Goal: Information Seeking & Learning: Learn about a topic

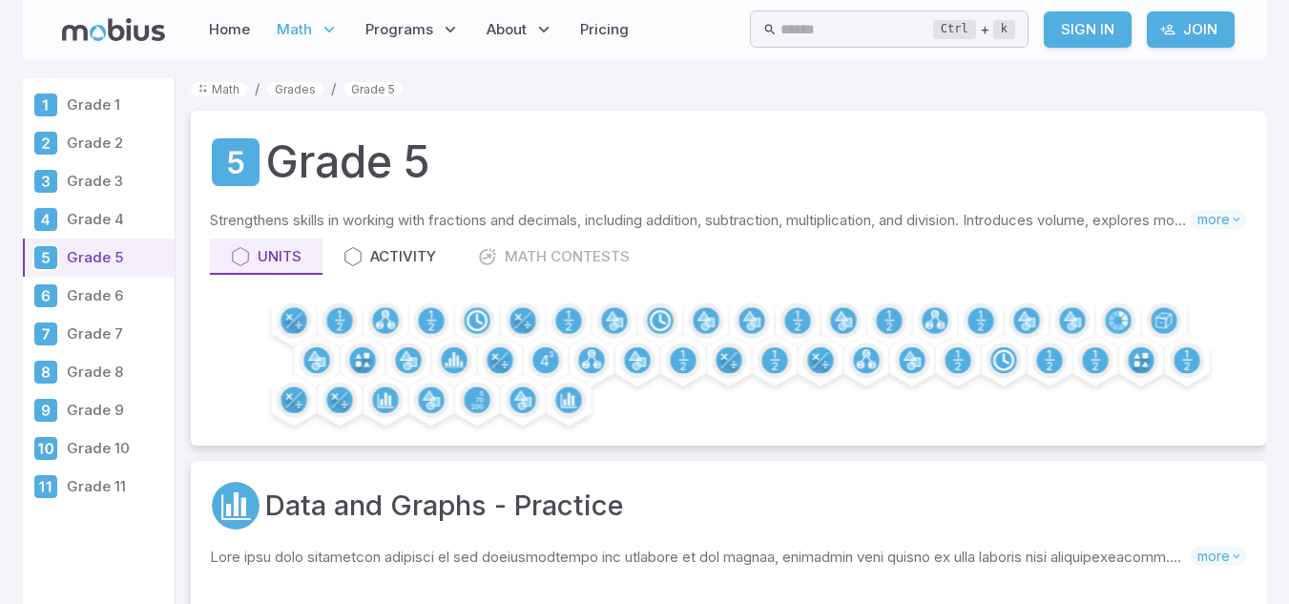
click at [1093, 34] on link "Sign In" at bounding box center [1088, 29] width 88 height 36
click at [1084, 23] on link "Sign In" at bounding box center [1088, 29] width 88 height 36
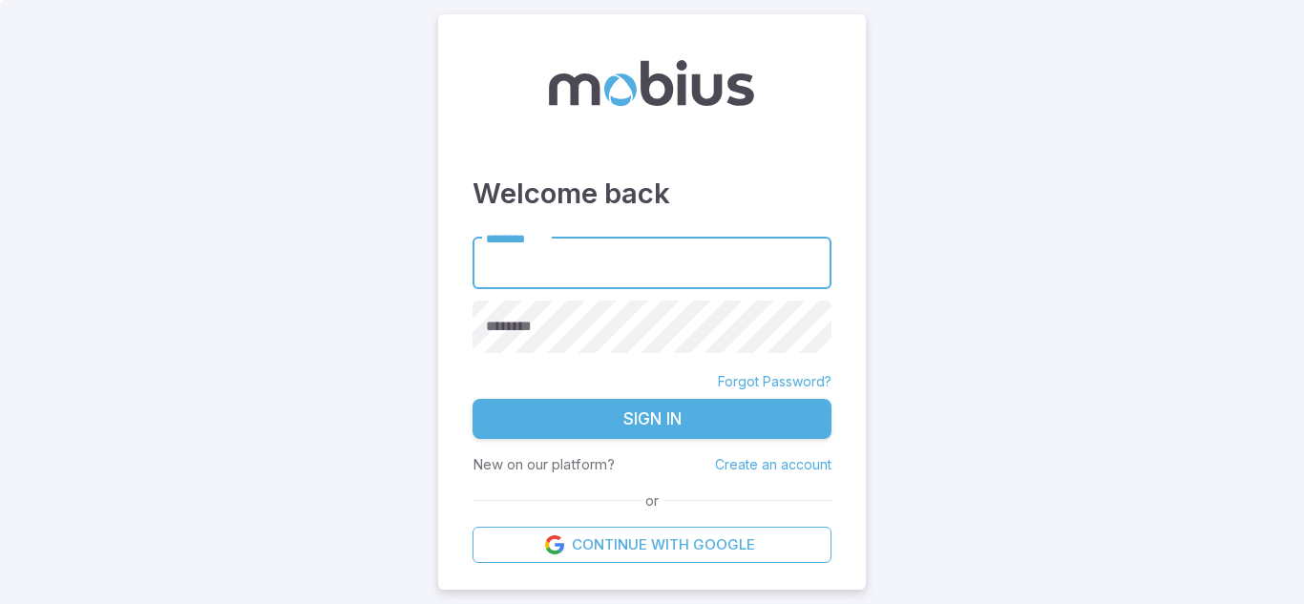
click at [648, 262] on input "********" at bounding box center [651, 264] width 359 height 52
type input "**********"
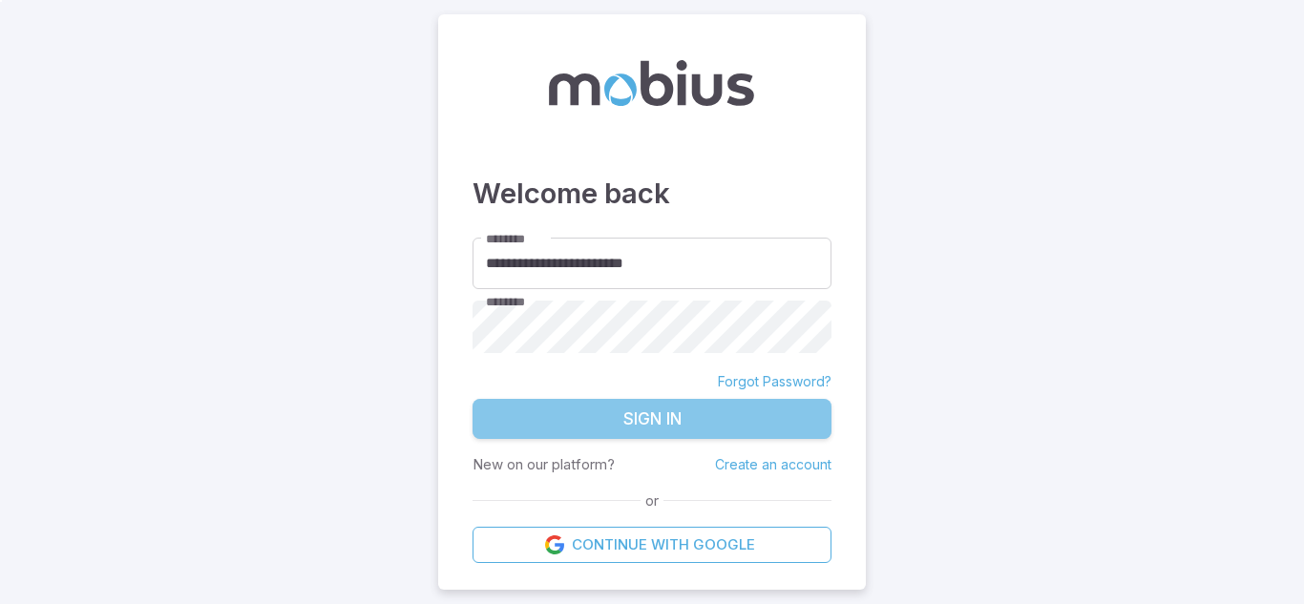
click at [559, 433] on button "Sign In" at bounding box center [651, 419] width 359 height 40
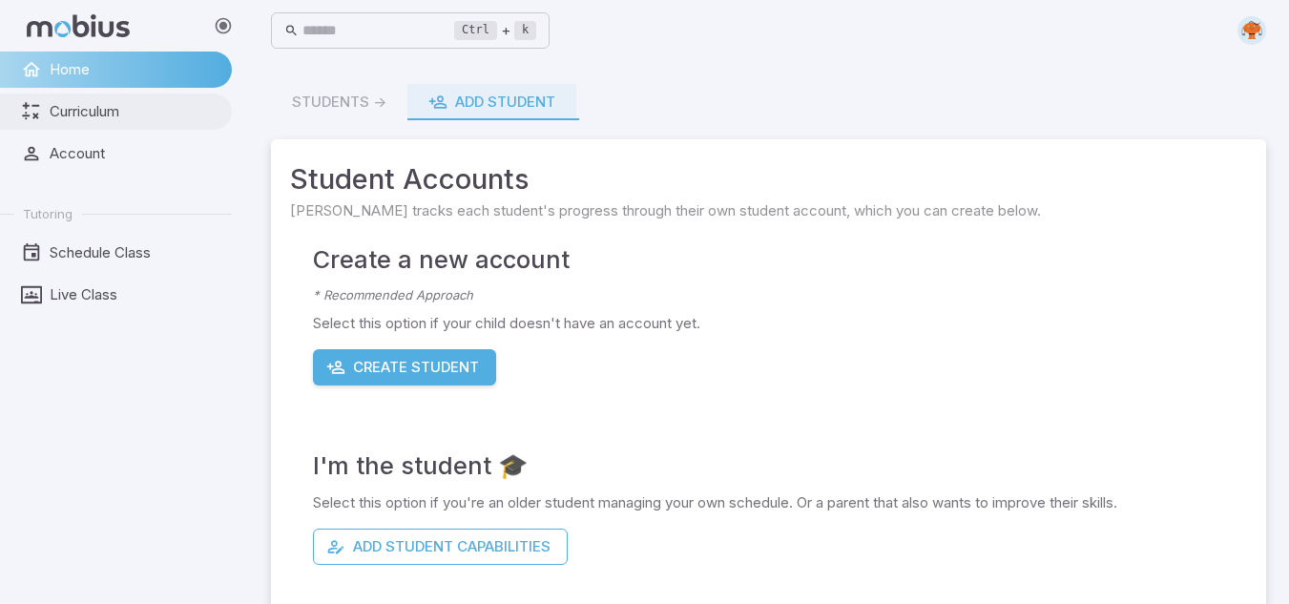
click at [70, 106] on span "Curriculum" at bounding box center [134, 111] width 169 height 21
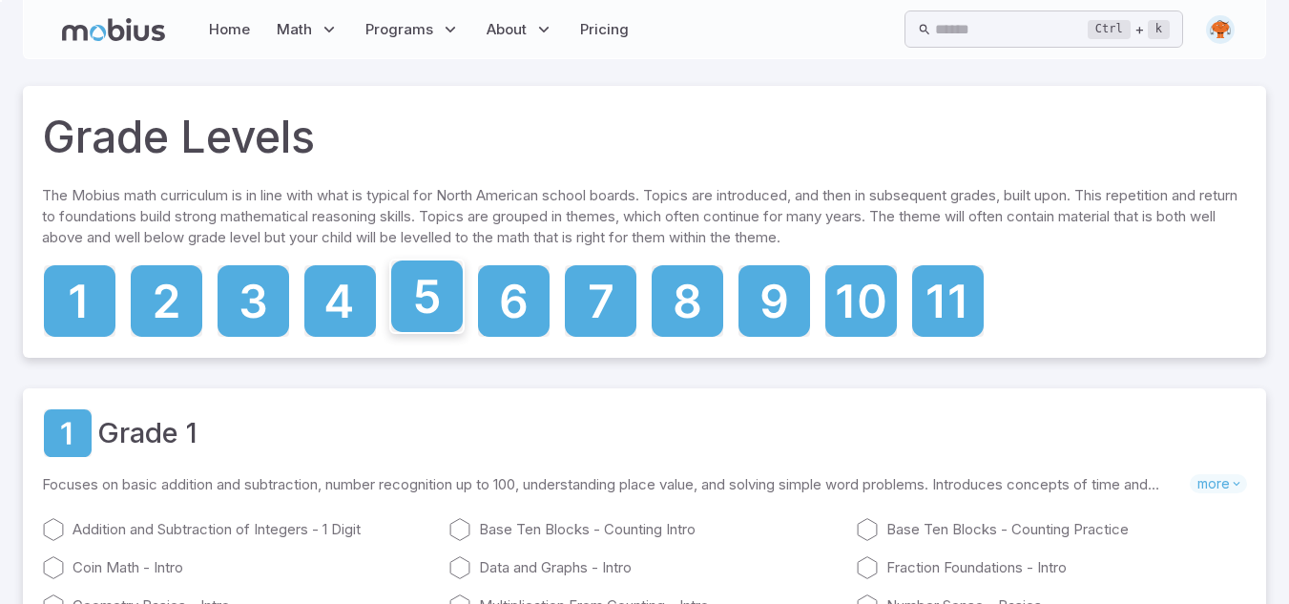
click at [417, 305] on icon at bounding box center [427, 297] width 72 height 72
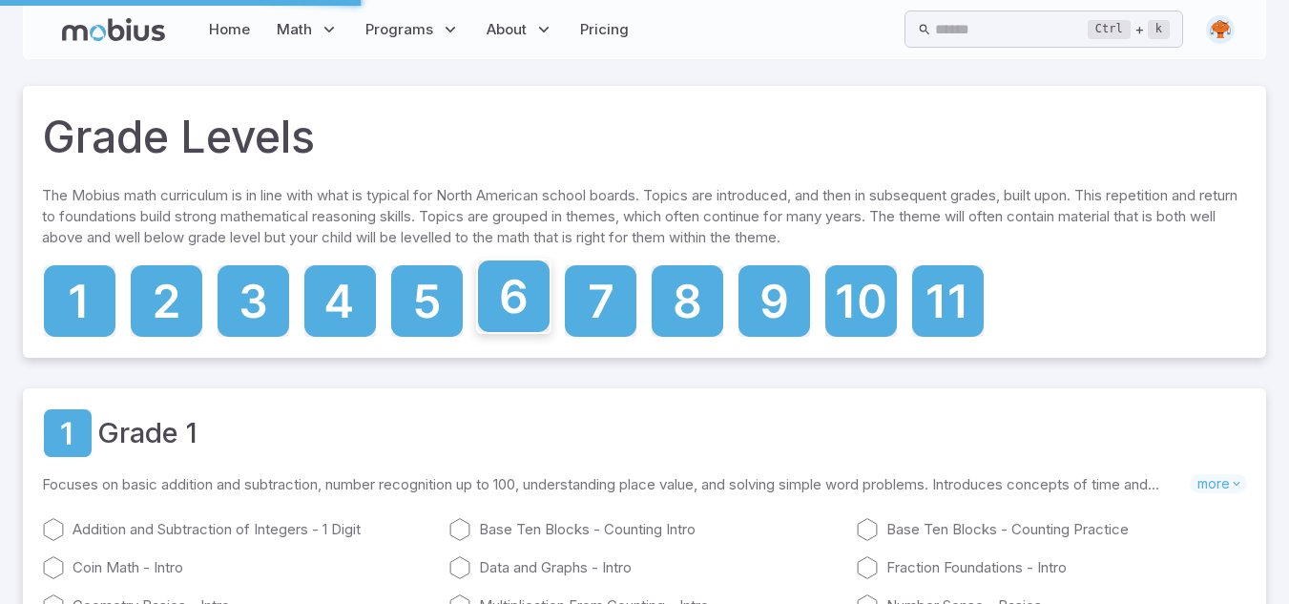
click at [508, 298] on icon at bounding box center [514, 297] width 72 height 72
click at [508, 298] on icon at bounding box center [513, 297] width 25 height 34
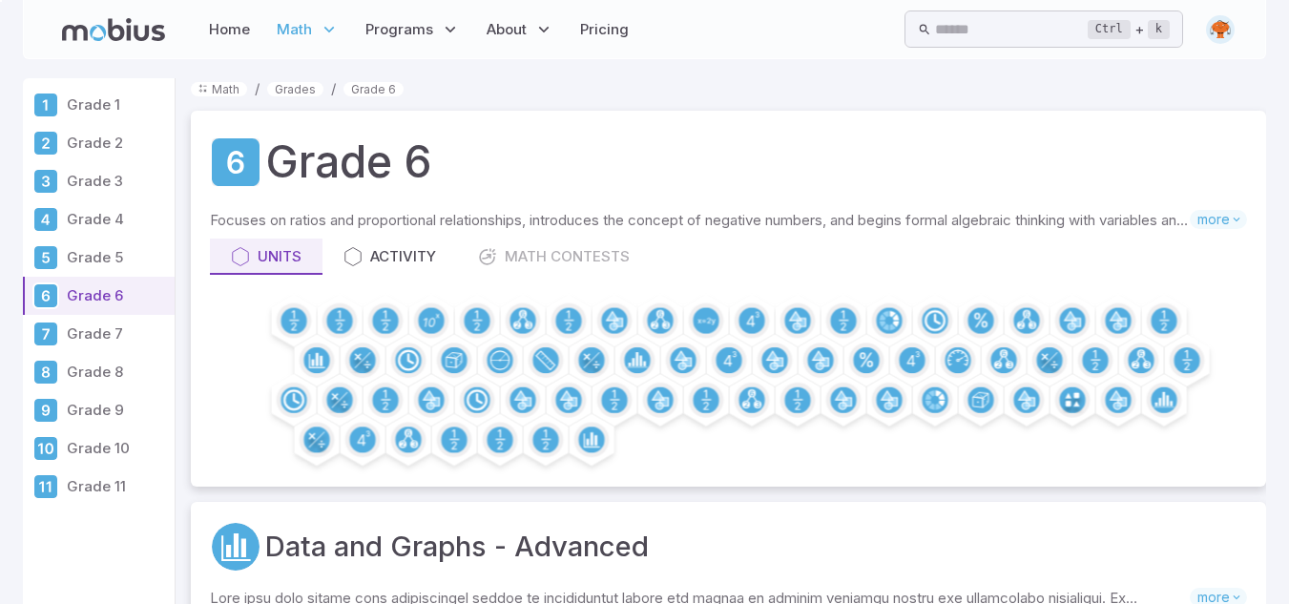
scroll to position [420, 0]
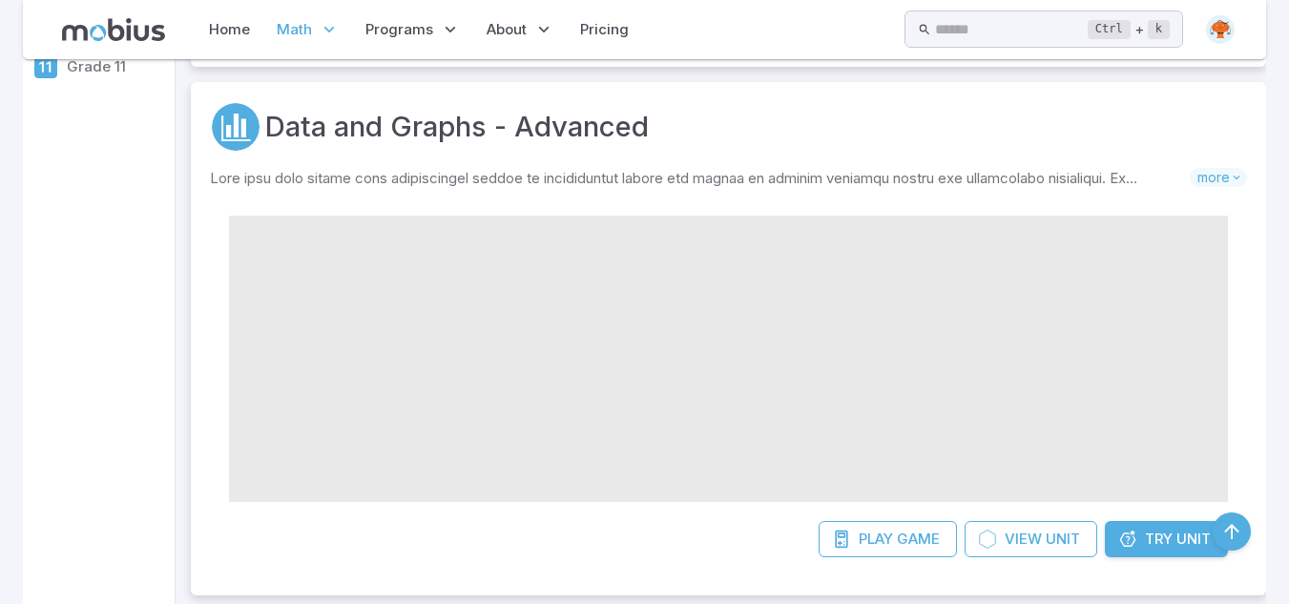
click at [1191, 547] on span "Unit" at bounding box center [1194, 539] width 34 height 21
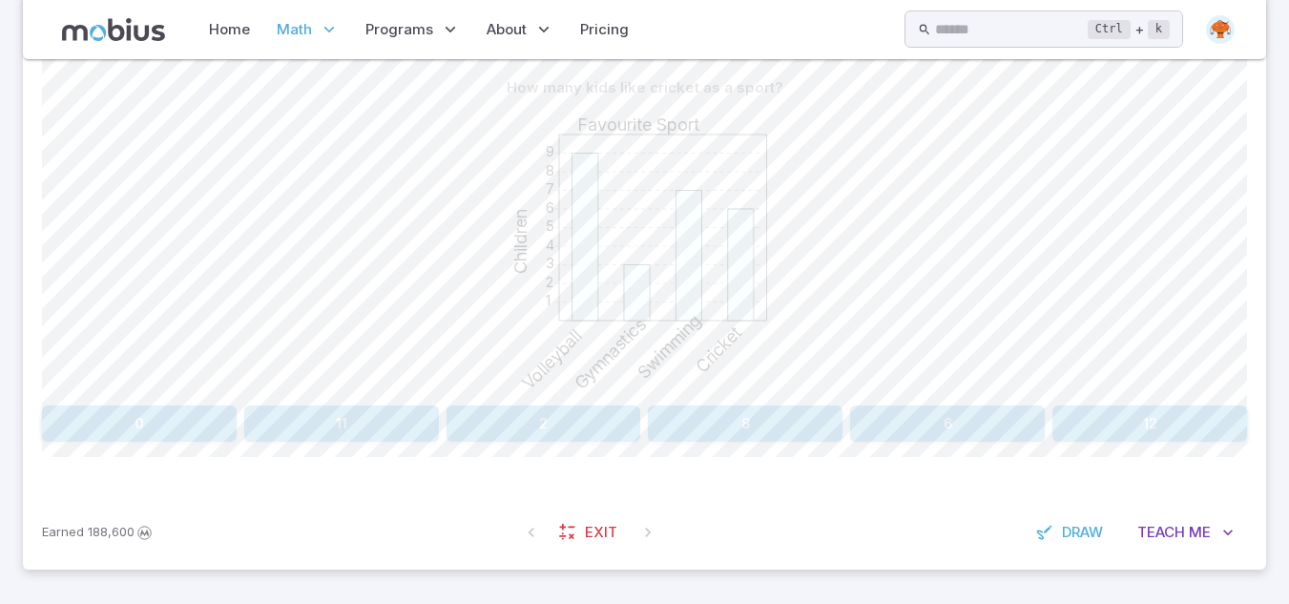
scroll to position [482, 0]
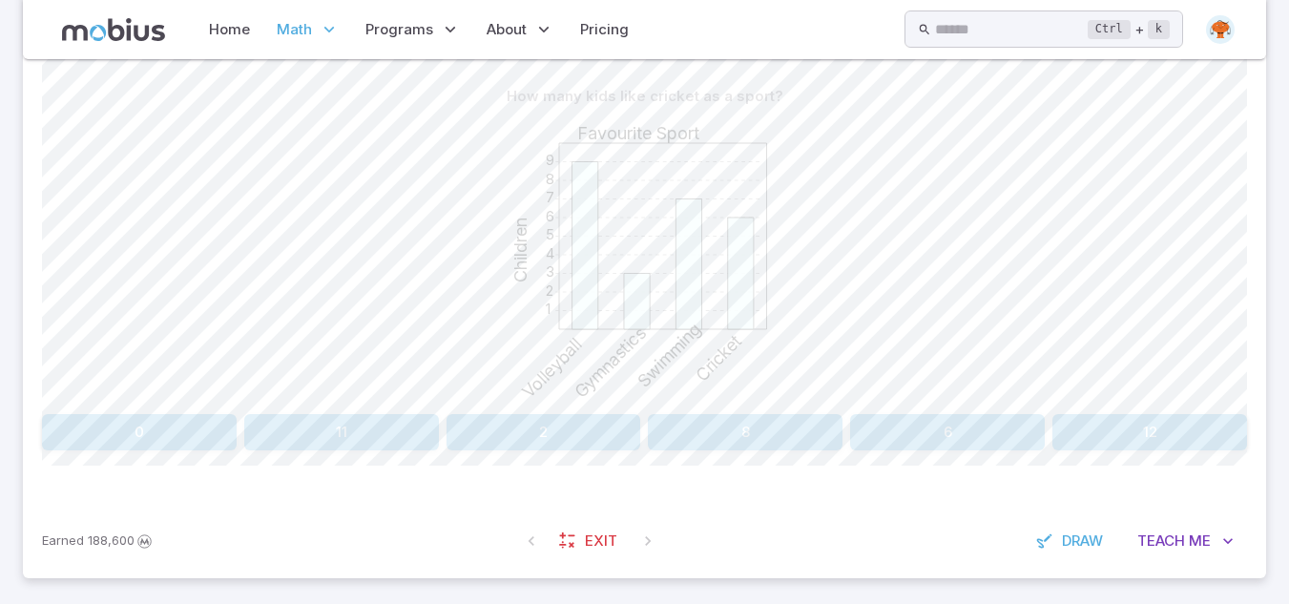
click at [961, 425] on button "6" at bounding box center [947, 432] width 195 height 36
click at [983, 435] on button "Dance" at bounding box center [1048, 432] width 397 height 36
click at [973, 430] on button "Dance" at bounding box center [1099, 432] width 296 height 36
click at [305, 417] on button "Football" at bounding box center [190, 432] width 296 height 36
click at [796, 431] on button "New York" at bounding box center [645, 432] width 397 height 36
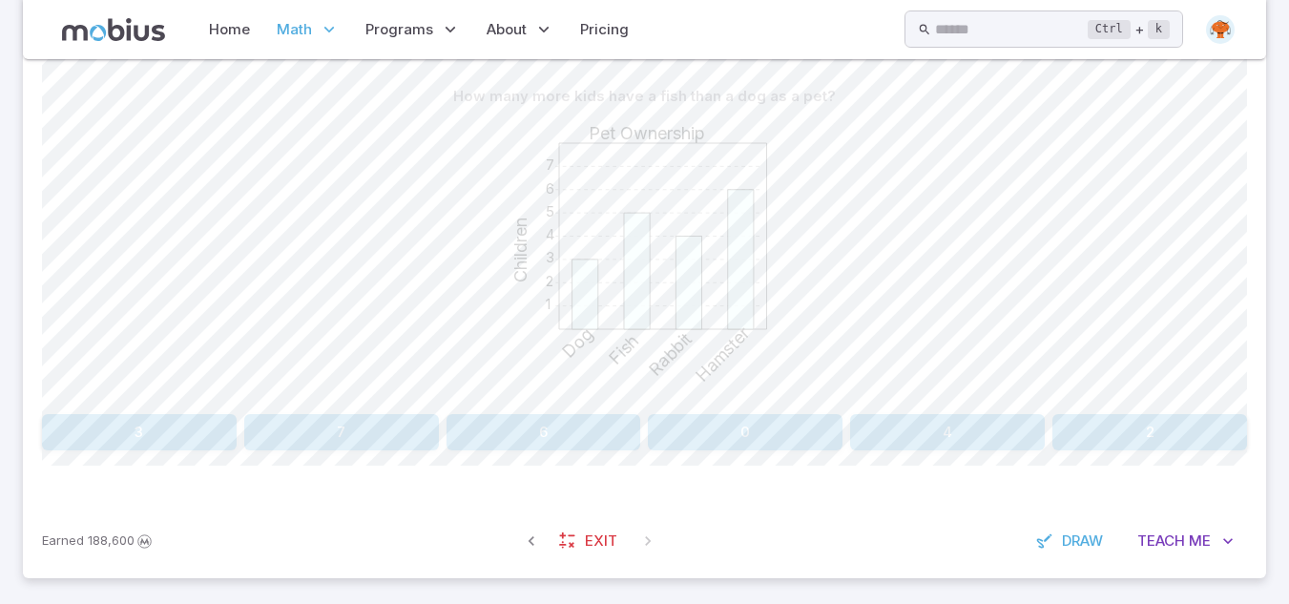
click at [1108, 428] on button "2" at bounding box center [1150, 432] width 195 height 36
click at [805, 165] on div "1 2 3 4 5 6 7 Pet Ownership Children Boys Girls Hamster Rabbit Cat Dog" at bounding box center [644, 261] width 1205 height 292
click at [588, 428] on button "5" at bounding box center [544, 432] width 195 height 36
click at [1179, 459] on div "How many kids like either cricket or hockey as a sport? 1 2 3 4 5 6 7 8 9 Favou…" at bounding box center [644, 272] width 1205 height 464
click at [1142, 433] on button "11" at bounding box center [1150, 432] width 195 height 36
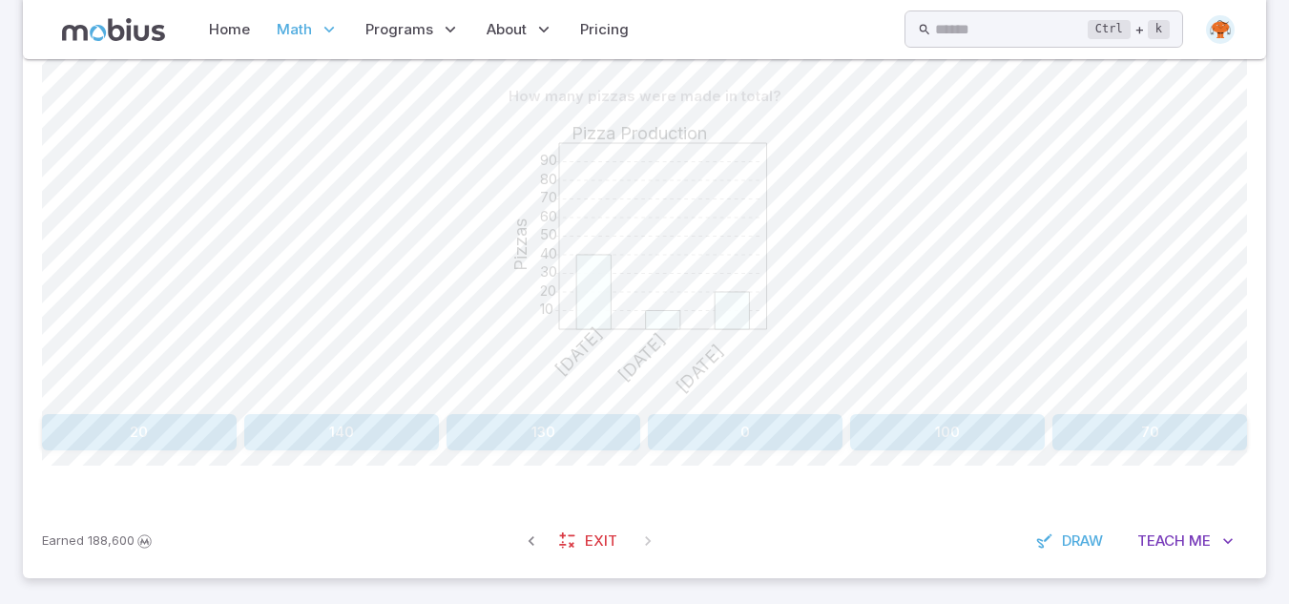
click at [1183, 433] on button "70" at bounding box center [1150, 432] width 195 height 36
click at [1042, 448] on button "Fish and Dog" at bounding box center [1099, 432] width 296 height 36
click at [905, 432] on button "6" at bounding box center [887, 432] width 235 height 36
click at [787, 431] on button "Sunday" at bounding box center [948, 432] width 599 height 36
click at [325, 437] on button "7" at bounding box center [341, 432] width 195 height 36
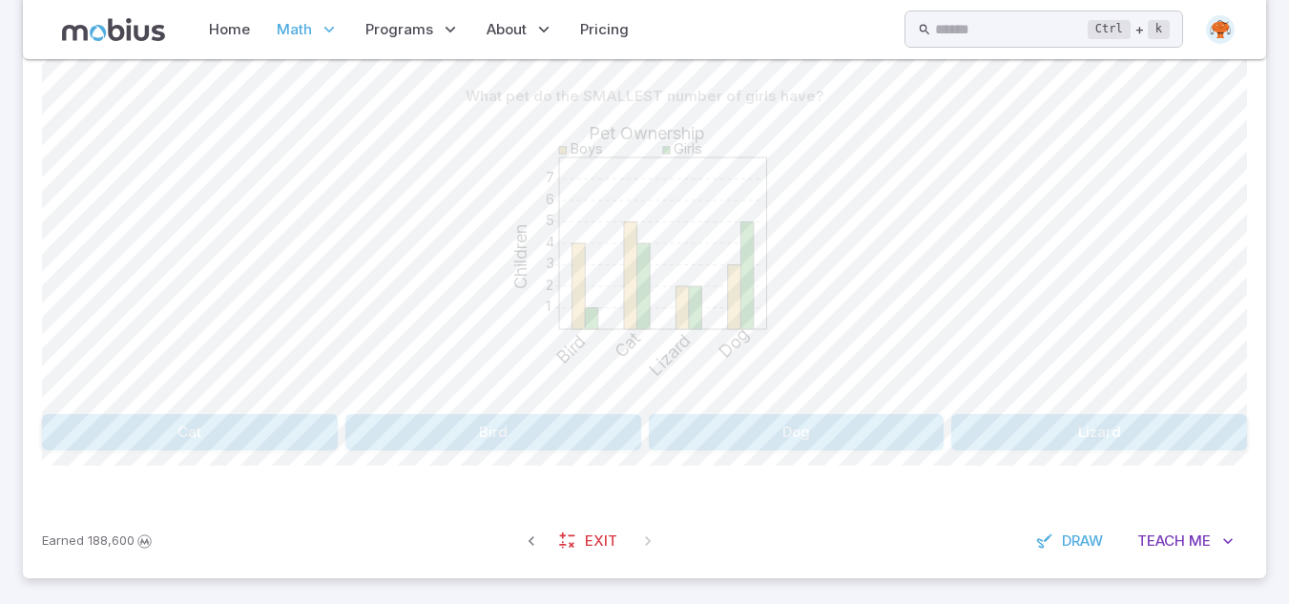
drag, startPoint x: 474, startPoint y: 97, endPoint x: 651, endPoint y: 91, distance: 176.7
click at [651, 91] on p "What pet do the SMALLEST number of girls have?" at bounding box center [645, 96] width 359 height 21
click at [486, 152] on div "1 2 3 4 5 6 7 Pet Ownership Children Boys Girls Bird Cat Lizard Dog" at bounding box center [644, 261] width 1205 height 292
click at [502, 434] on button "Bird" at bounding box center [493, 432] width 296 height 36
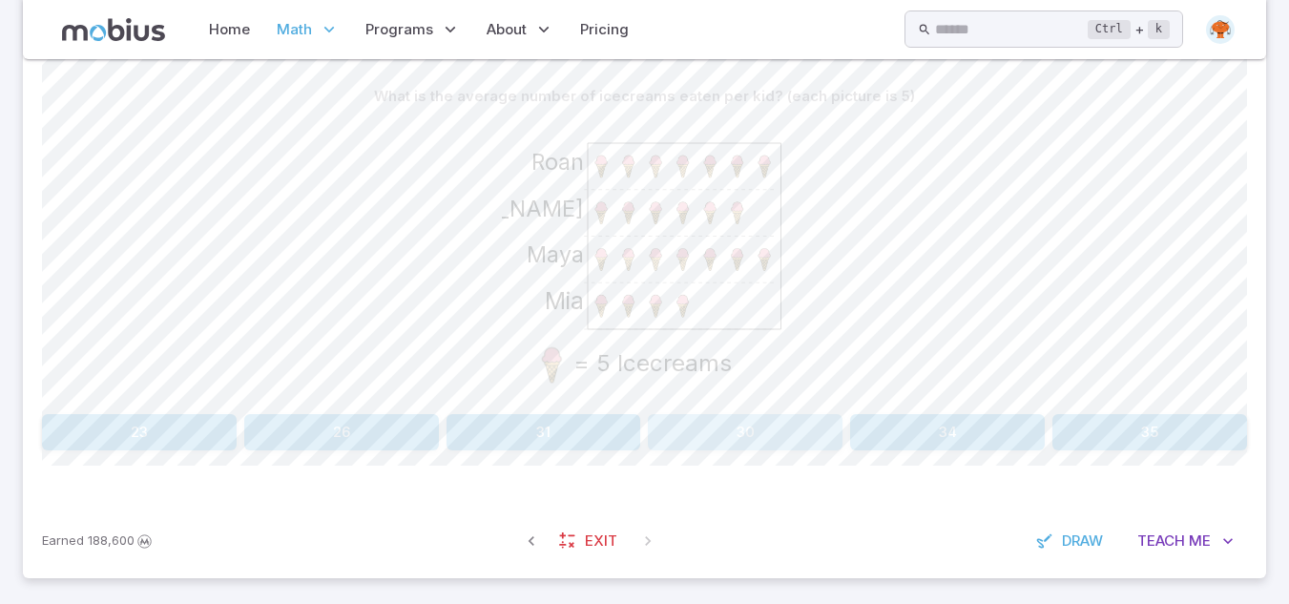
click at [813, 426] on button "30" at bounding box center [745, 432] width 195 height 36
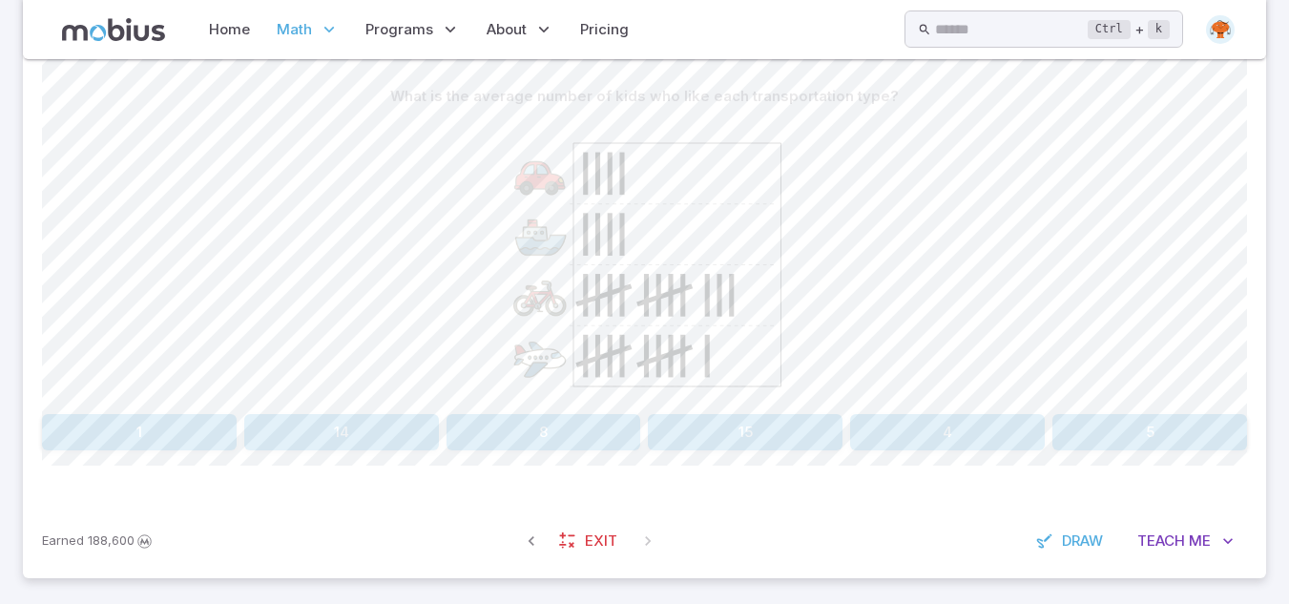
click at [372, 429] on button "14" at bounding box center [341, 432] width 195 height 36
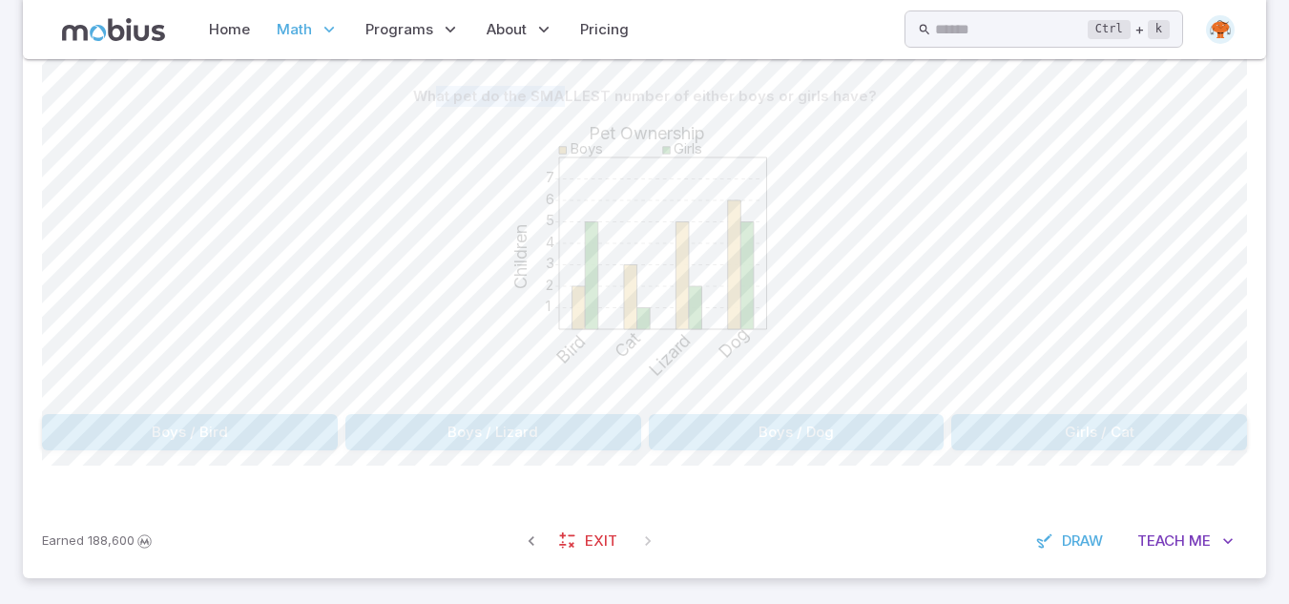
drag, startPoint x: 443, startPoint y: 98, endPoint x: 644, endPoint y: 89, distance: 201.6
click at [644, 89] on p "What pet do the SMALLEST number of either boys or girls have?" at bounding box center [645, 96] width 464 height 21
click at [484, 98] on p "What pet do the SMALLEST number of either boys or girls have?" at bounding box center [645, 96] width 464 height 21
click at [1117, 445] on button "Girls / Cat" at bounding box center [1099, 432] width 296 height 36
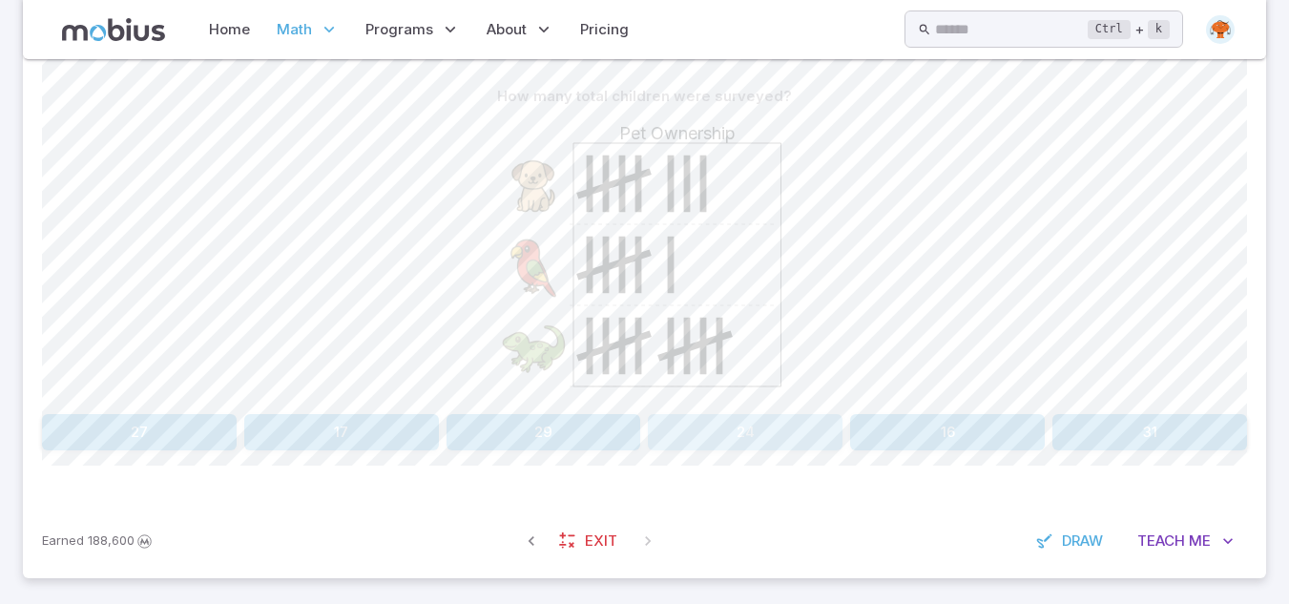
click at [823, 435] on button "24" at bounding box center [745, 432] width 195 height 36
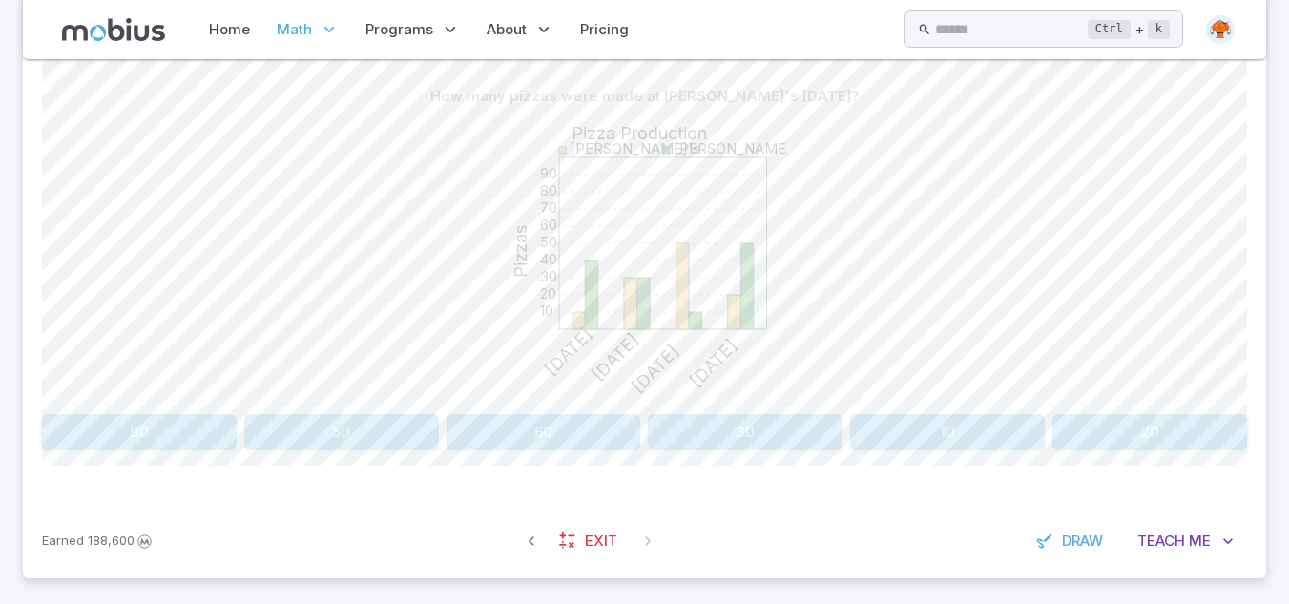
click at [823, 435] on button "30" at bounding box center [745, 432] width 195 height 36
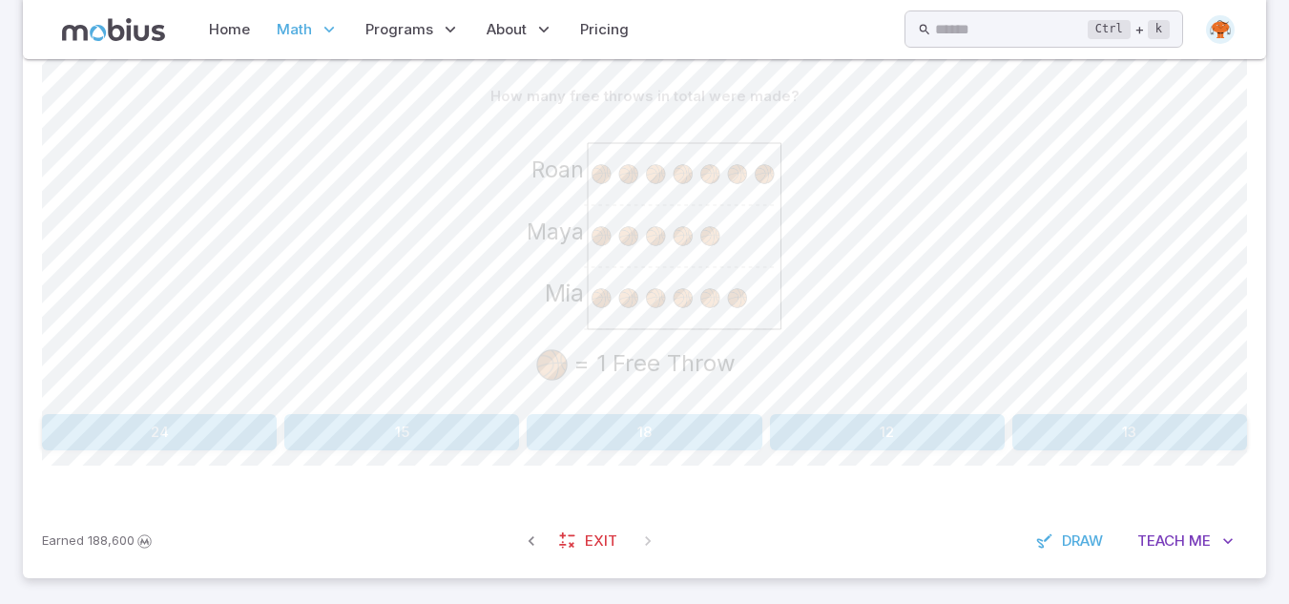
click at [705, 428] on button "18" at bounding box center [644, 432] width 235 height 36
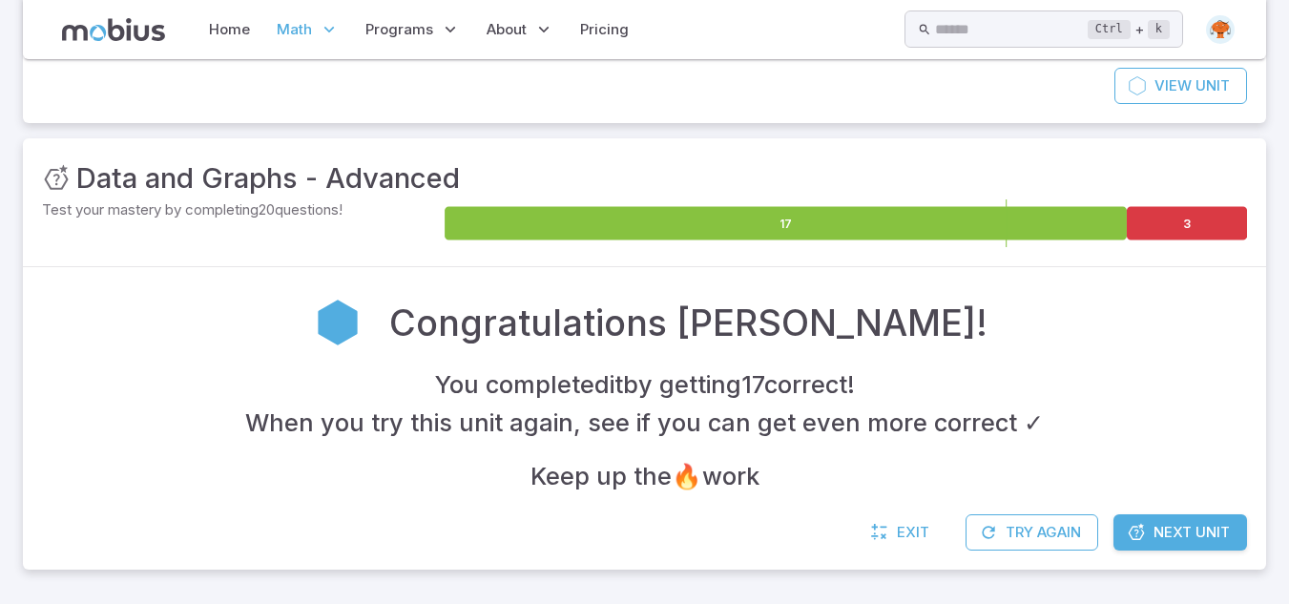
scroll to position [190, 0]
click at [1187, 537] on span "Next Unit" at bounding box center [1192, 532] width 76 height 21
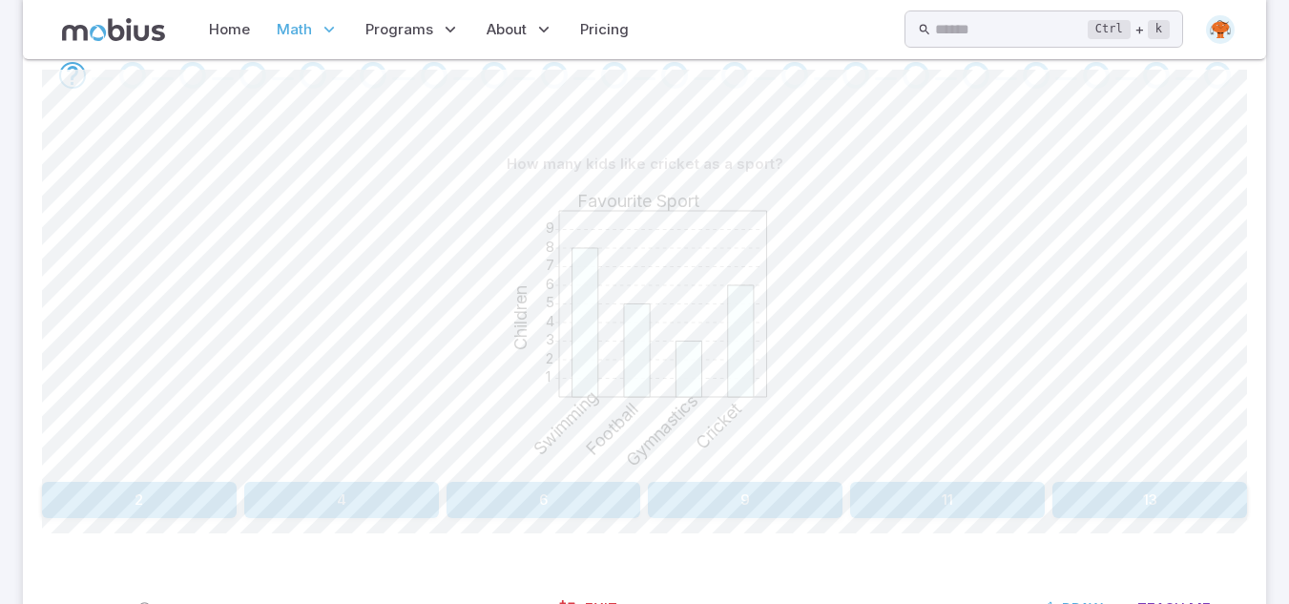
scroll to position [452, 0]
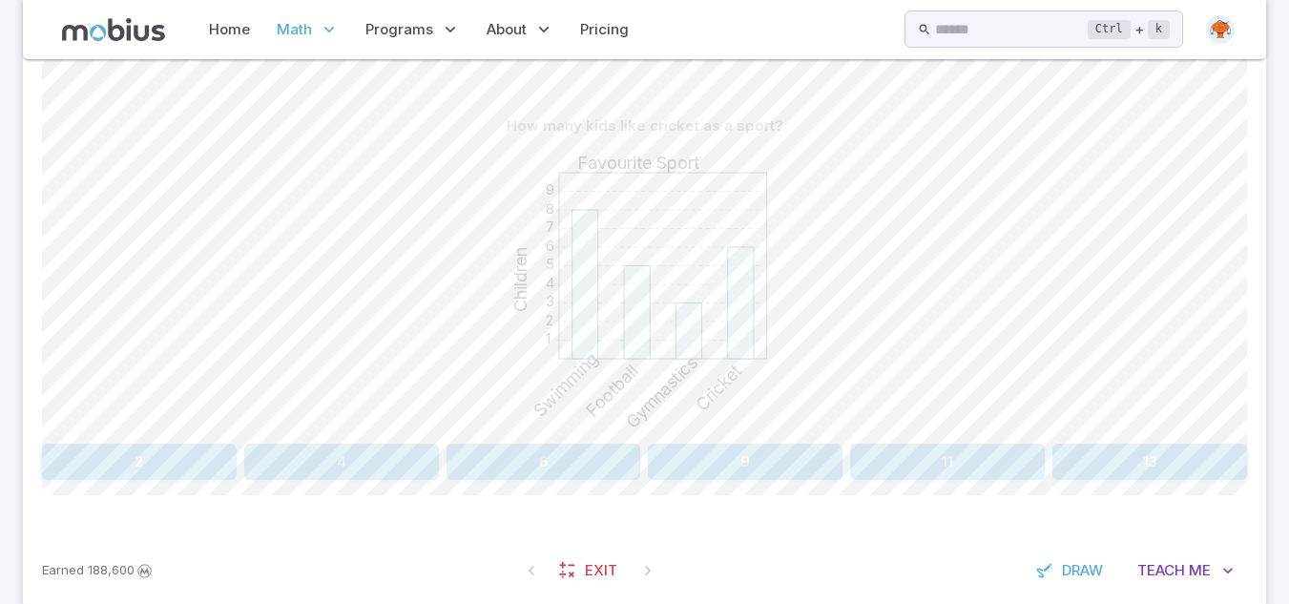
click at [586, 463] on button "6" at bounding box center [544, 462] width 195 height 36
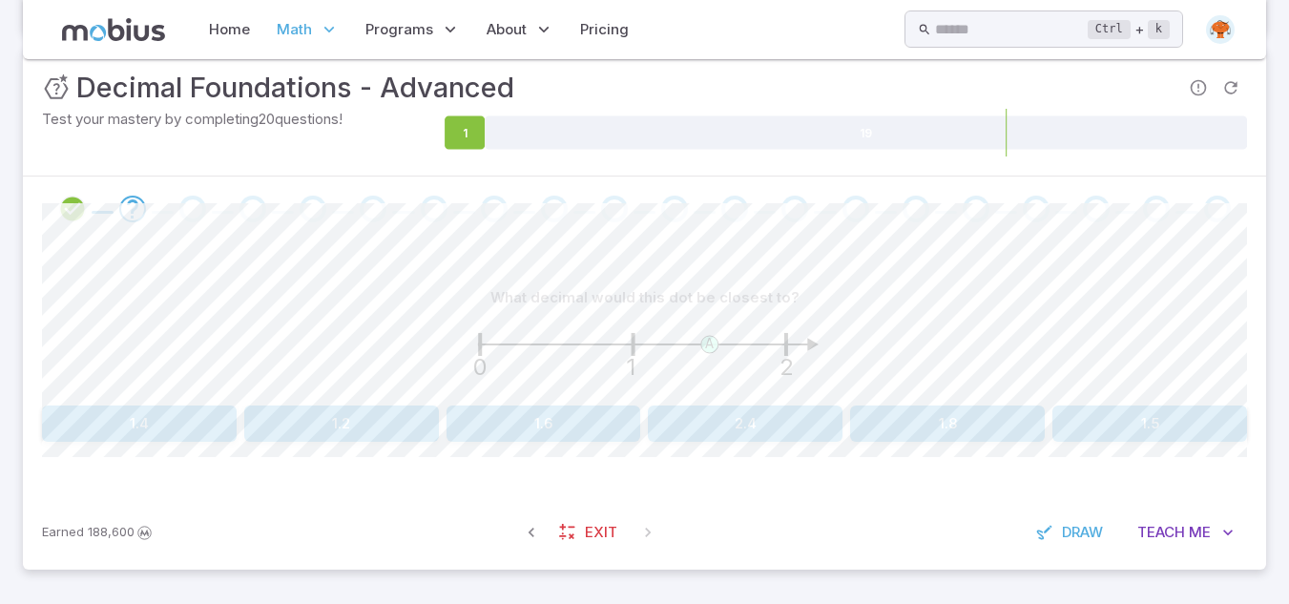
scroll to position [281, 0]
click at [1087, 427] on button "1.5" at bounding box center [1150, 424] width 195 height 36
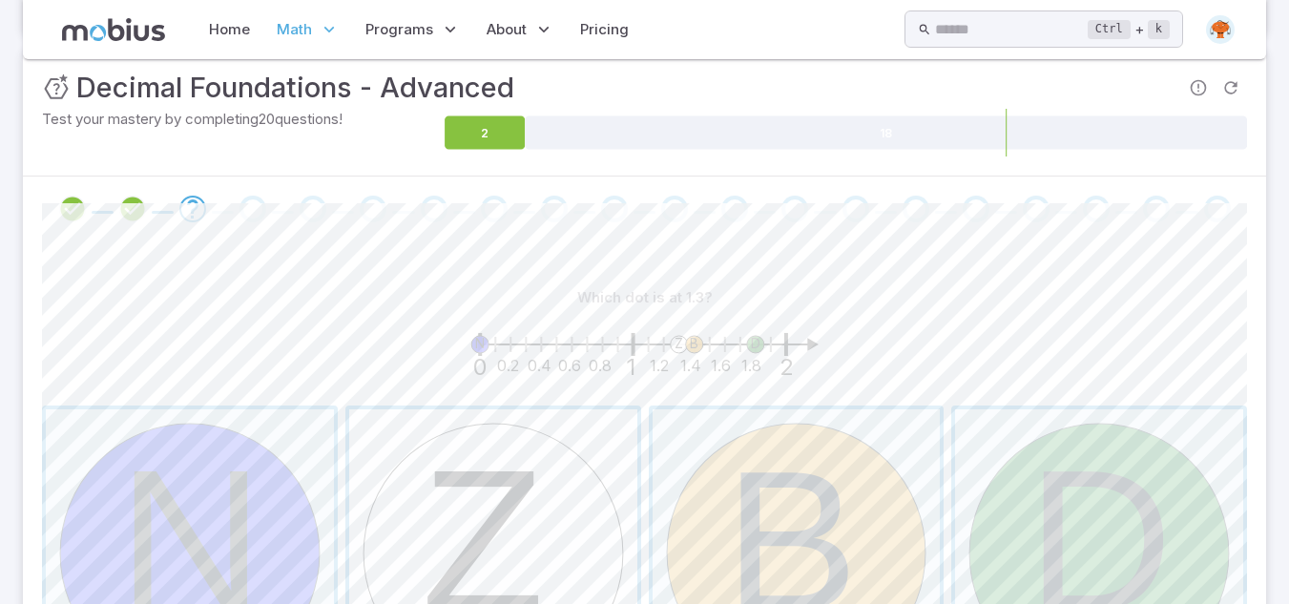
click at [472, 489] on span "button" at bounding box center [493, 553] width 288 height 288
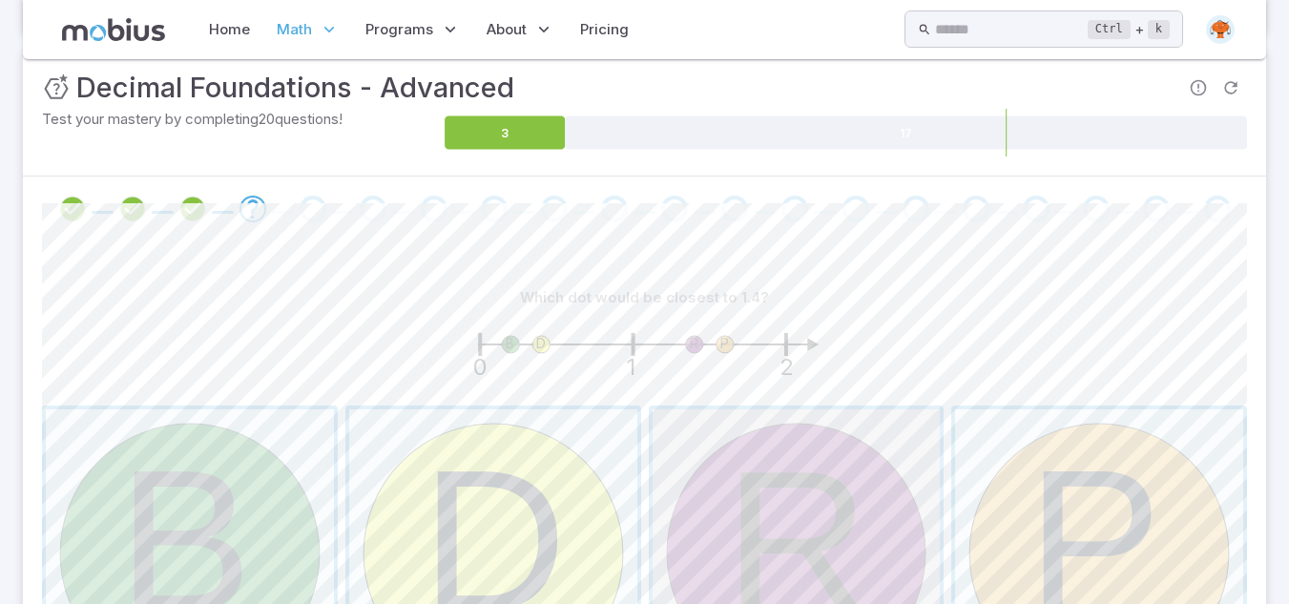
click at [831, 507] on span "button" at bounding box center [797, 553] width 288 height 288
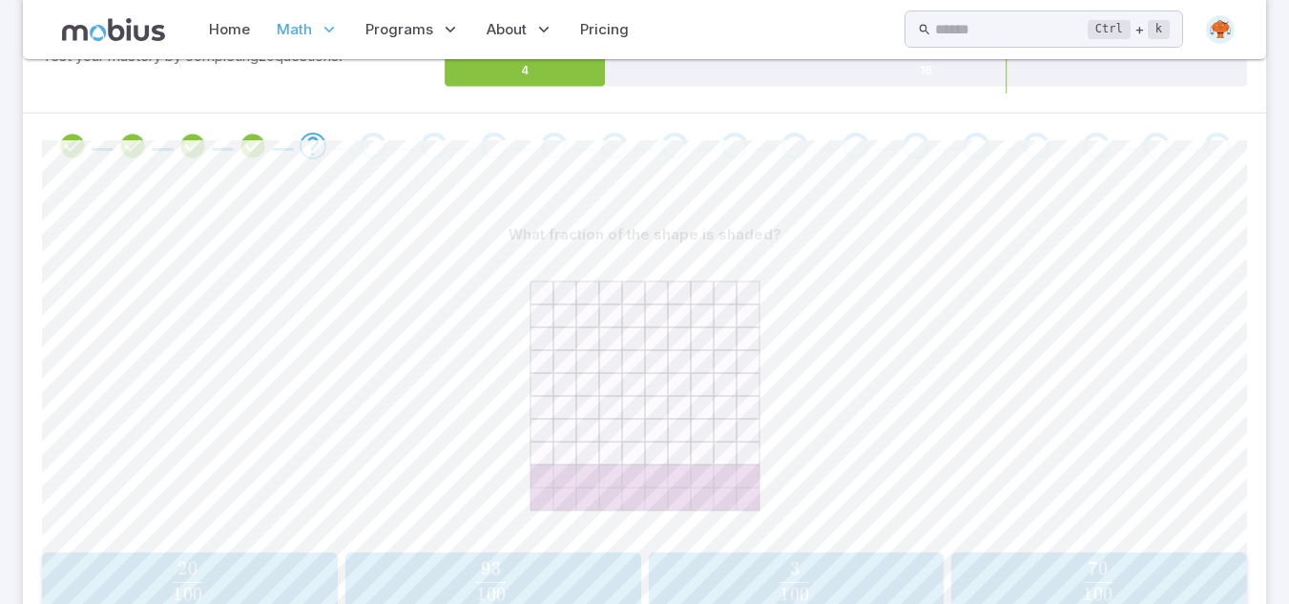
scroll to position [471, 0]
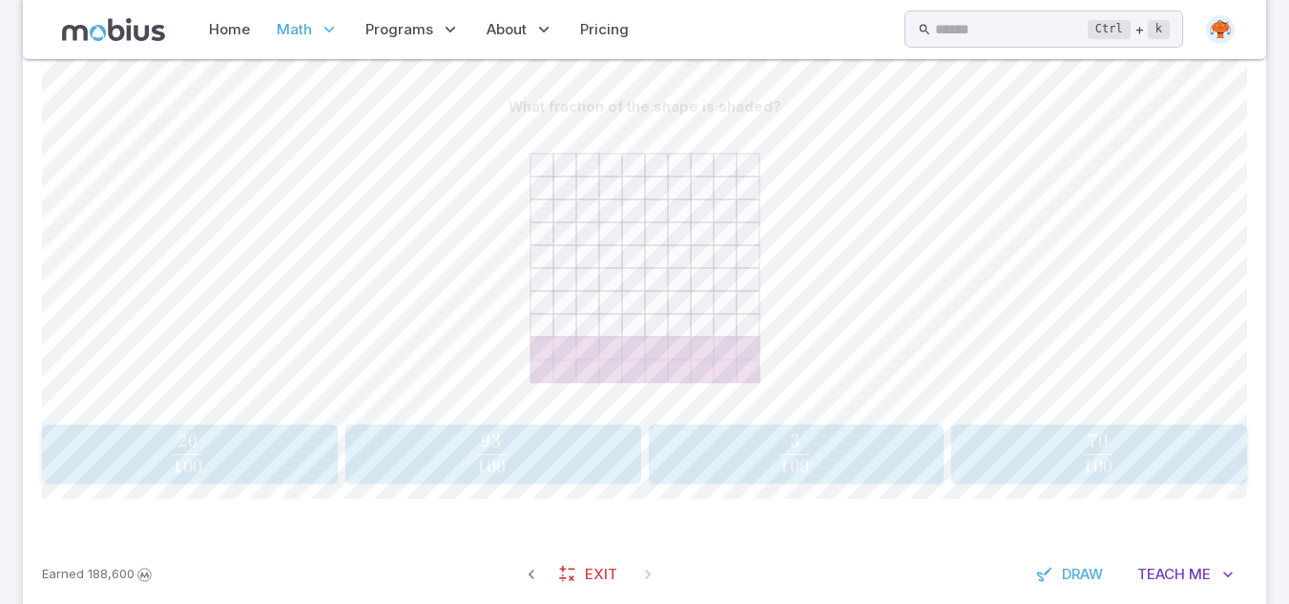
click at [267, 453] on span "100 20 ​" at bounding box center [187, 453] width 263 height 38
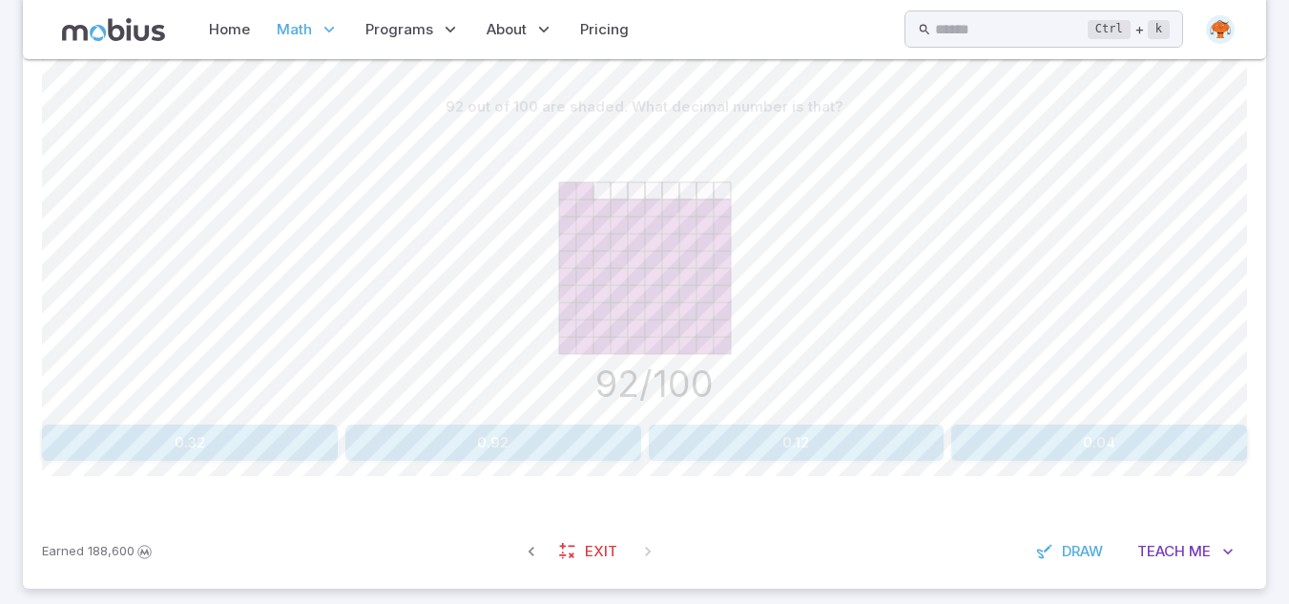
click at [496, 454] on button "0.92" at bounding box center [493, 443] width 296 height 36
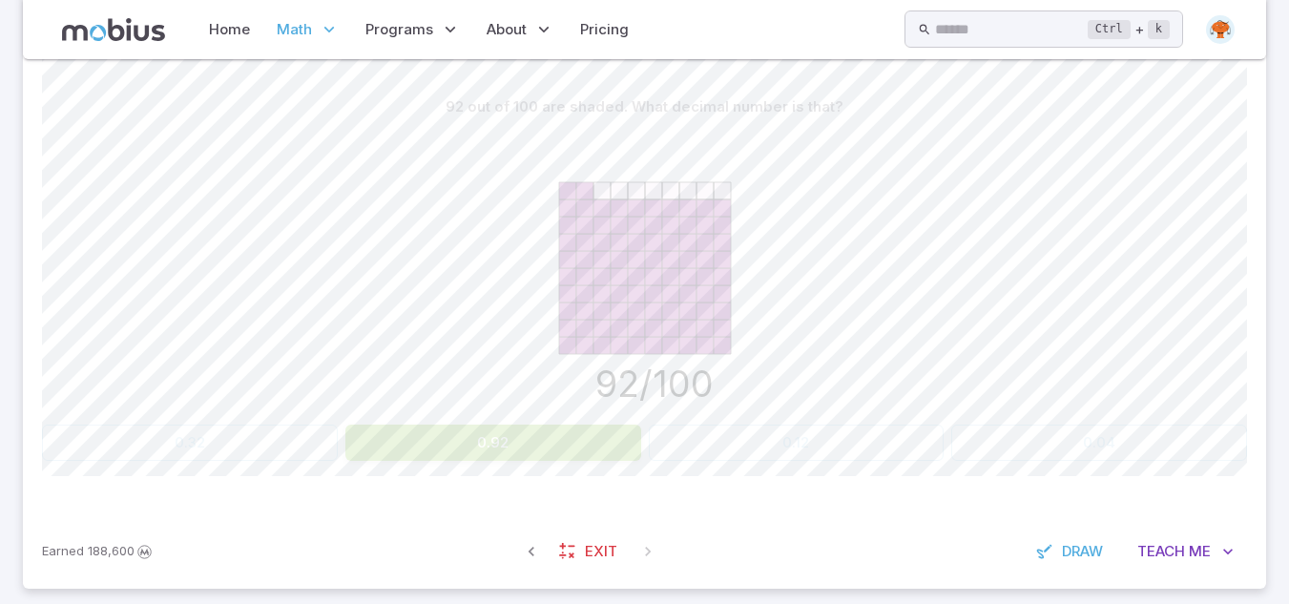
scroll to position [323, 0]
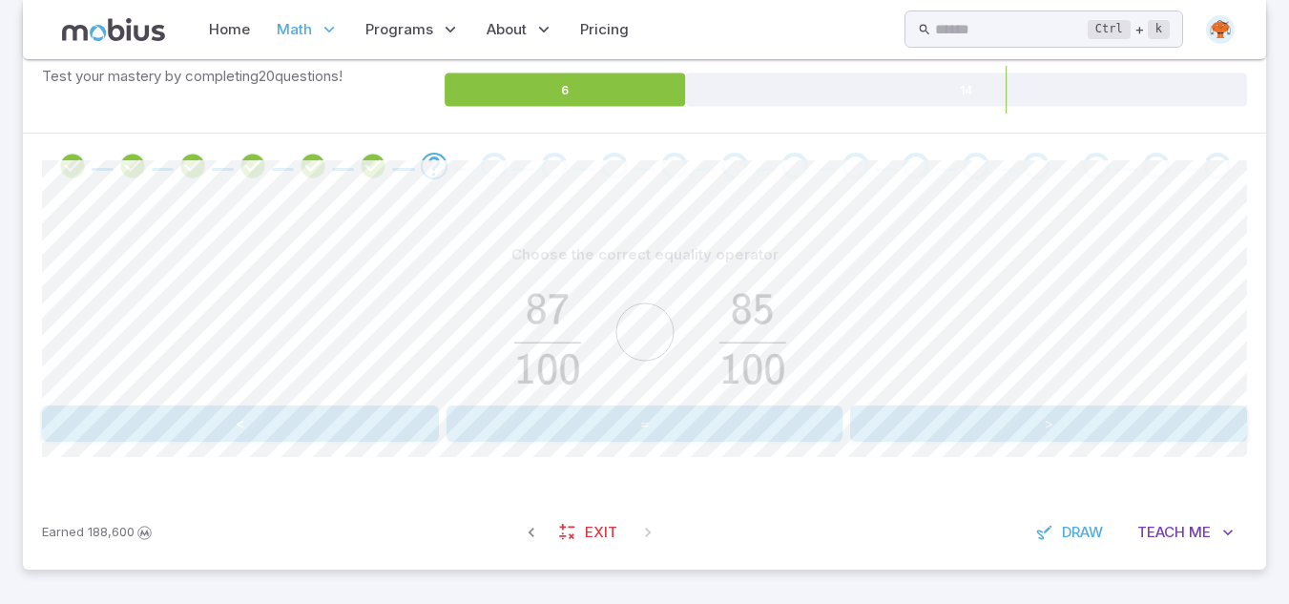
click at [1009, 432] on button ">" at bounding box center [1048, 424] width 397 height 36
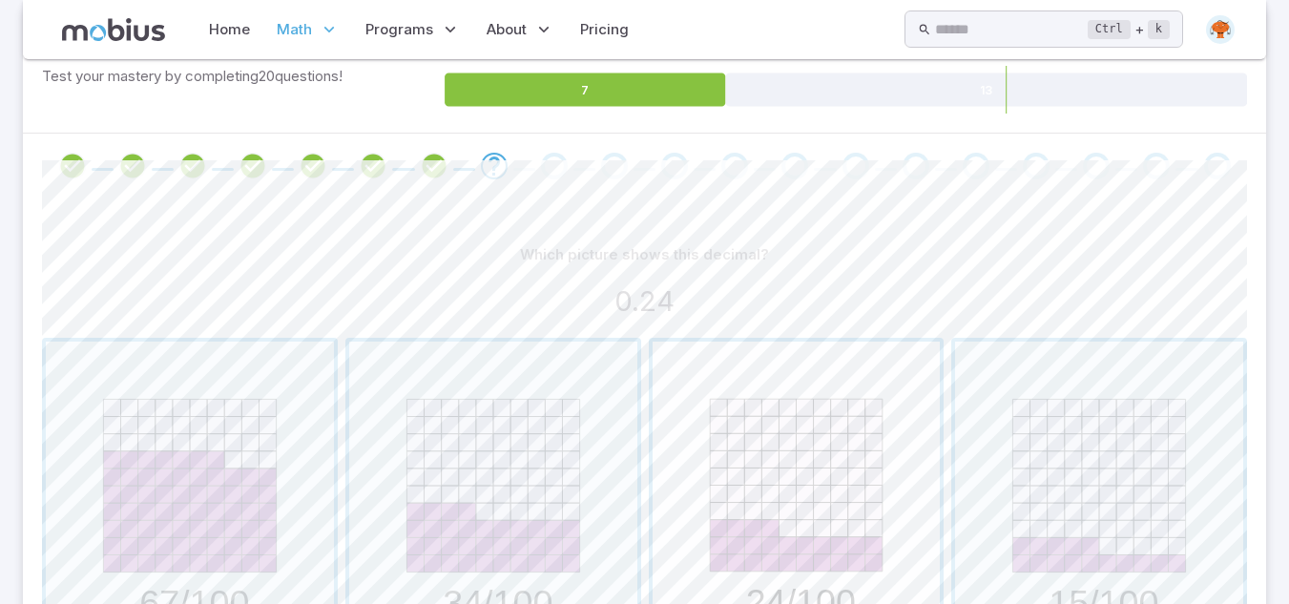
click at [822, 444] on span "button" at bounding box center [797, 486] width 288 height 288
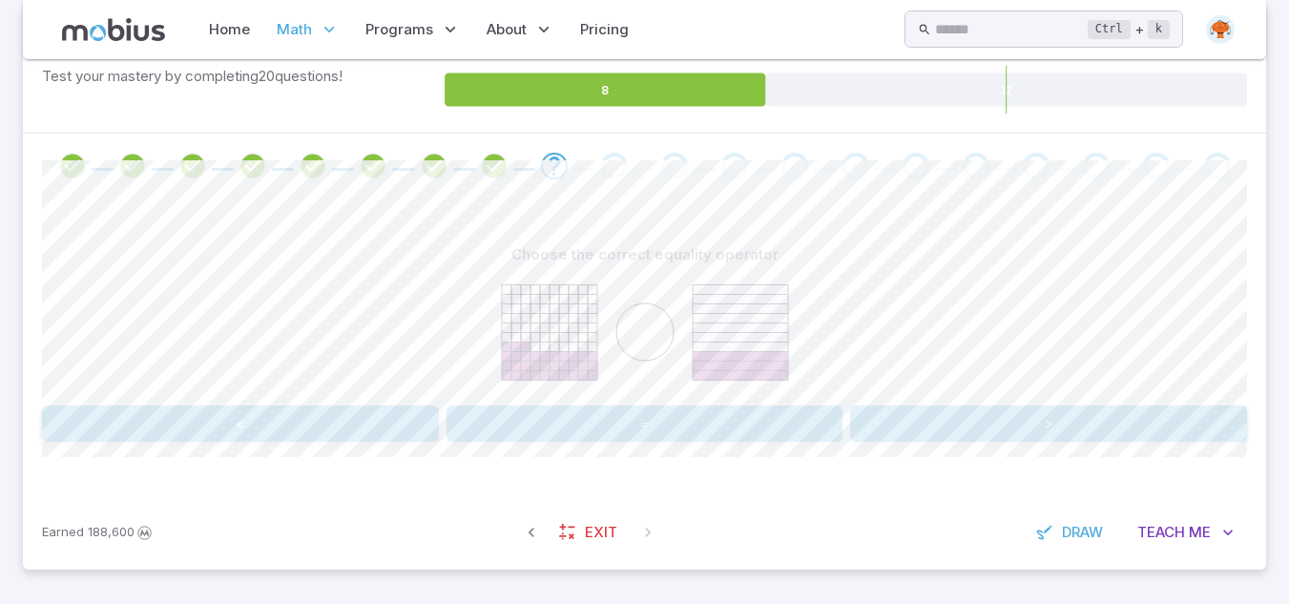
click at [1049, 419] on button ">" at bounding box center [1048, 424] width 397 height 36
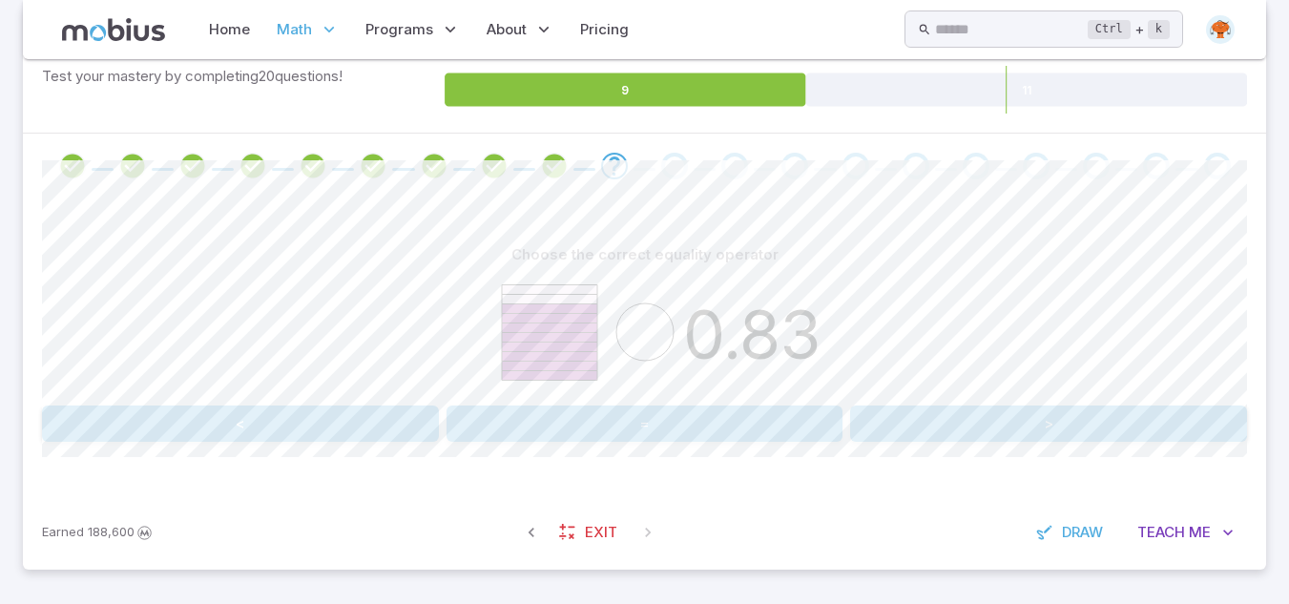
click at [244, 435] on button "<" at bounding box center [240, 424] width 397 height 36
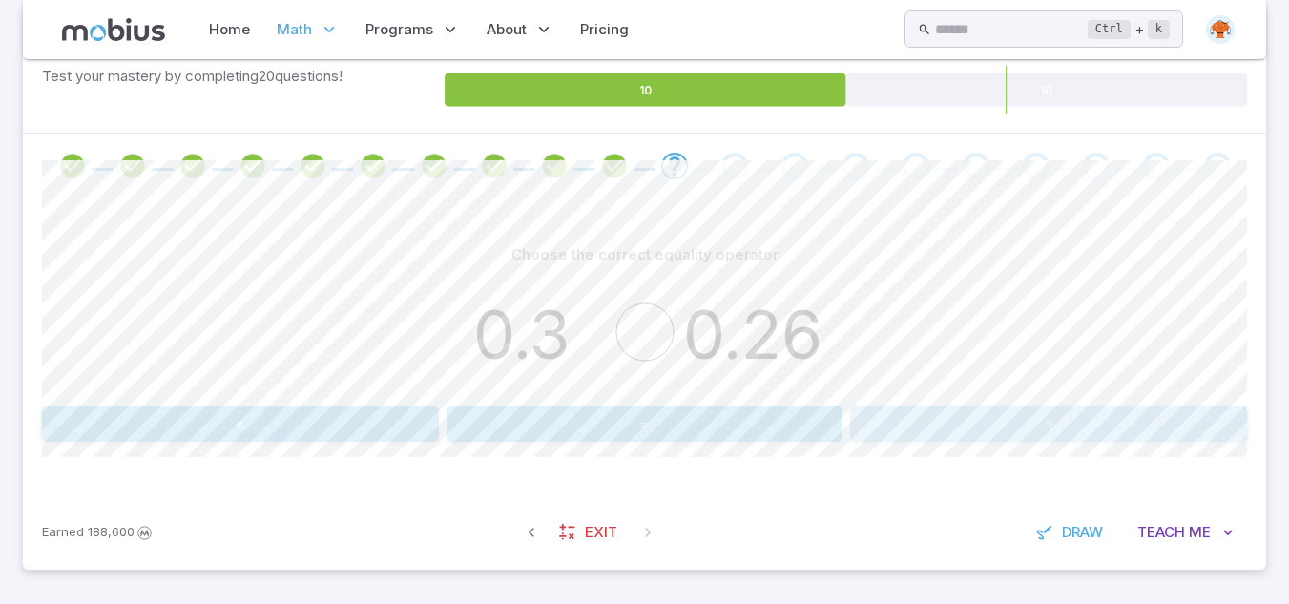
click at [1014, 419] on button ">" at bounding box center [1048, 424] width 397 height 36
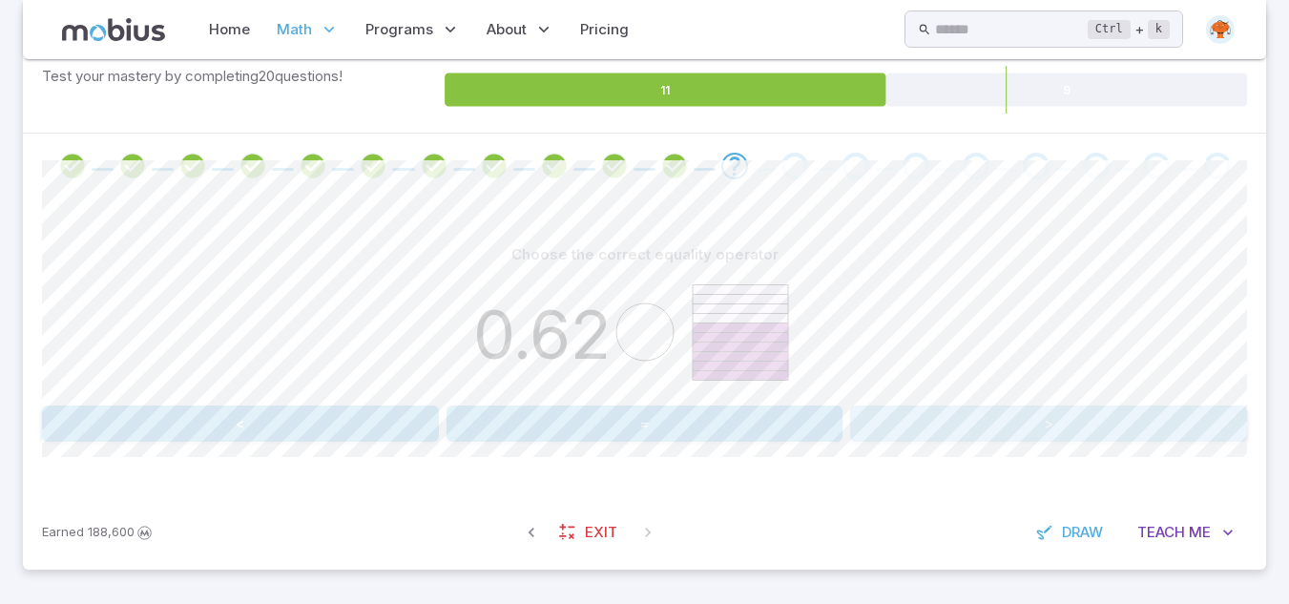
click at [1014, 419] on button ">" at bounding box center [1048, 424] width 397 height 36
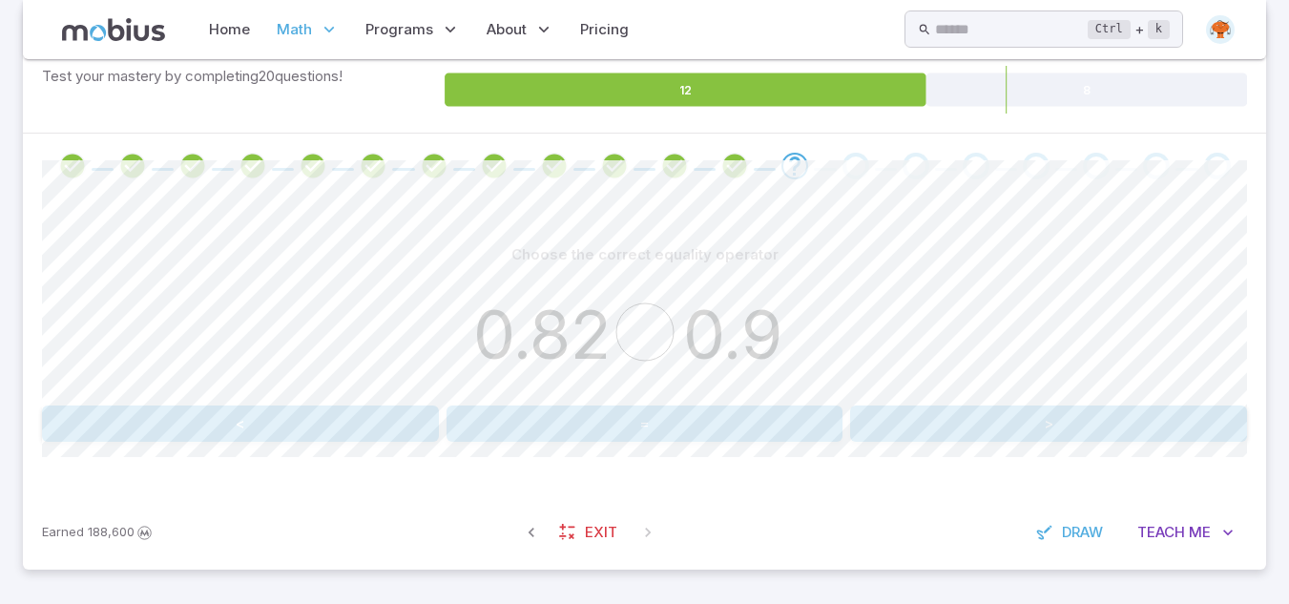
click at [259, 428] on button "<" at bounding box center [240, 424] width 397 height 36
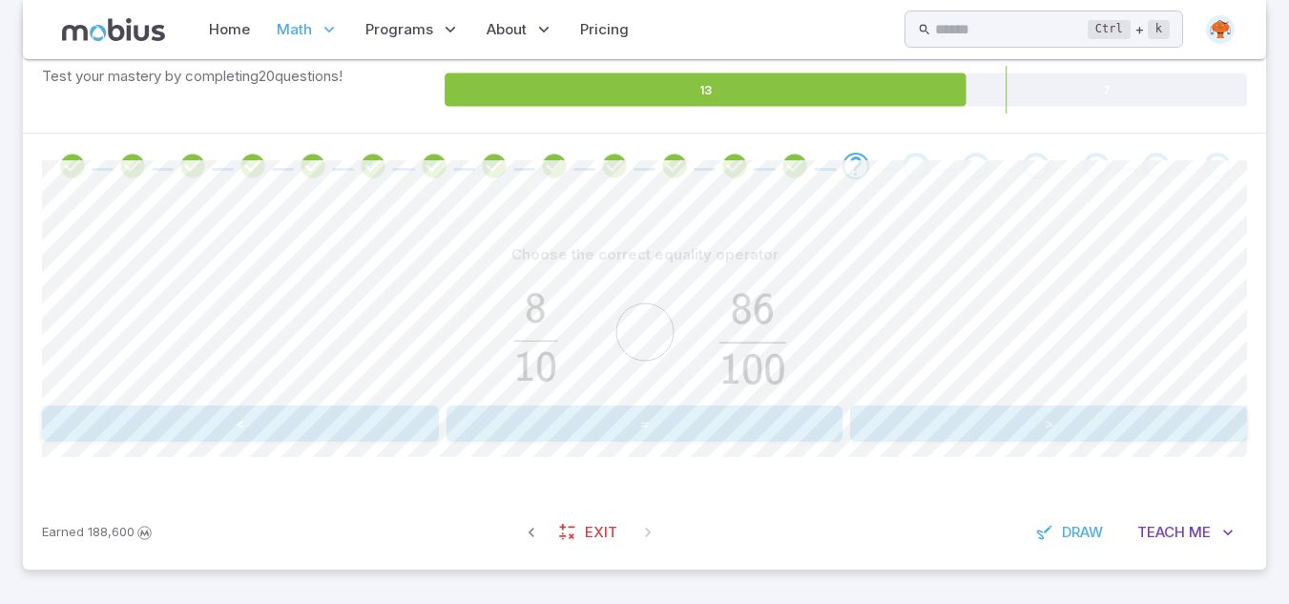
click at [1079, 429] on button ">" at bounding box center [1048, 424] width 397 height 36
click at [916, 409] on button ">" at bounding box center [1048, 424] width 397 height 36
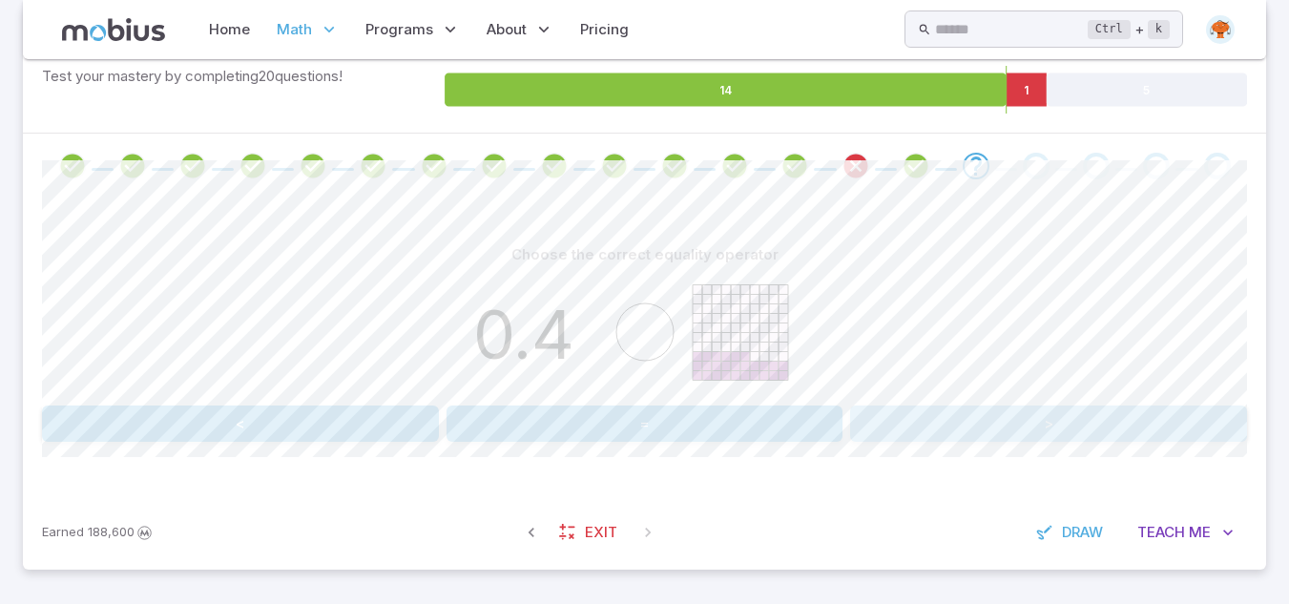
click at [927, 424] on button ">" at bounding box center [1048, 424] width 397 height 36
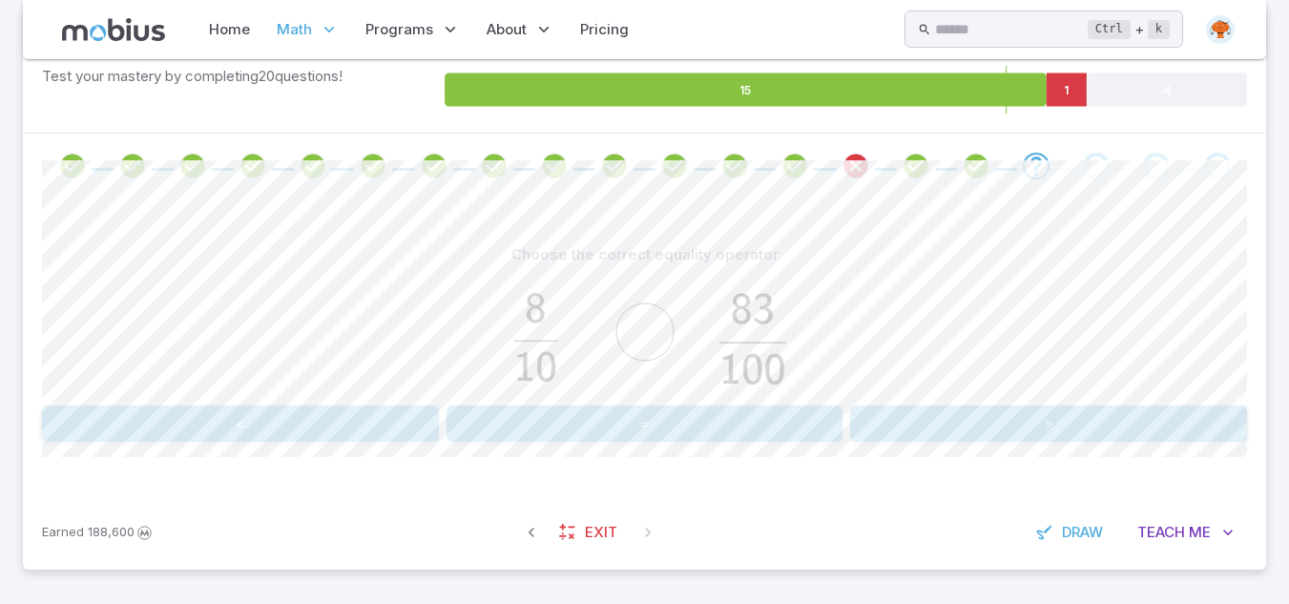
click at [211, 427] on button "<" at bounding box center [240, 424] width 397 height 36
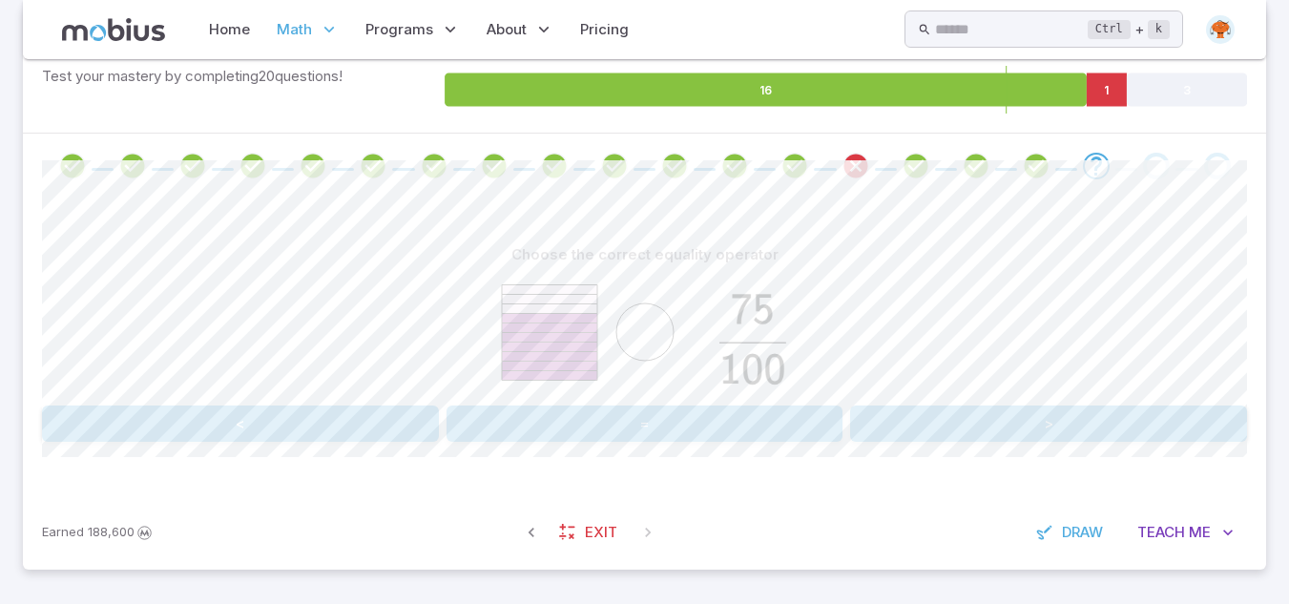
click at [211, 427] on button "<" at bounding box center [240, 424] width 397 height 36
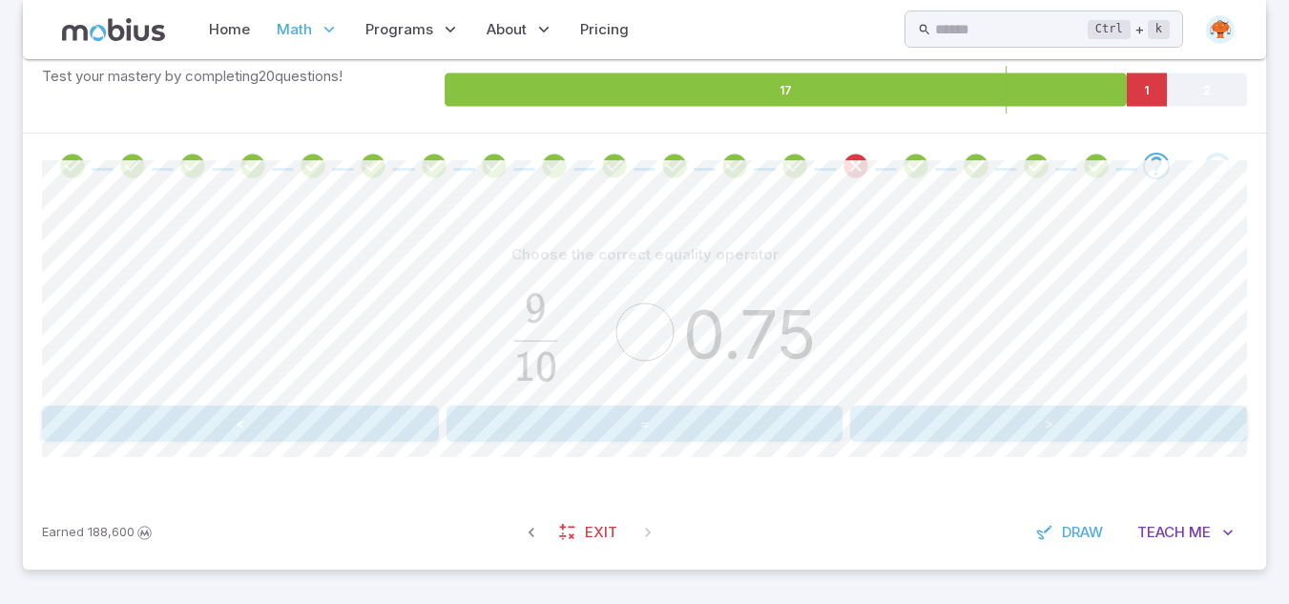
click at [945, 436] on button ">" at bounding box center [1048, 424] width 397 height 36
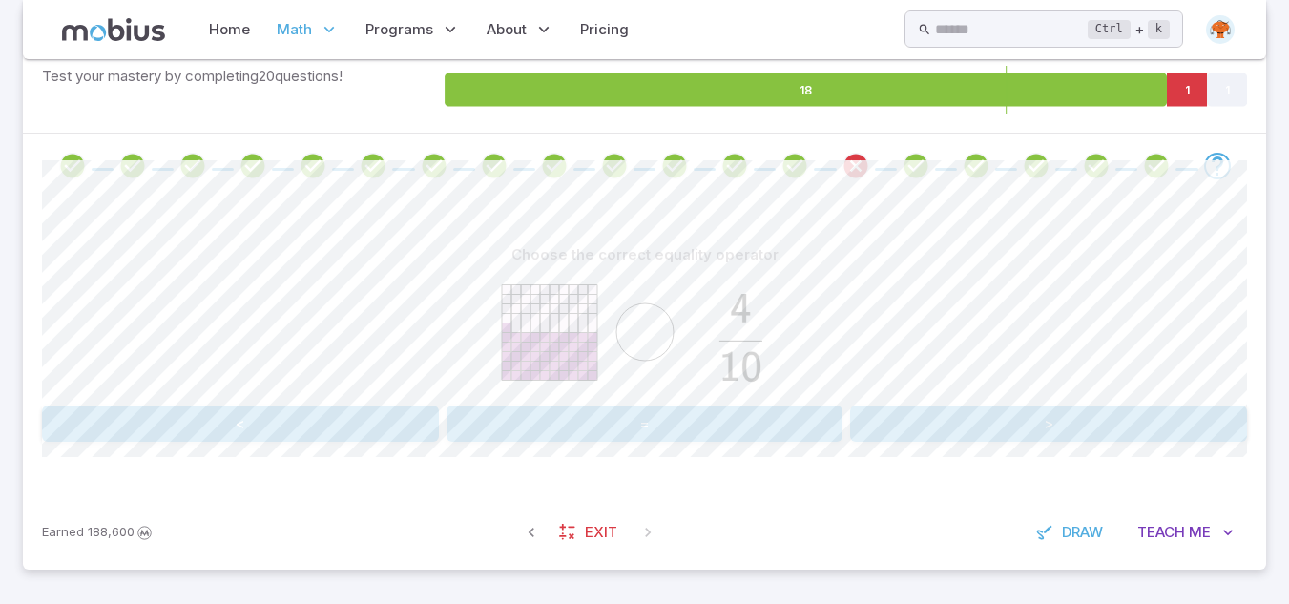
click at [945, 436] on button ">" at bounding box center [1048, 424] width 397 height 36
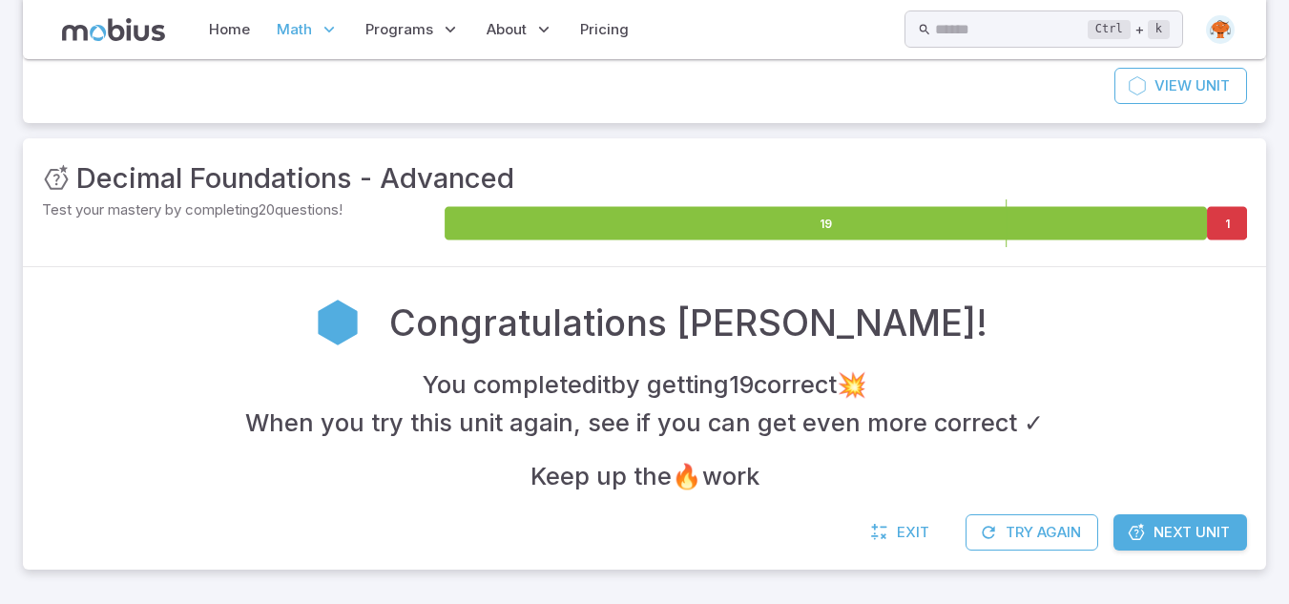
scroll to position [190, 0]
click at [1143, 535] on icon at bounding box center [1136, 532] width 19 height 19
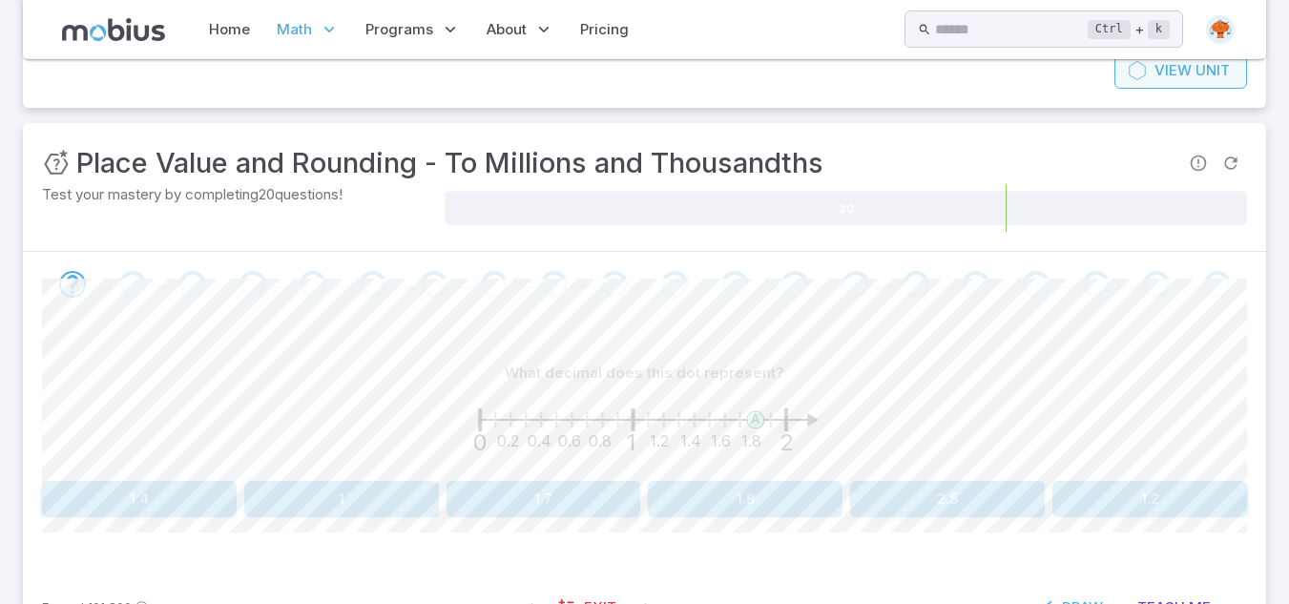
scroll to position [345, 0]
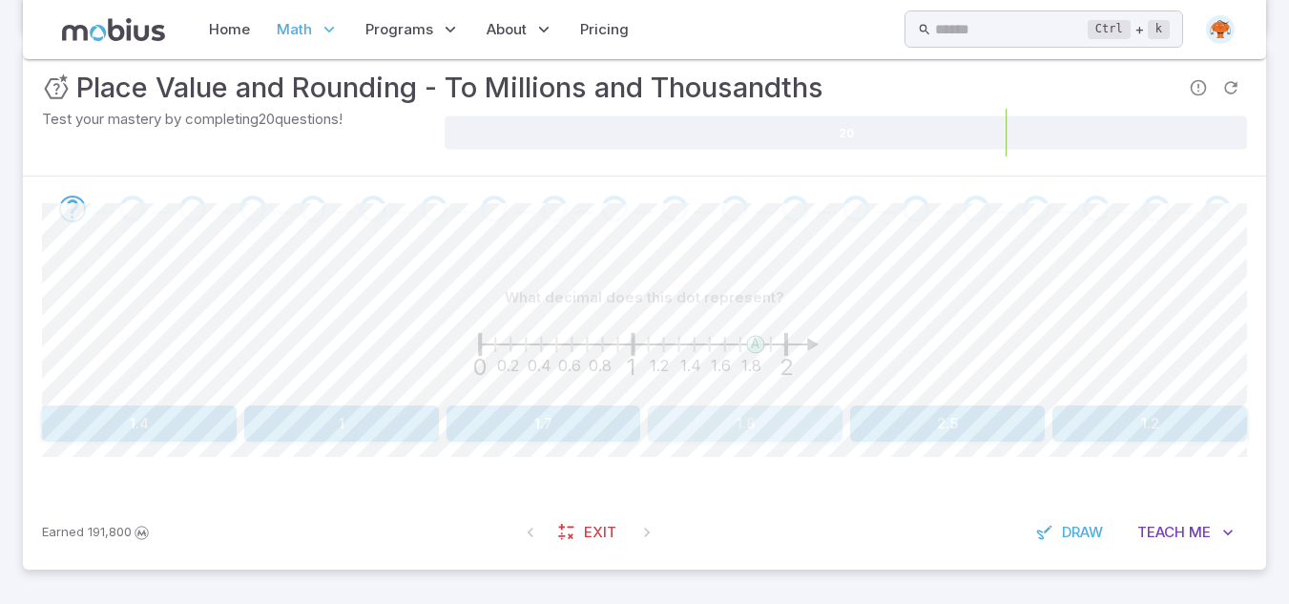
click at [768, 422] on button "1.8" at bounding box center [745, 424] width 195 height 36
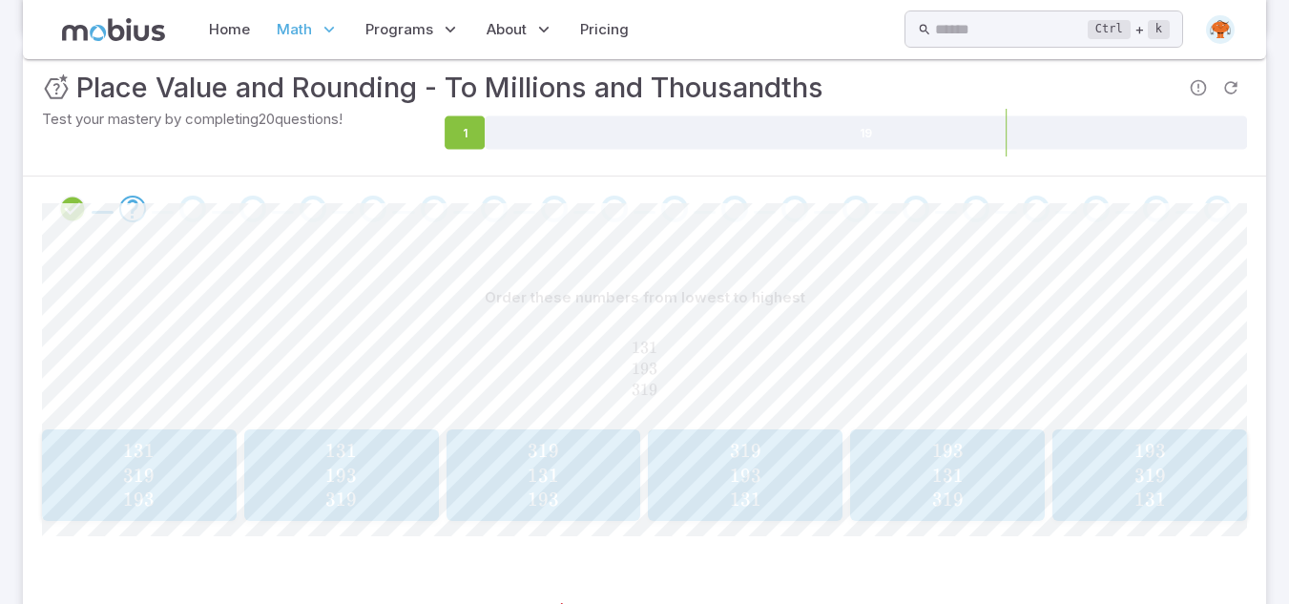
click at [365, 453] on span "131 193 319" at bounding box center [341, 475] width 182 height 73
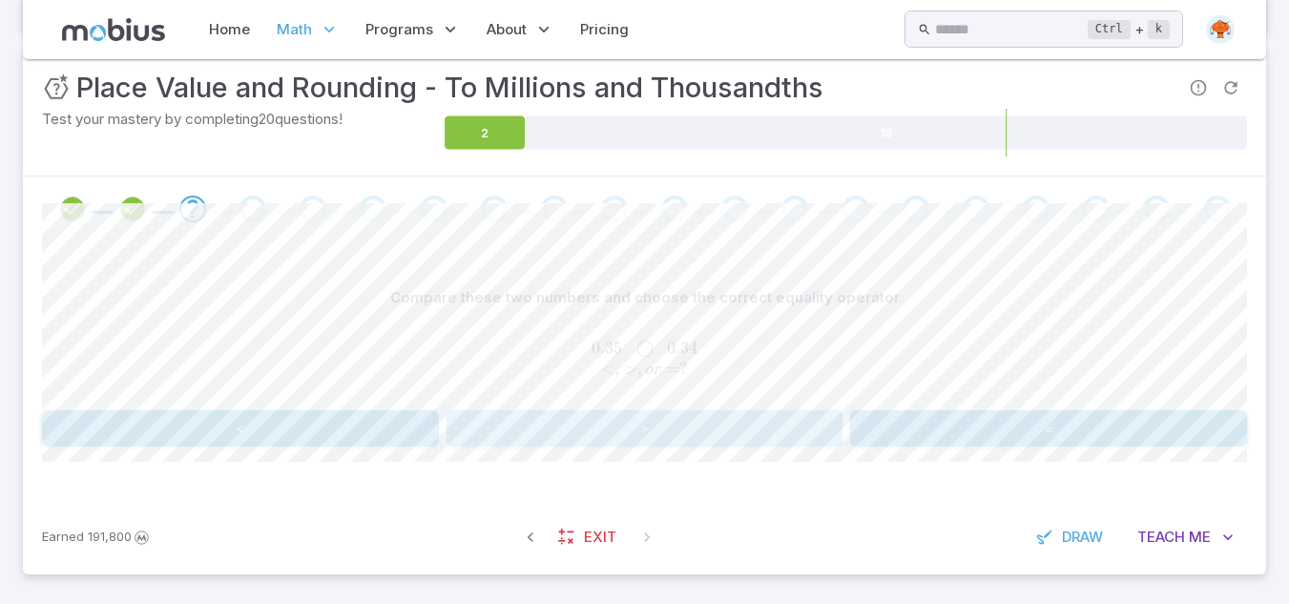
click at [677, 433] on button ">" at bounding box center [645, 428] width 397 height 36
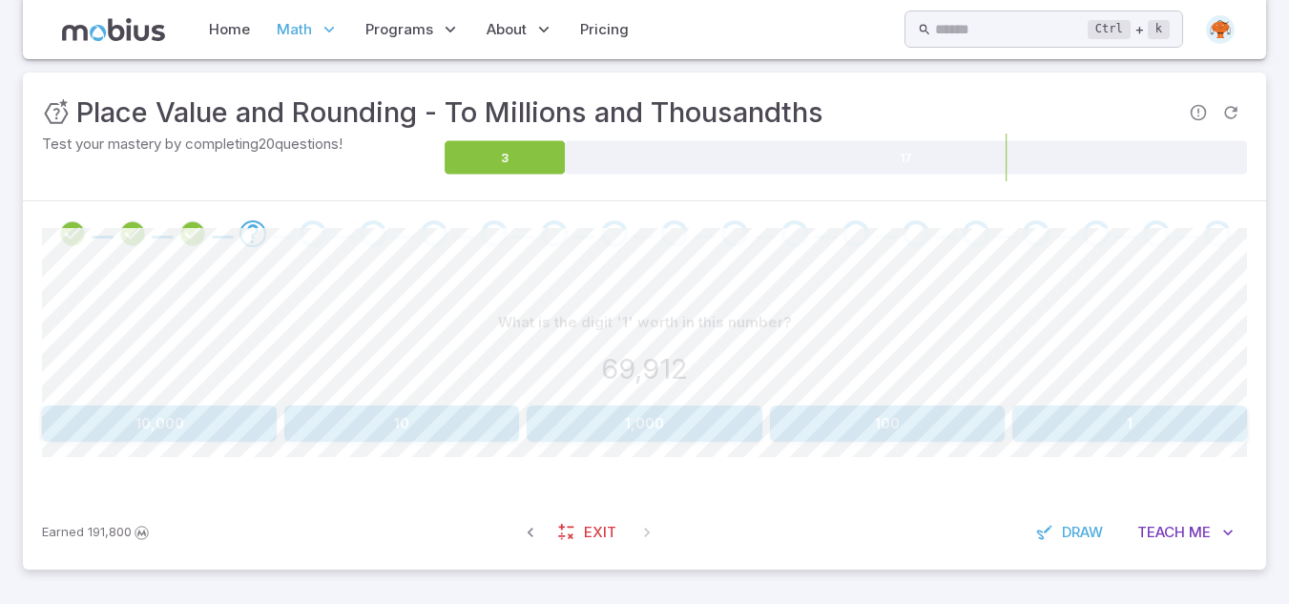
scroll to position [321, 0]
click at [436, 433] on button "10" at bounding box center [401, 424] width 235 height 36
click at [536, 431] on button "50,000" at bounding box center [544, 424] width 195 height 36
click at [694, 423] on button "70,000" at bounding box center [644, 424] width 235 height 36
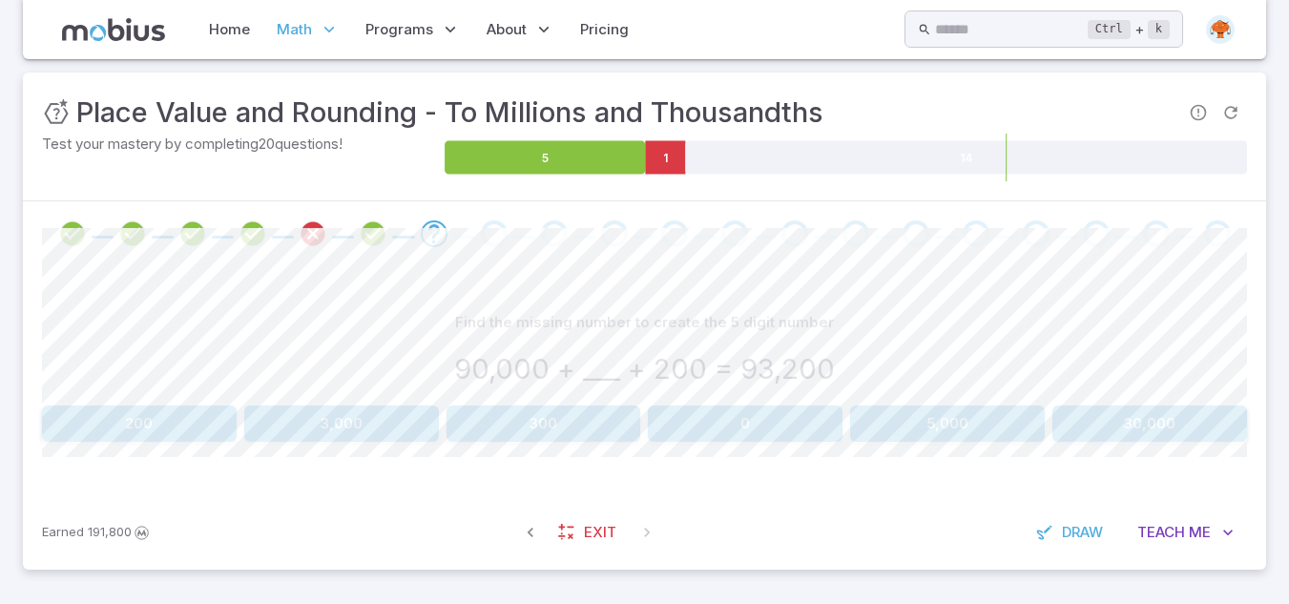
click at [308, 426] on button "3,000" at bounding box center [341, 424] width 195 height 36
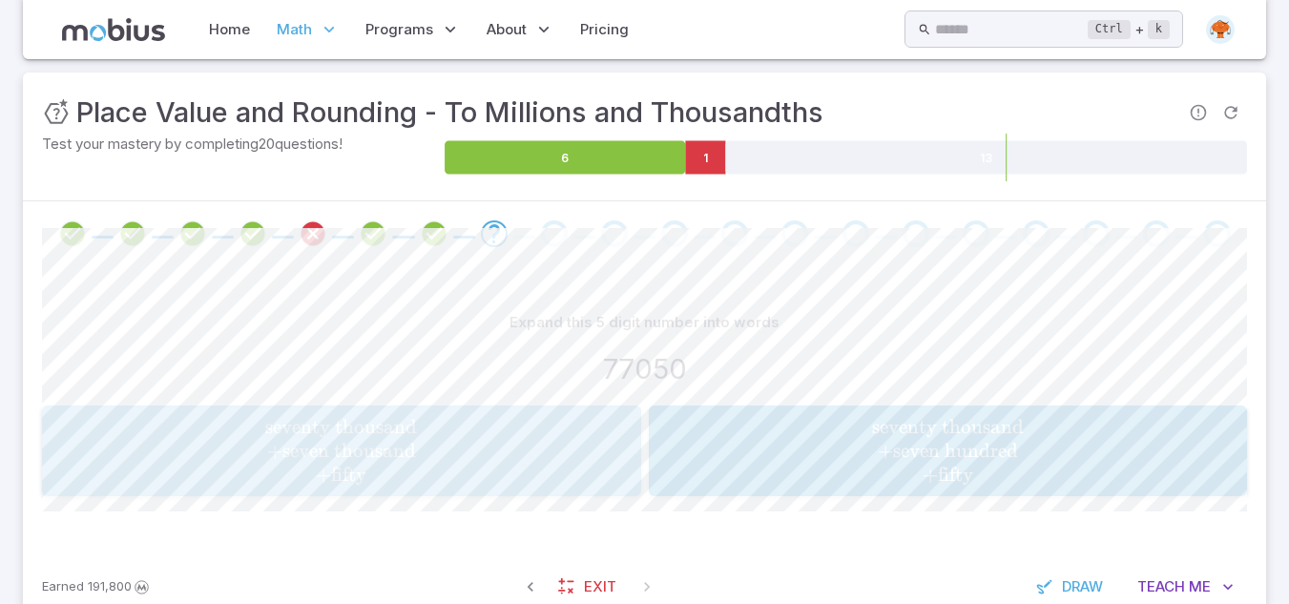
click at [465, 465] on span "seventy thousand + seven thousand + fifty" at bounding box center [341, 451] width 587 height 73
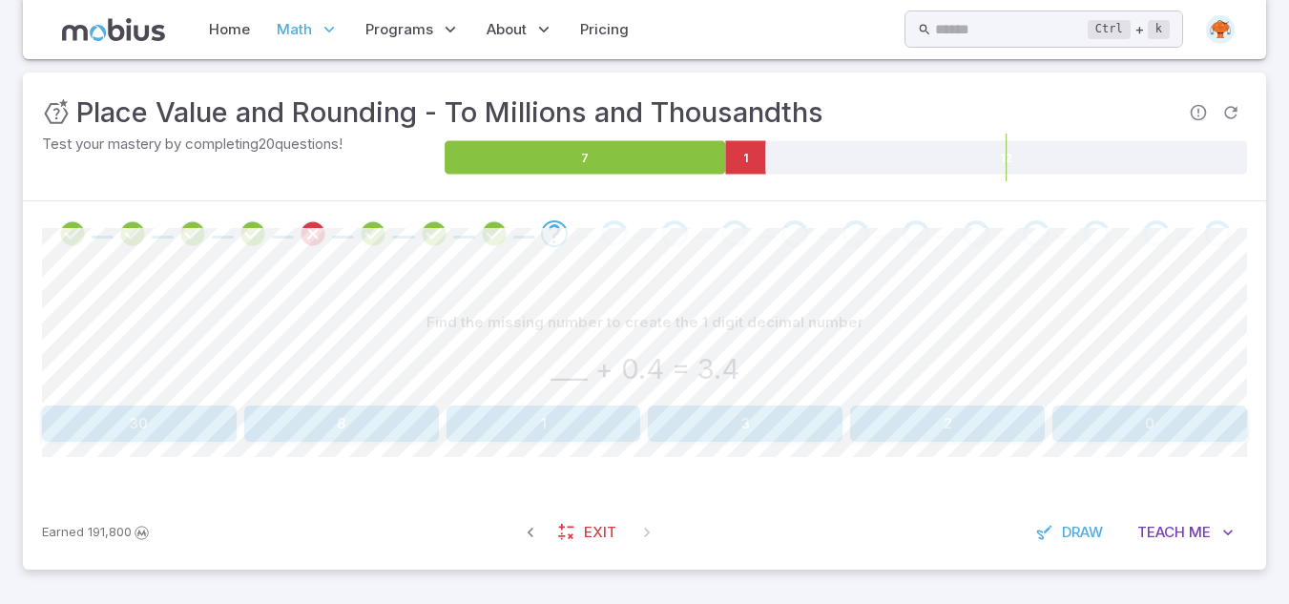
click at [779, 424] on button "3" at bounding box center [745, 424] width 195 height 36
click at [541, 427] on button "3 + 0.3" at bounding box center [341, 424] width 599 height 36
click at [562, 428] on button "0.207" at bounding box center [544, 424] width 195 height 36
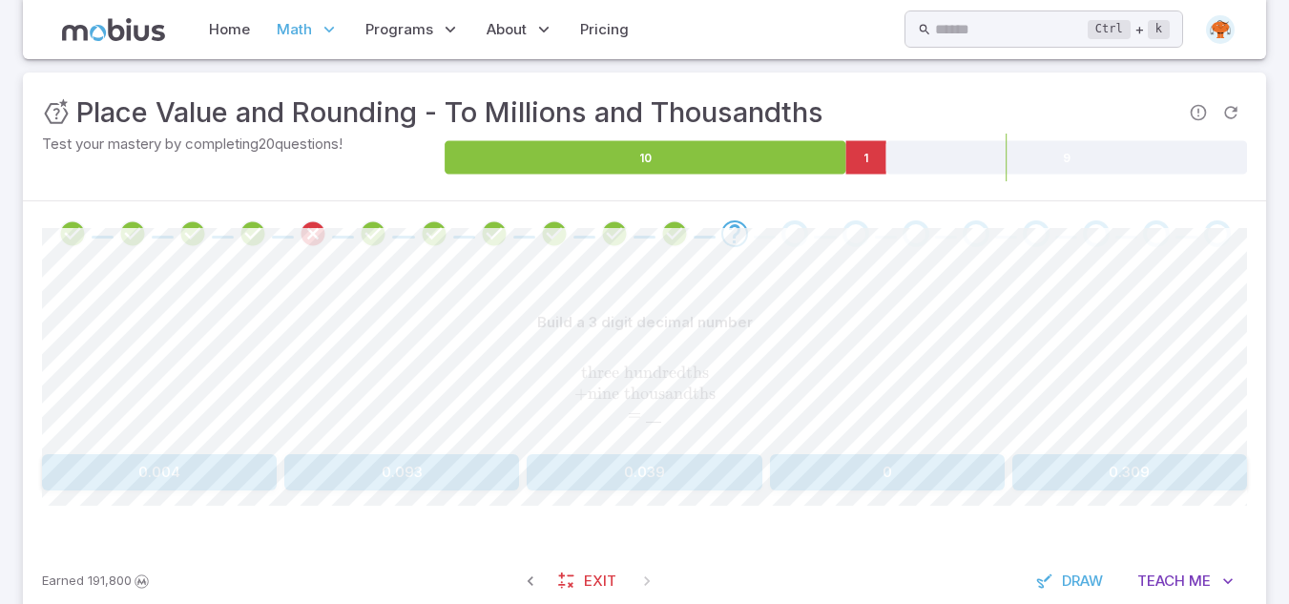
click at [728, 484] on button "0.039" at bounding box center [644, 472] width 235 height 36
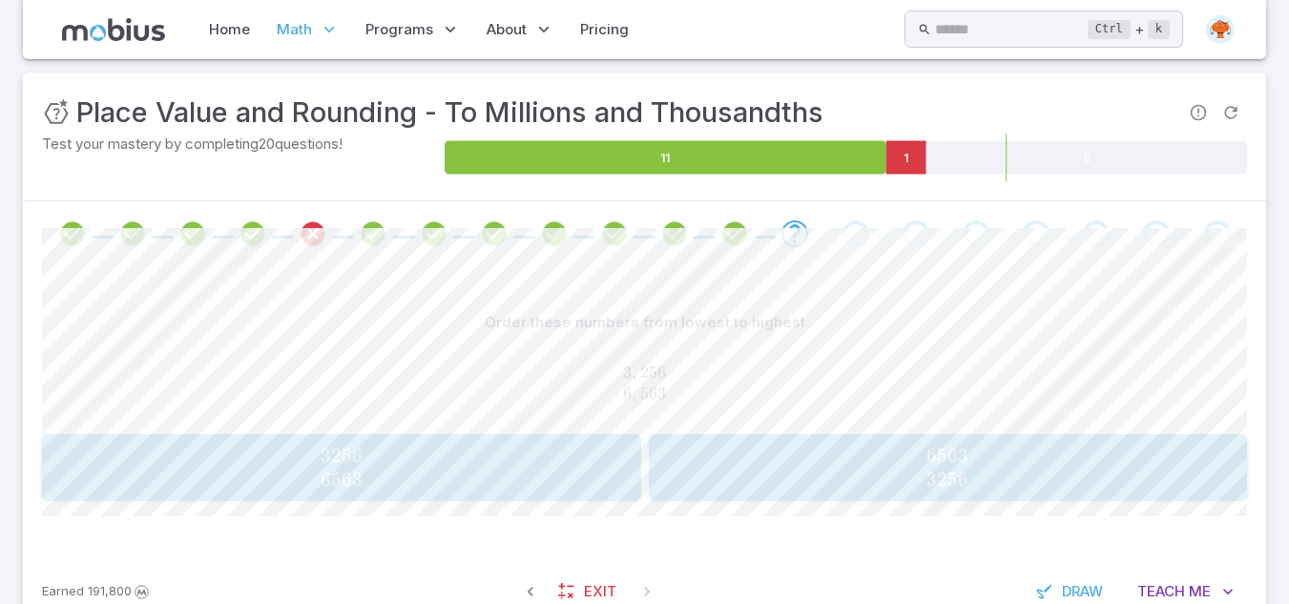
click at [573, 472] on span "3256 6563" at bounding box center [341, 468] width 587 height 48
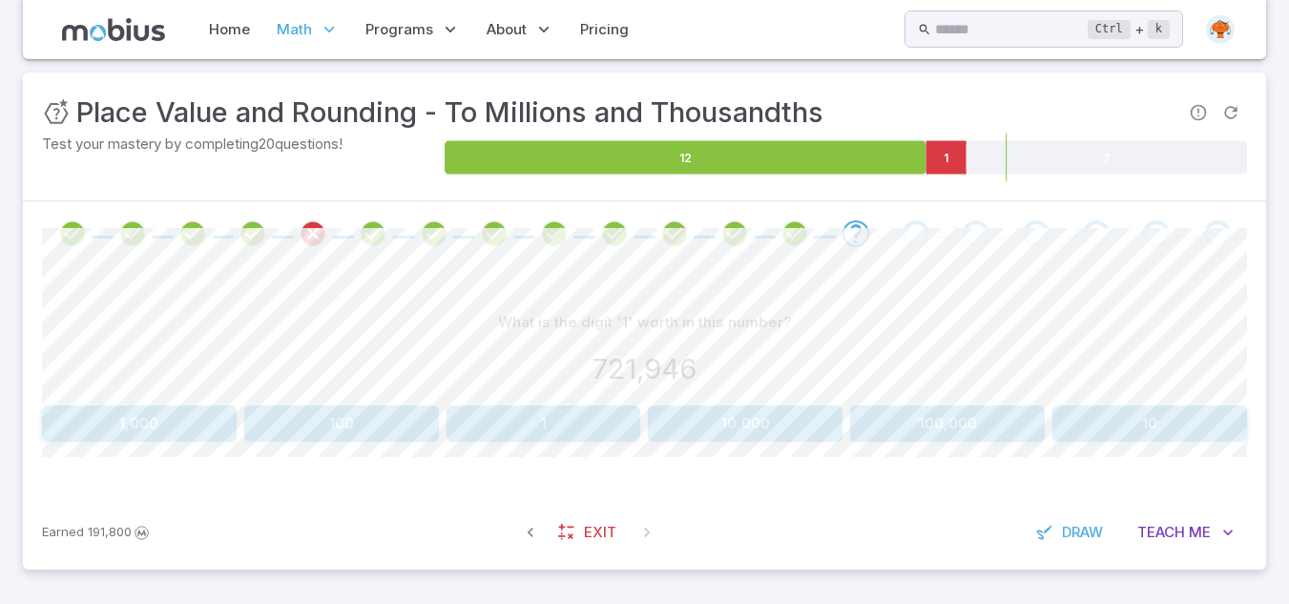
click at [100, 435] on button "1,000" at bounding box center [139, 424] width 195 height 36
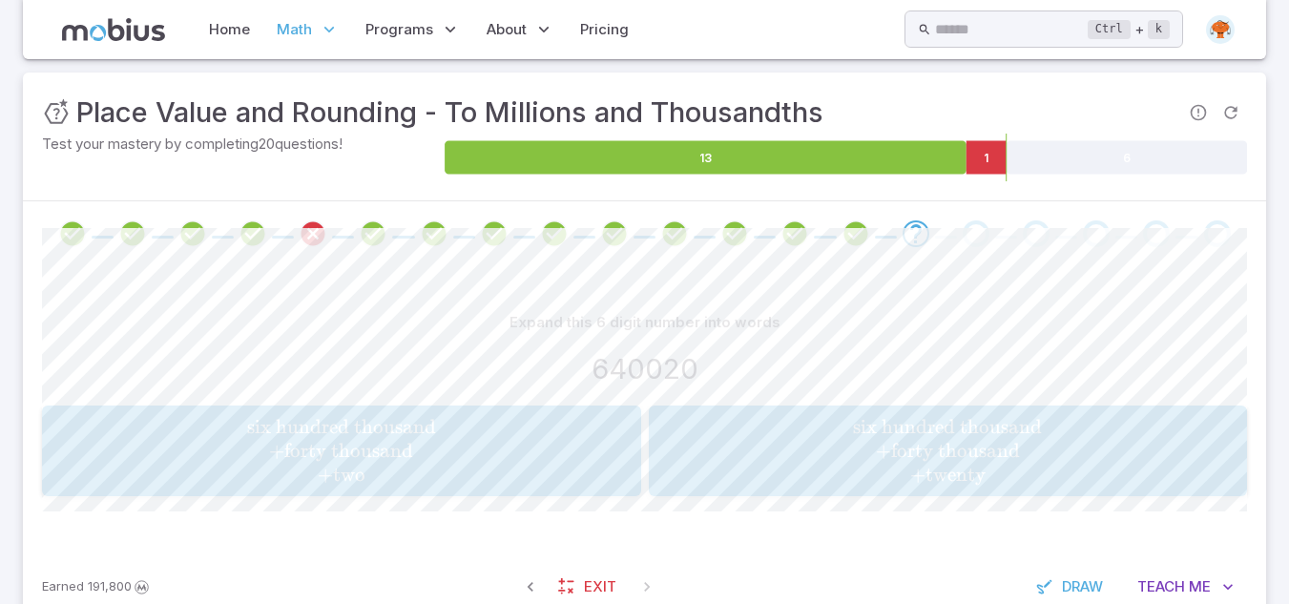
click at [727, 469] on span "six hundred thousand + forty thousand + twenty" at bounding box center [948, 451] width 587 height 73
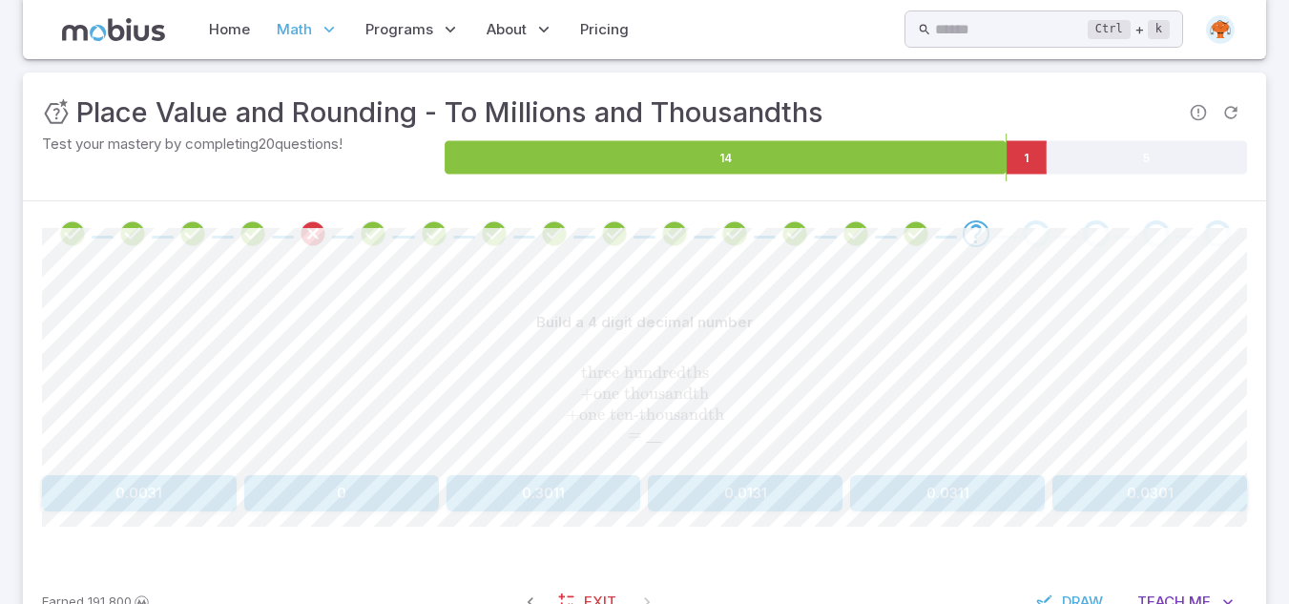
click at [993, 500] on button "0.0311" at bounding box center [947, 493] width 195 height 36
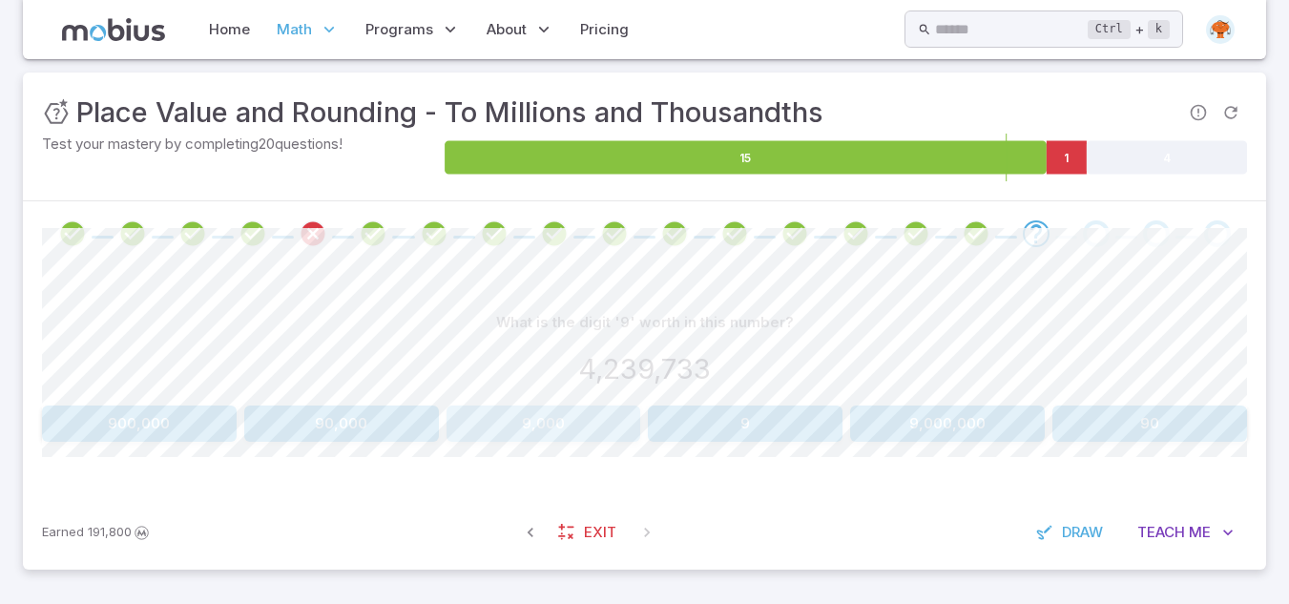
click at [539, 421] on button "9,000" at bounding box center [544, 424] width 195 height 36
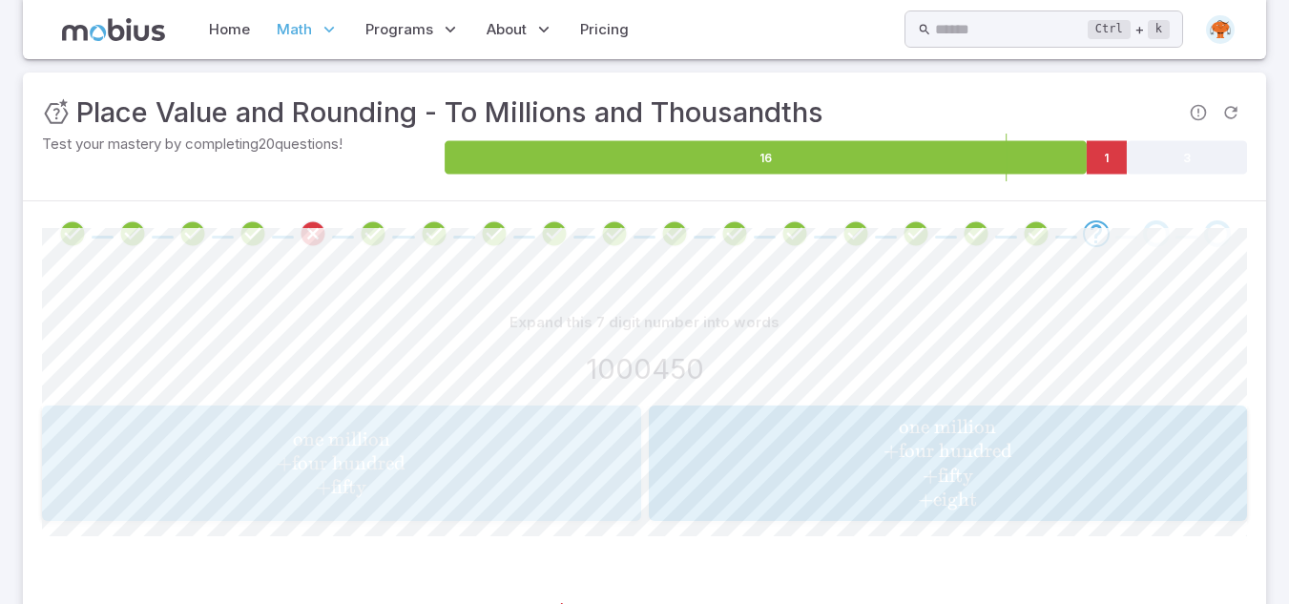
click at [536, 456] on span "one million + four hundred + fifty" at bounding box center [341, 464] width 587 height 73
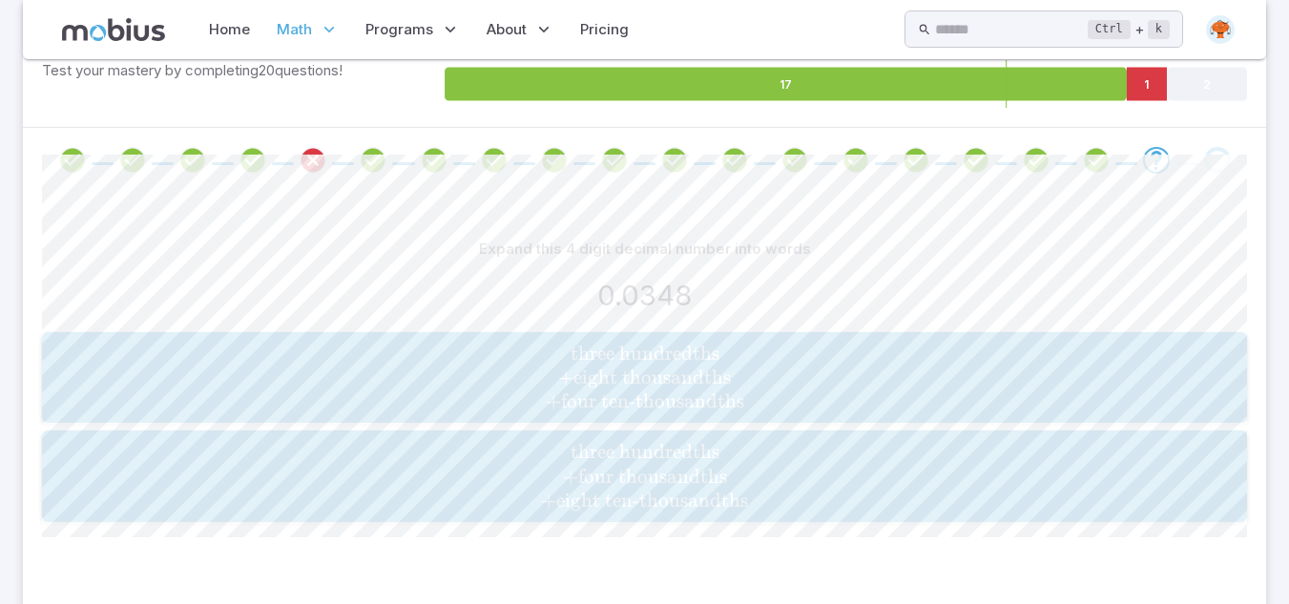
scroll to position [397, 0]
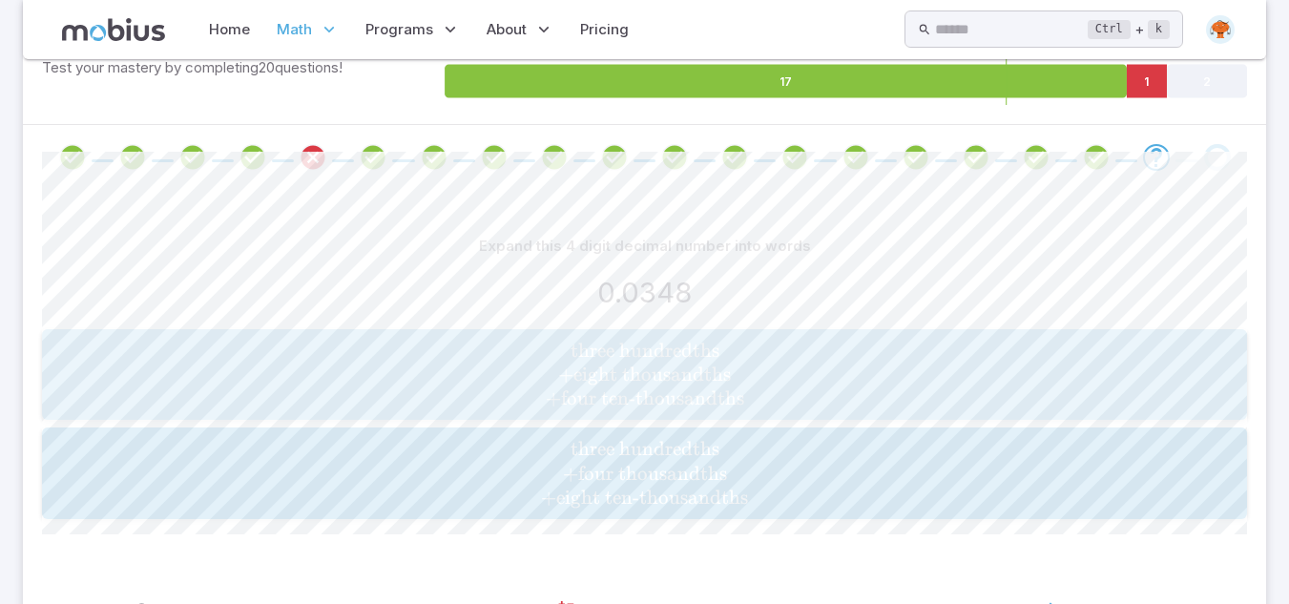
click at [674, 403] on span "four ten-thousandths" at bounding box center [652, 398] width 183 height 24
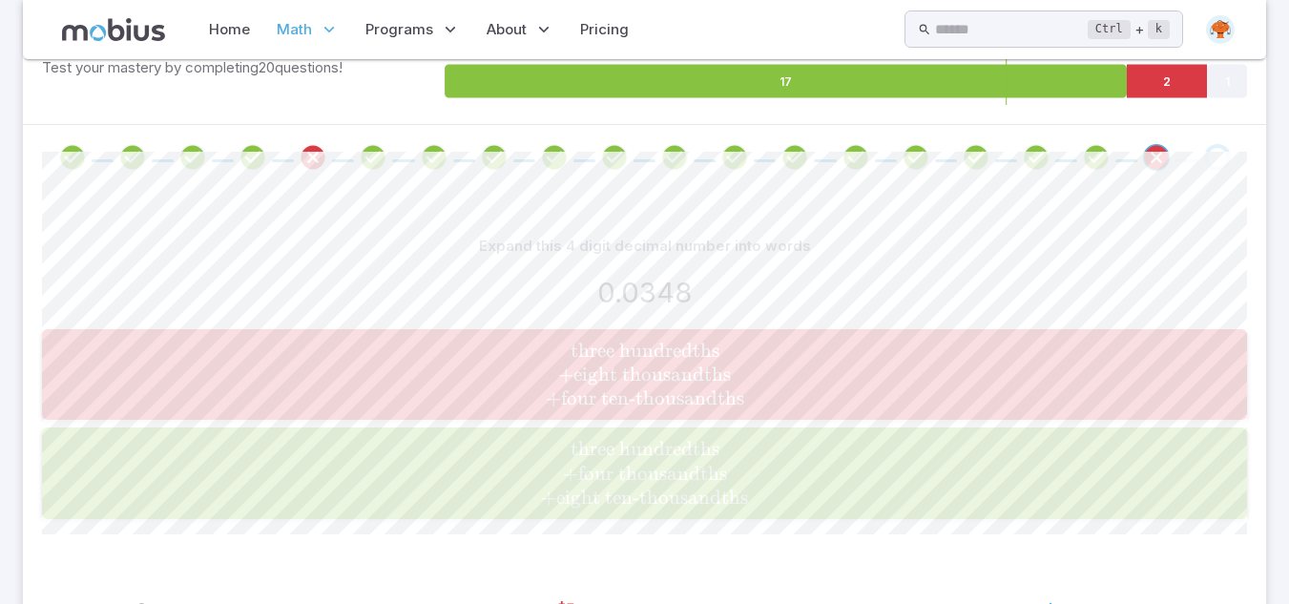
scroll to position [321, 0]
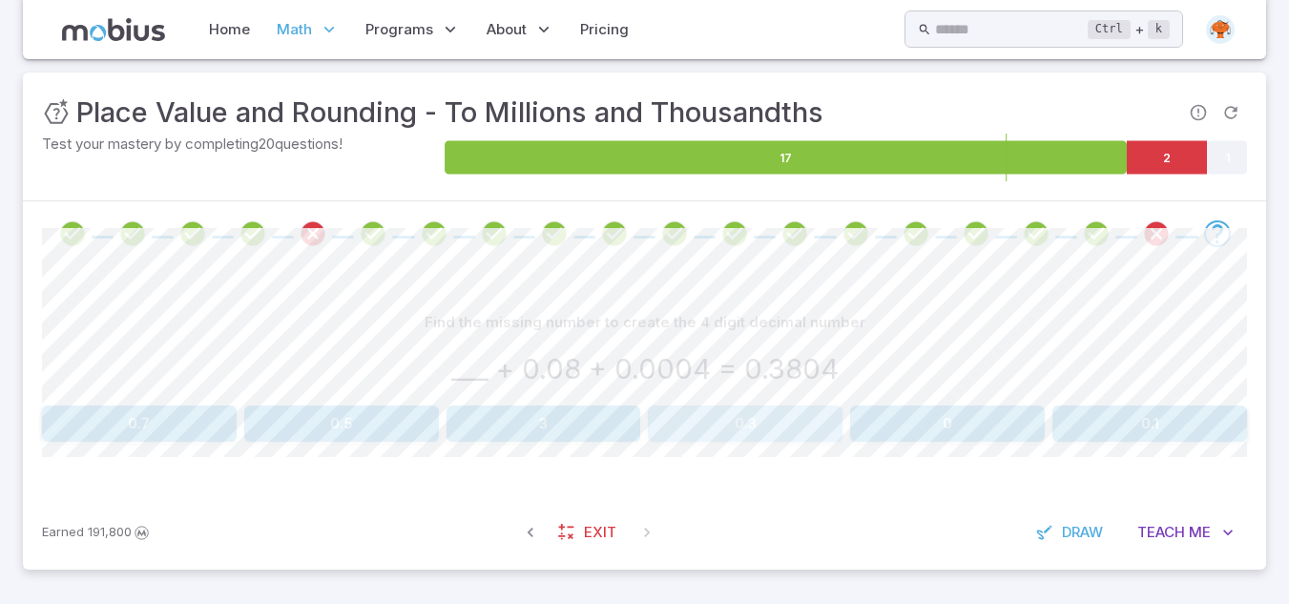
click at [784, 434] on button "0.3" at bounding box center [745, 424] width 195 height 36
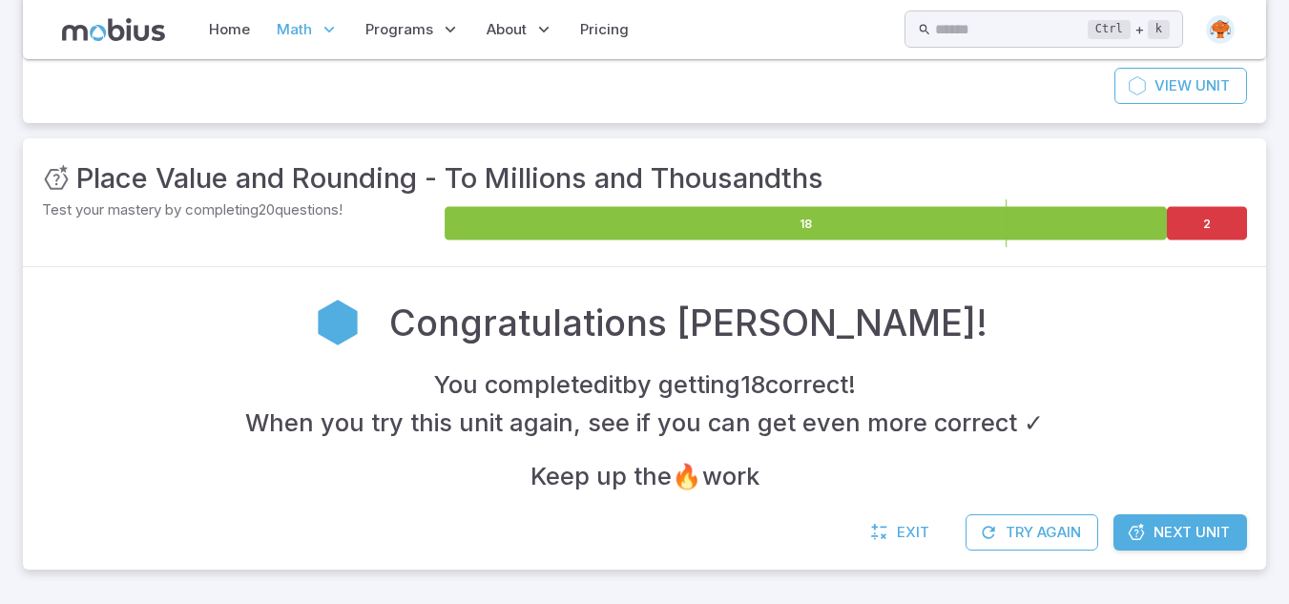
scroll to position [255, 0]
click at [1137, 519] on link "Next Unit" at bounding box center [1181, 532] width 134 height 36
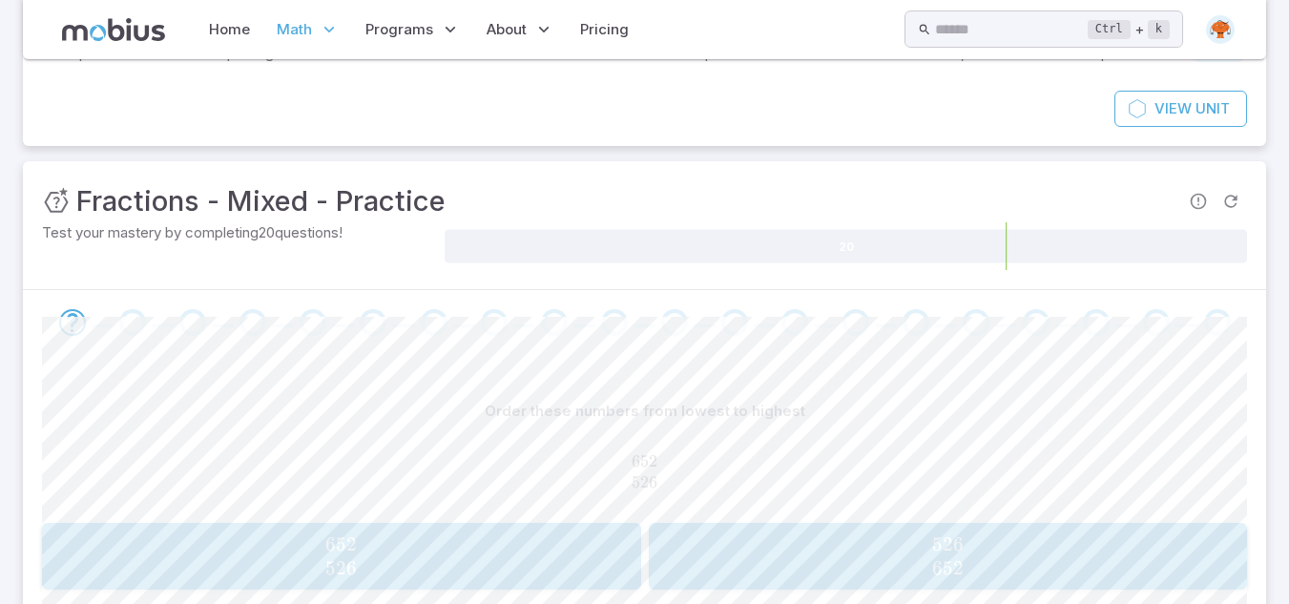
scroll to position [315, 0]
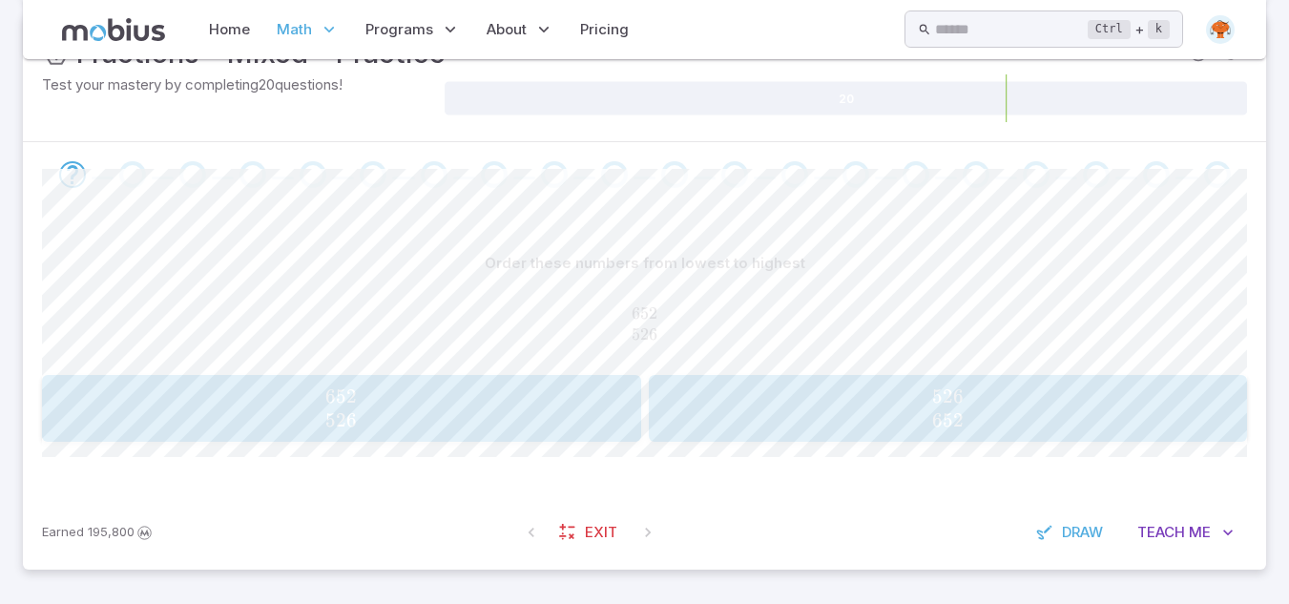
click at [782, 441] on button "526 652 526\\652 526 652" at bounding box center [948, 408] width 599 height 67
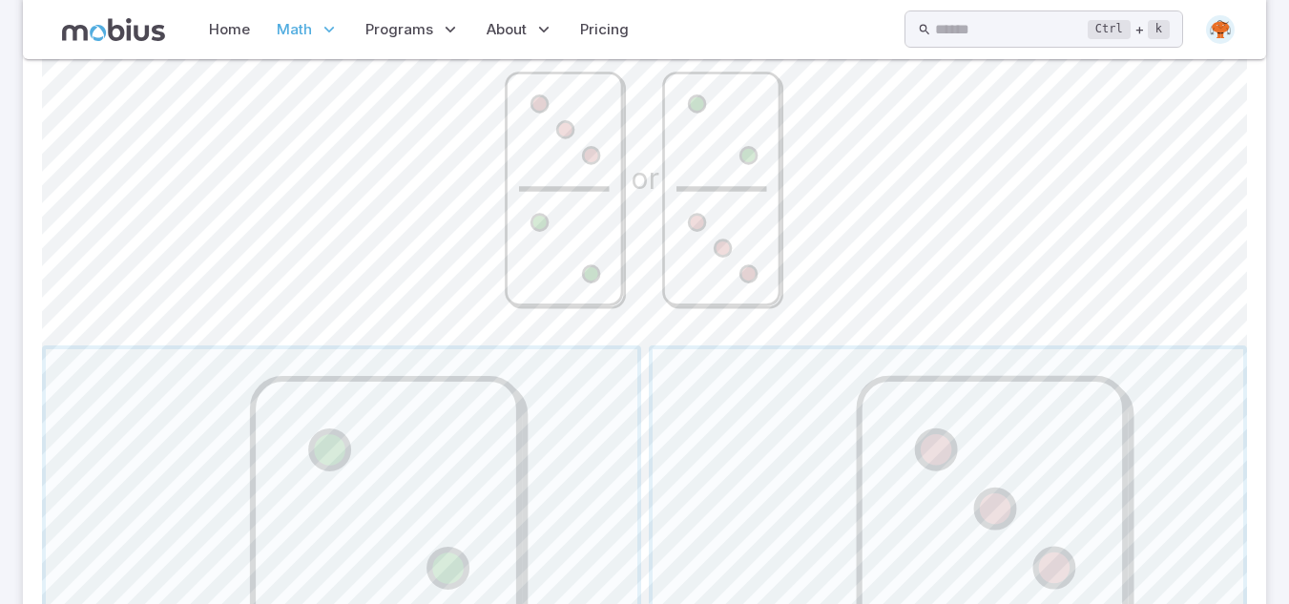
scroll to position [582, 0]
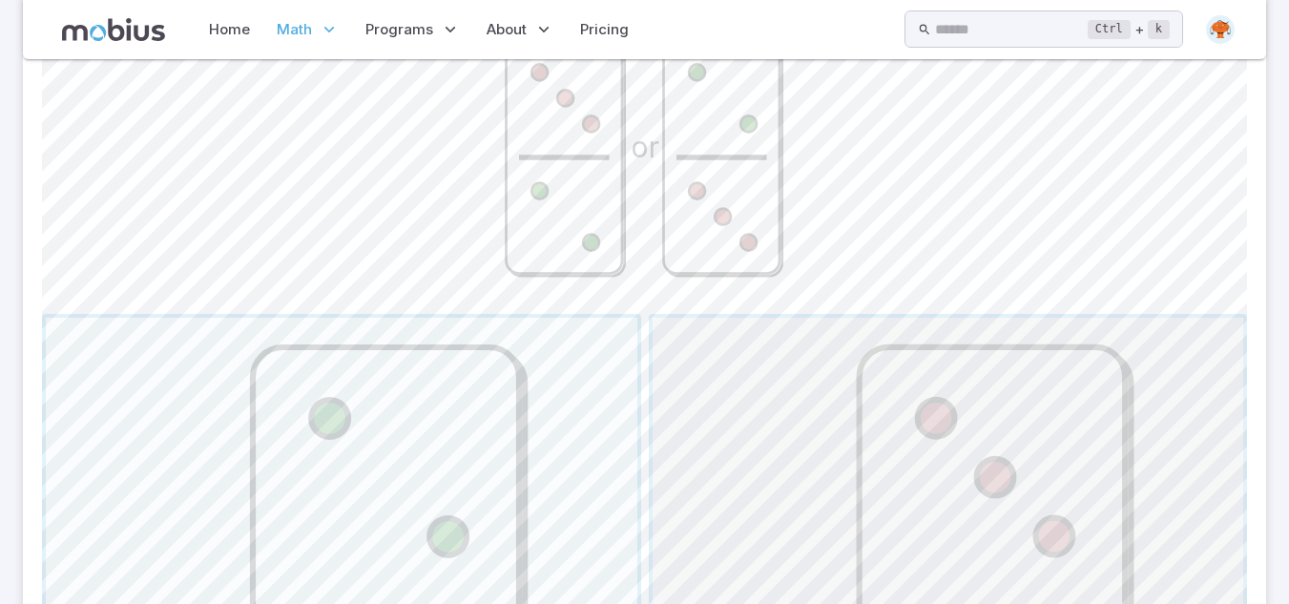
click at [688, 468] on span "button" at bounding box center [949, 614] width 592 height 592
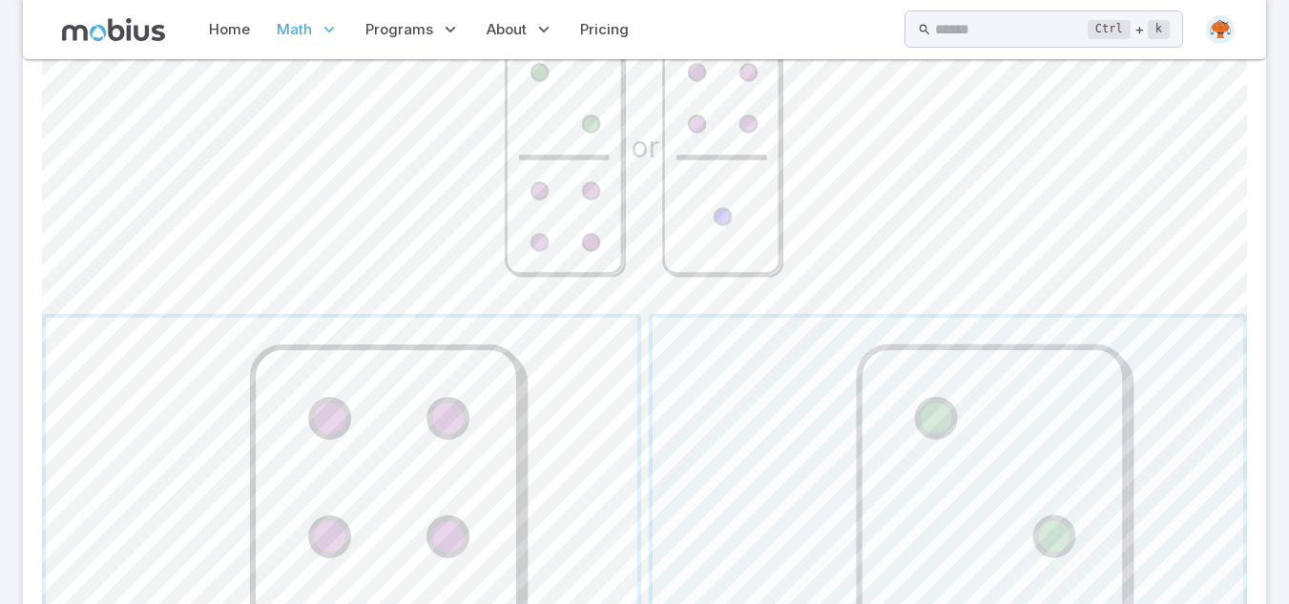
click at [365, 379] on span "button" at bounding box center [342, 614] width 592 height 592
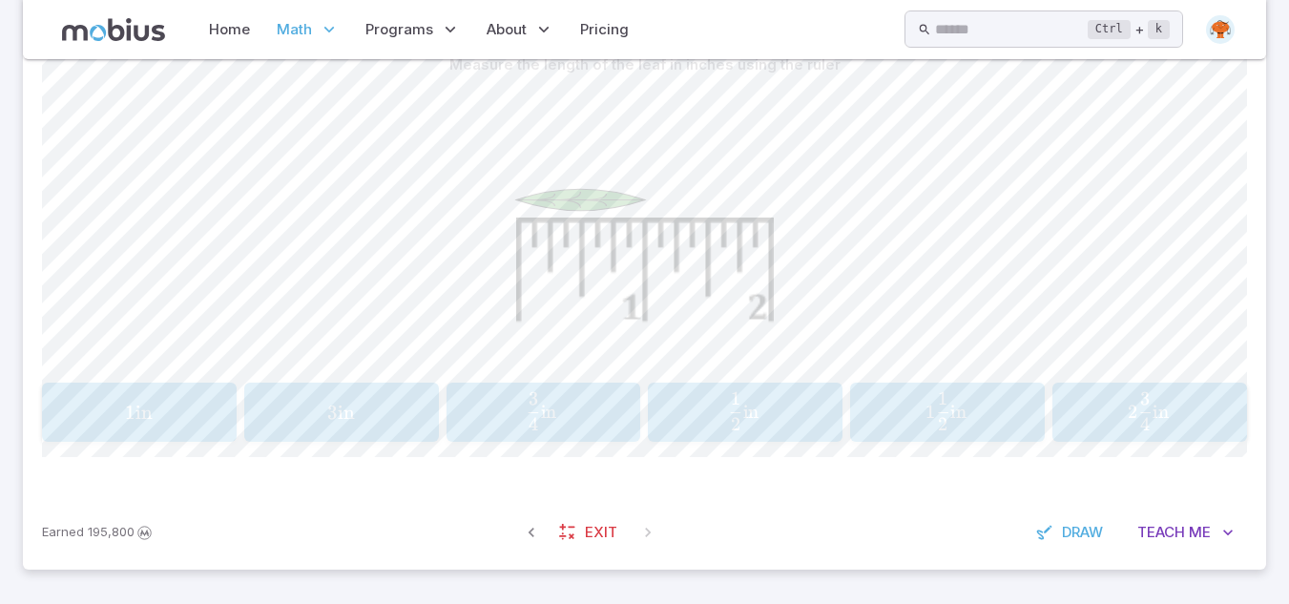
scroll to position [513, 0]
click at [153, 407] on span "in" at bounding box center [144, 413] width 17 height 24
click at [1104, 416] on span "1 2 1 ​ in" at bounding box center [1148, 411] width 171 height 38
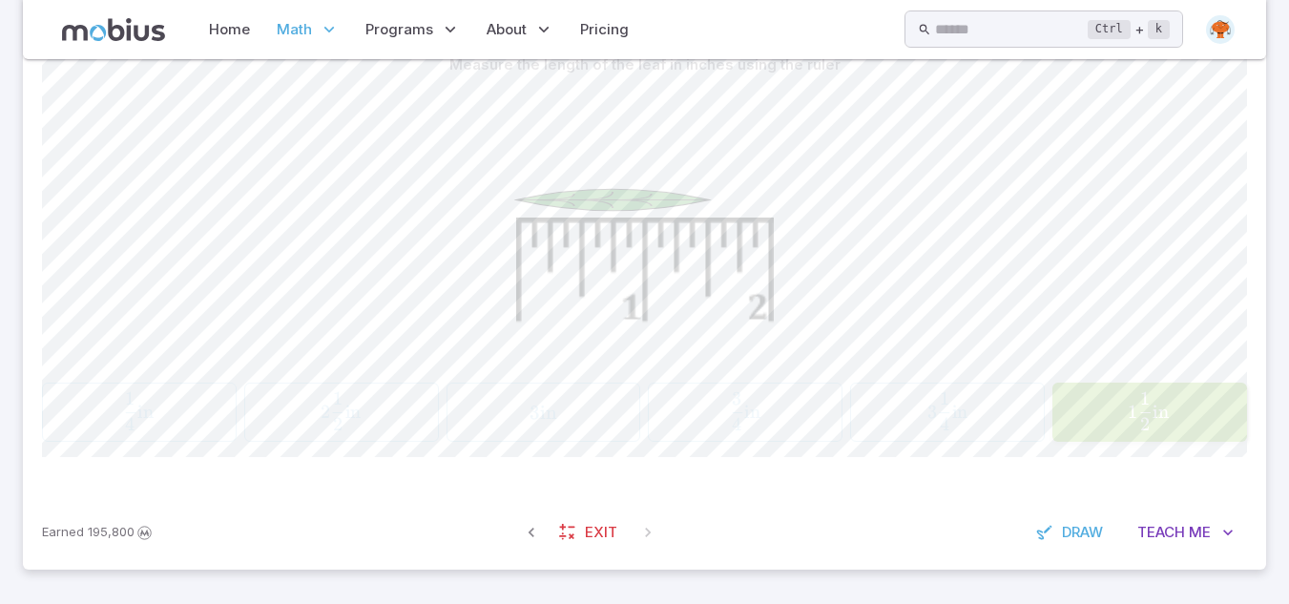
scroll to position [281, 0]
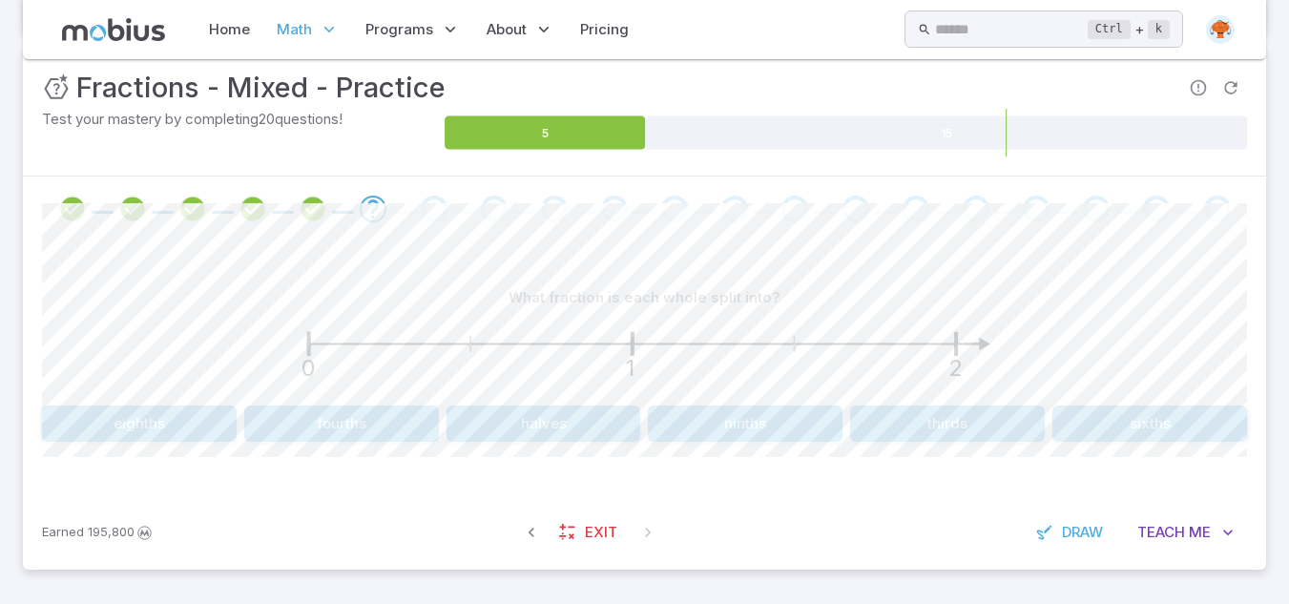
click at [556, 428] on button "halves" at bounding box center [544, 424] width 195 height 36
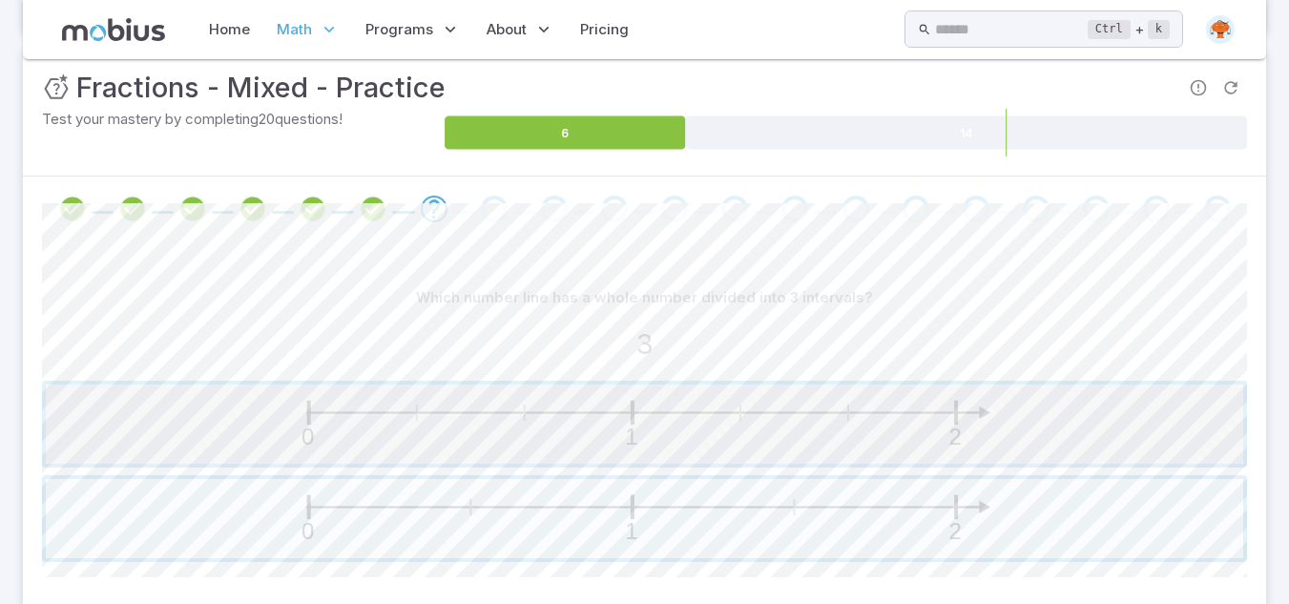
drag, startPoint x: 575, startPoint y: 436, endPoint x: 571, endPoint y: 418, distance: 18.7
click at [571, 418] on span "button" at bounding box center [645, 424] width 1198 height 79
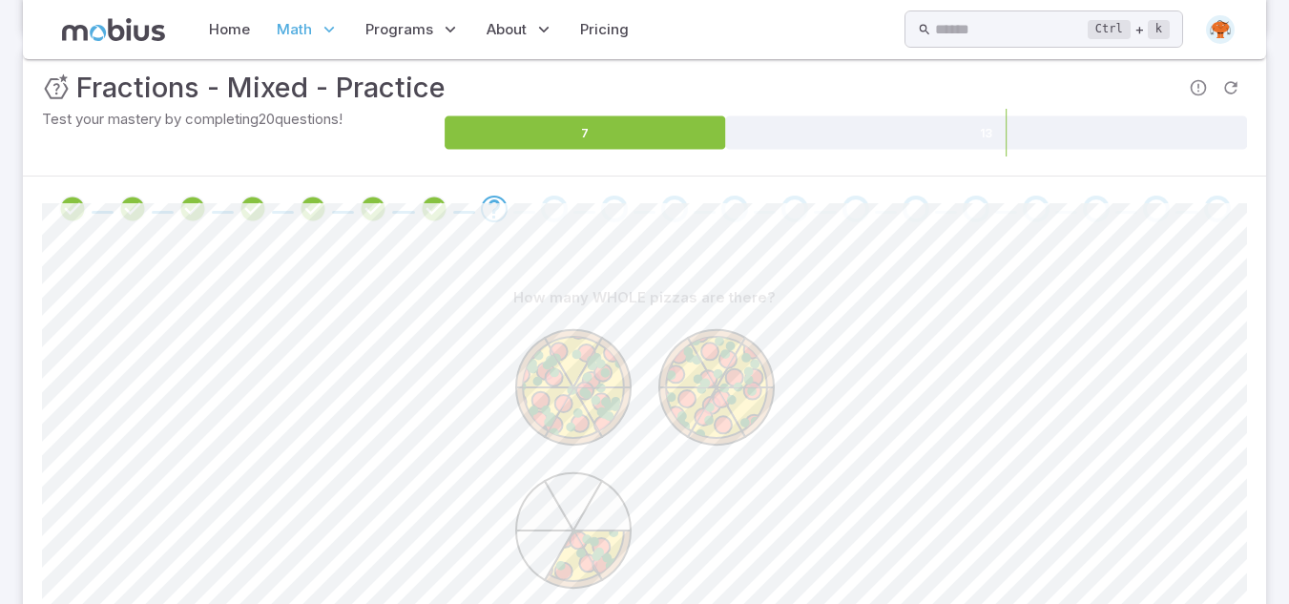
scroll to position [490, 0]
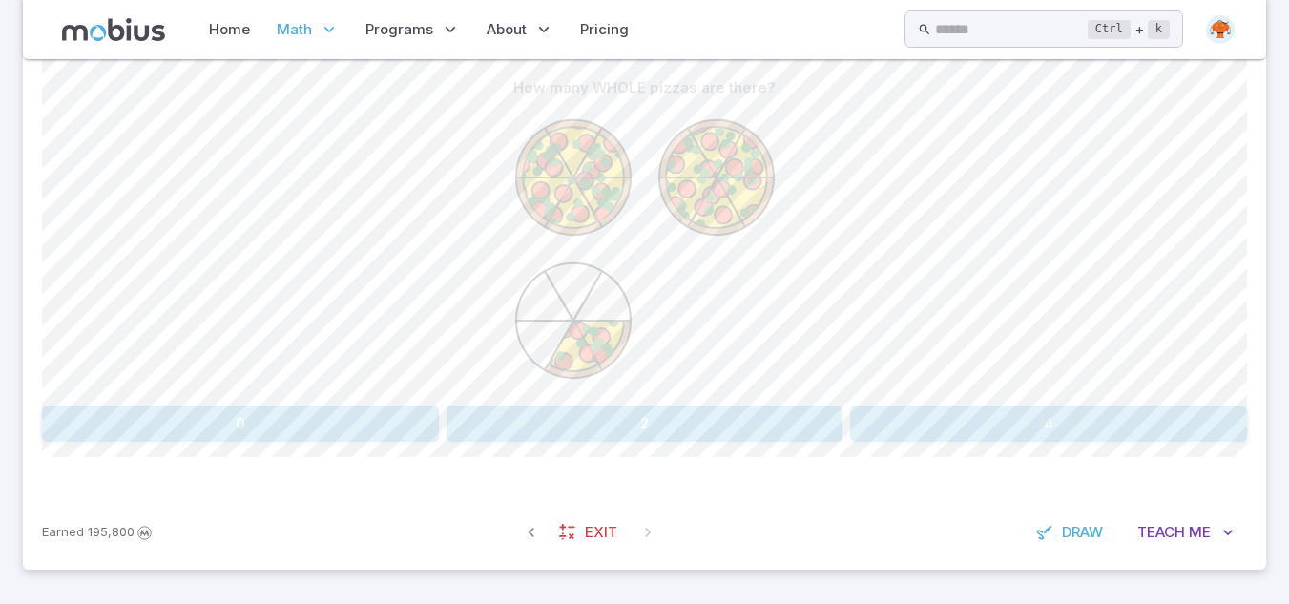
click at [373, 513] on div "Earned 195,800 Exit Draw Teach Me" at bounding box center [644, 532] width 1243 height 74
click at [626, 413] on button "2" at bounding box center [645, 424] width 397 height 36
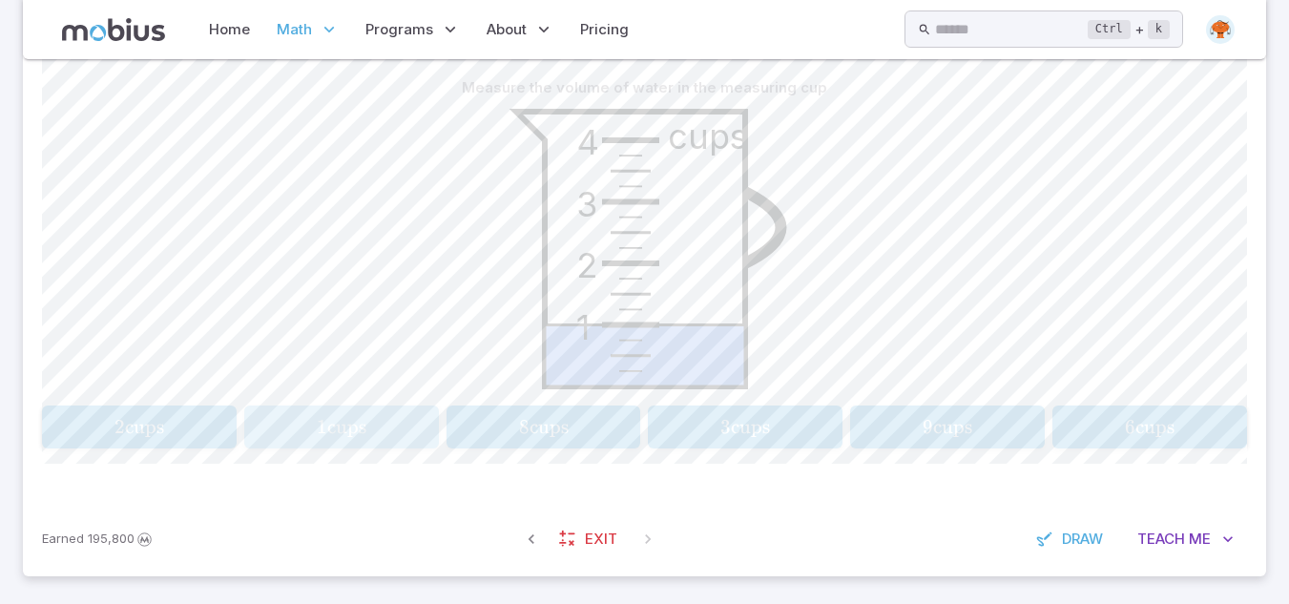
click at [338, 428] on span "cups" at bounding box center [346, 427] width 39 height 24
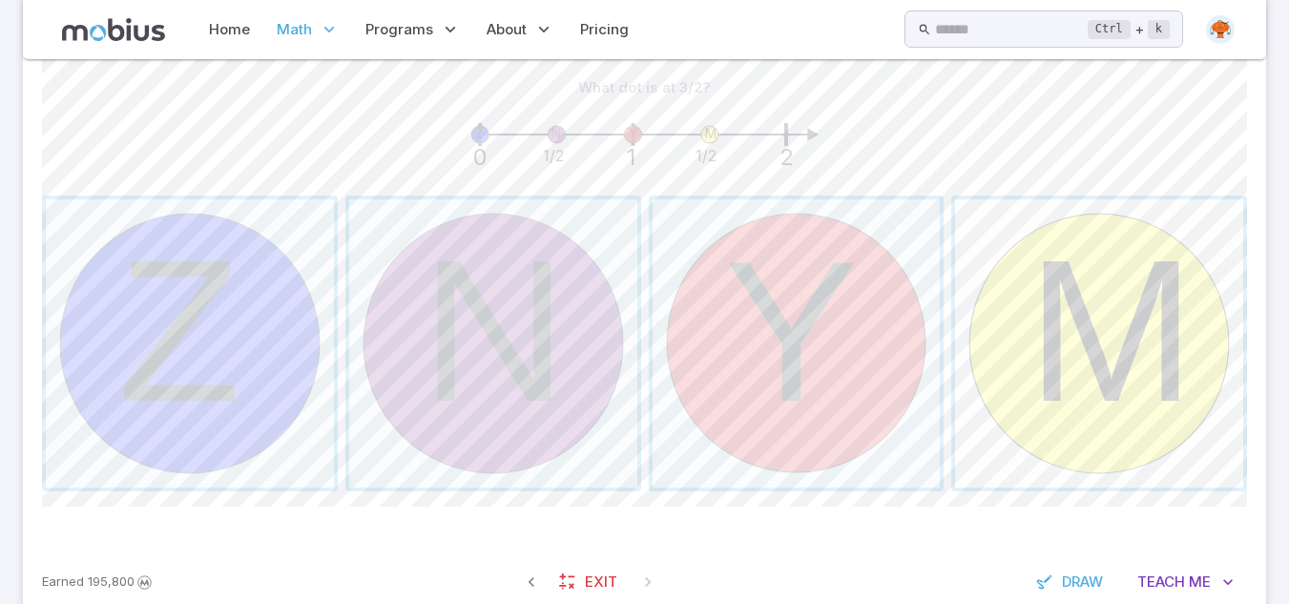
click at [1046, 337] on span "button" at bounding box center [1099, 343] width 288 height 288
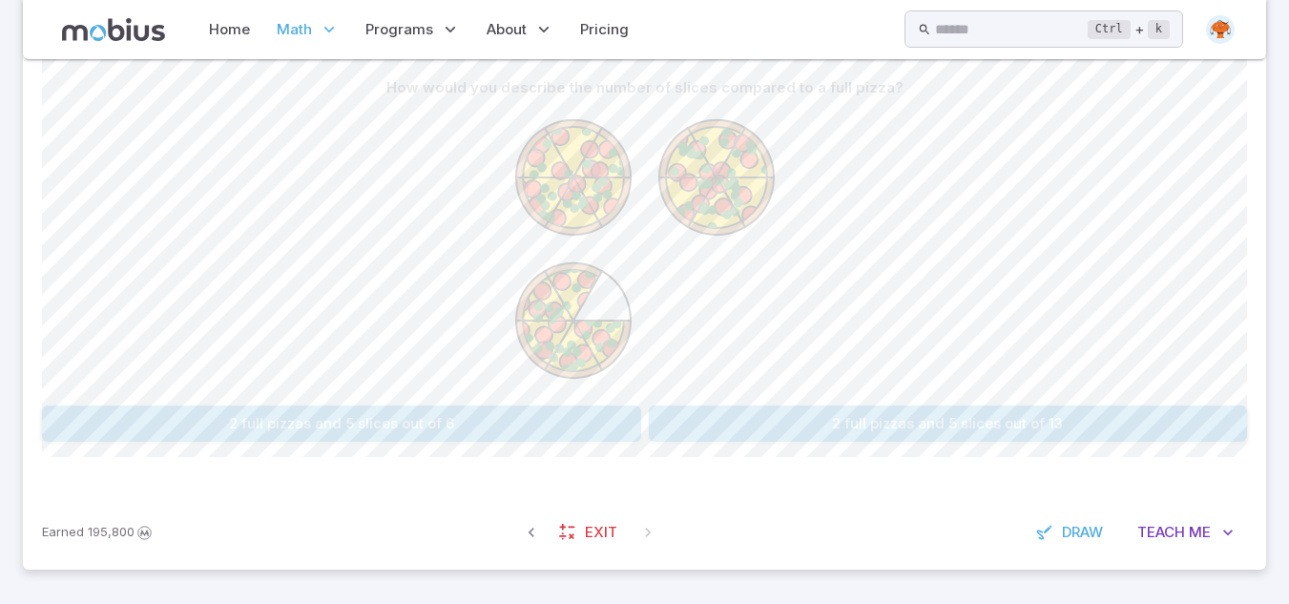
click at [567, 428] on button "2 full pizzas and 5 slices out of 6" at bounding box center [341, 424] width 599 height 36
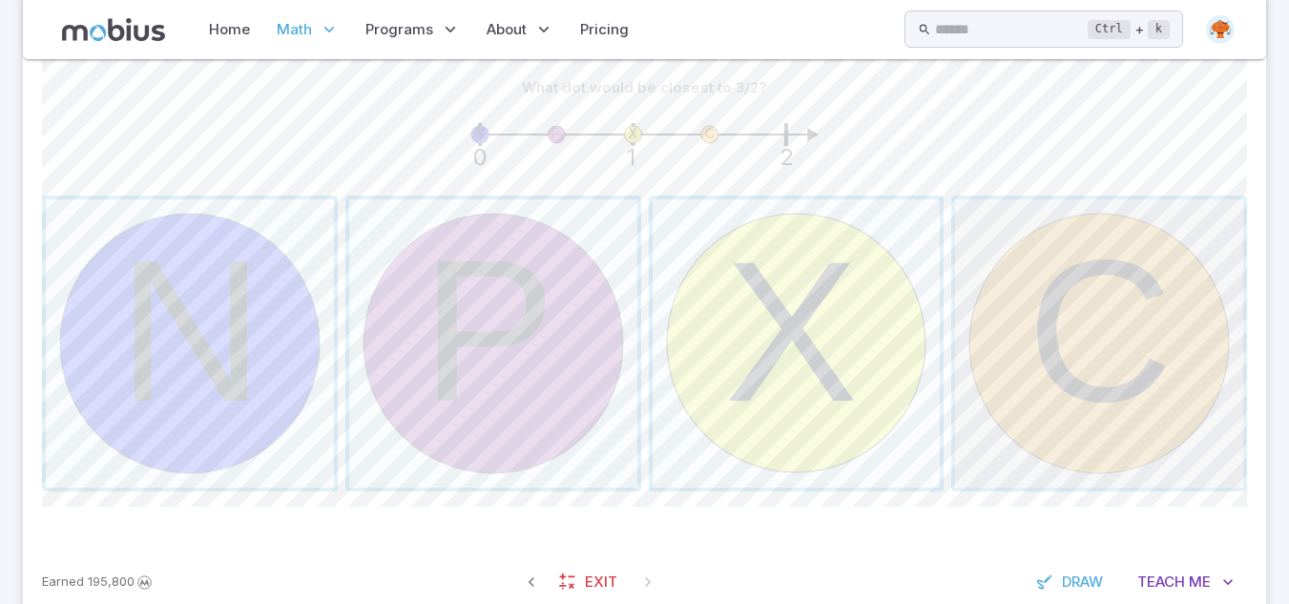
click at [1142, 363] on span "button" at bounding box center [1099, 343] width 288 height 288
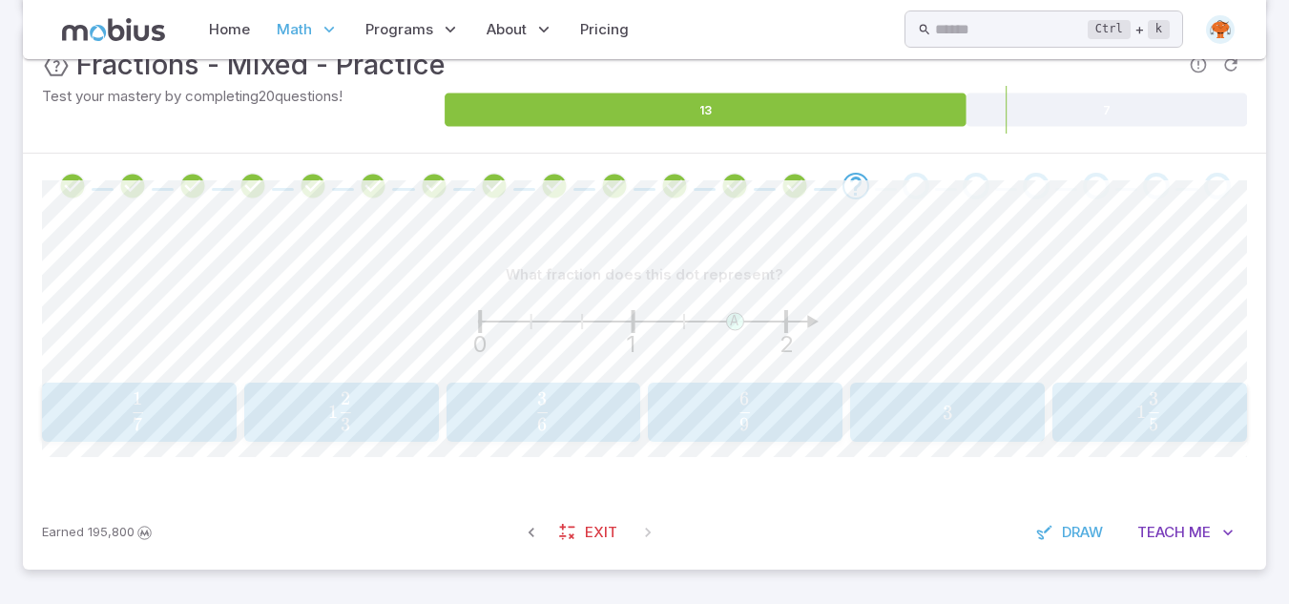
scroll to position [303, 0]
drag, startPoint x: 1142, startPoint y: 363, endPoint x: 1267, endPoint y: 270, distance: 155.5
click at [1116, 400] on span "1 5 3 ​" at bounding box center [1148, 411] width 169 height 38
click at [539, 410] on span "2 1 ​" at bounding box center [546, 411] width 14 height 23
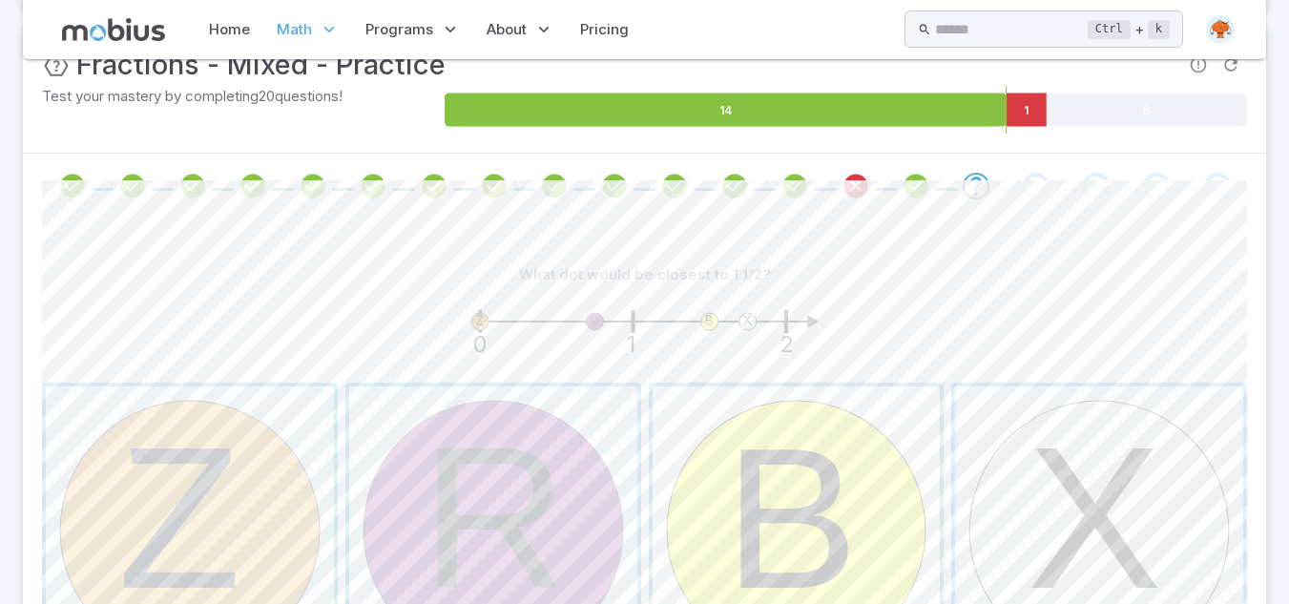
click at [796, 546] on span "button" at bounding box center [797, 530] width 288 height 288
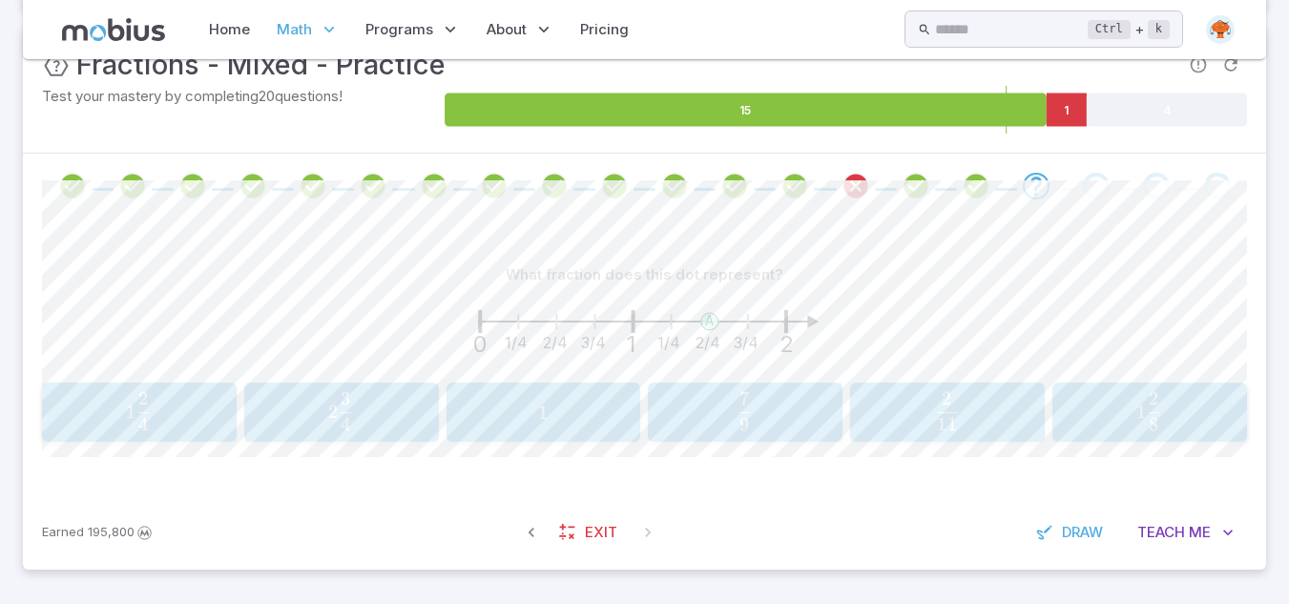
click at [172, 435] on button "1 2 4 1\frac{2}{4} 1 4 2 ​" at bounding box center [139, 412] width 195 height 59
click at [139, 431] on span "7" at bounding box center [142, 424] width 10 height 23
click at [1200, 393] on button "1 1 2 1\frac{1}{2} 1 2 1 ​" at bounding box center [1150, 412] width 195 height 59
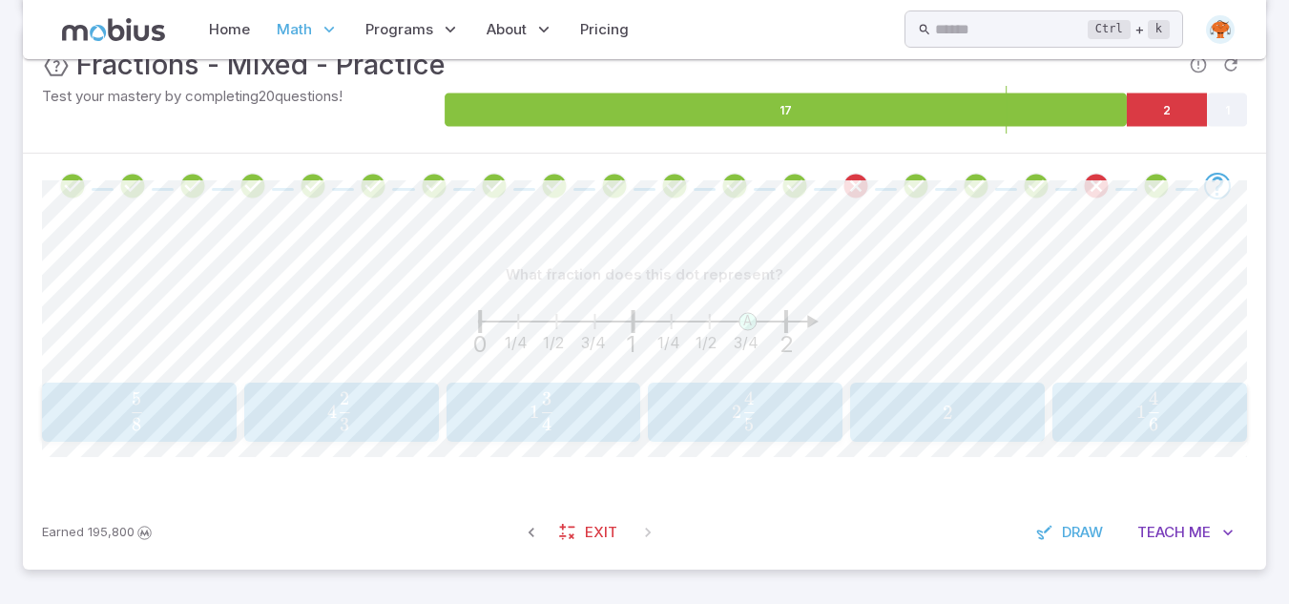
click at [582, 411] on span "1 4 3 ​" at bounding box center [541, 411] width 171 height 38
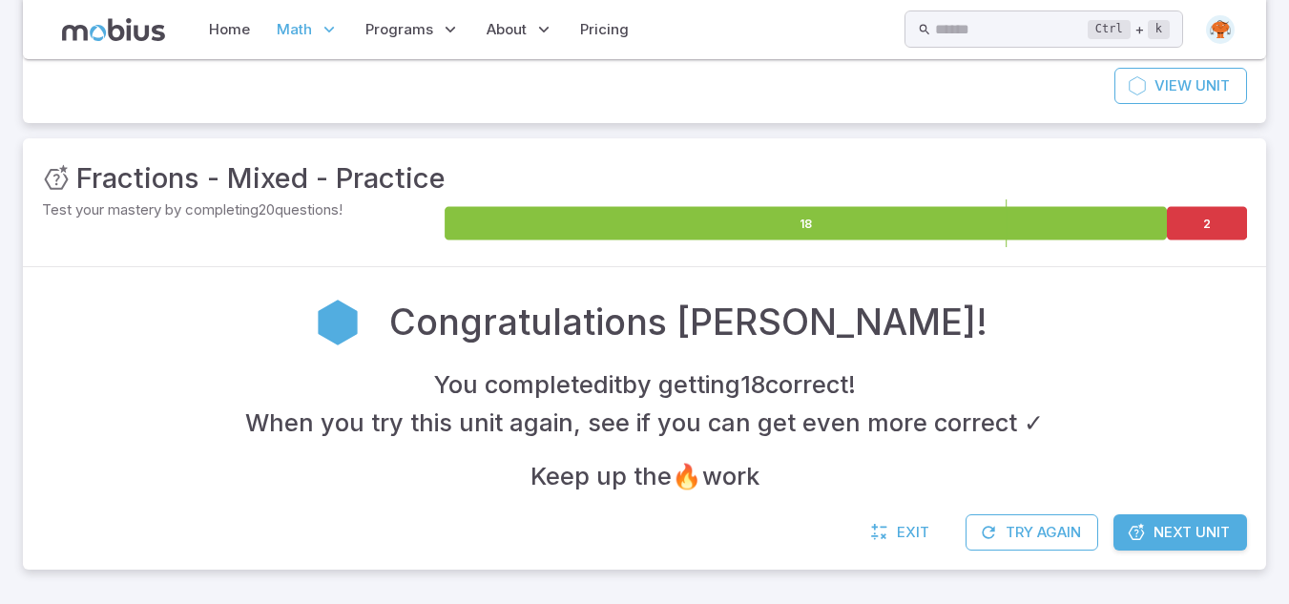
scroll to position [190, 0]
click at [1189, 540] on span "Next Unit" at bounding box center [1192, 532] width 76 height 21
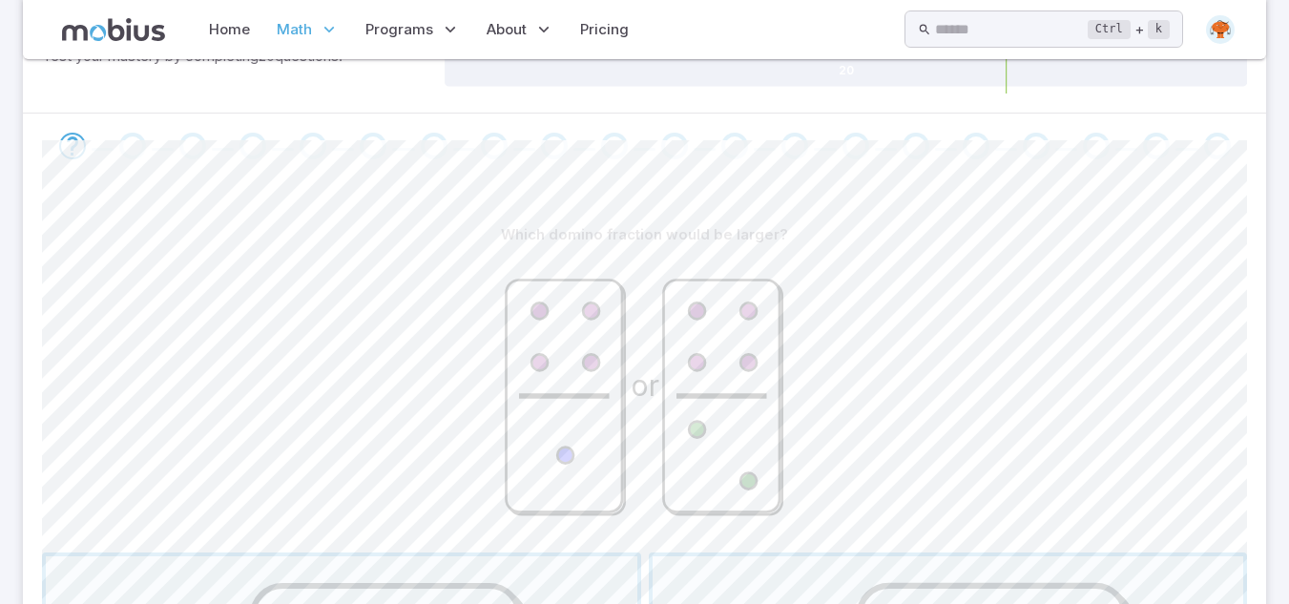
scroll to position [420, 0]
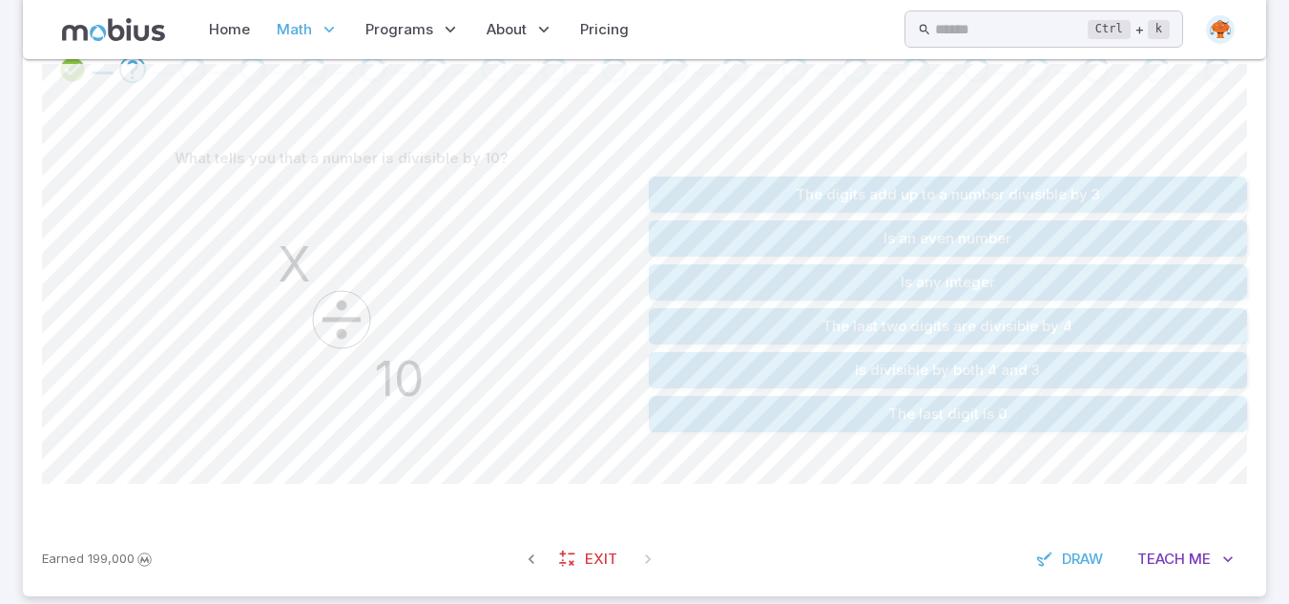
scroll to position [447, 0]
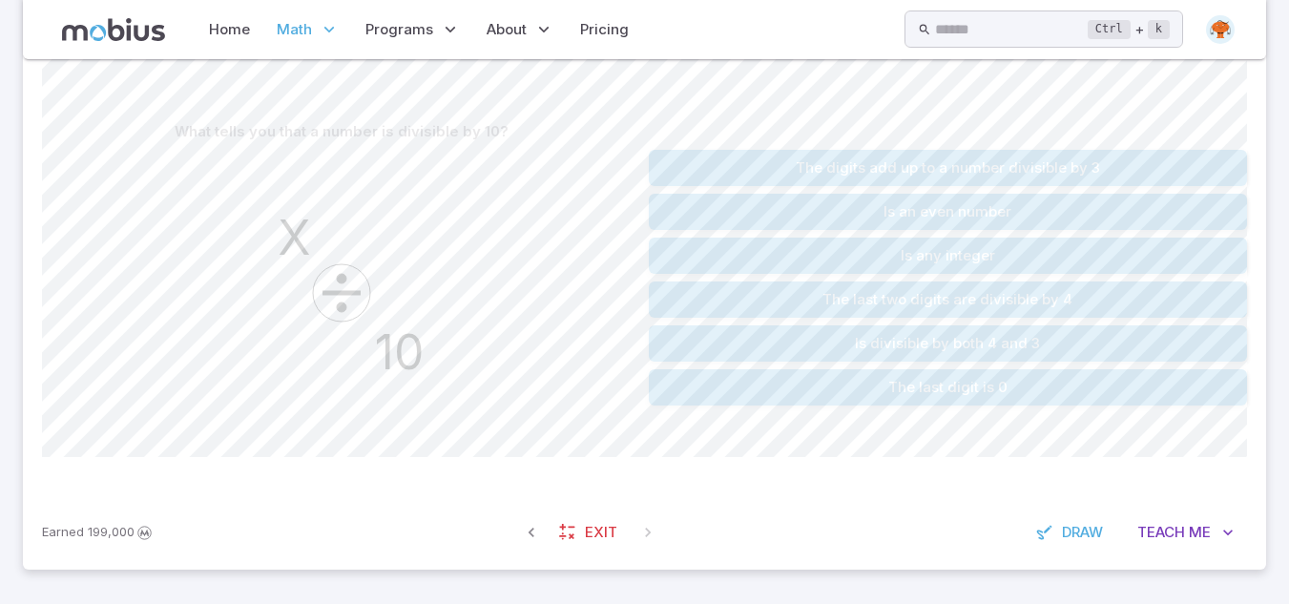
click at [911, 387] on button "The last digit is 0" at bounding box center [948, 387] width 599 height 36
click at [1074, 177] on button "The digits add up to a number divisible by 9" at bounding box center [948, 168] width 599 height 36
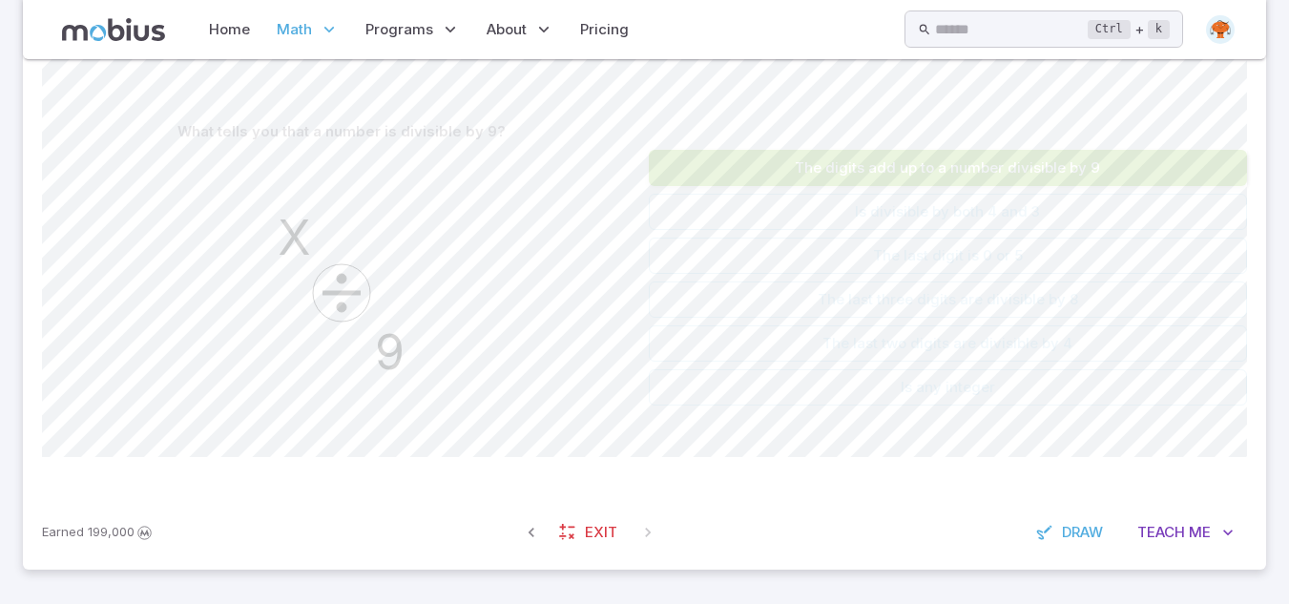
scroll to position [256, 0]
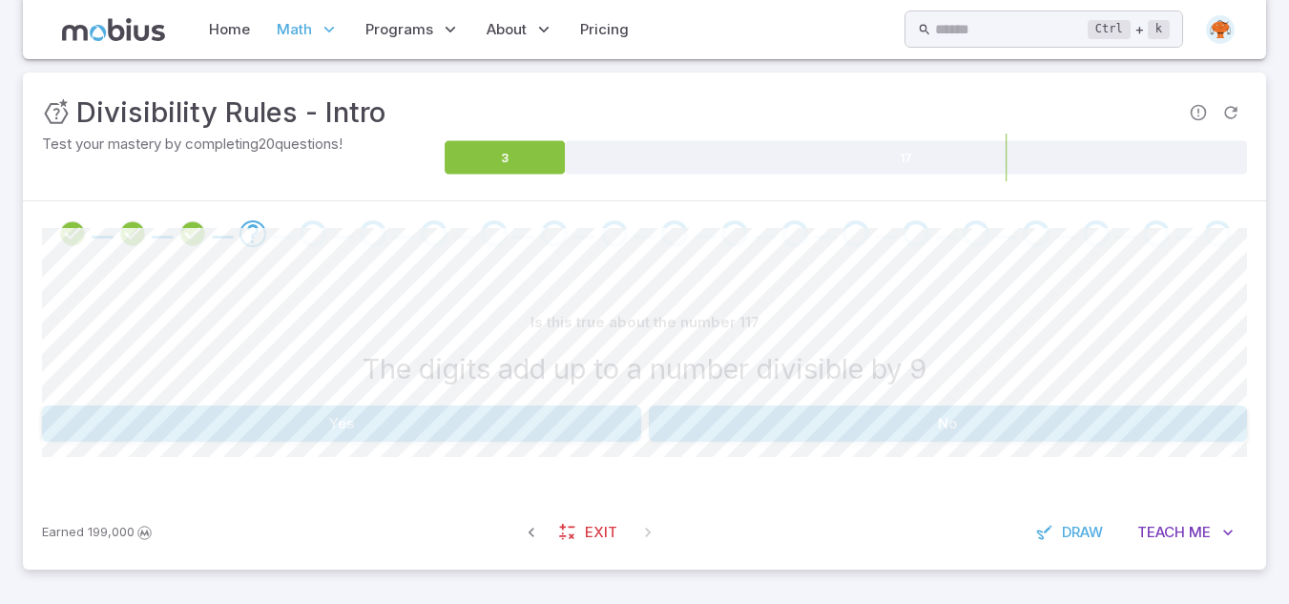
click at [711, 415] on button "No" at bounding box center [948, 424] width 599 height 36
click at [177, 404] on div "If a number meets this condition, what is it definitely divisible by? Is an eve…" at bounding box center [644, 372] width 1205 height 137
click at [183, 420] on button "2" at bounding box center [139, 424] width 195 height 36
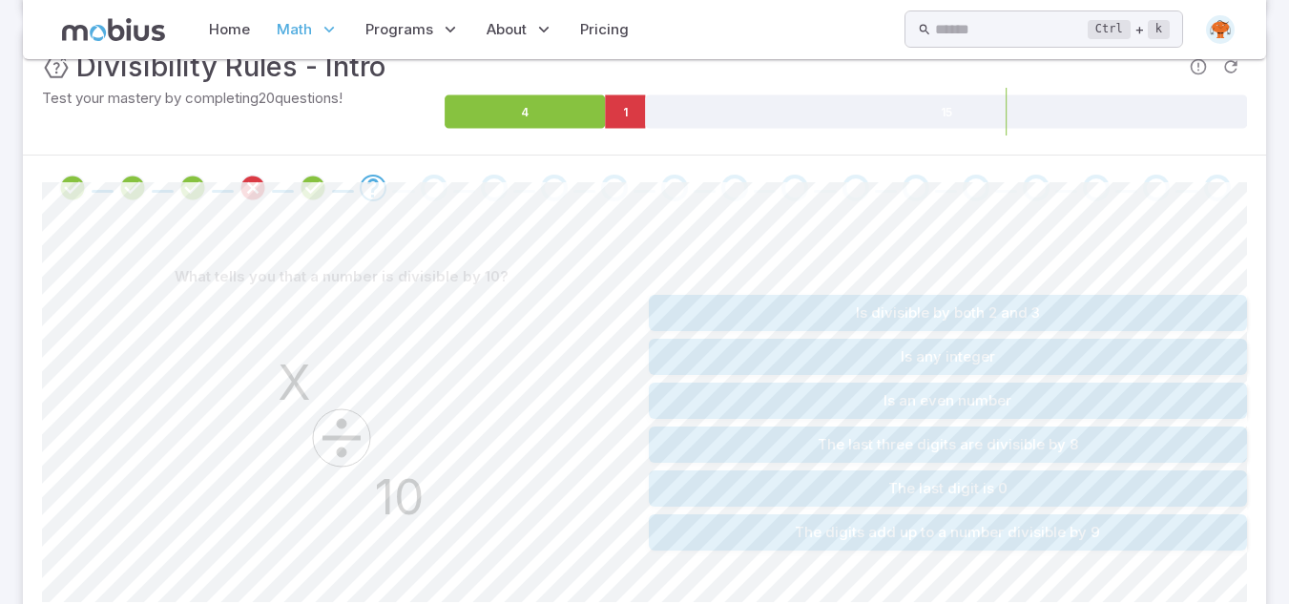
scroll to position [447, 0]
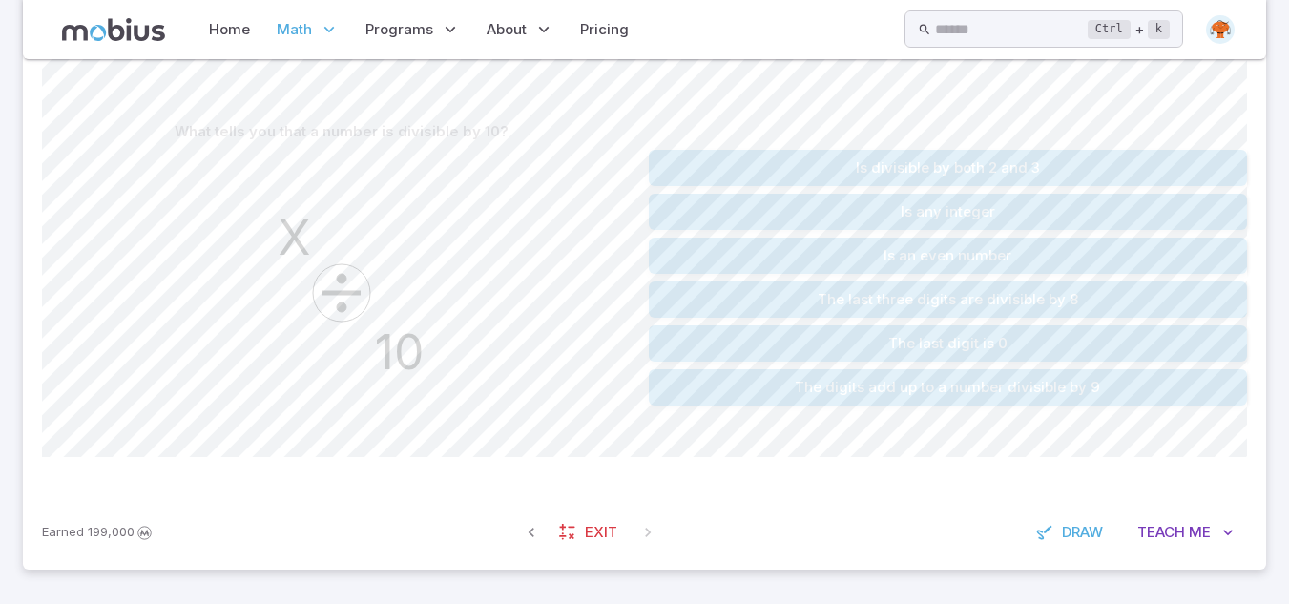
click at [1024, 349] on button "The last digit is 0" at bounding box center [948, 343] width 599 height 36
click at [1016, 180] on button "The digits add up to a number divisible by 9" at bounding box center [948, 168] width 599 height 36
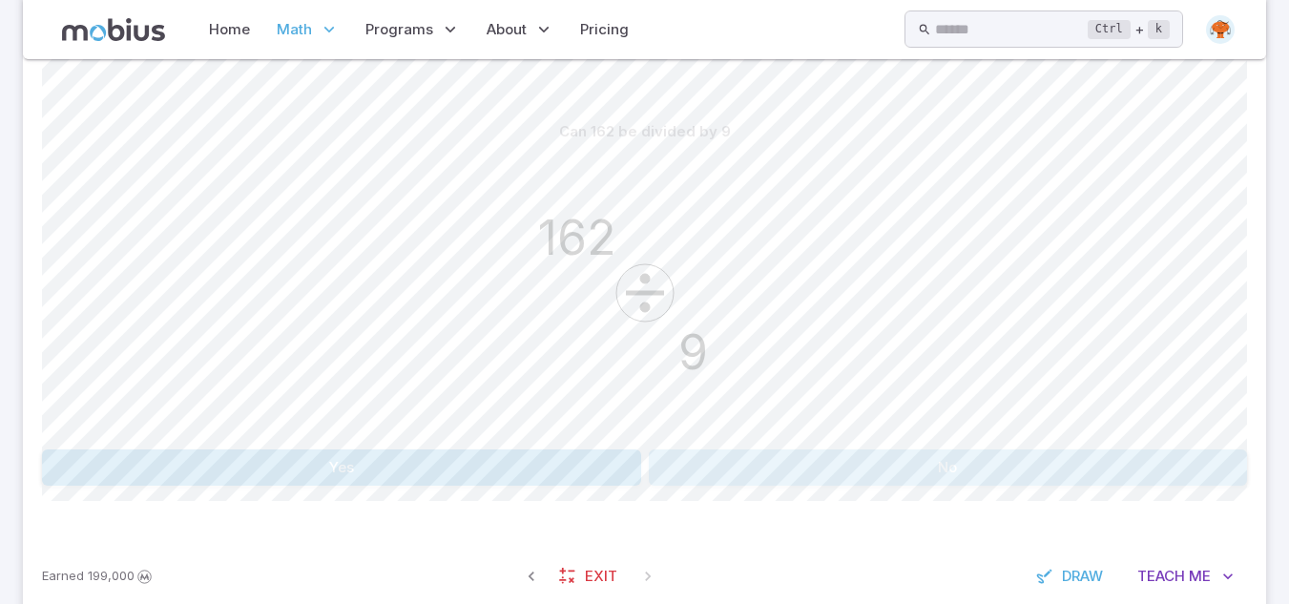
click at [863, 460] on button "No" at bounding box center [948, 467] width 599 height 36
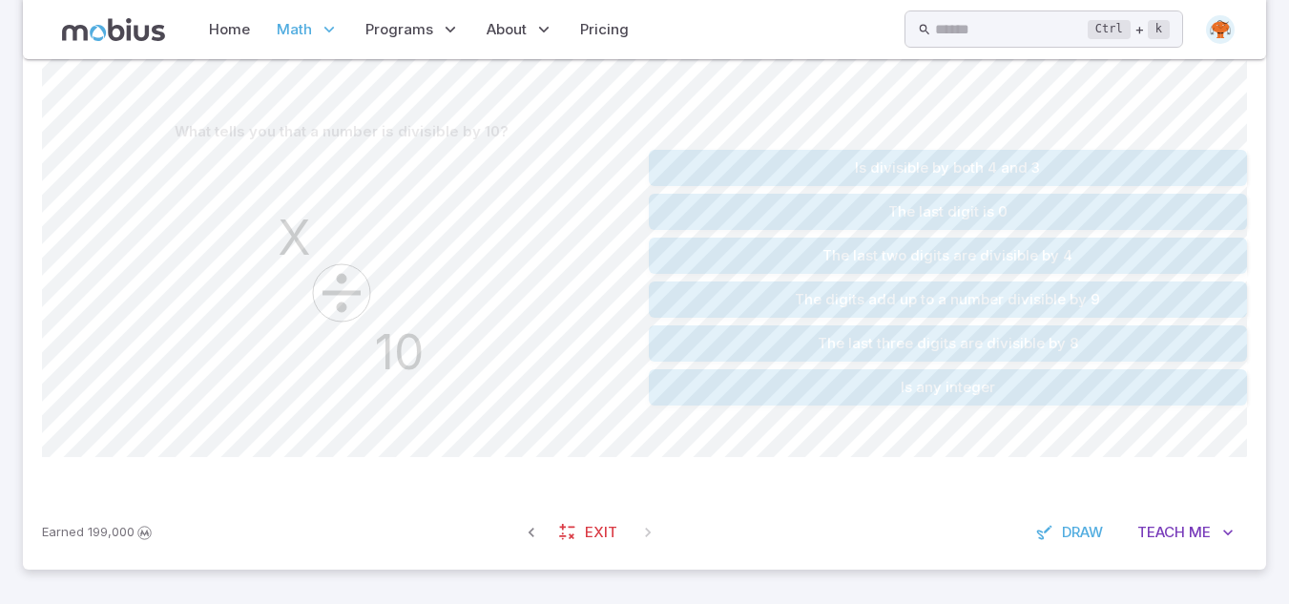
click at [972, 216] on button "The last digit is 0" at bounding box center [948, 212] width 599 height 36
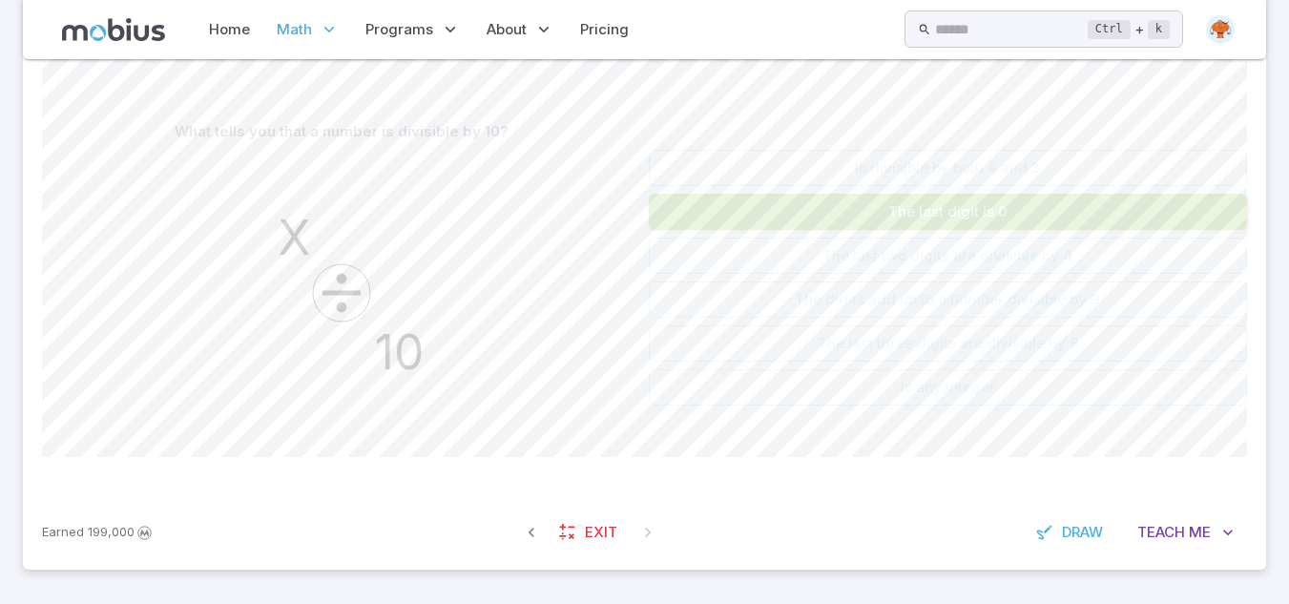
scroll to position [256, 0]
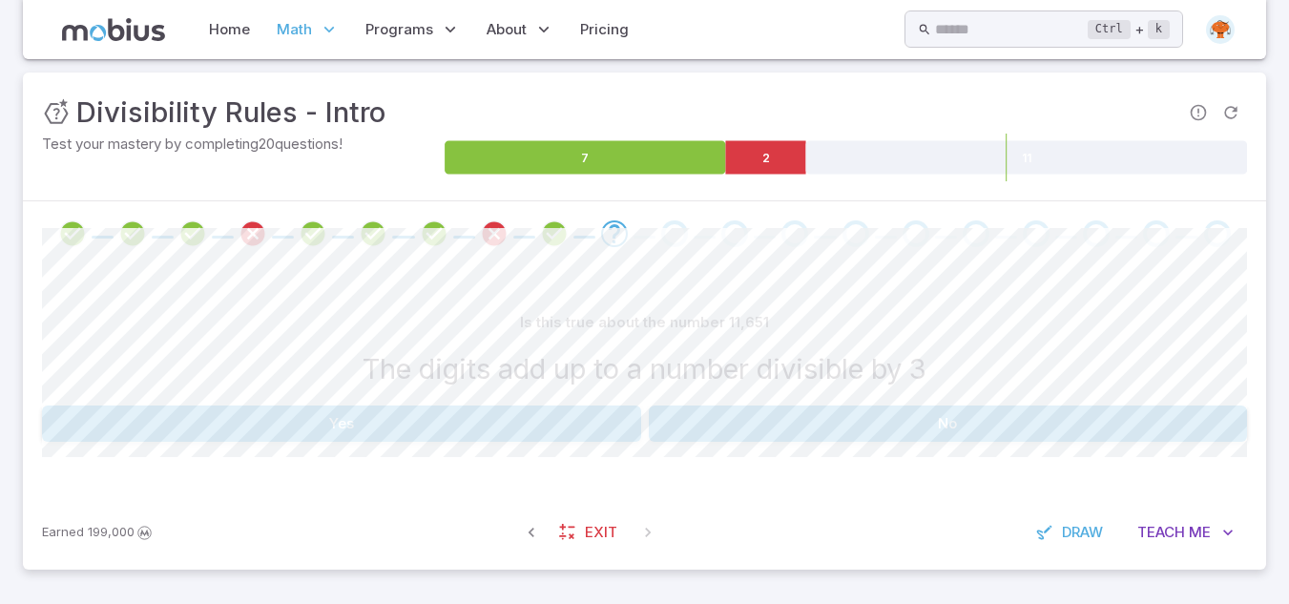
click at [705, 429] on button "No" at bounding box center [948, 424] width 599 height 36
click at [331, 427] on button "6" at bounding box center [341, 424] width 195 height 36
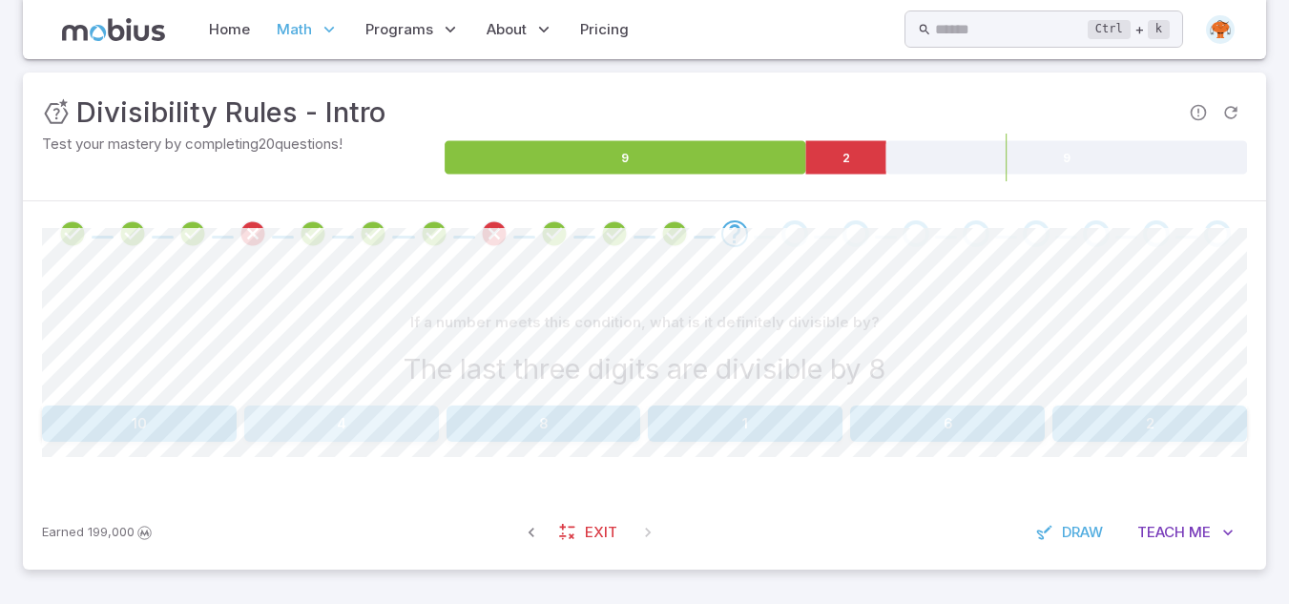
click at [331, 427] on button "4" at bounding box center [341, 424] width 195 height 36
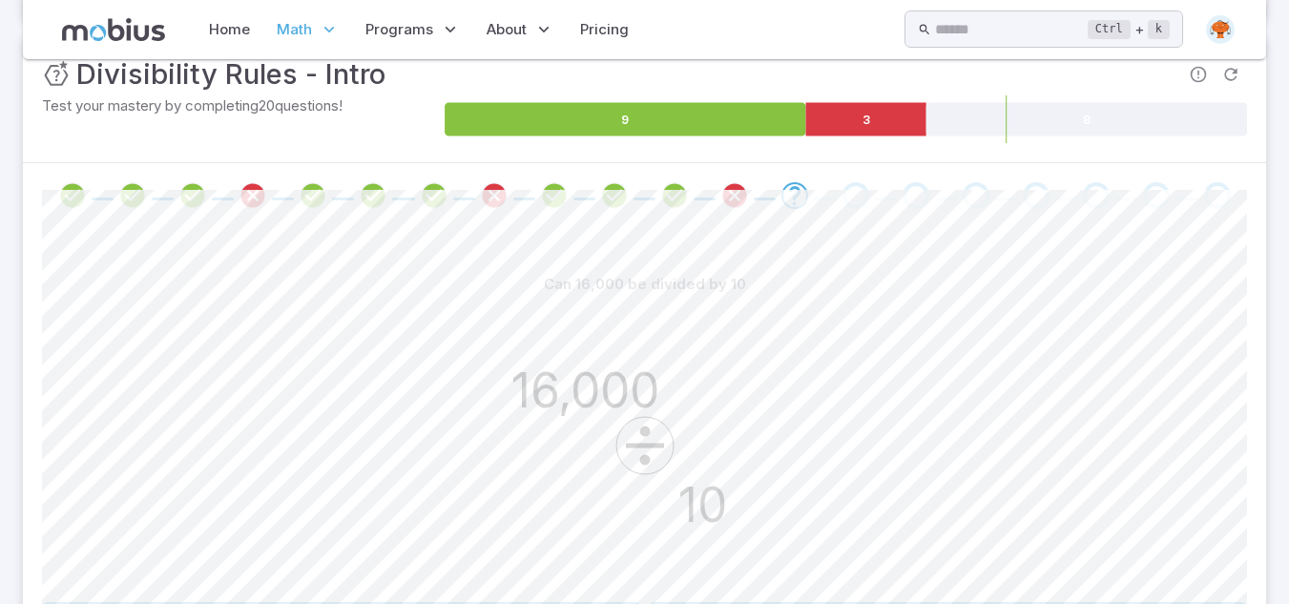
scroll to position [490, 0]
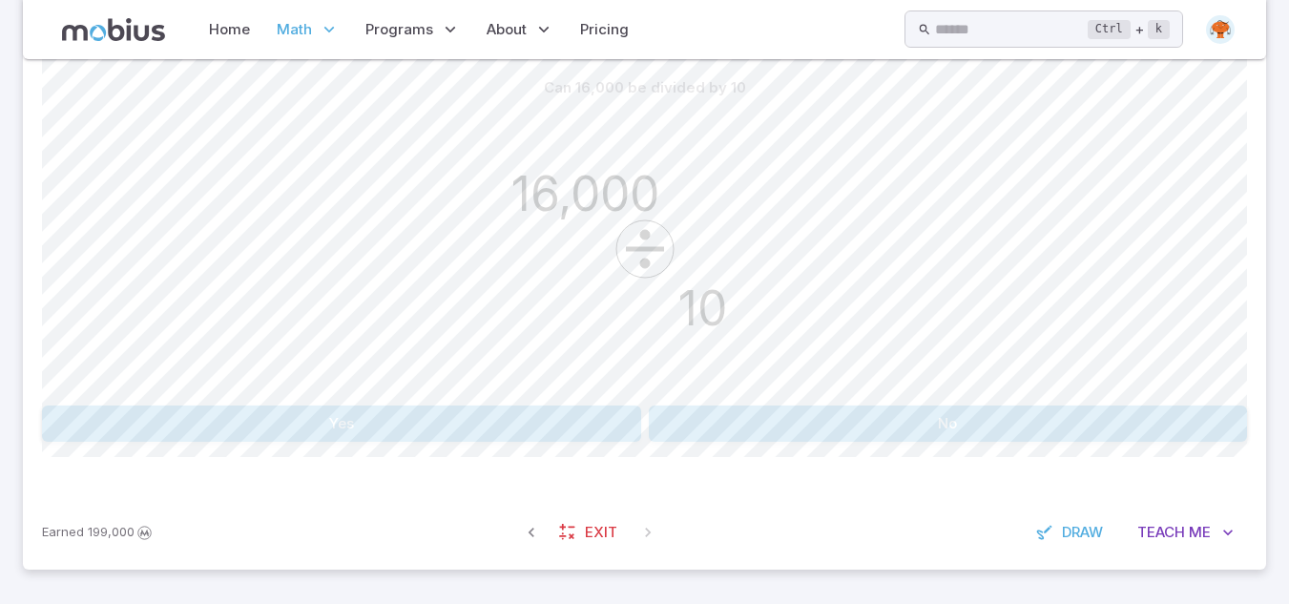
click at [557, 424] on button "Yes" at bounding box center [341, 424] width 599 height 36
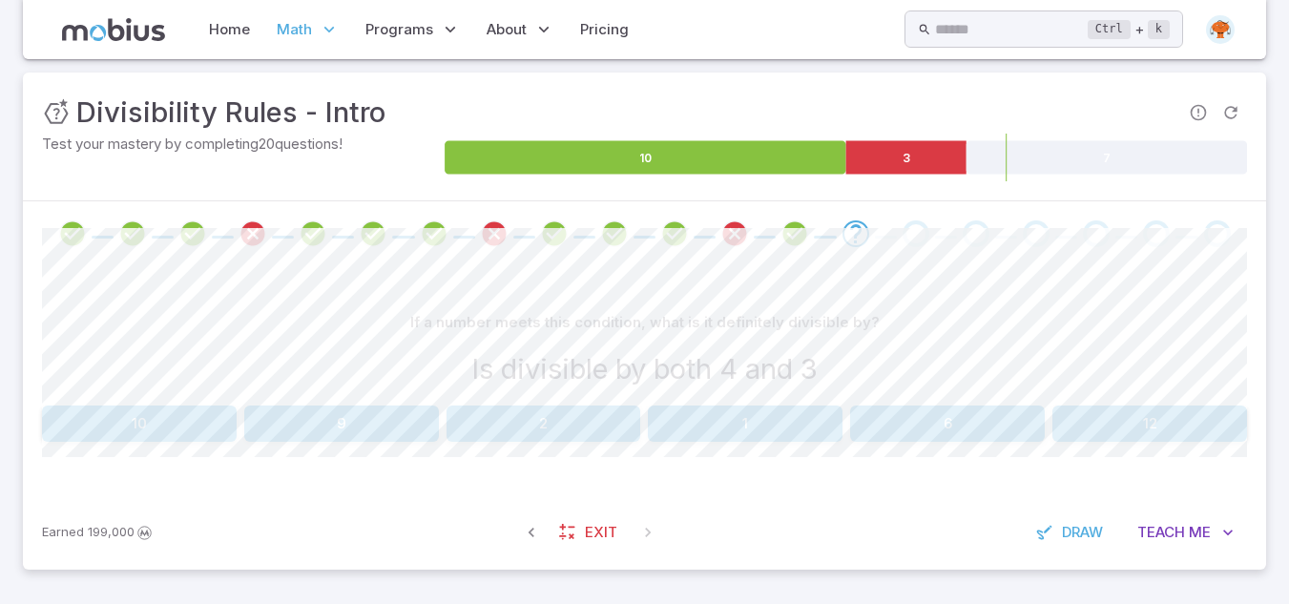
scroll to position [256, 0]
click at [1097, 424] on button "12" at bounding box center [1150, 424] width 195 height 36
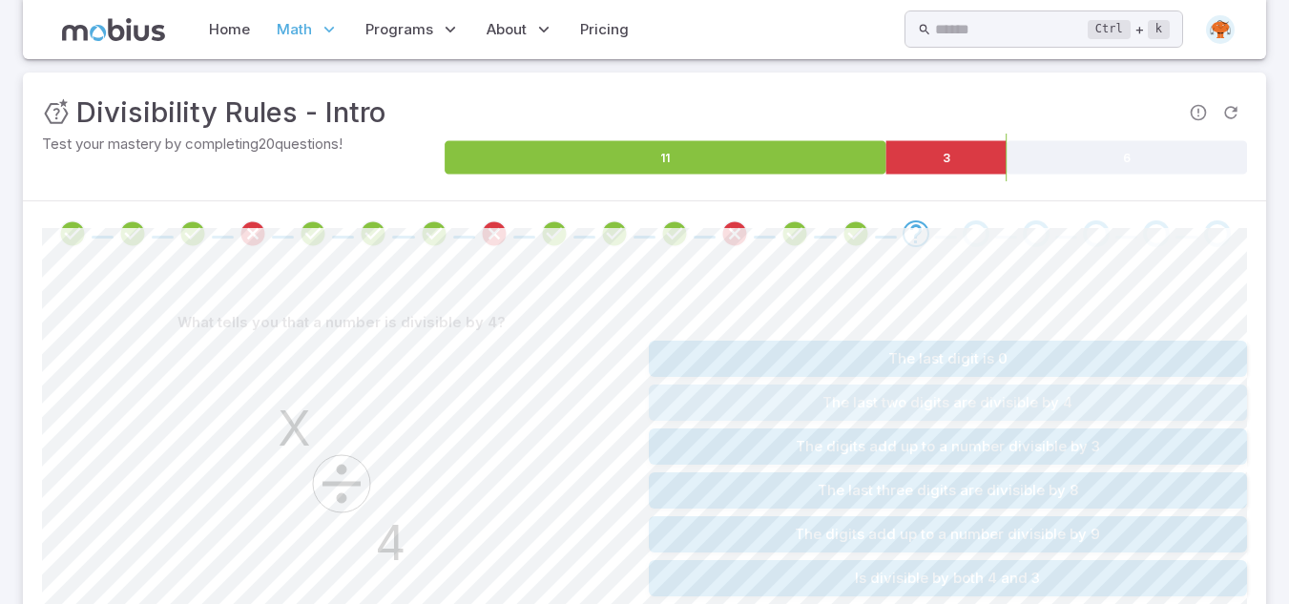
click at [1061, 410] on button "The last two digits are divisible by 4" at bounding box center [948, 403] width 599 height 36
click at [1014, 452] on button "The last two digits are divisible by 4" at bounding box center [948, 446] width 599 height 36
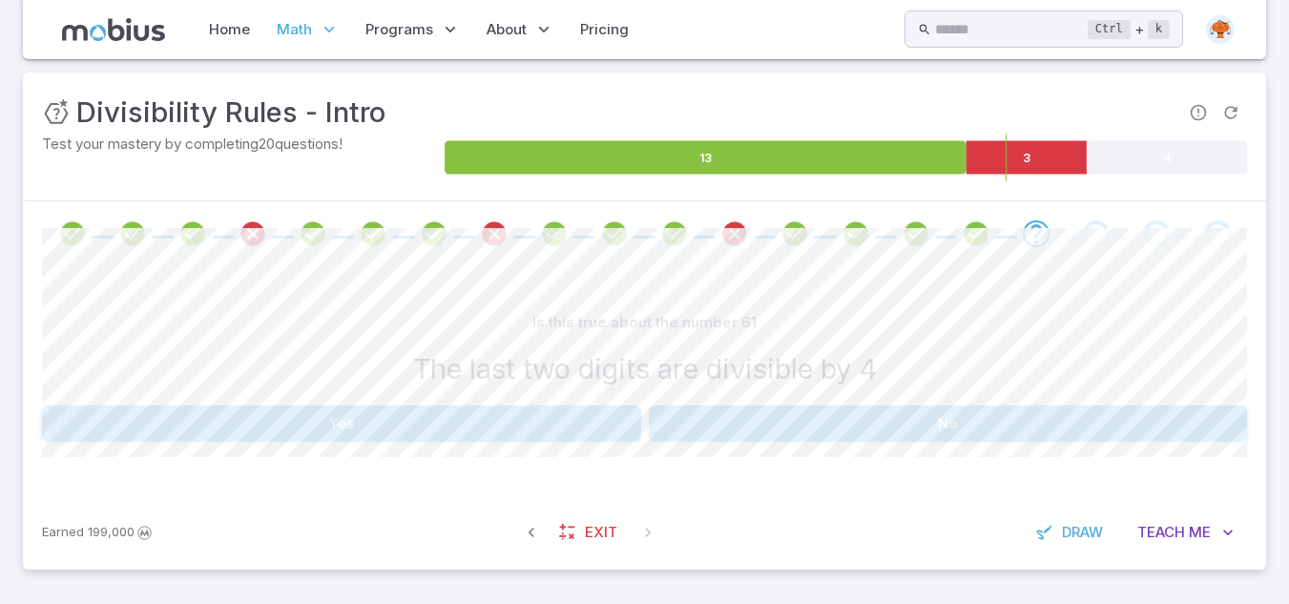
click at [814, 427] on button "No" at bounding box center [948, 424] width 599 height 36
click at [783, 425] on button "No" at bounding box center [948, 424] width 599 height 36
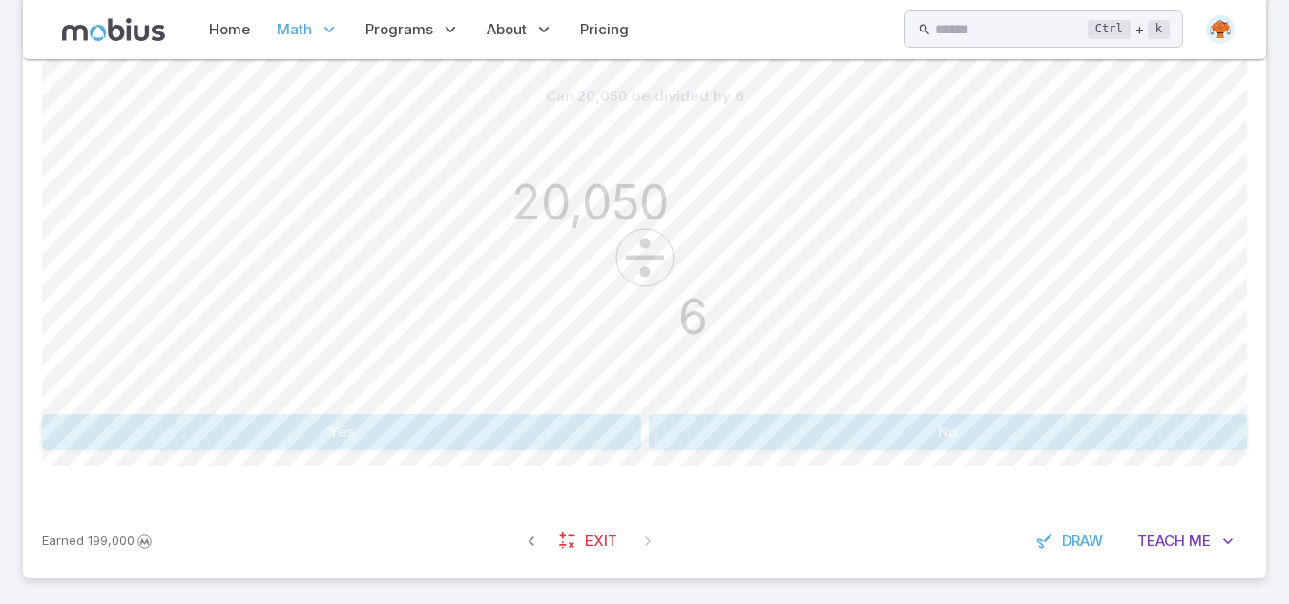
scroll to position [490, 0]
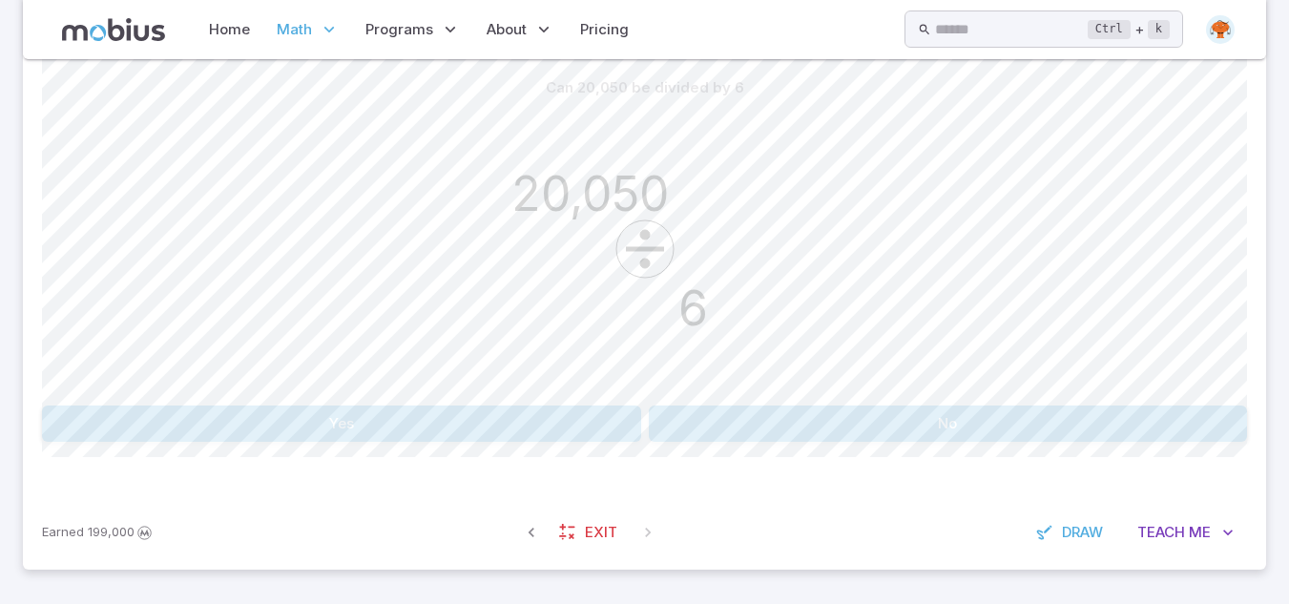
click at [761, 469] on div "Can 20,050 be divided by 6 20,050 6 Yes No Canvas actions 100 % Exit [DEMOGRAPH…" at bounding box center [644, 263] width 1205 height 464
click at [768, 428] on button "No" at bounding box center [948, 424] width 599 height 36
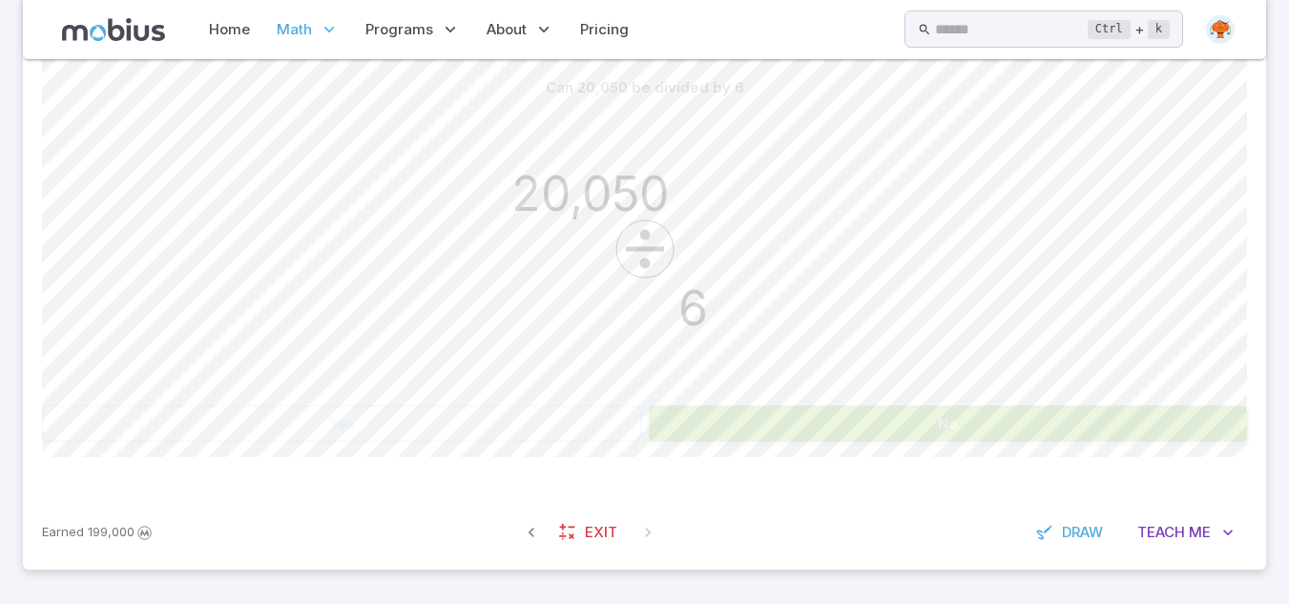
scroll to position [355, 0]
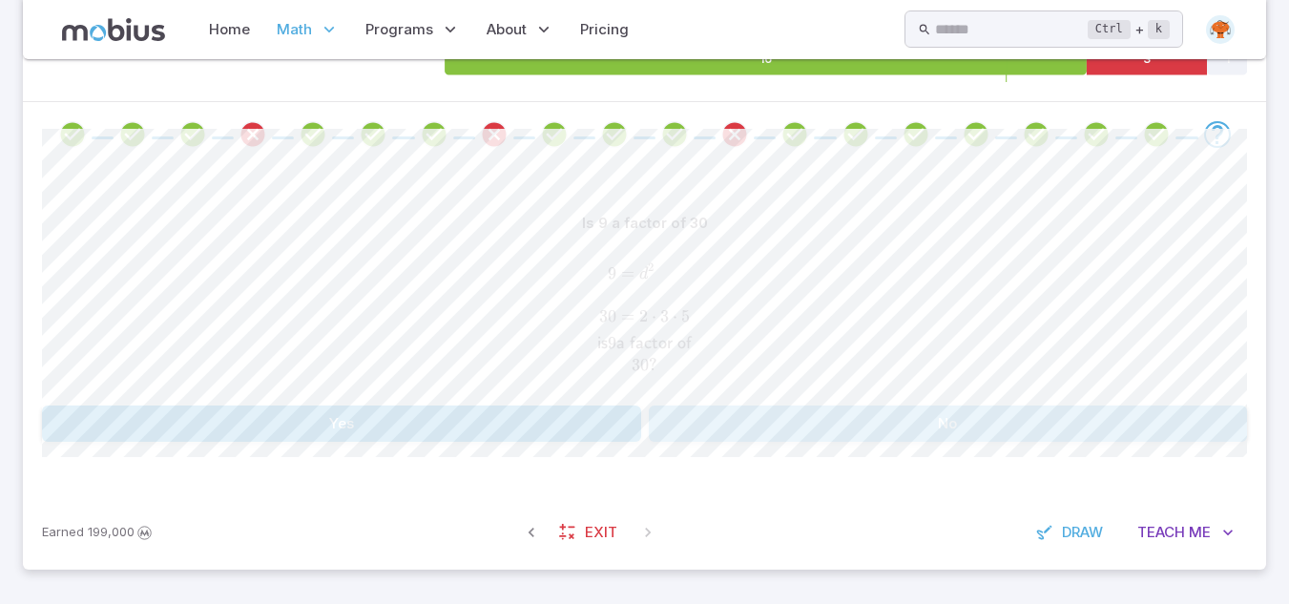
click at [817, 428] on button "No" at bounding box center [948, 424] width 599 height 36
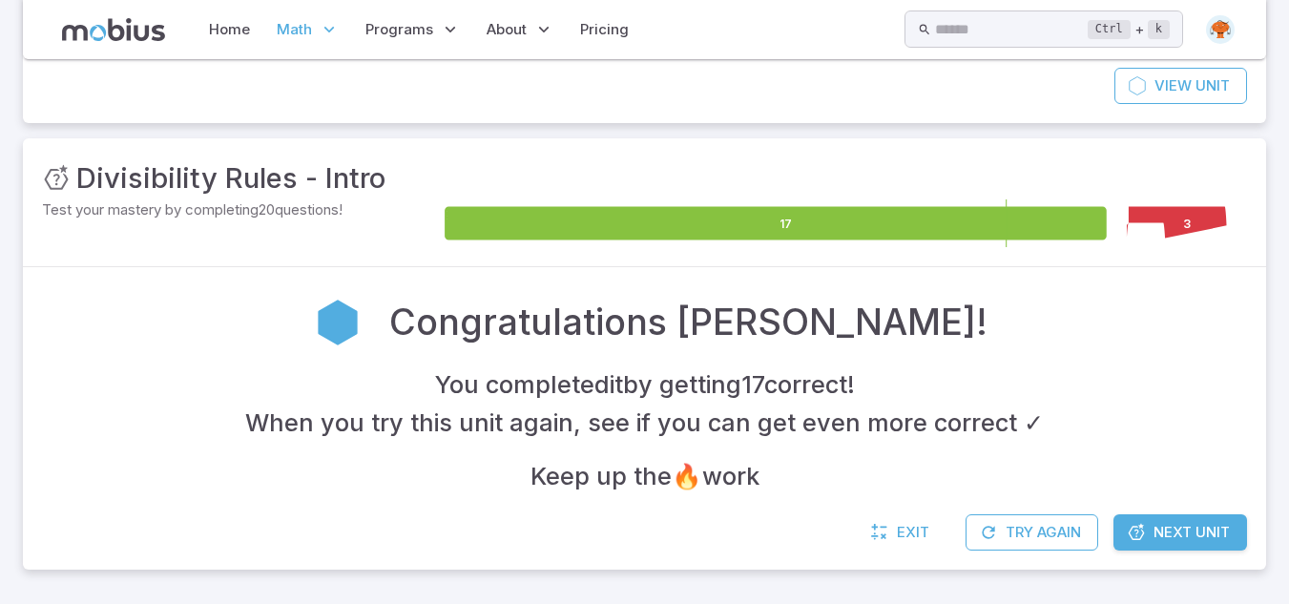
scroll to position [190, 0]
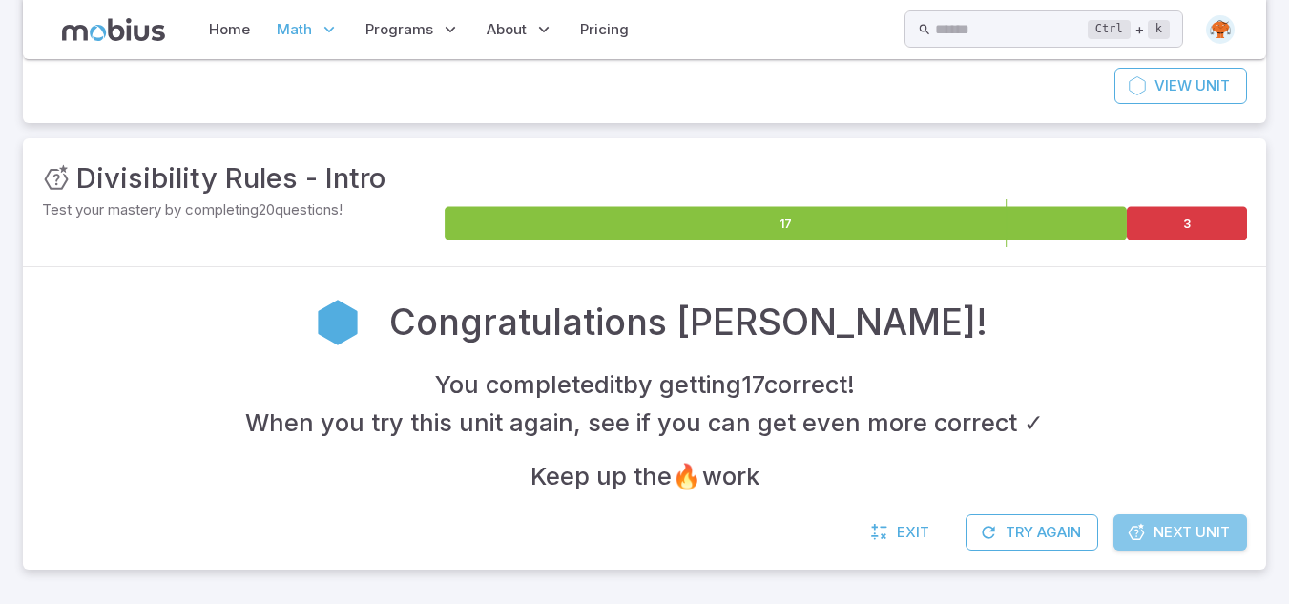
click at [1219, 527] on span "Next Unit" at bounding box center [1192, 532] width 76 height 21
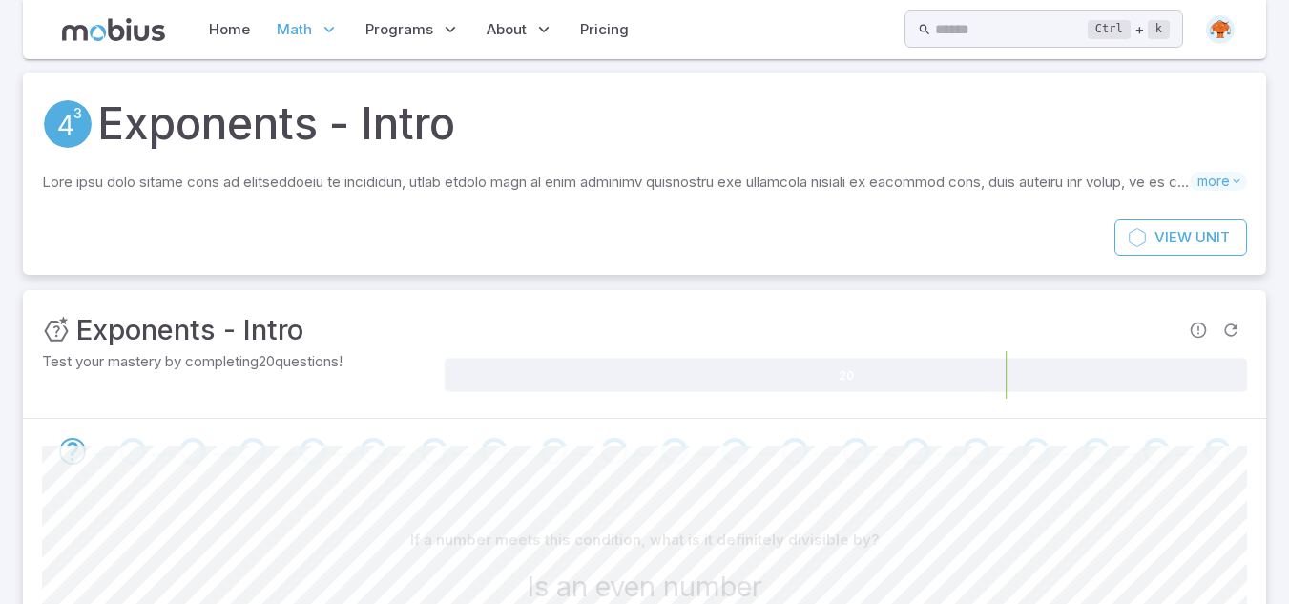
scroll to position [256, 0]
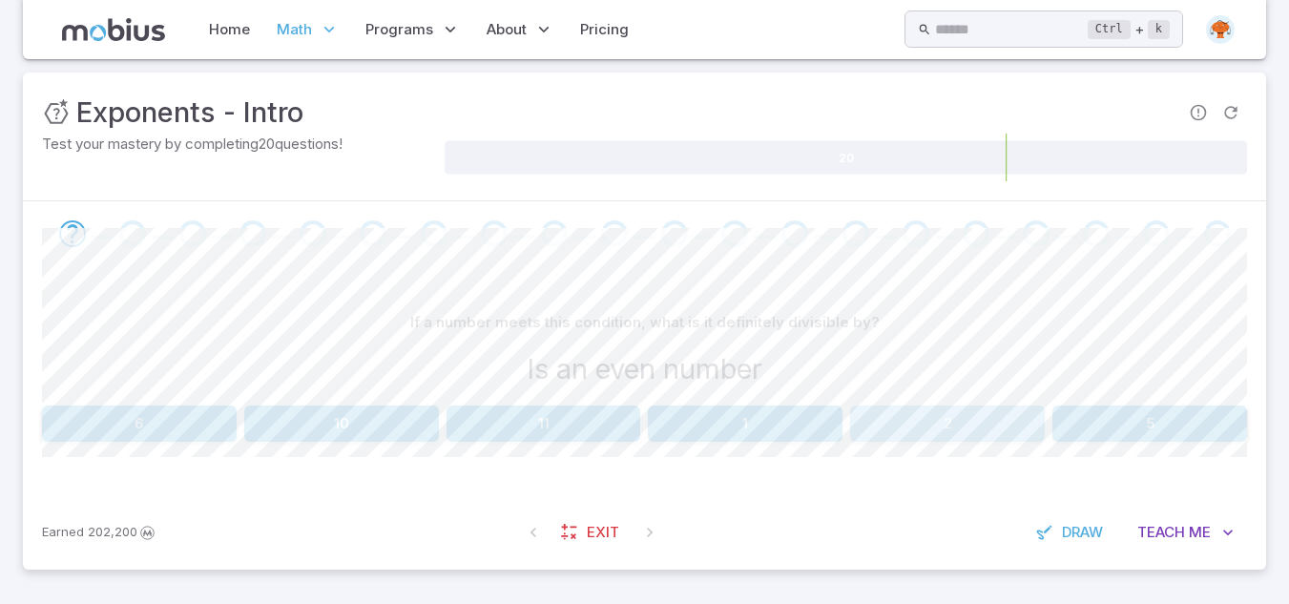
click at [988, 424] on button "2" at bounding box center [947, 424] width 195 height 36
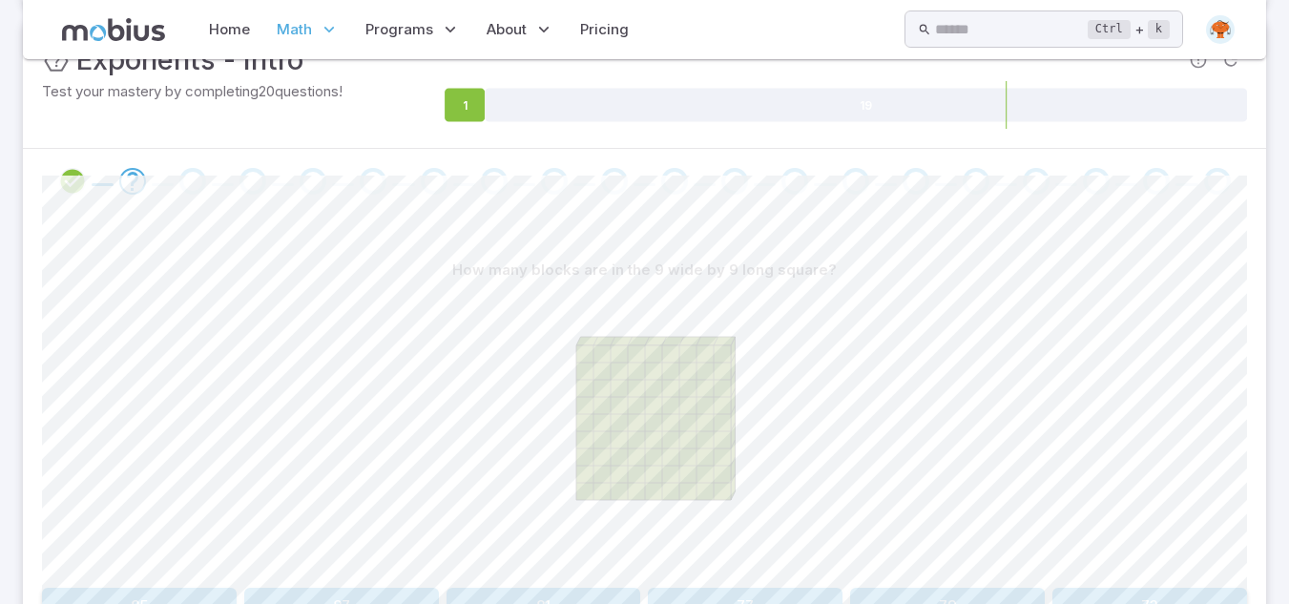
scroll to position [447, 0]
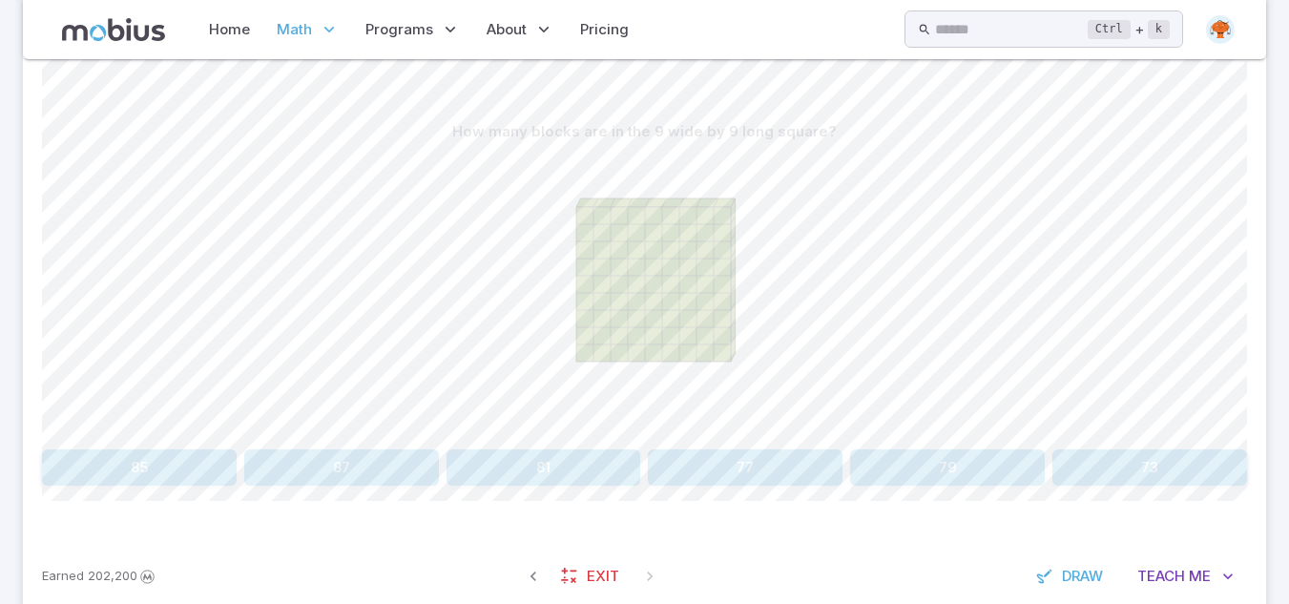
click at [540, 477] on button "81" at bounding box center [544, 467] width 195 height 36
click at [747, 472] on button "64" at bounding box center [745, 467] width 195 height 36
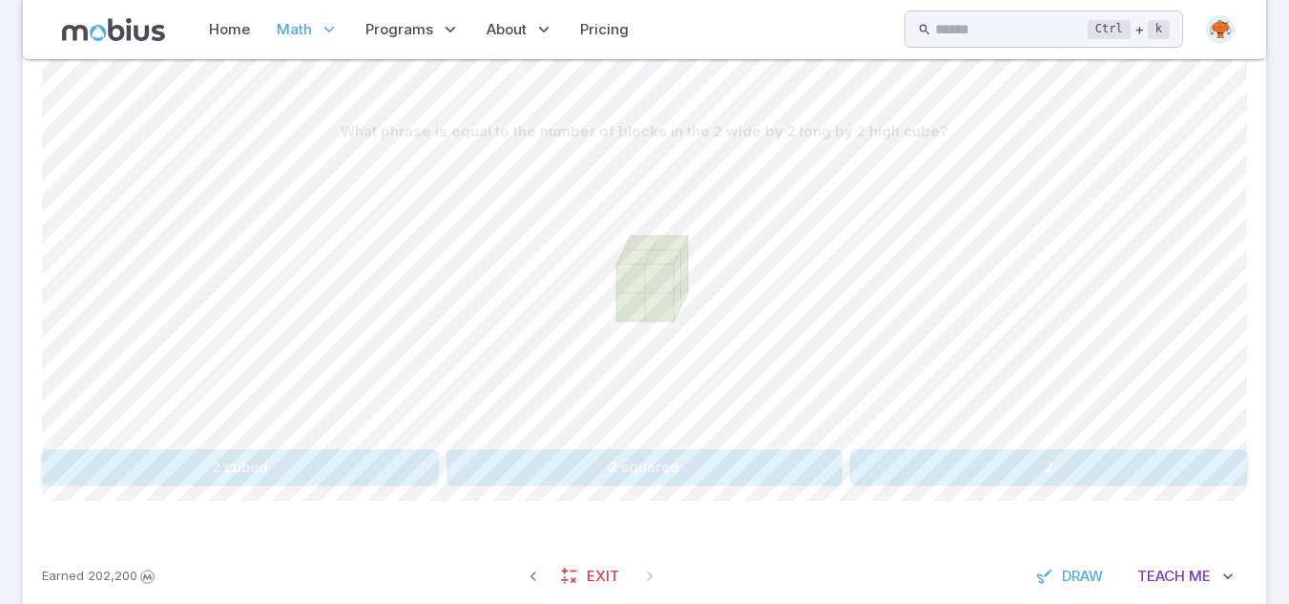
click at [397, 449] on div "What phrase is equal to the number of blocks in the 2 wide by 2 long by 2 high …" at bounding box center [644, 300] width 1205 height 372
click at [393, 446] on div "What phrase is equal to the number of blocks in the 2 wide by 2 long by 2 high …" at bounding box center [644, 300] width 1205 height 372
click at [397, 458] on button "2 cubed" at bounding box center [240, 467] width 397 height 36
click at [379, 445] on div "What phrase is equal to the number of blocks in the 2 wide by 2 long by 2 high …" at bounding box center [644, 300] width 1205 height 372
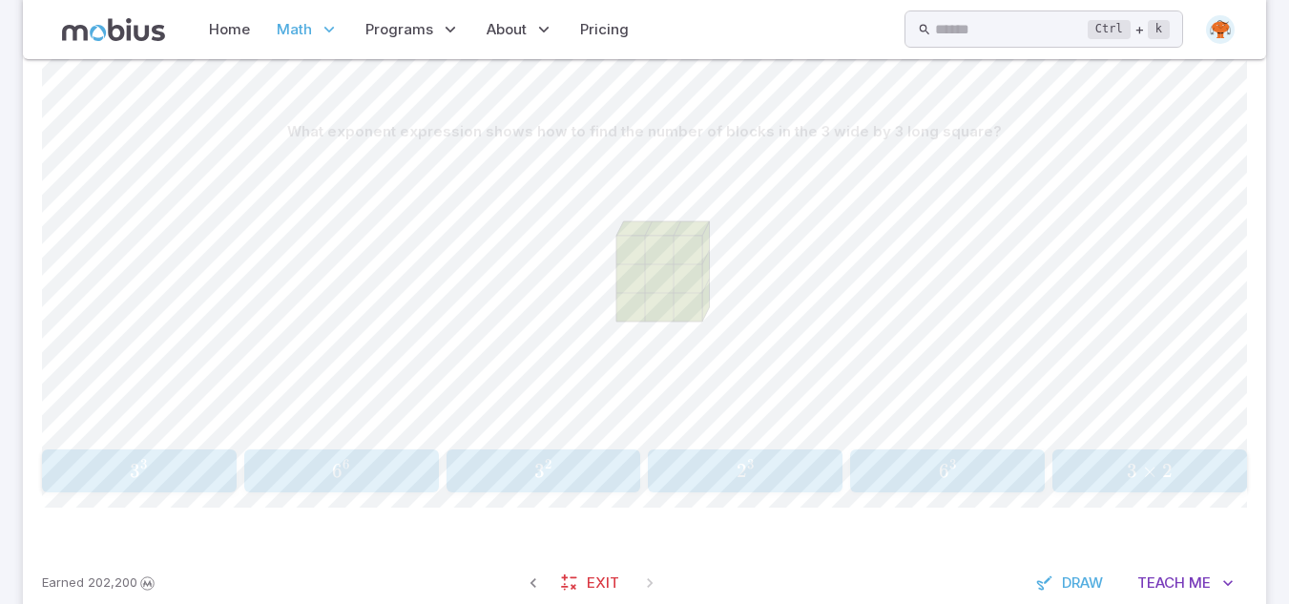
click at [555, 480] on span "3 2" at bounding box center [543, 471] width 182 height 24
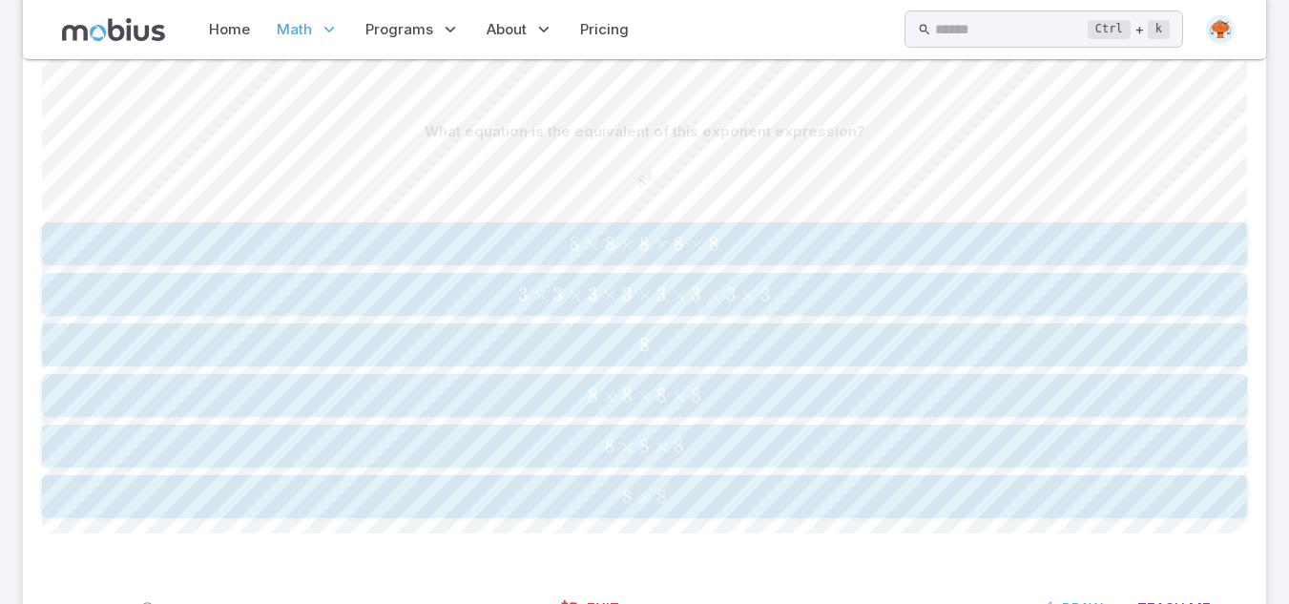
click at [738, 451] on span "8 × 8 × 8" at bounding box center [644, 446] width 1193 height 24
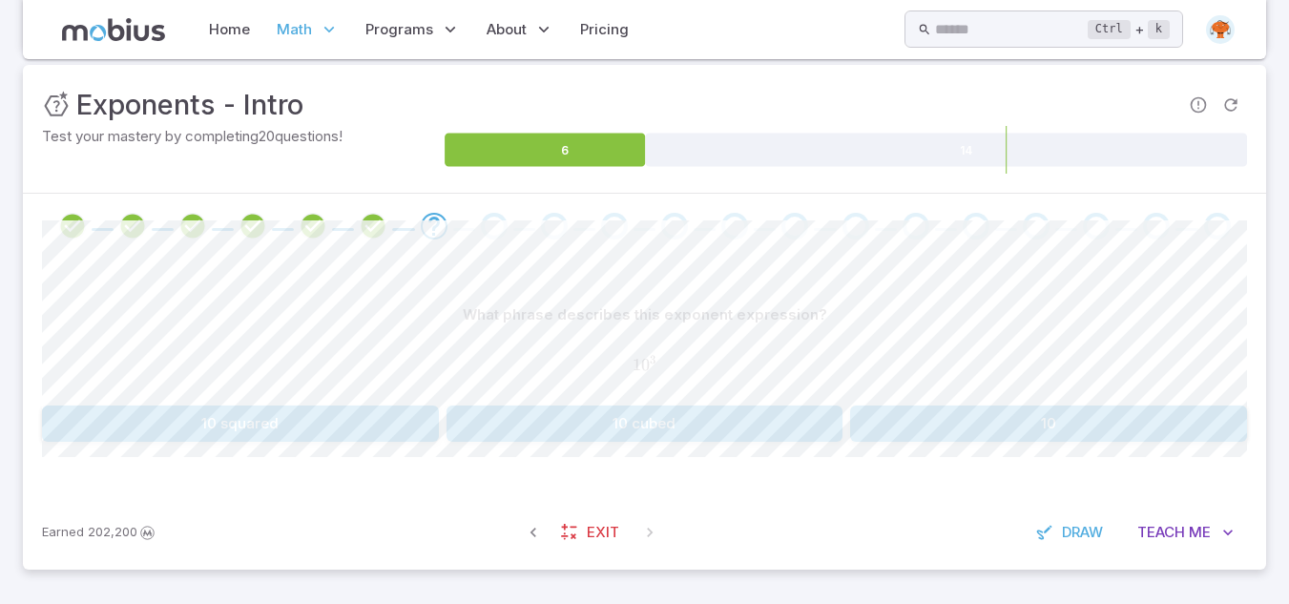
scroll to position [263, 0]
click at [736, 420] on button "10 cubed" at bounding box center [645, 424] width 397 height 36
click at [308, 431] on button "100" at bounding box center [341, 424] width 195 height 36
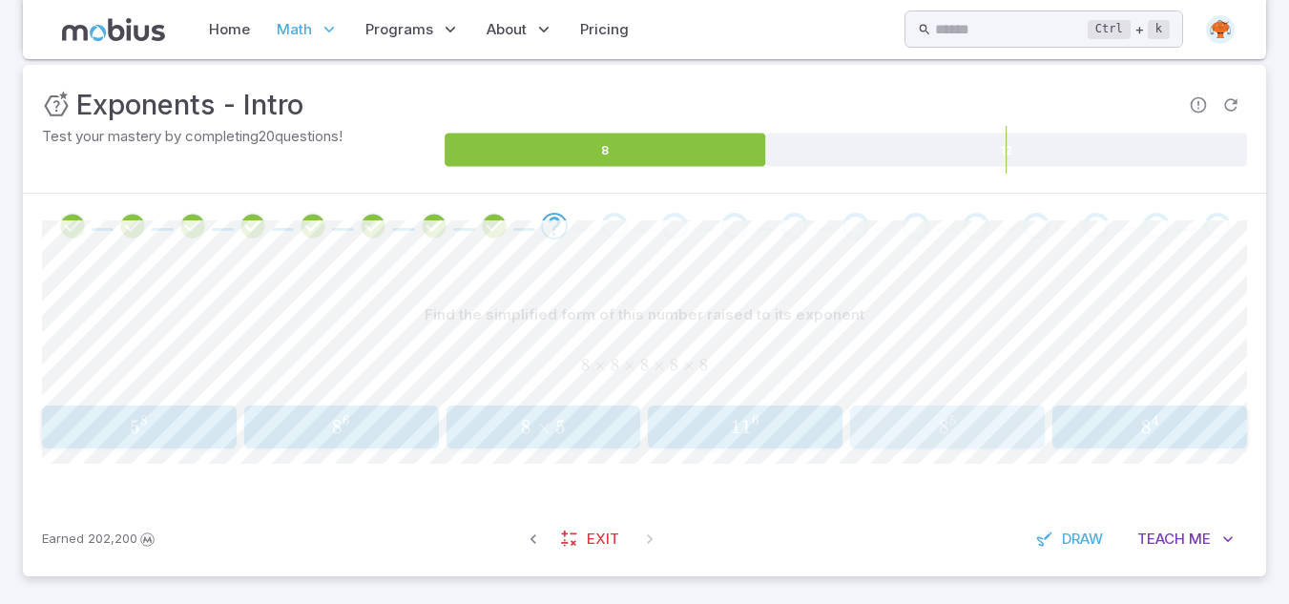
click at [995, 413] on div "8 5 8^{5} 8 5" at bounding box center [948, 427] width 182 height 28
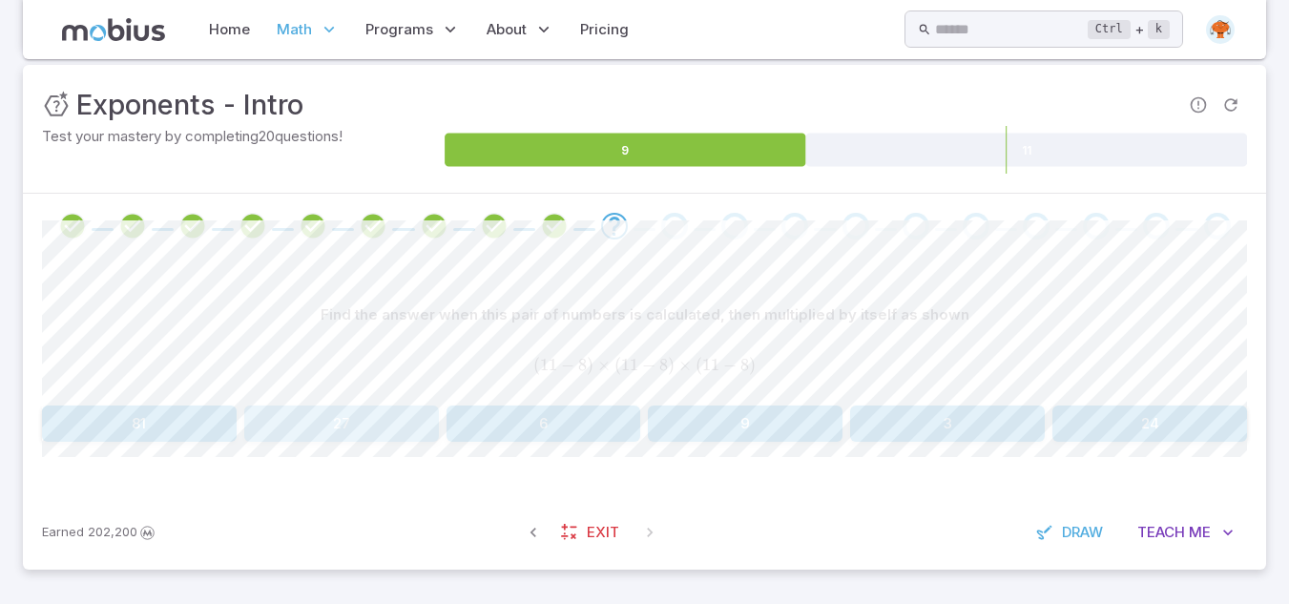
click at [342, 428] on button "27" at bounding box center [341, 424] width 195 height 36
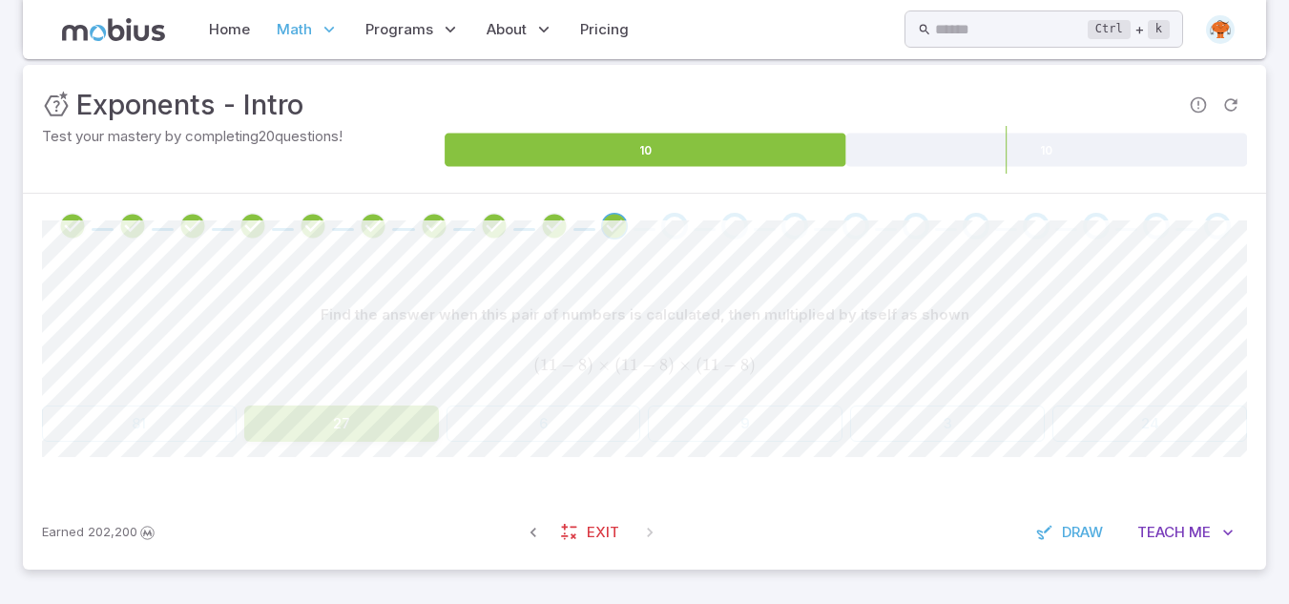
click at [345, 424] on button "27" at bounding box center [341, 424] width 195 height 36
click at [375, 281] on div "Find the answer when this pair of numbers is calculated, then multiplied by its…" at bounding box center [644, 377] width 1205 height 237
click at [679, 227] on div "Go to the next question" at bounding box center [674, 226] width 27 height 27
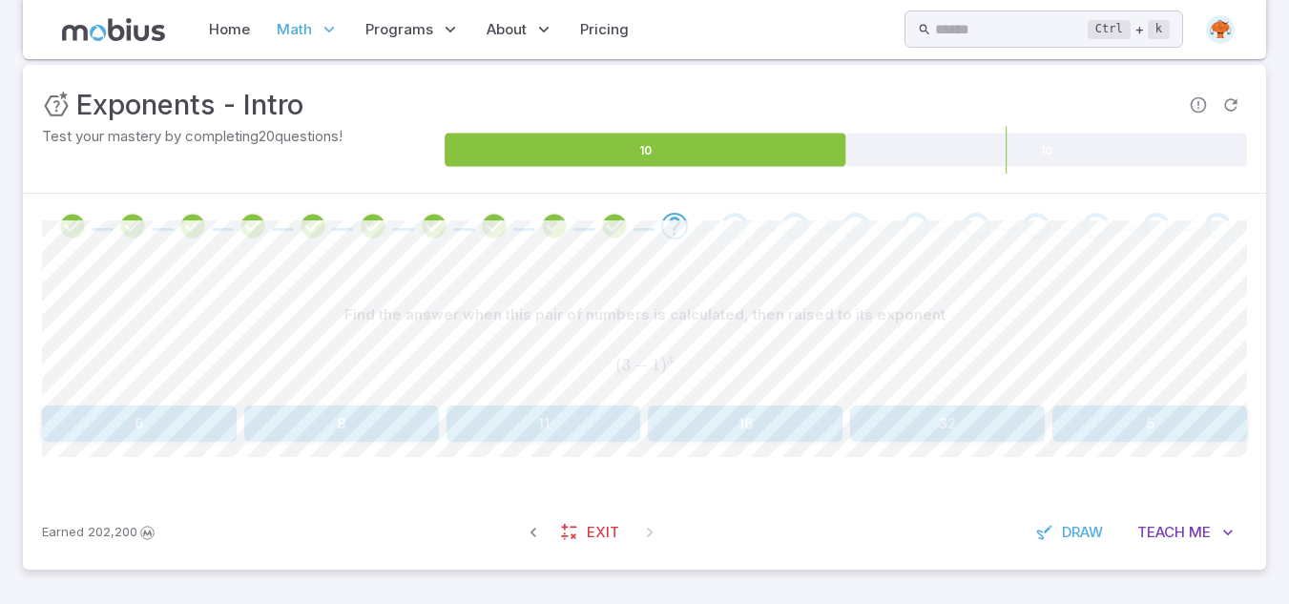
click at [372, 431] on button "8" at bounding box center [341, 424] width 195 height 36
click at [1119, 417] on button "16" at bounding box center [1150, 424] width 195 height 36
click at [570, 431] on button "27" at bounding box center [544, 424] width 195 height 36
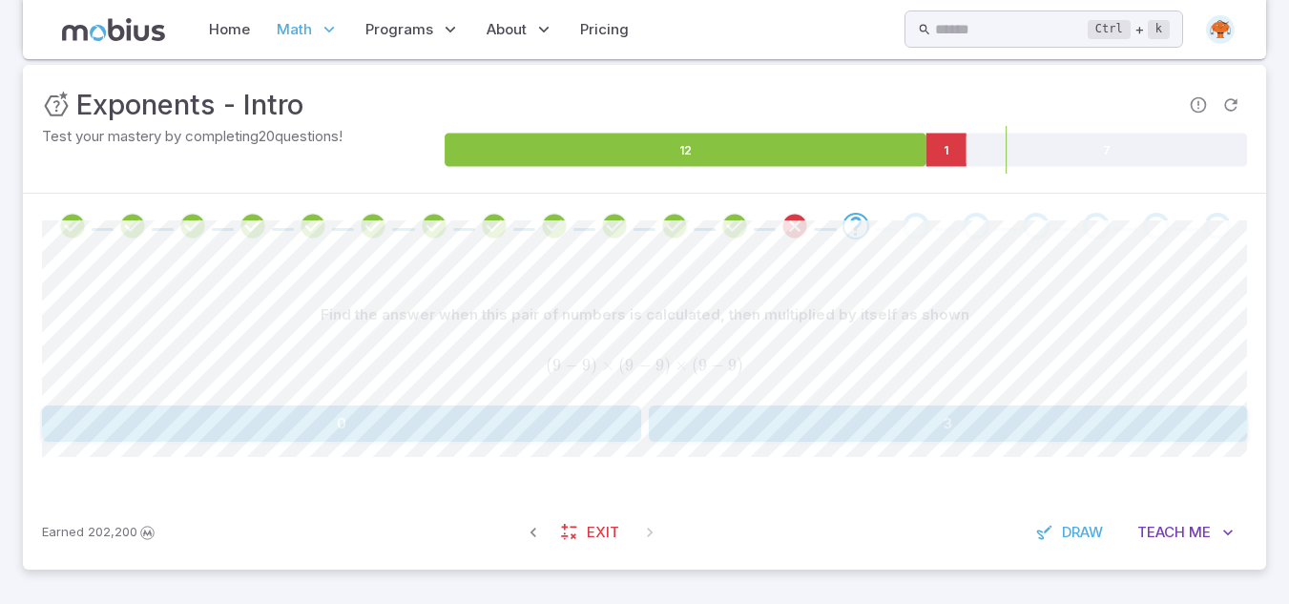
click at [475, 425] on button "0" at bounding box center [341, 424] width 599 height 36
click at [126, 427] on button "y = 4" at bounding box center [139, 425] width 195 height 36
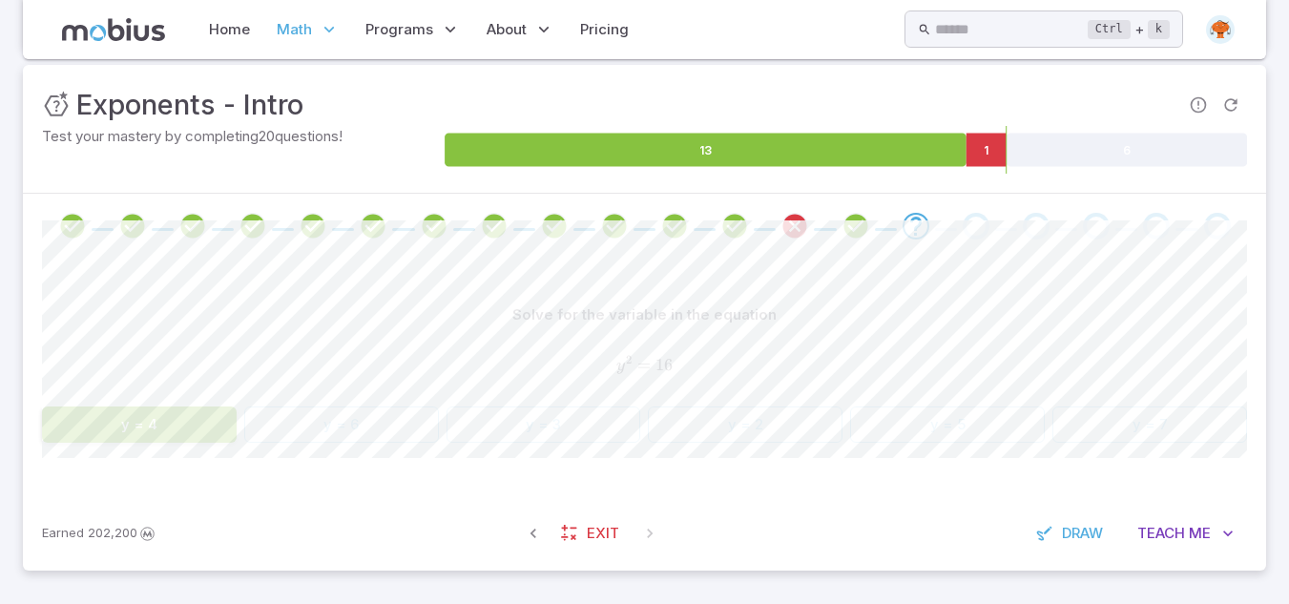
drag, startPoint x: 126, startPoint y: 427, endPoint x: 232, endPoint y: 493, distance: 125.2
click at [232, 493] on div "Solve for the variable in the equation y 2 = 16 y^2 = 16 y 2 = 16 y = 4 y = 6 y…" at bounding box center [644, 378] width 1205 height 238
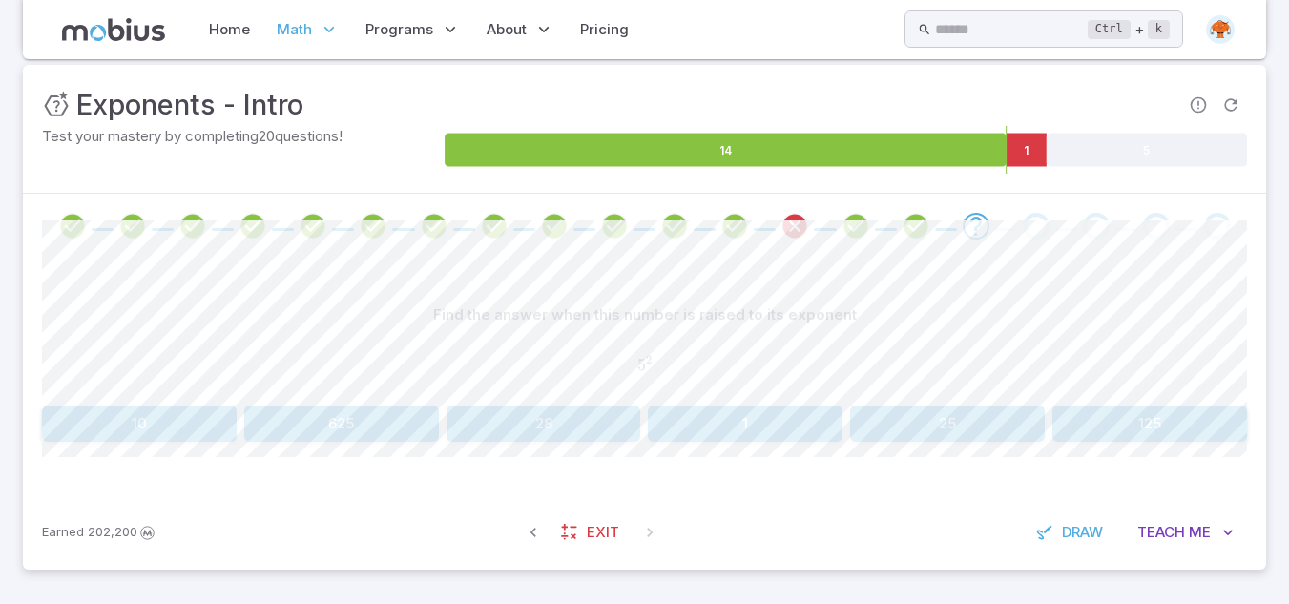
click at [232, 493] on div "Find the answer when this number is raised to its exponent 5 2 5^{2} 5 2 10 625…" at bounding box center [644, 377] width 1205 height 237
click at [960, 429] on button "25" at bounding box center [947, 424] width 195 height 36
click at [192, 423] on button "b = 7" at bounding box center [139, 425] width 195 height 36
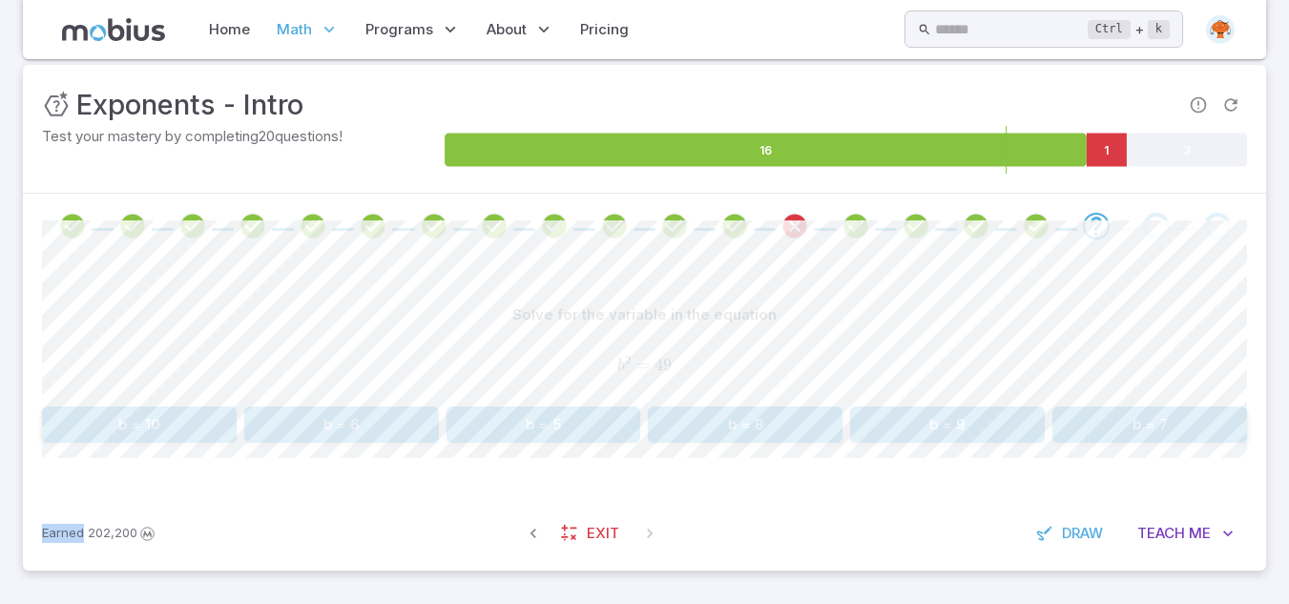
click at [1050, 235] on icon "Review your answer" at bounding box center [1036, 226] width 29 height 29
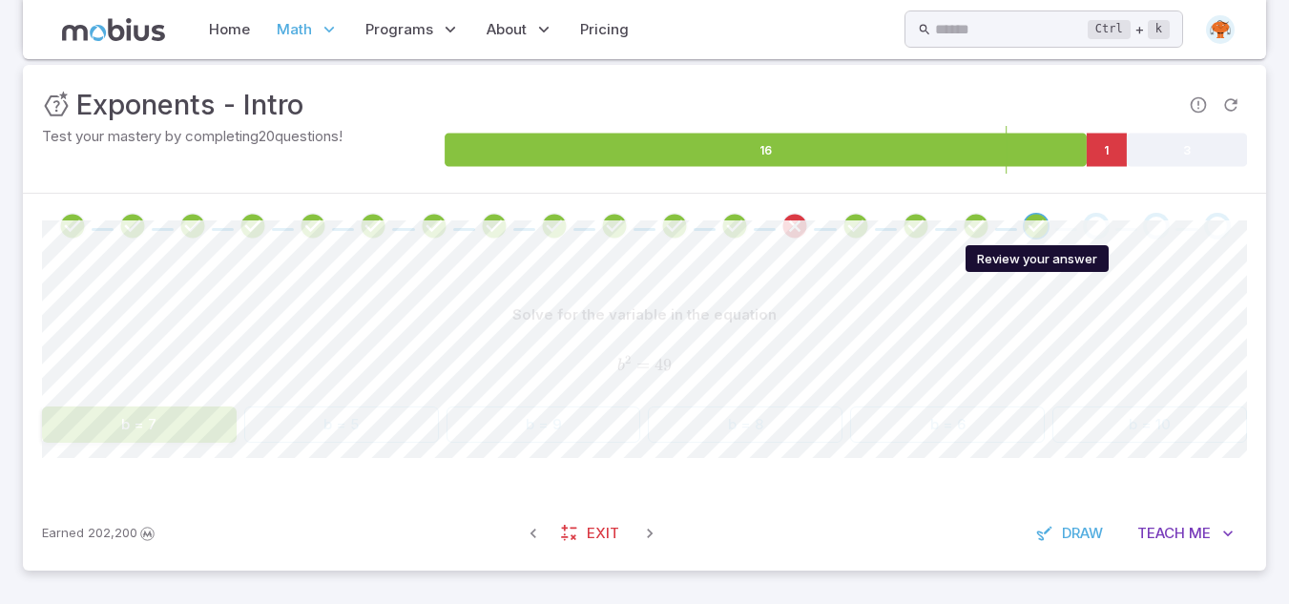
click at [1085, 229] on div "Go to the next question" at bounding box center [1096, 226] width 27 height 27
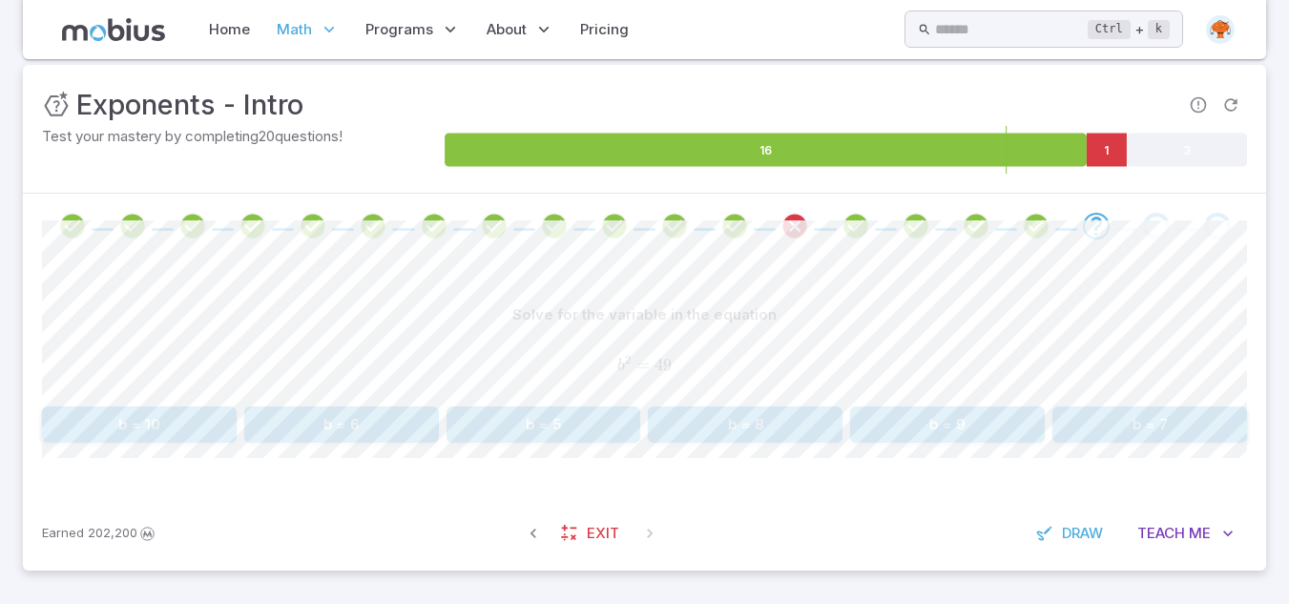
click at [1118, 423] on button "b = 7" at bounding box center [1150, 425] width 195 height 36
click at [1119, 440] on button "25" at bounding box center [1150, 424] width 195 height 36
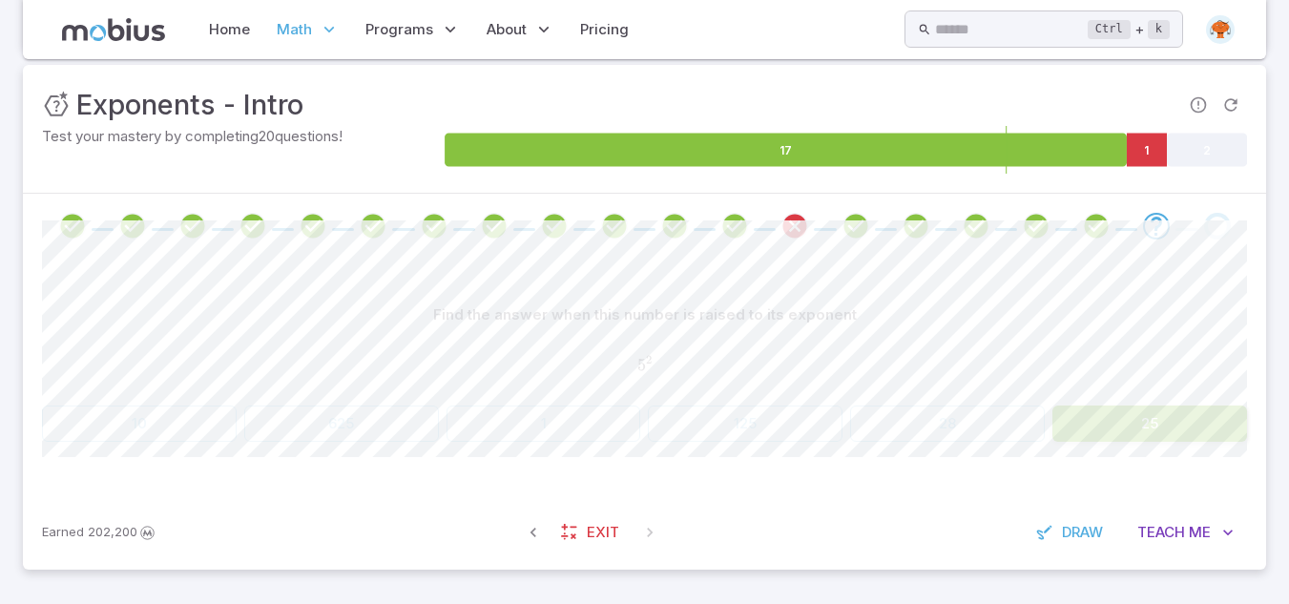
click at [1222, 239] on div "Go to the next question" at bounding box center [1217, 226] width 27 height 27
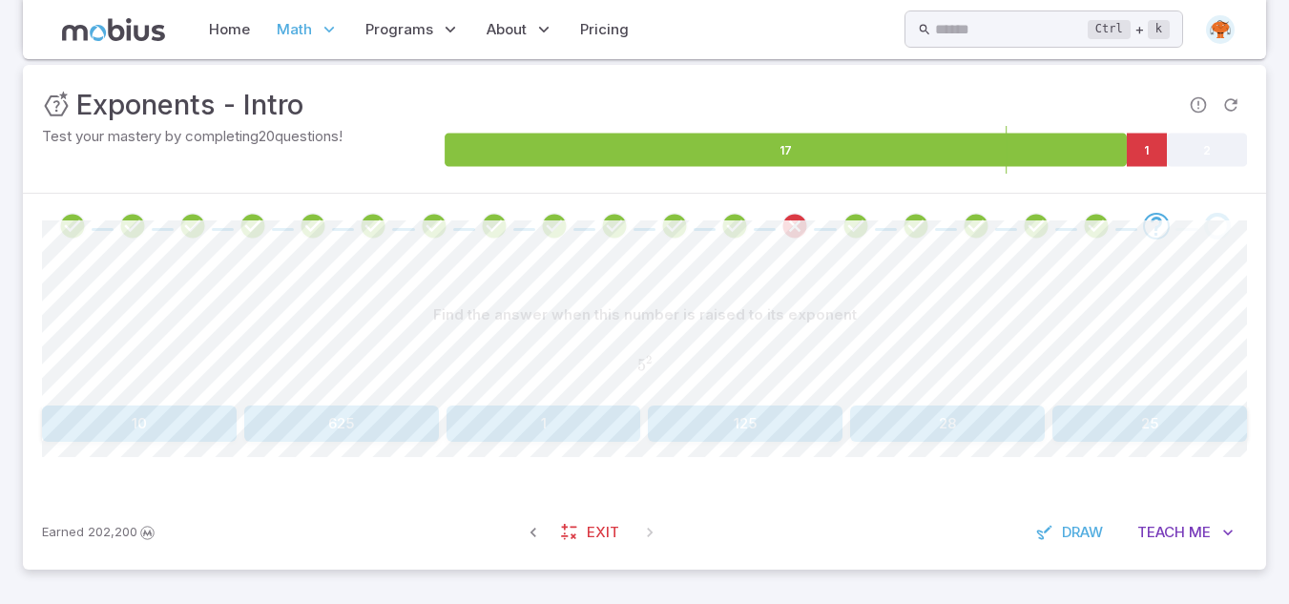
click at [1181, 436] on button "25" at bounding box center [1150, 424] width 195 height 36
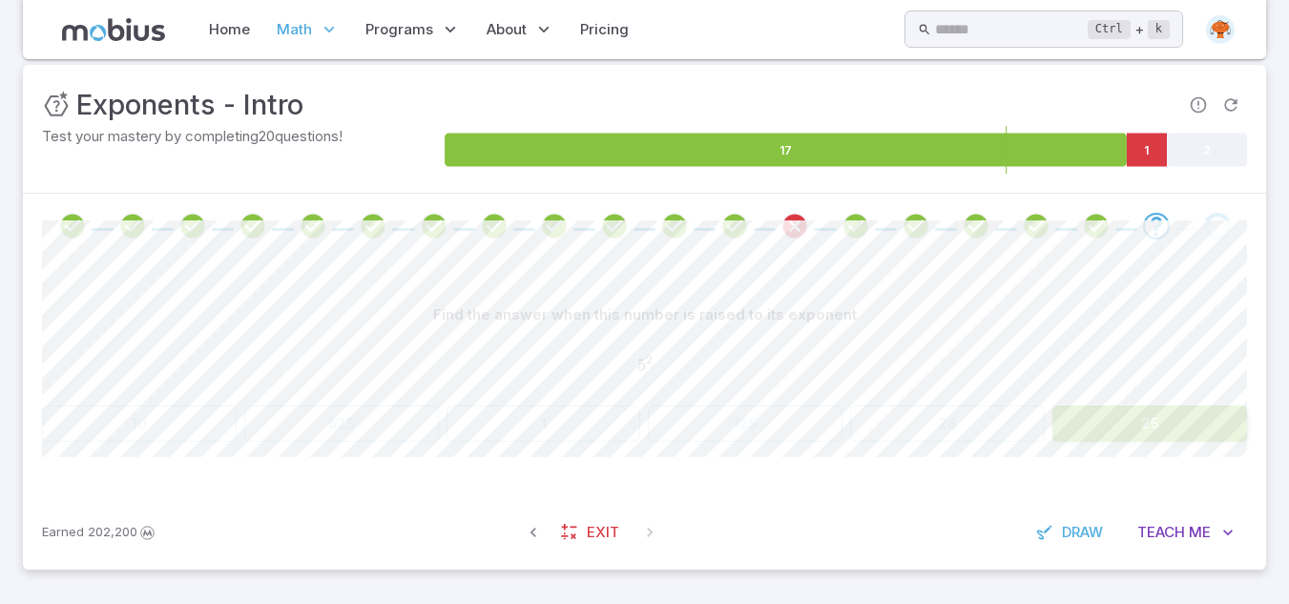
click at [1214, 232] on div "Go to the next question" at bounding box center [1217, 226] width 27 height 27
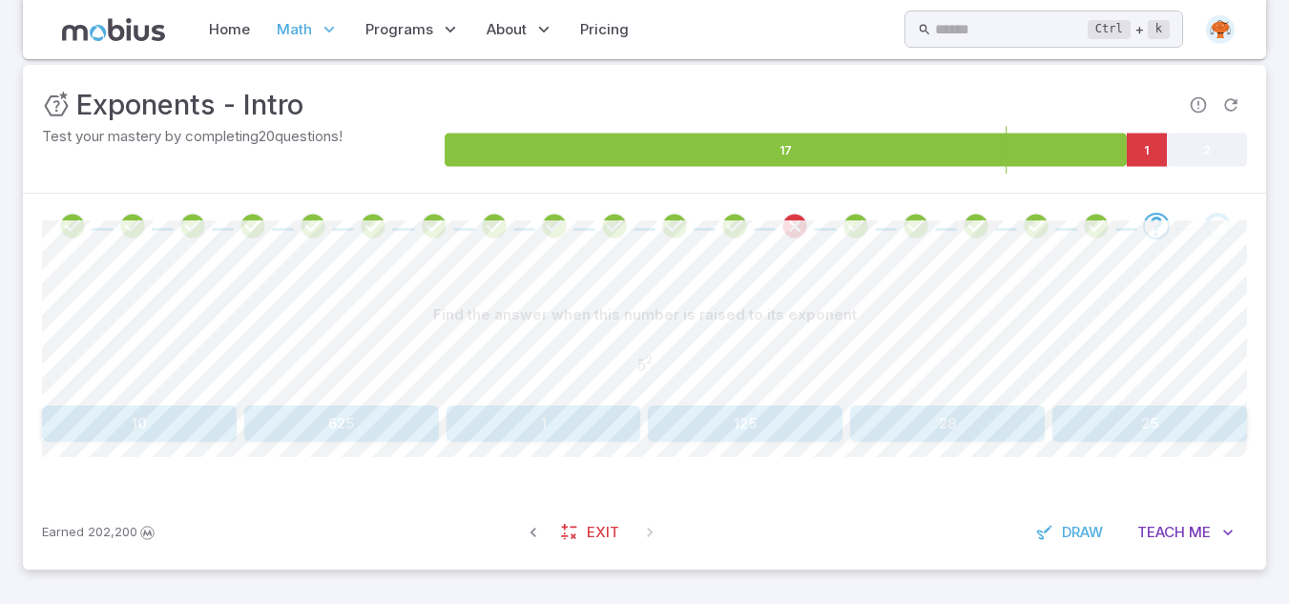
click at [1171, 425] on button "25" at bounding box center [1150, 424] width 195 height 36
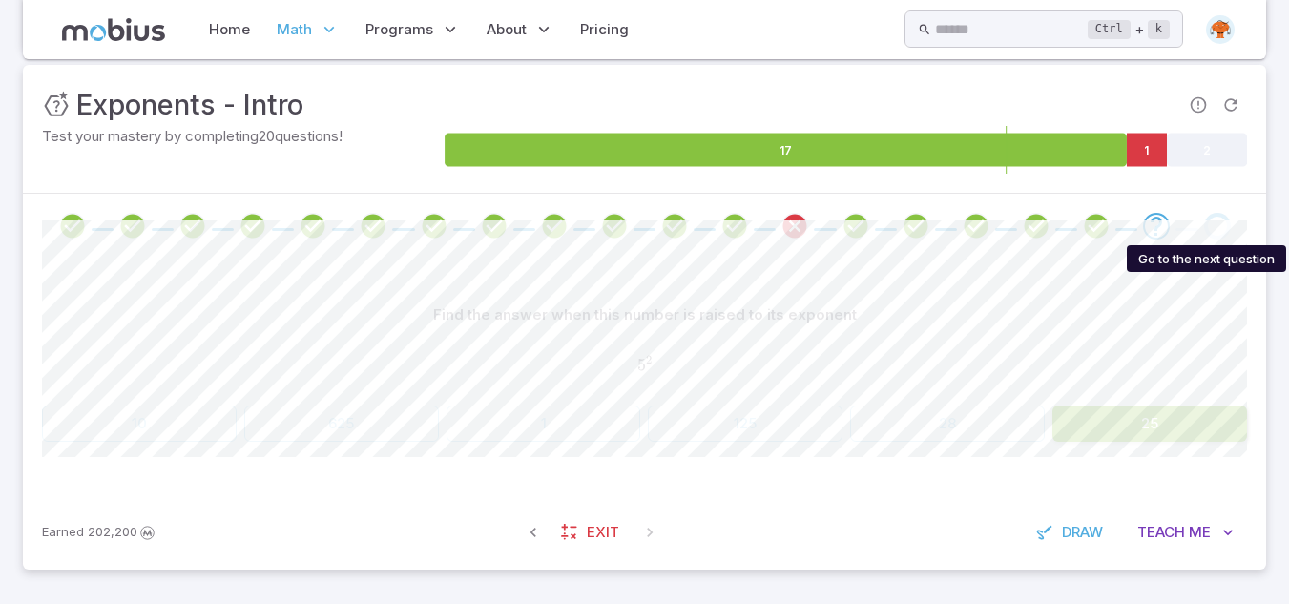
click at [1224, 231] on div "Go to the next question" at bounding box center [1217, 226] width 27 height 27
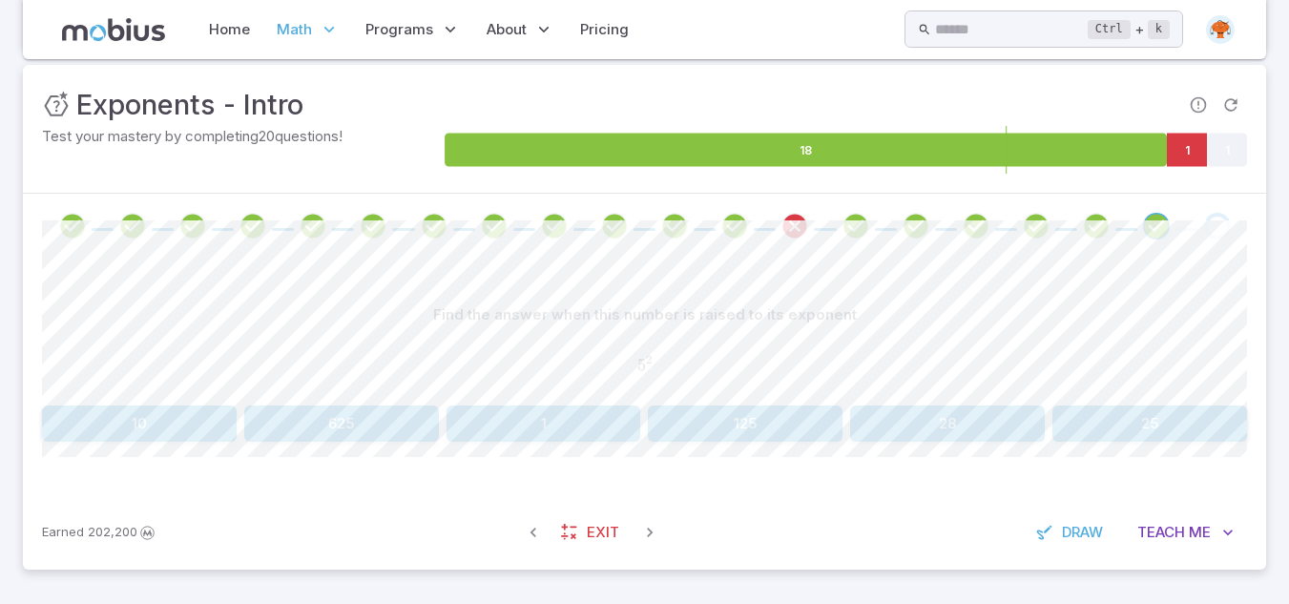
click at [1138, 425] on button "25" at bounding box center [1150, 424] width 195 height 36
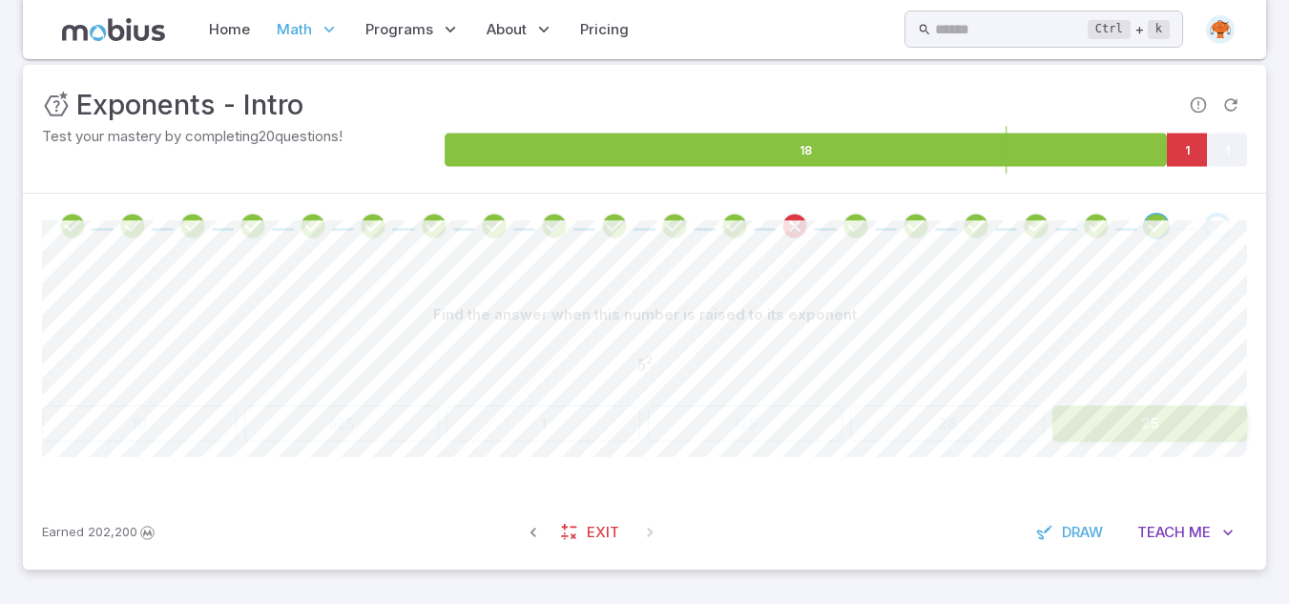
click at [1204, 227] on span at bounding box center [1217, 226] width 27 height 27
click at [1221, 246] on div at bounding box center [644, 226] width 1243 height 65
click at [1218, 233] on icon "Go to the next question" at bounding box center [1217, 226] width 23 height 23
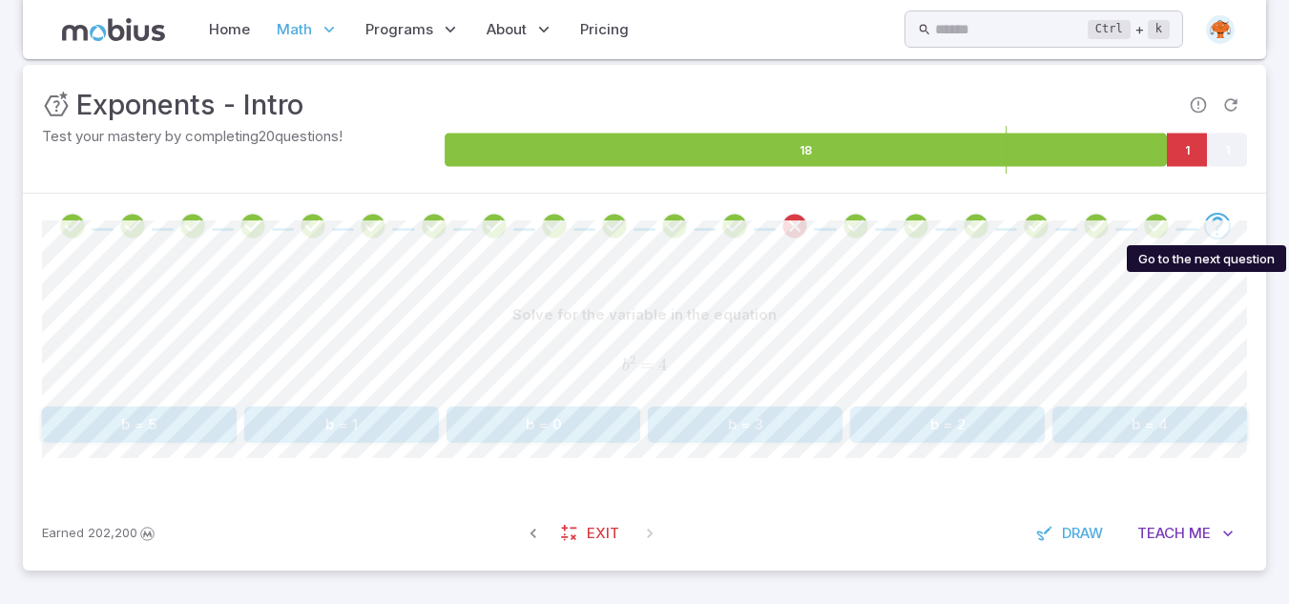
click at [1216, 232] on icon "Go to the next question" at bounding box center [1217, 226] width 23 height 23
click at [906, 421] on button "b = 2" at bounding box center [947, 425] width 195 height 36
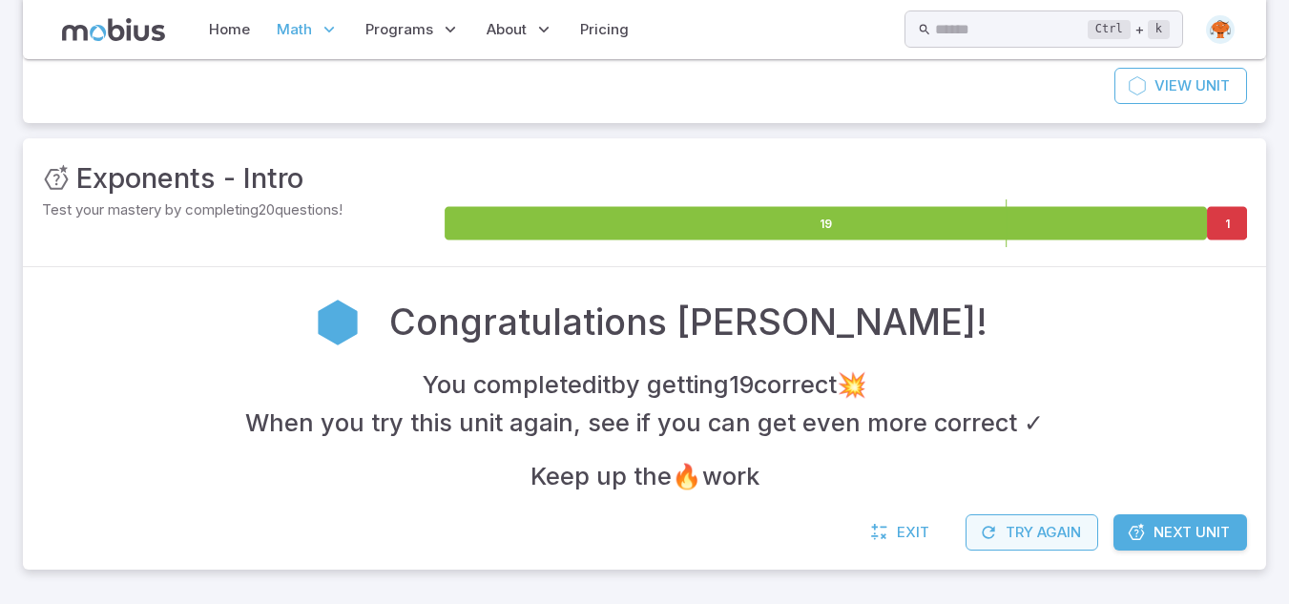
scroll to position [189, 0]
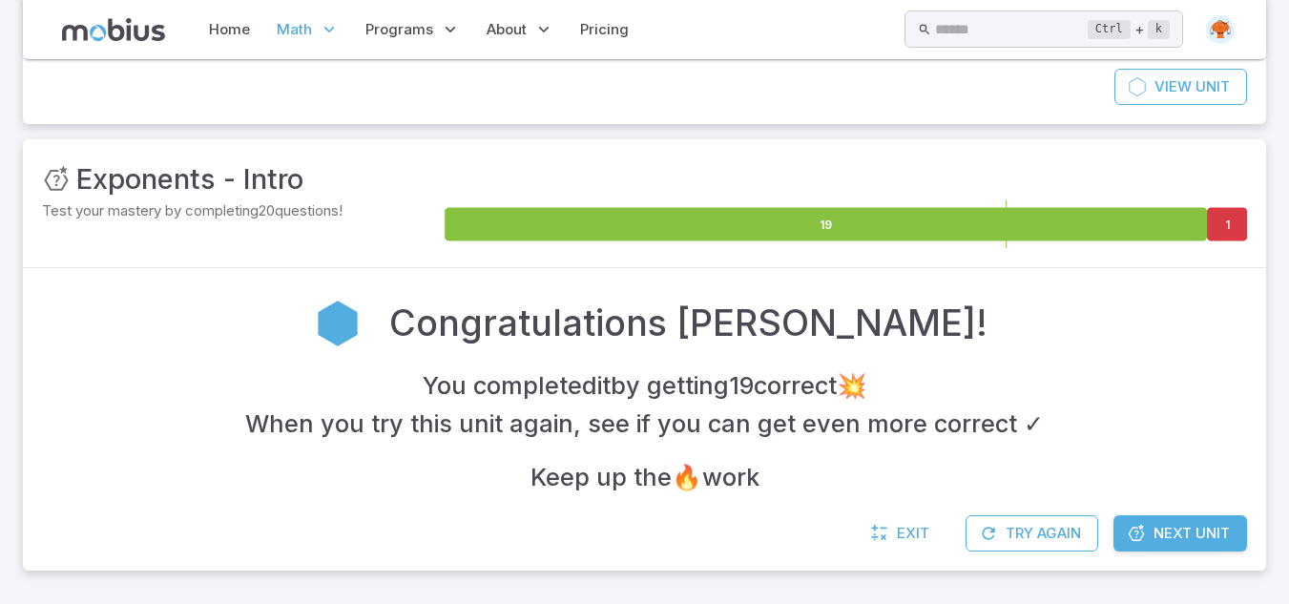
click at [1127, 539] on icon at bounding box center [1136, 533] width 19 height 19
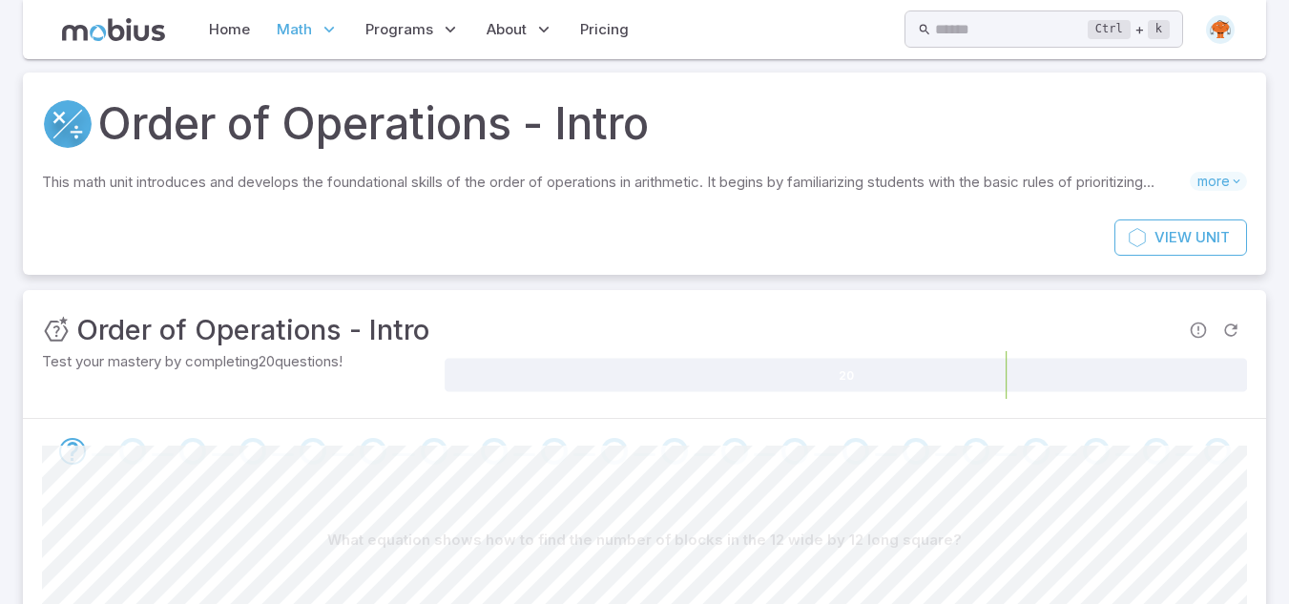
scroll to position [458, 0]
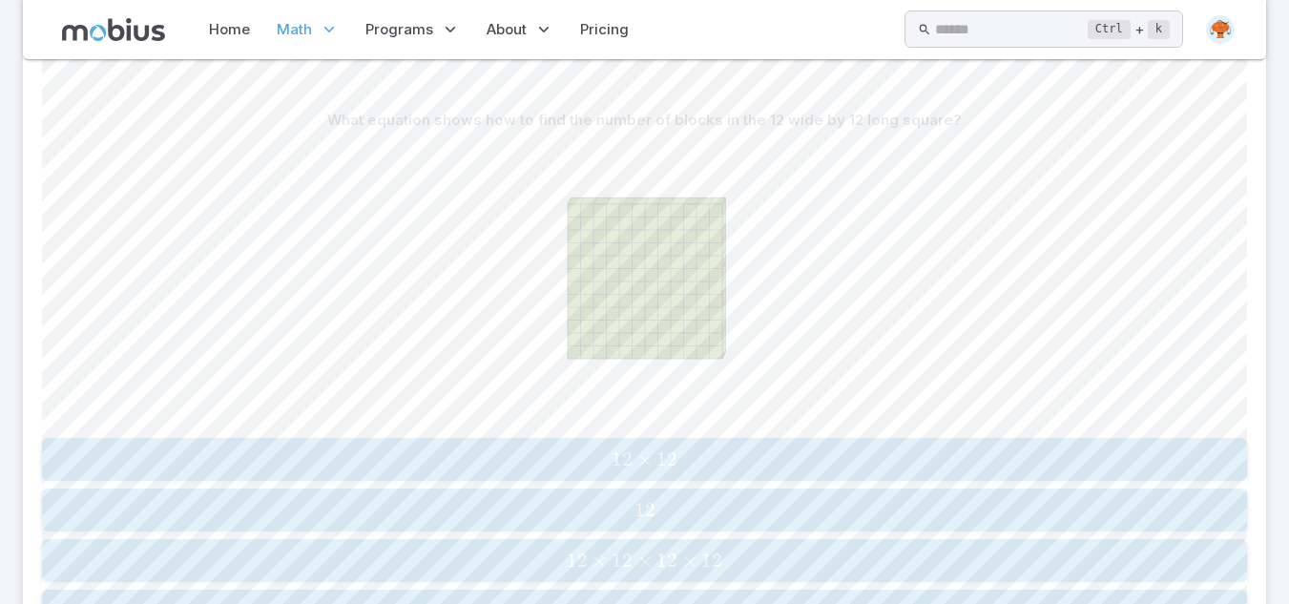
click at [624, 457] on span "12" at bounding box center [622, 460] width 21 height 24
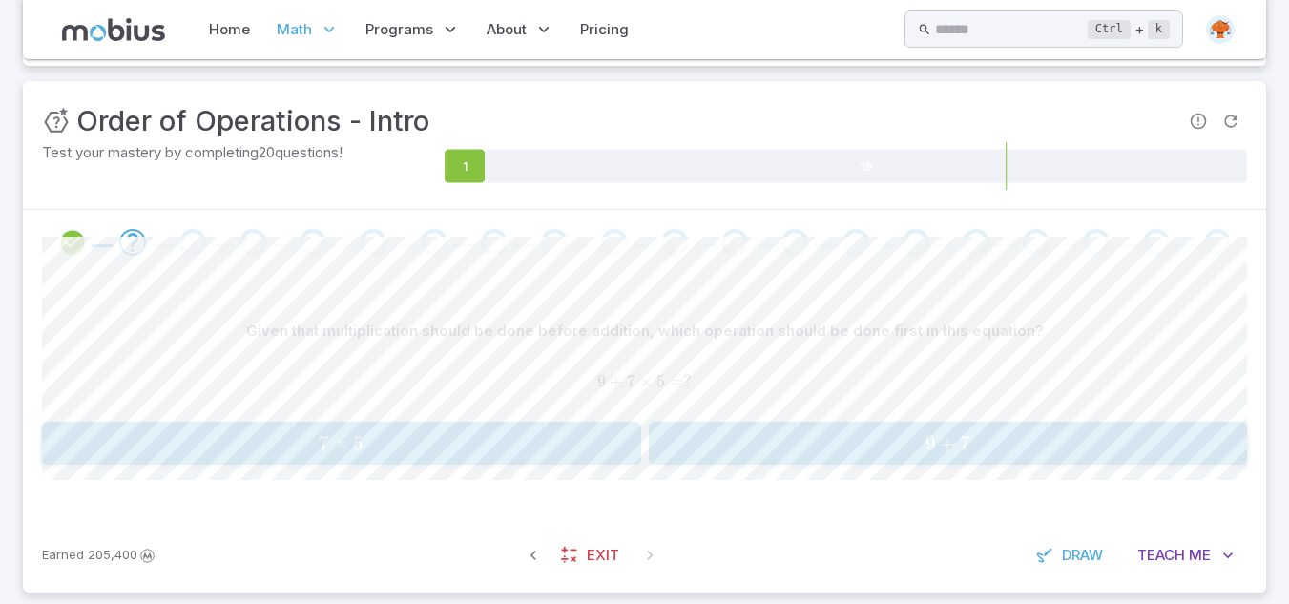
scroll to position [270, 0]
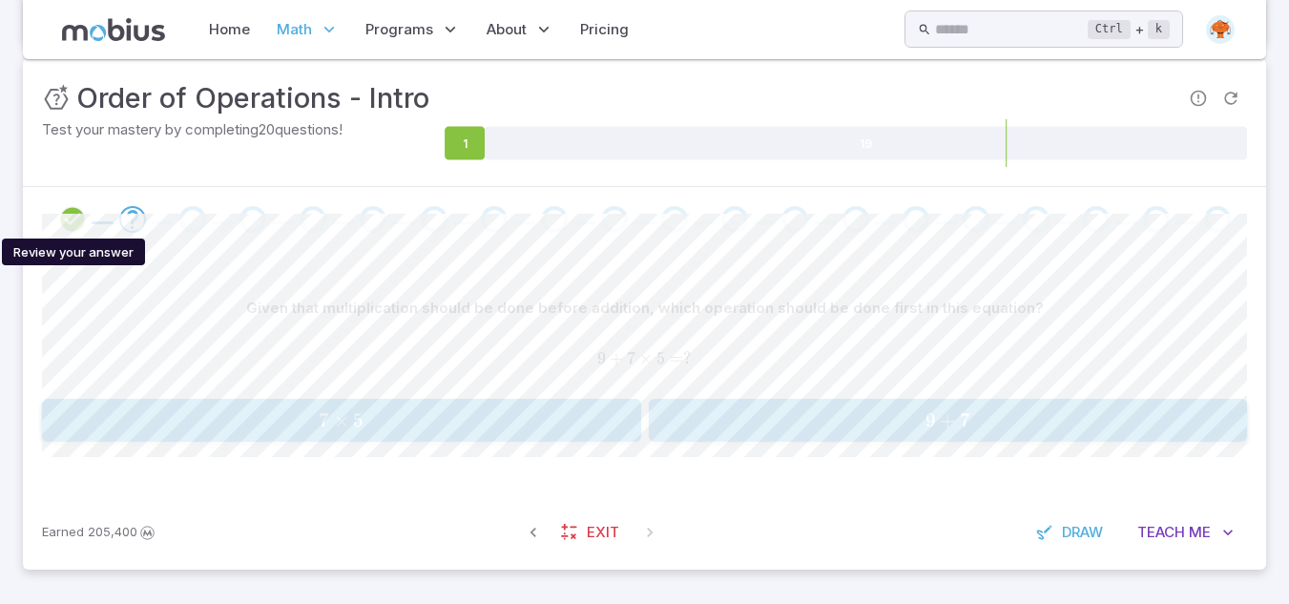
click at [70, 219] on icon "Review your answer" at bounding box center [72, 219] width 29 height 29
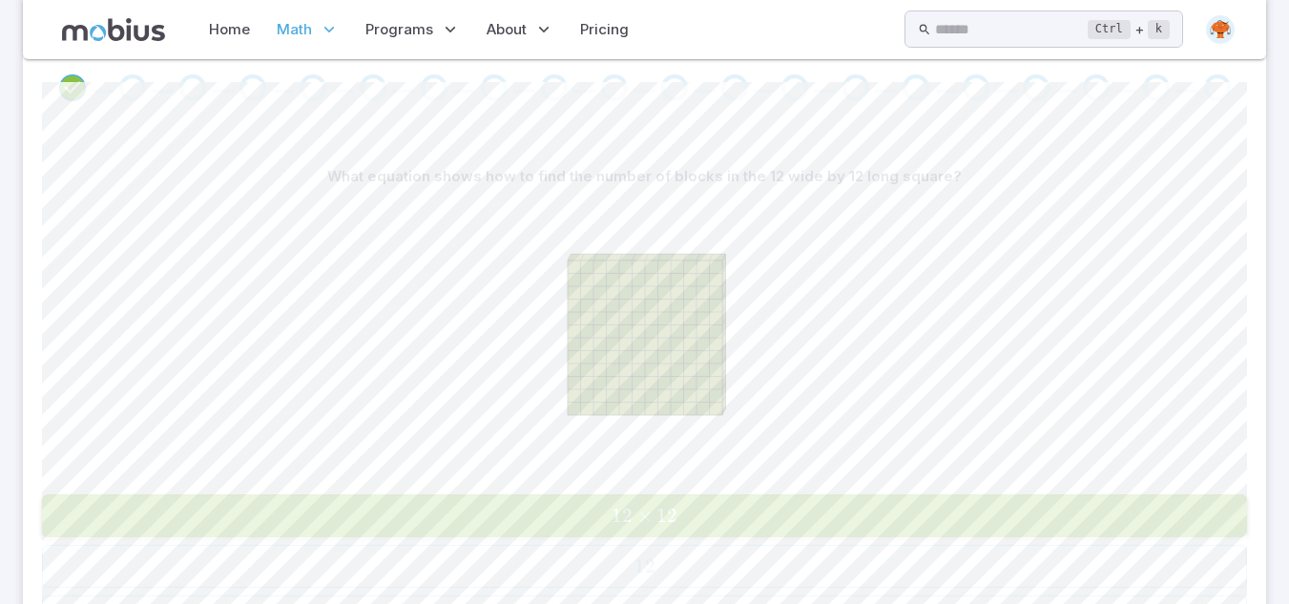
scroll to position [369, 0]
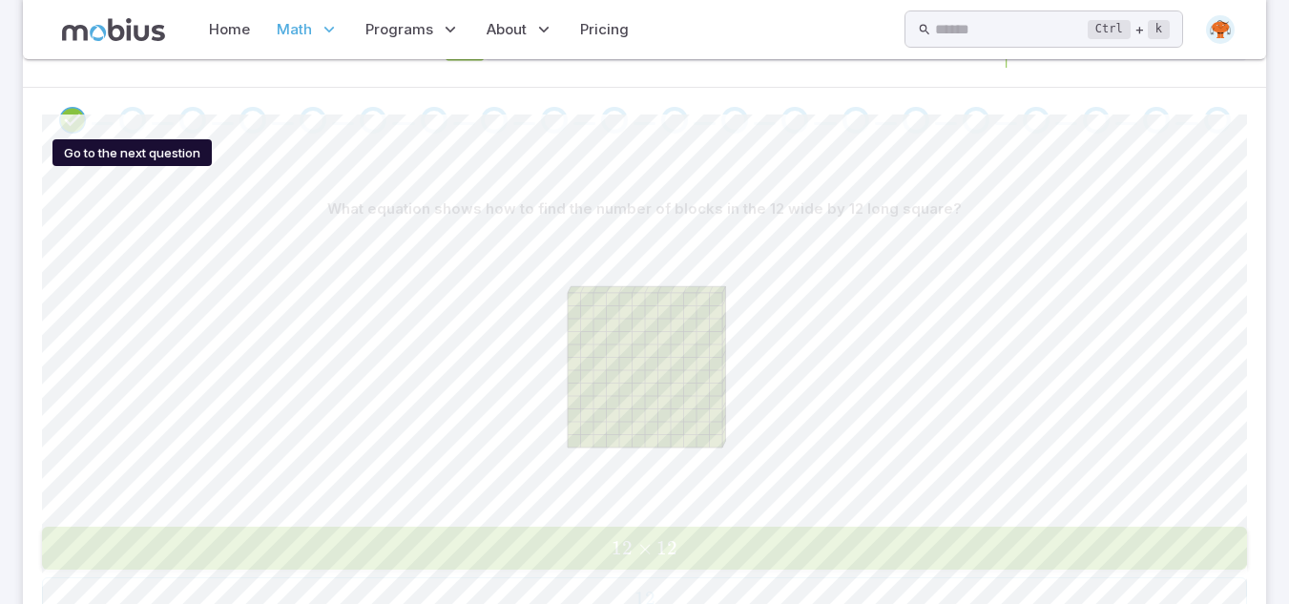
click at [131, 119] on div "Go to the next question" at bounding box center [132, 120] width 27 height 27
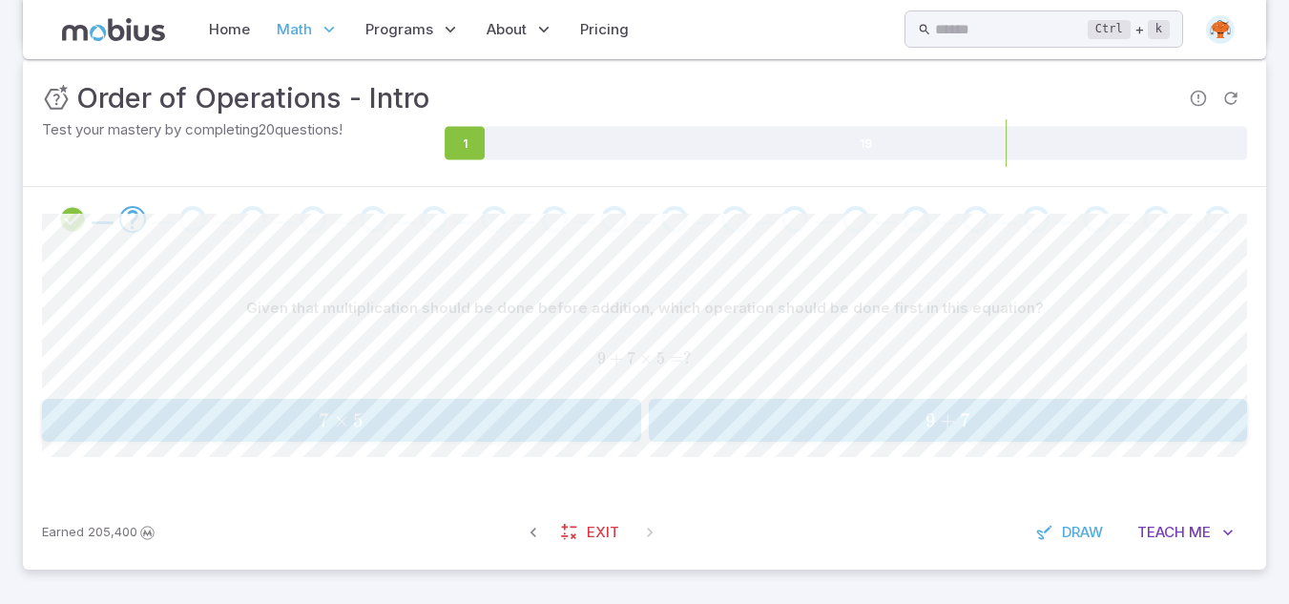
click at [540, 420] on span "7 × 5" at bounding box center [341, 420] width 587 height 24
click at [821, 430] on span "2 + 7" at bounding box center [948, 420] width 587 height 24
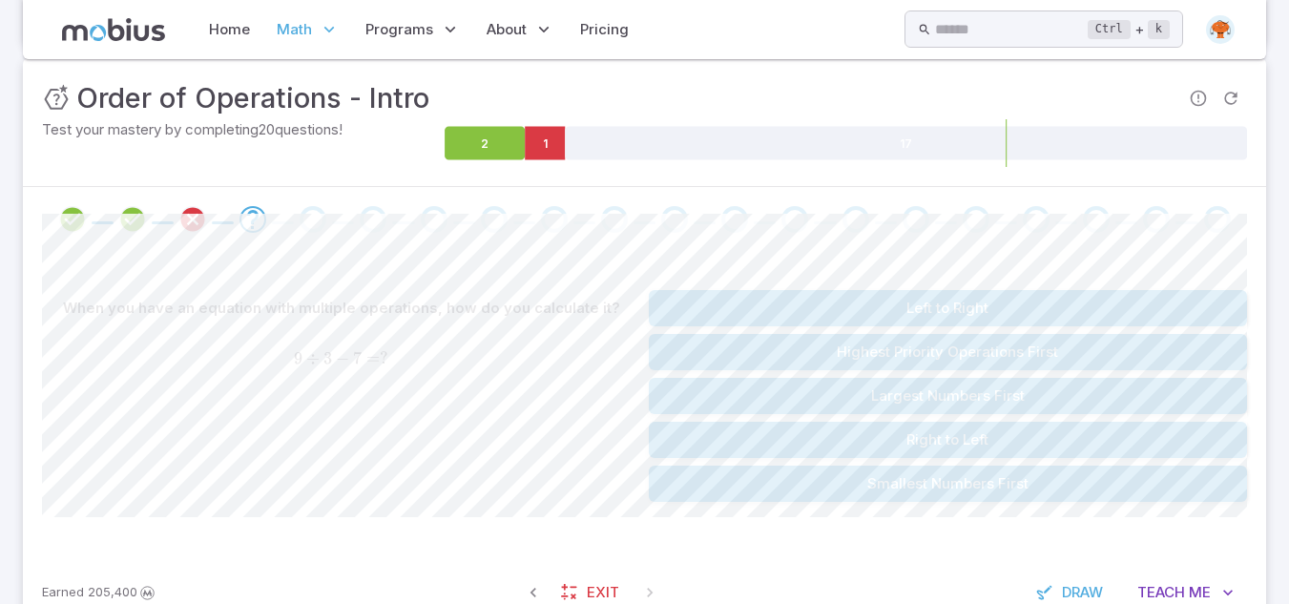
click at [1038, 348] on button "Highest Priority Operations First" at bounding box center [948, 352] width 599 height 36
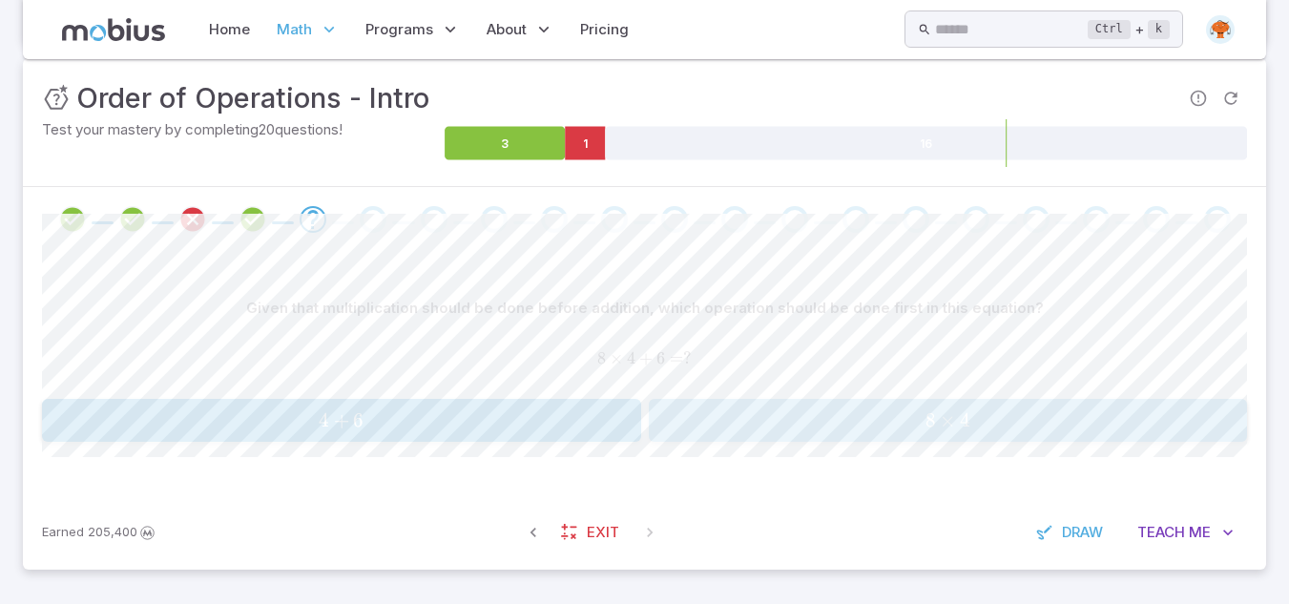
click at [1014, 413] on span "8 × 4" at bounding box center [948, 420] width 587 height 24
click at [1015, 415] on span "4 × 6" at bounding box center [948, 420] width 587 height 24
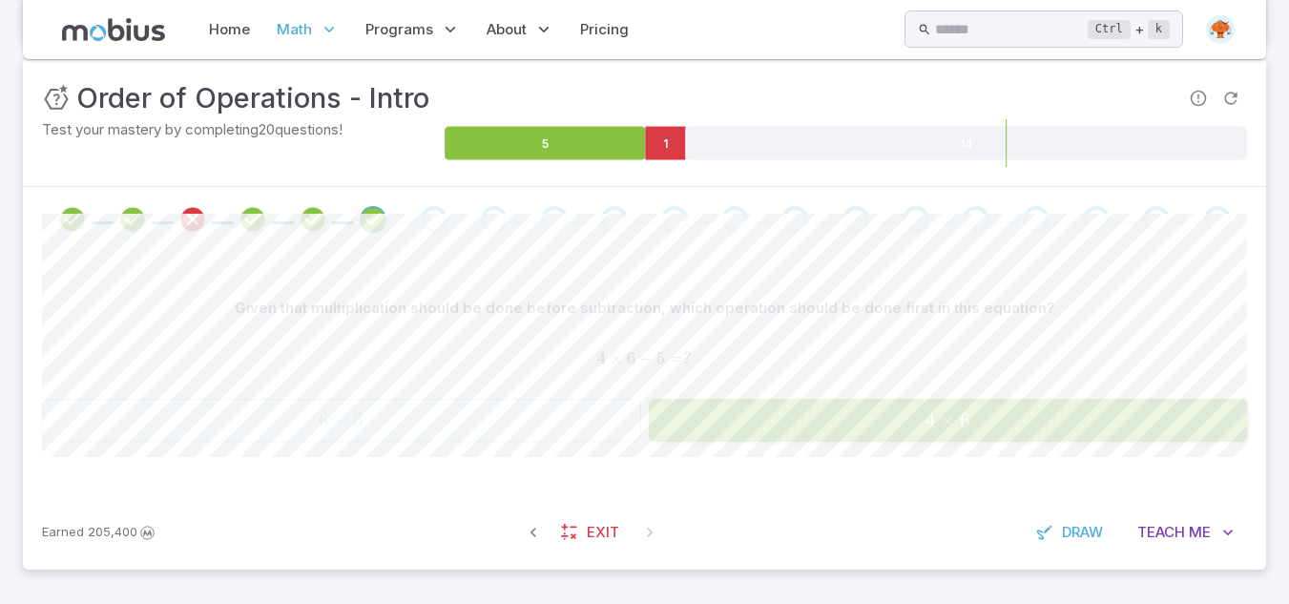
scroll to position [256, 0]
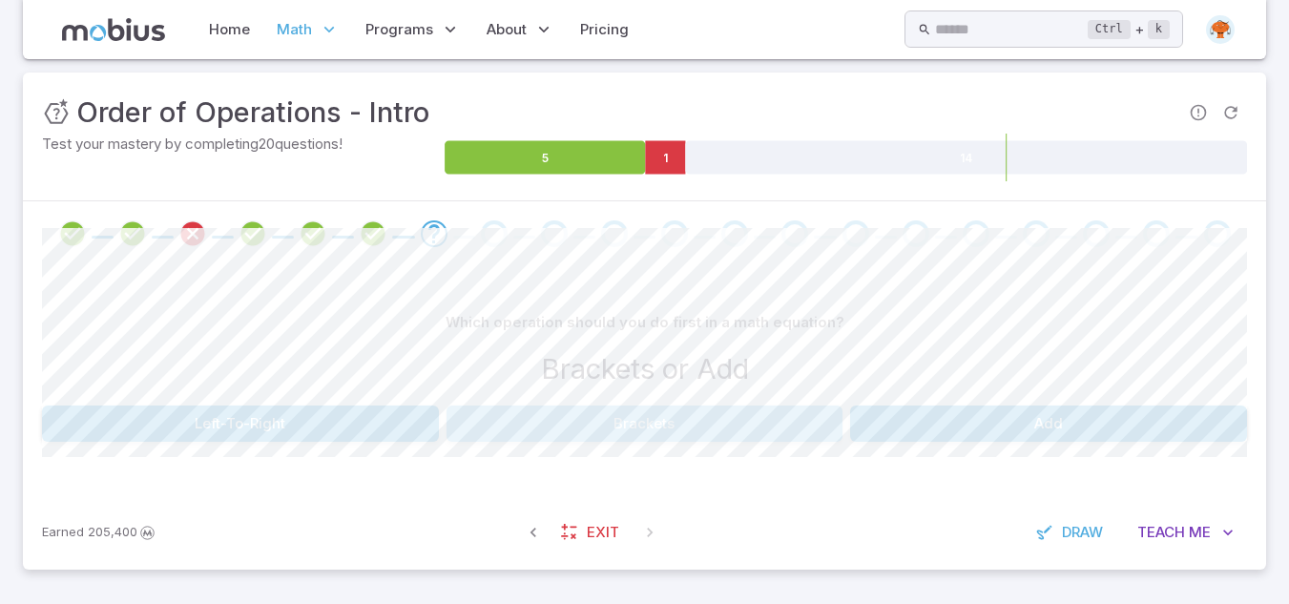
click at [505, 427] on button "Brackets" at bounding box center [645, 424] width 397 height 36
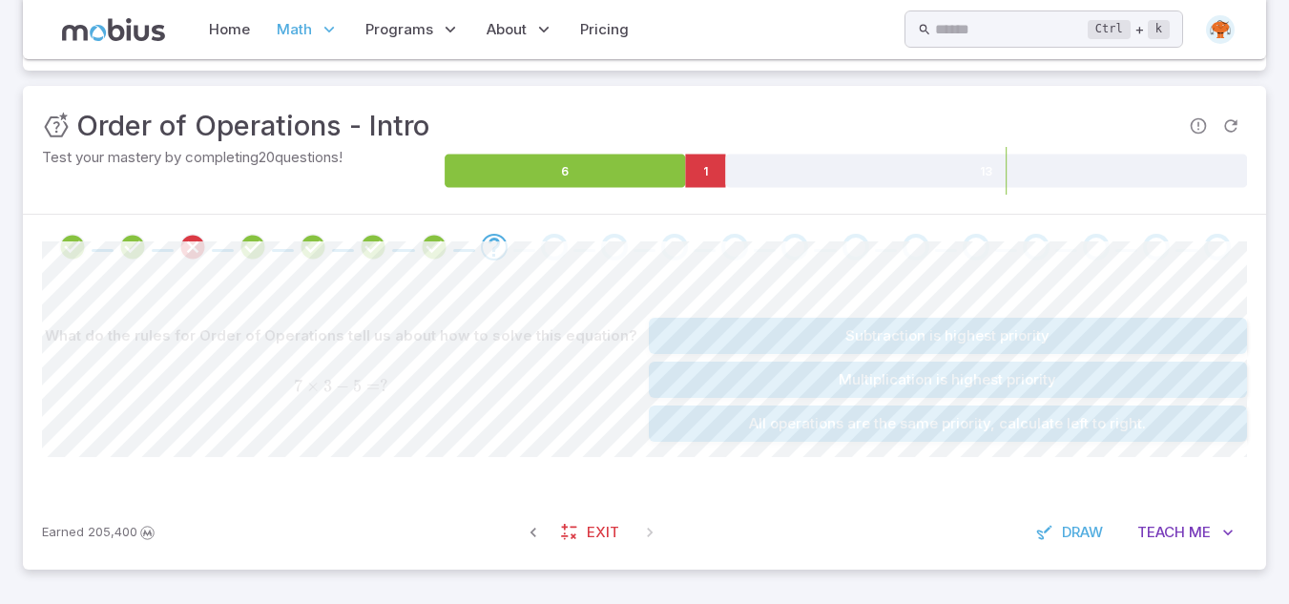
scroll to position [242, 0]
click at [1010, 387] on button "Multiplication is highest priority" at bounding box center [948, 380] width 599 height 36
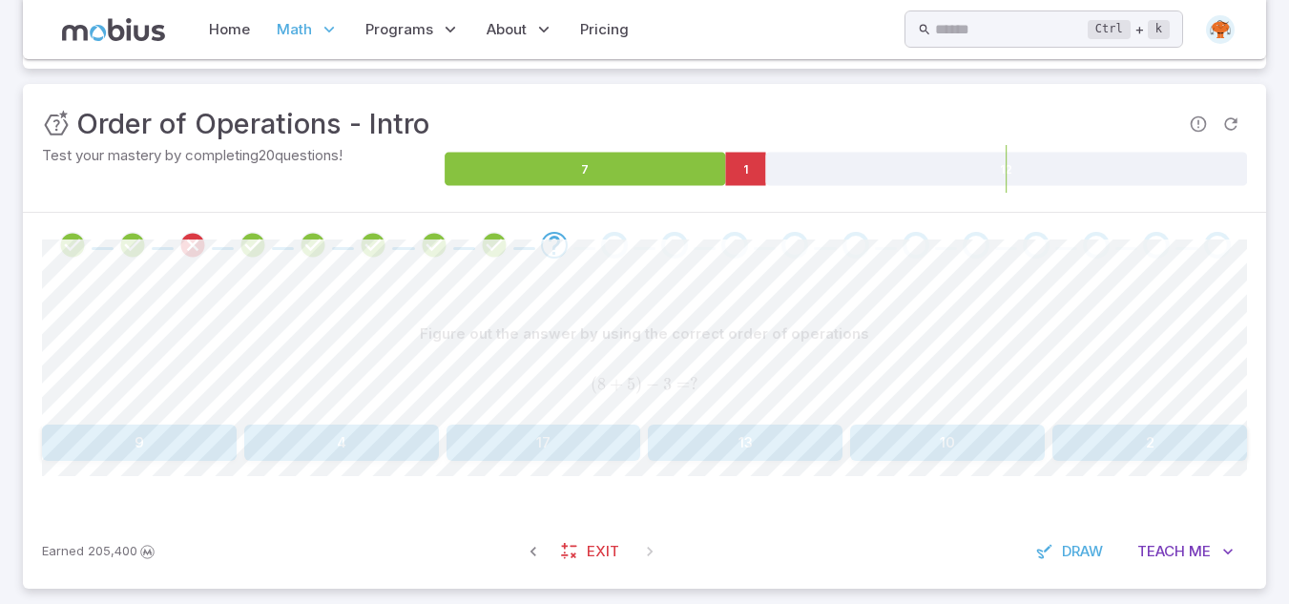
scroll to position [263, 0]
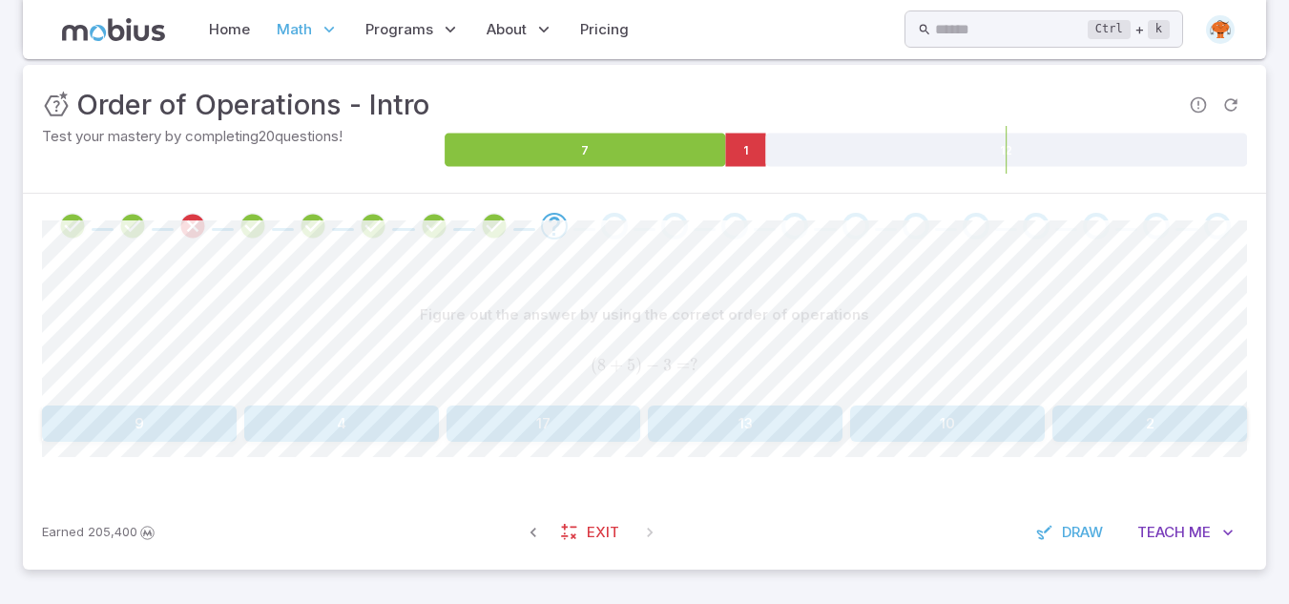
click at [938, 427] on button "10" at bounding box center [947, 424] width 195 height 36
click at [582, 431] on button "6" at bounding box center [544, 424] width 195 height 36
click at [360, 433] on button "66" at bounding box center [341, 424] width 195 height 36
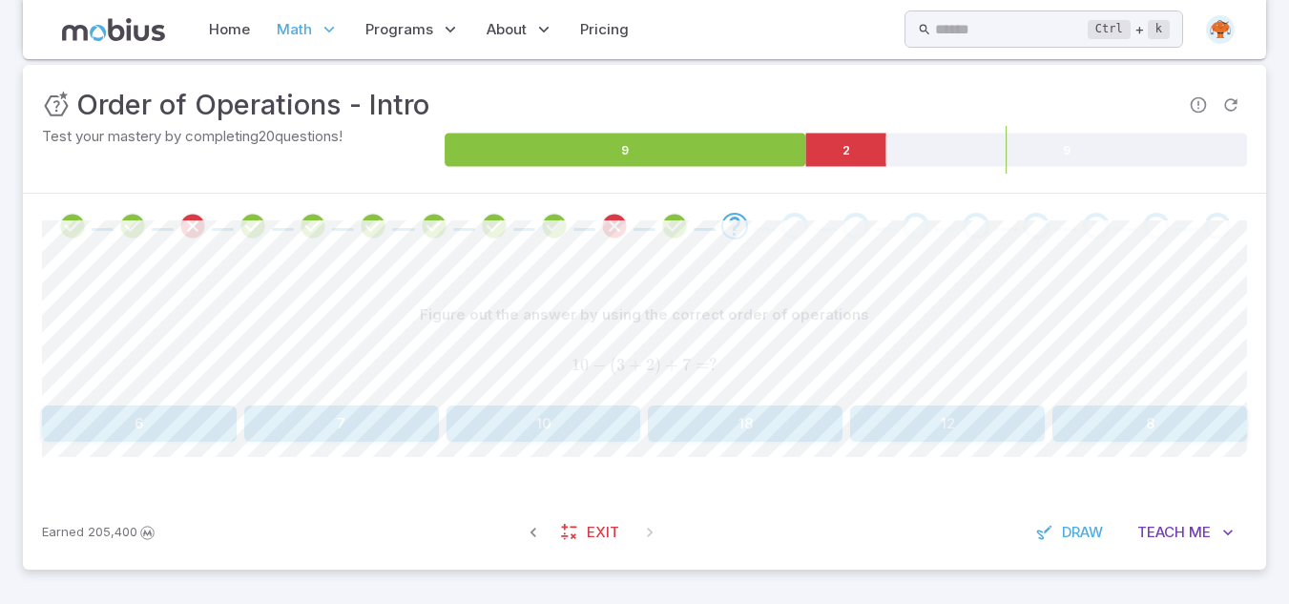
click at [894, 423] on button "12" at bounding box center [947, 424] width 195 height 36
drag, startPoint x: 719, startPoint y: 436, endPoint x: 484, endPoint y: 358, distance: 247.4
click at [484, 358] on div "Figure out the answer by using the correct order of operations 6 × ( 5 − 2 ) × …" at bounding box center [644, 369] width 1205 height 145
click at [567, 439] on button "168" at bounding box center [544, 424] width 195 height 36
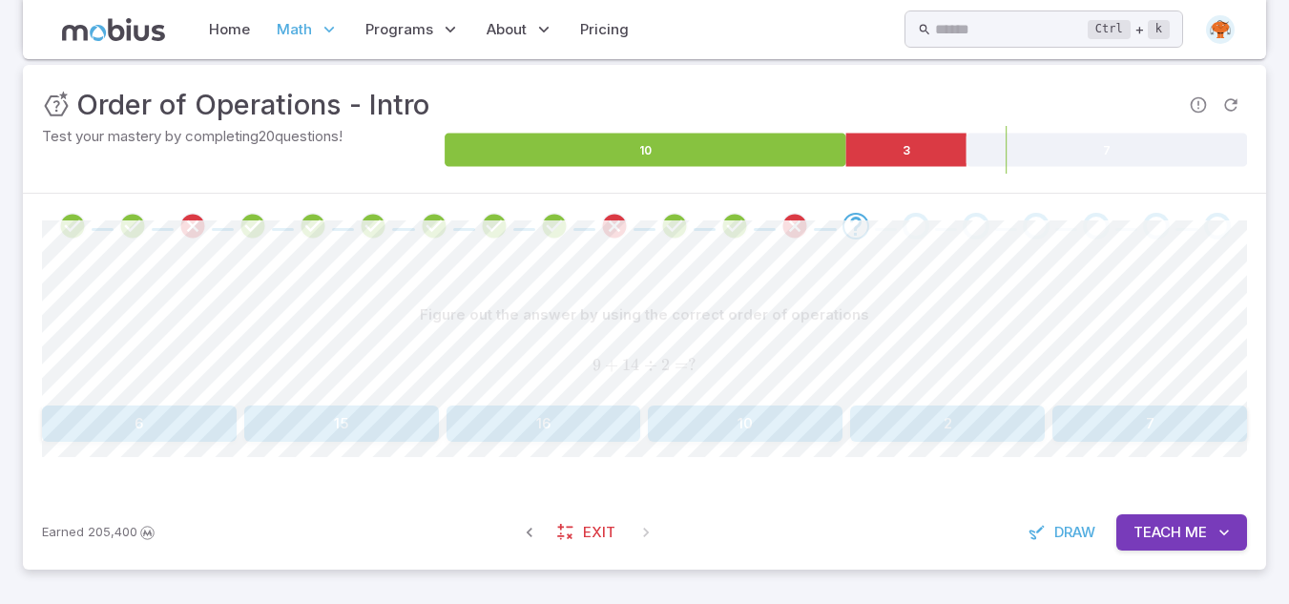
click at [962, 431] on button "2" at bounding box center [947, 424] width 195 height 36
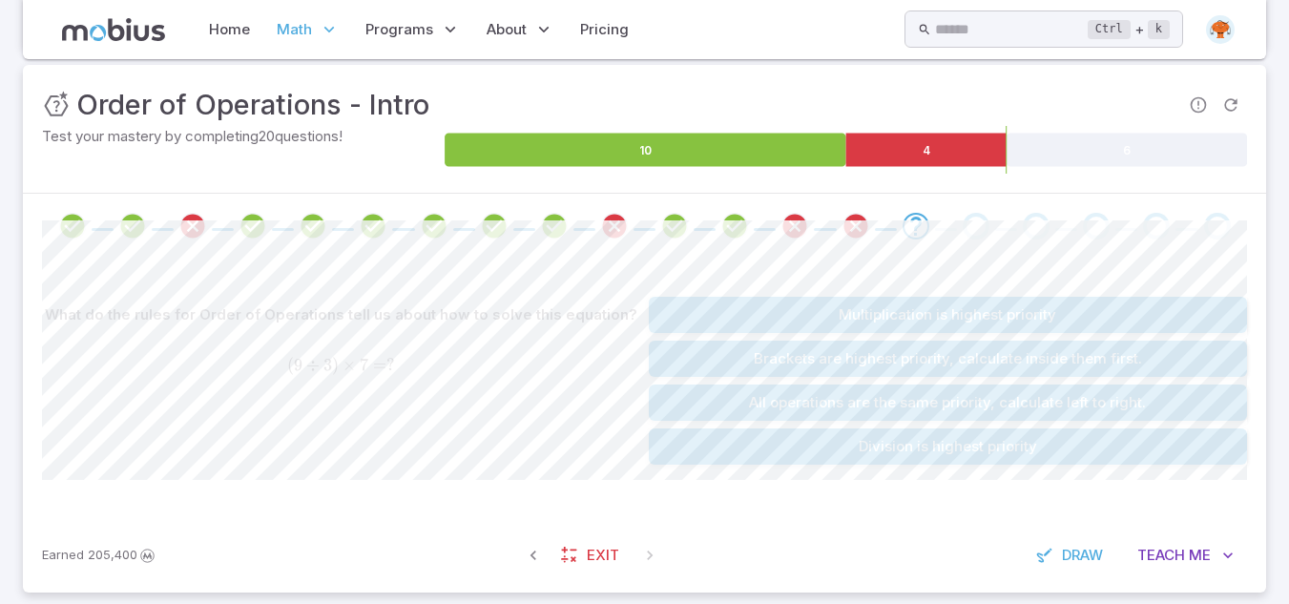
click at [1028, 323] on button "Multiplication is highest priority" at bounding box center [948, 315] width 599 height 36
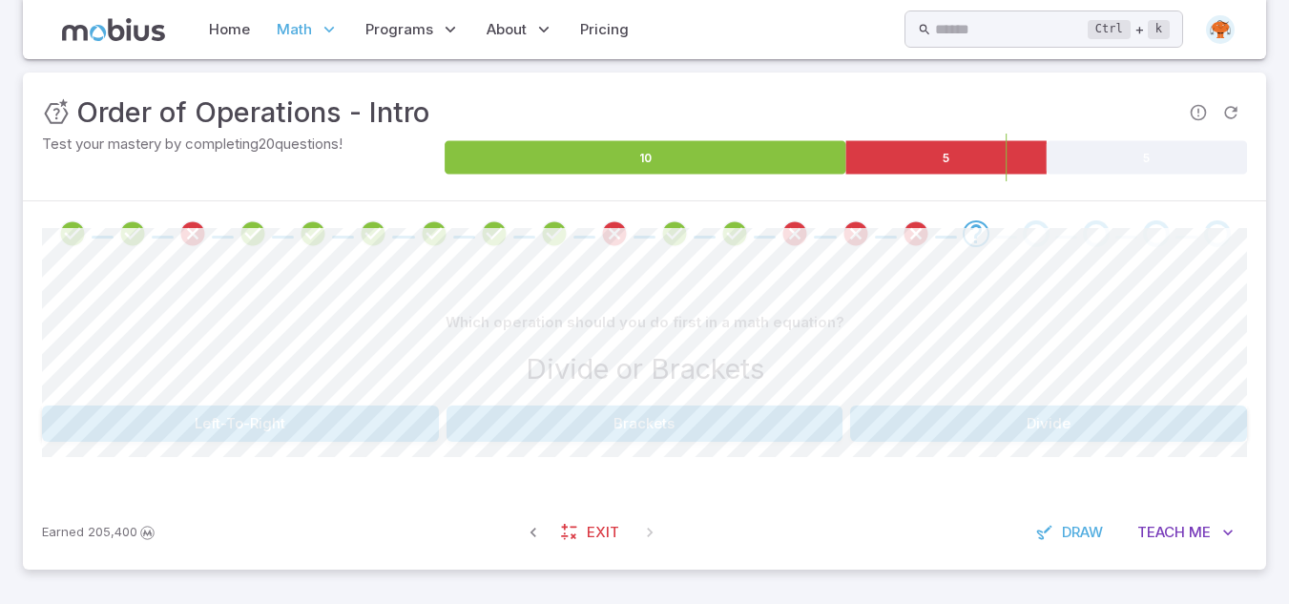
scroll to position [256, 0]
click at [637, 439] on button "Brackets" at bounding box center [645, 424] width 397 height 36
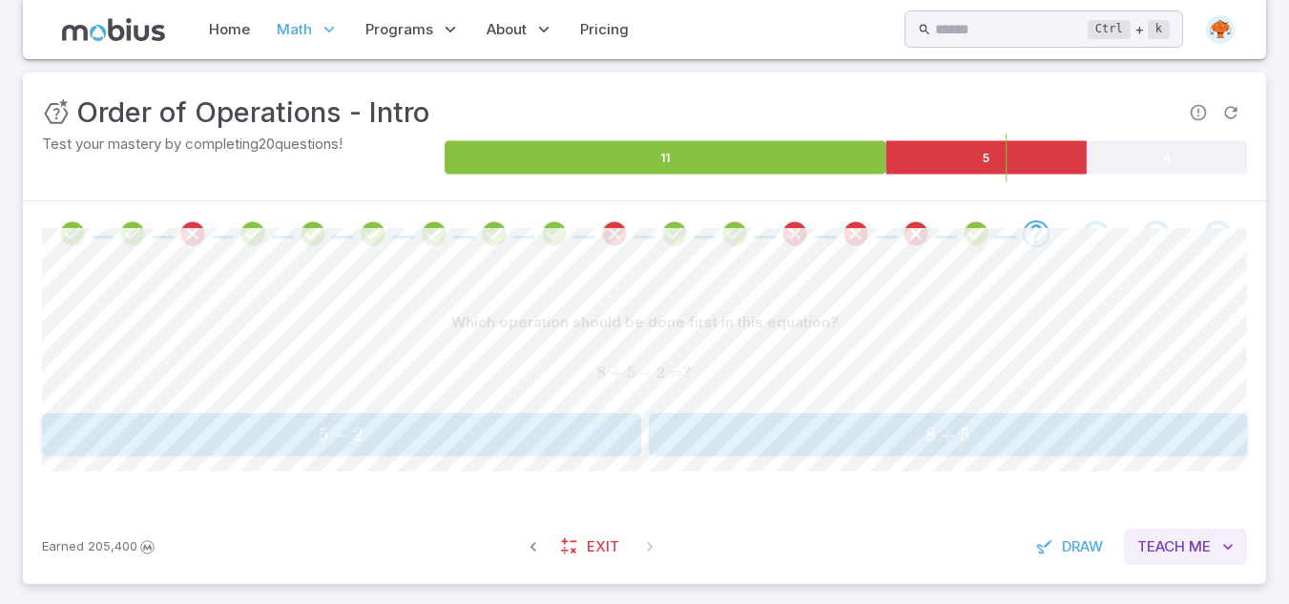
click at [1143, 545] on span "Teach" at bounding box center [1161, 546] width 48 height 21
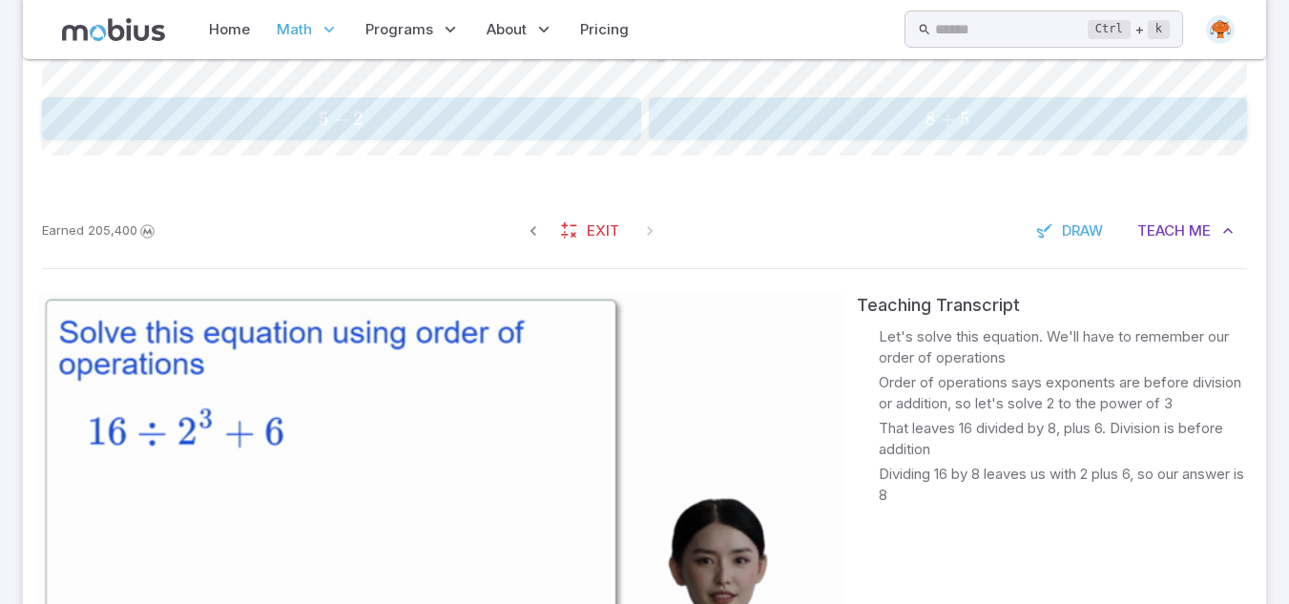
scroll to position [321, 0]
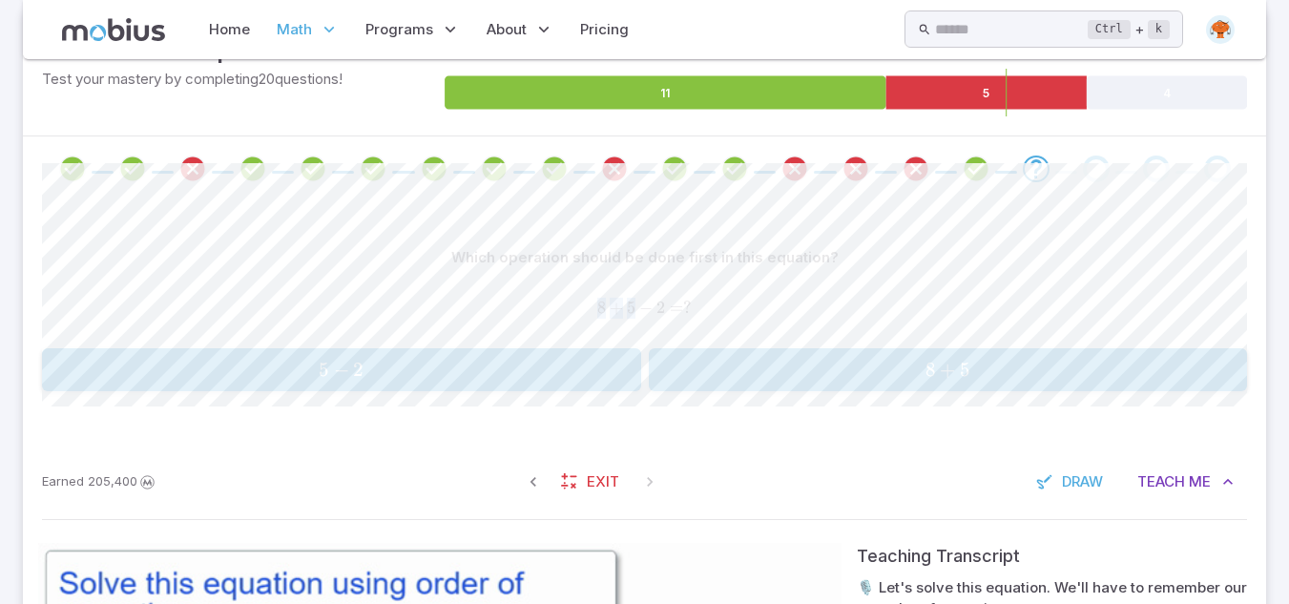
drag, startPoint x: 595, startPoint y: 303, endPoint x: 636, endPoint y: 304, distance: 41.1
click at [636, 304] on span "8 + 5 − 2 = ?" at bounding box center [644, 308] width 1205 height 21
click at [782, 366] on span "8 + 5" at bounding box center [948, 370] width 587 height 24
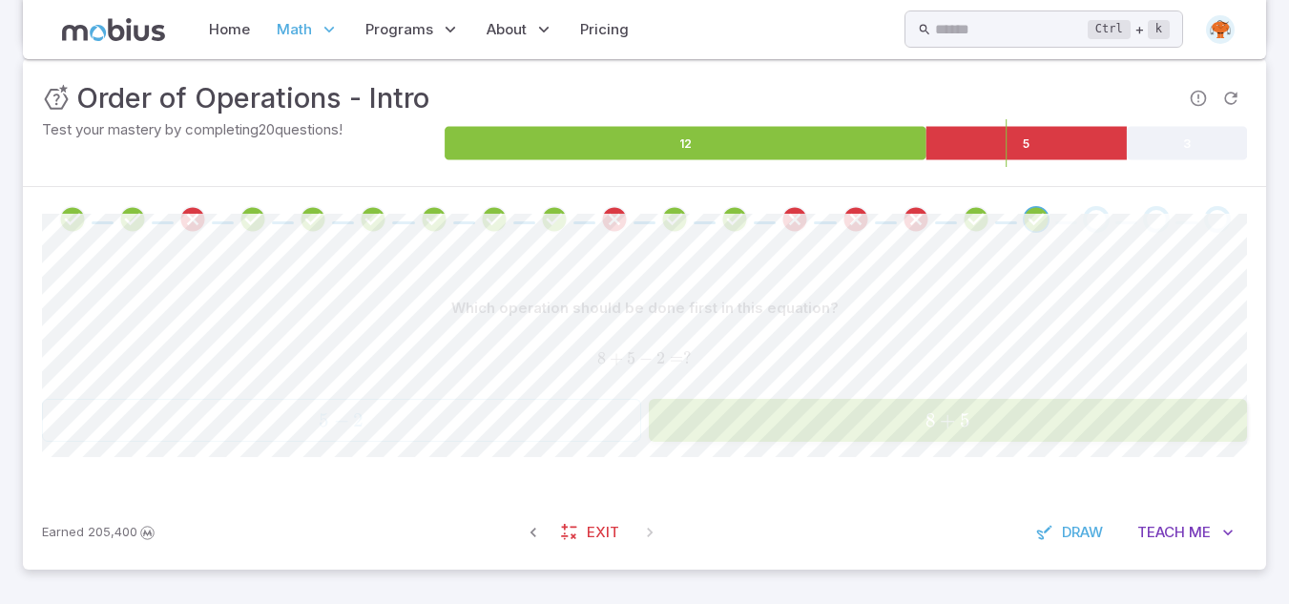
scroll to position [242, 0]
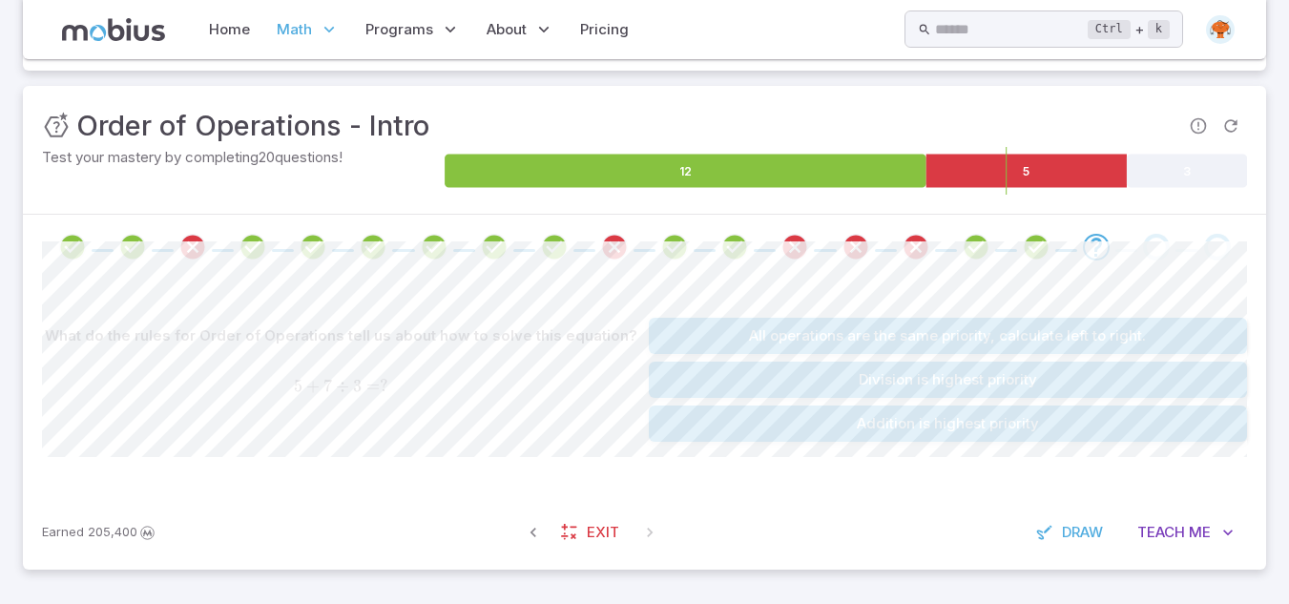
drag, startPoint x: 895, startPoint y: 384, endPoint x: 833, endPoint y: 429, distance: 77.1
click at [833, 429] on button "Addition is highest priority" at bounding box center [948, 424] width 599 height 36
click at [903, 382] on button "Addition is highest priority" at bounding box center [948, 380] width 599 height 36
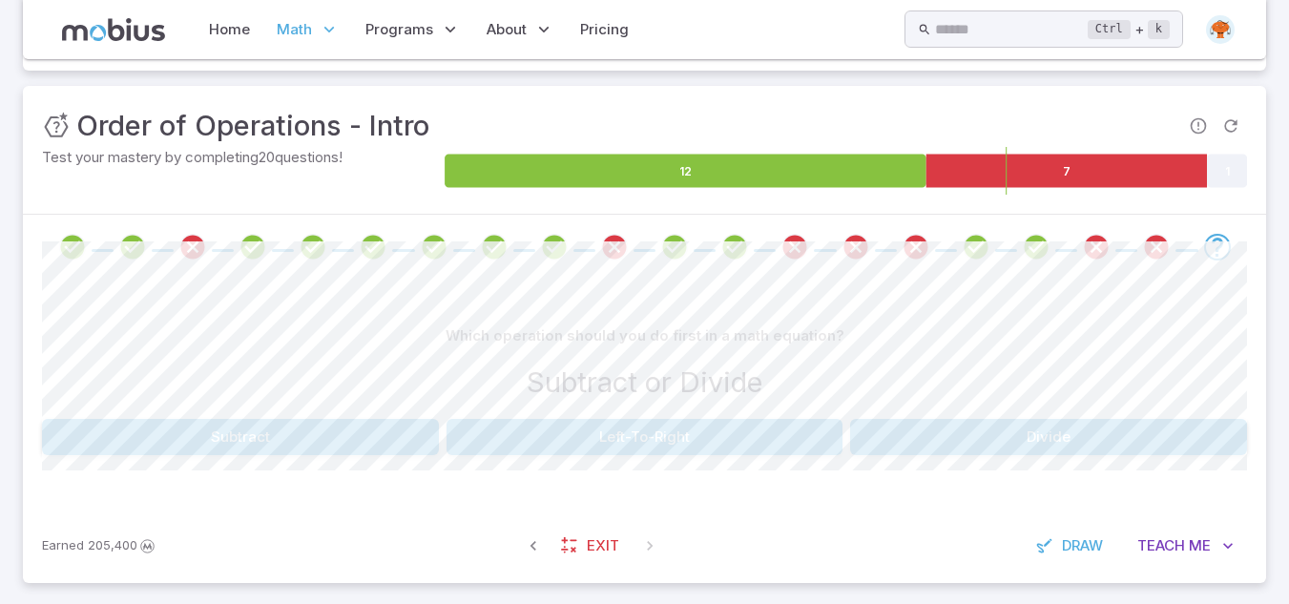
click at [948, 428] on button "Divide" at bounding box center [1048, 437] width 397 height 36
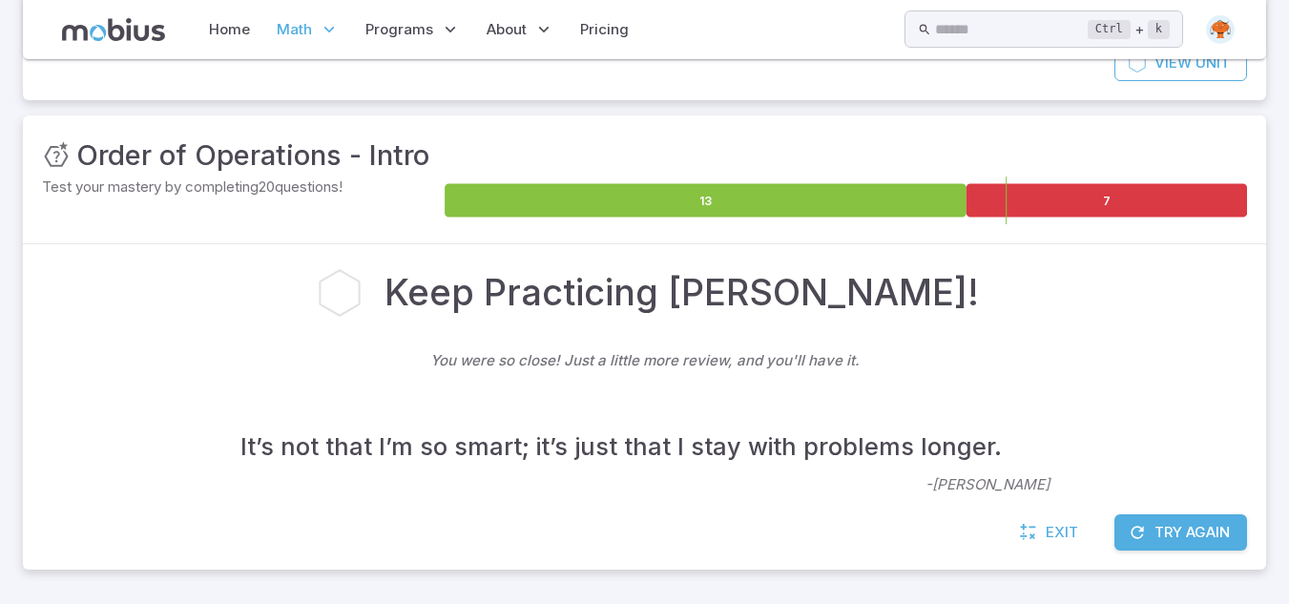
scroll to position [213, 0]
click at [1024, 464] on p "- [PERSON_NAME]" at bounding box center [988, 446] width 124 height 97
click at [1209, 561] on div "Exit Try Again" at bounding box center [644, 541] width 1243 height 55
click at [1180, 532] on button "Try Again" at bounding box center [1181, 532] width 133 height 36
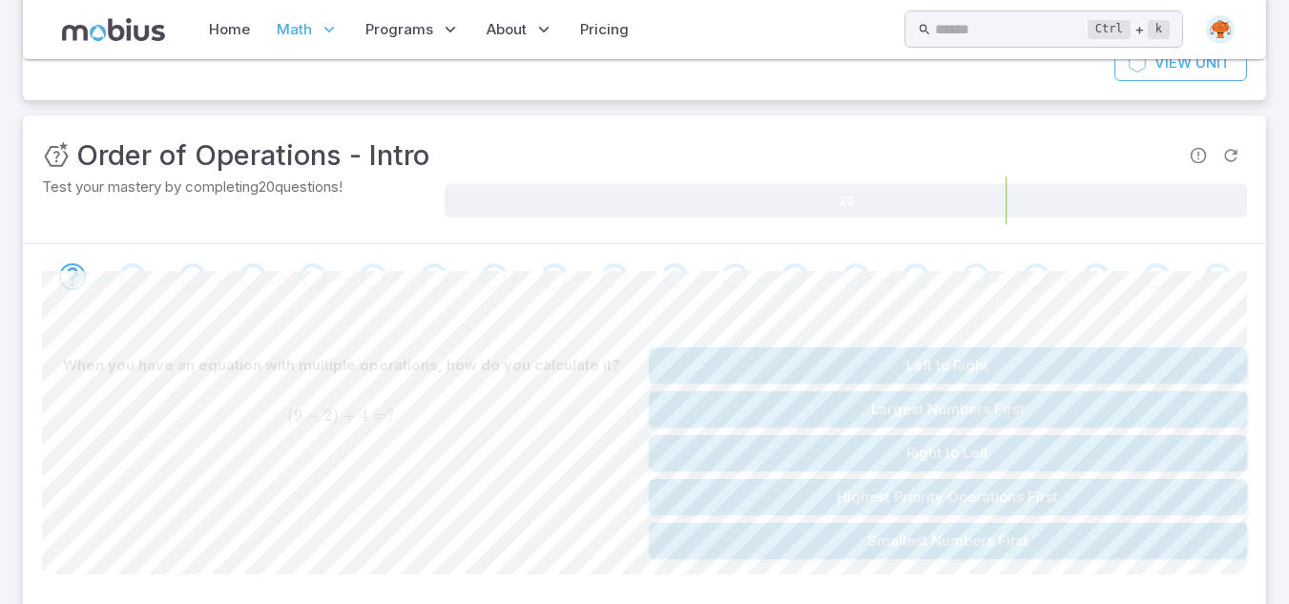
click at [987, 491] on button "Highest Priority Operations First" at bounding box center [948, 497] width 599 height 36
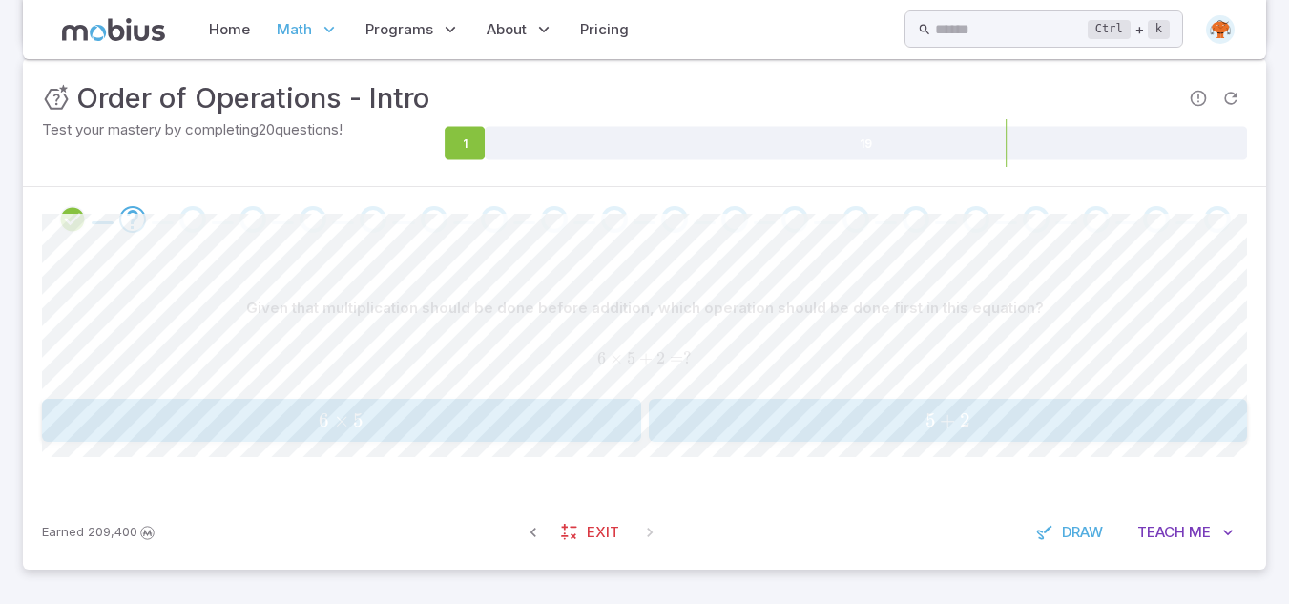
scroll to position [268, 0]
click at [497, 403] on button "6 × 5 6\times5 6 × 5" at bounding box center [341, 422] width 599 height 43
click at [532, 422] on span "3 + 7" at bounding box center [341, 422] width 587 height 24
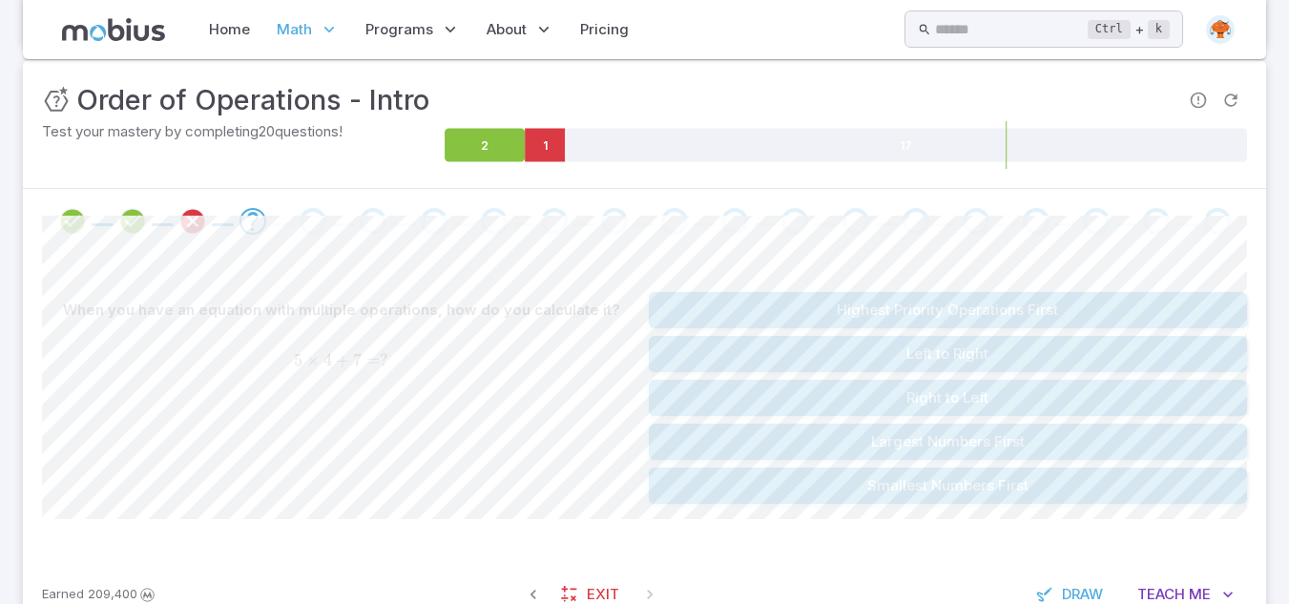
click at [995, 308] on button "Highest Priority Operations First" at bounding box center [948, 310] width 599 height 36
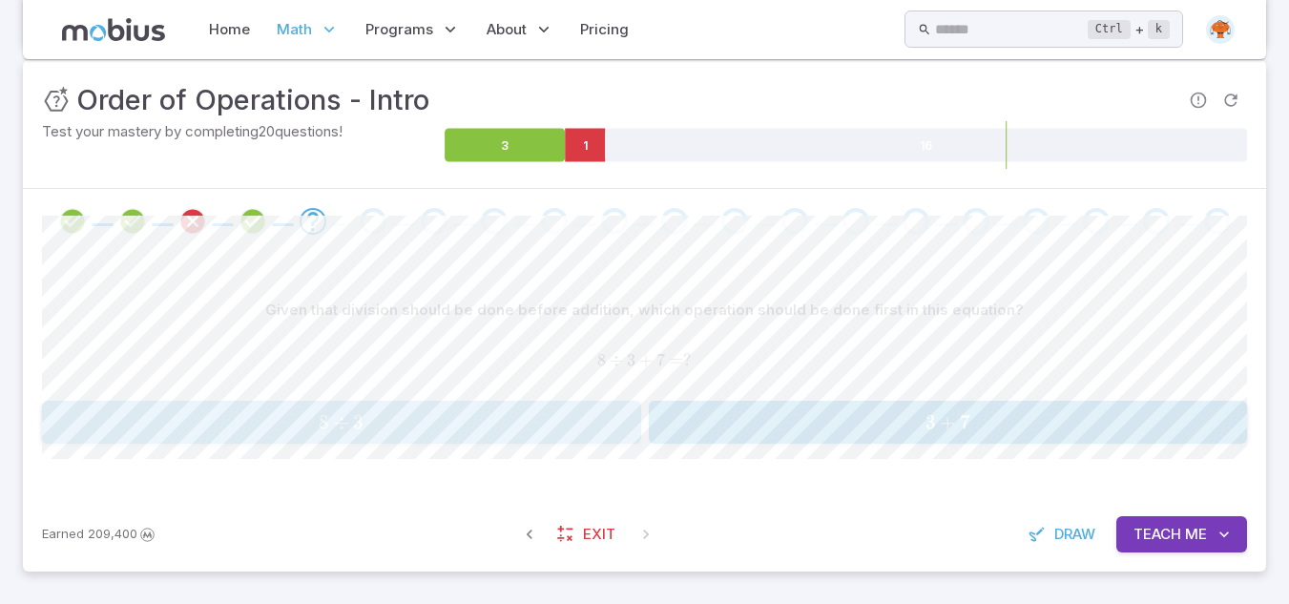
click at [511, 415] on span "8 ÷ 3" at bounding box center [341, 422] width 587 height 24
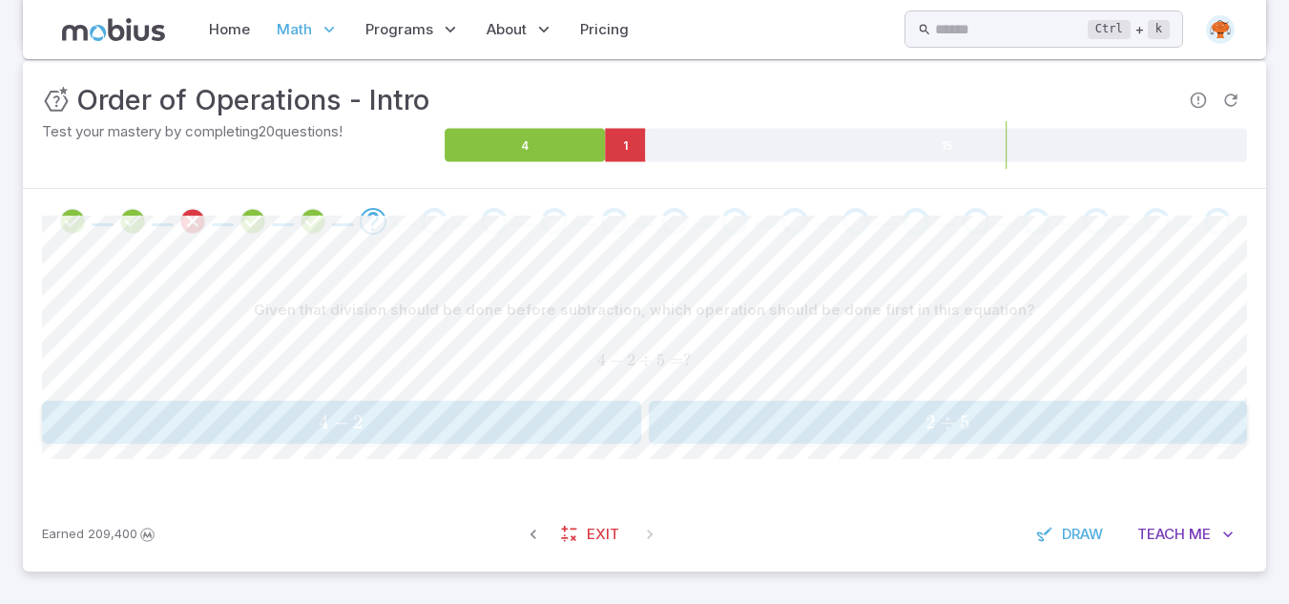
click at [801, 423] on span "2 ÷ 5" at bounding box center [948, 422] width 587 height 24
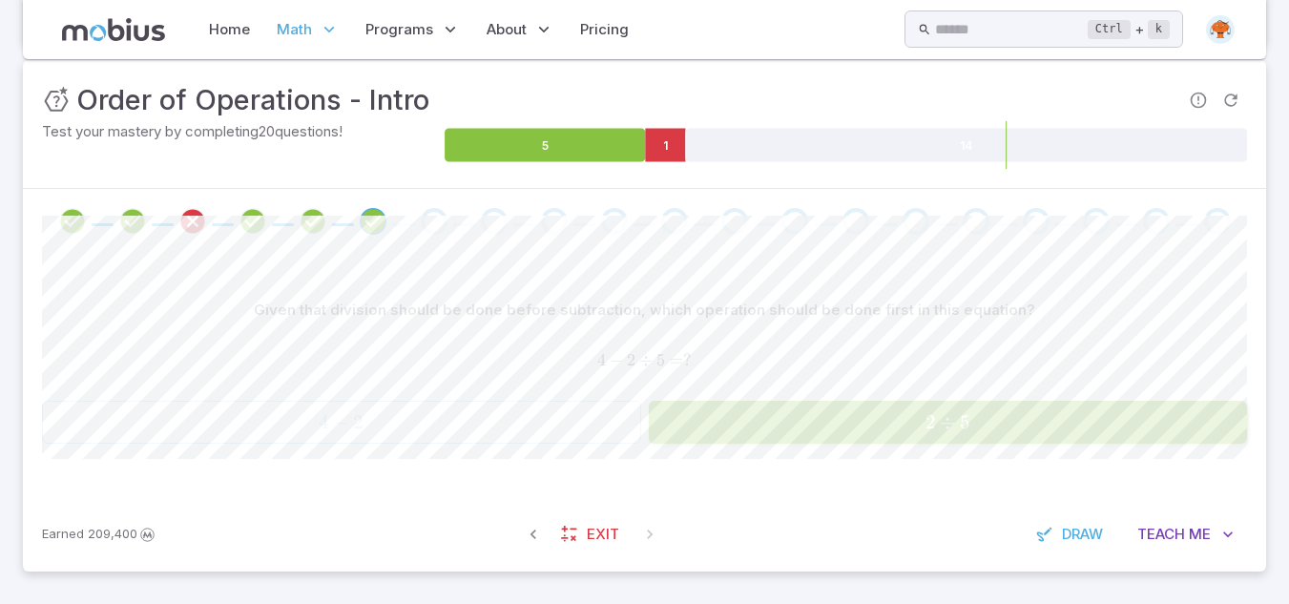
scroll to position [256, 0]
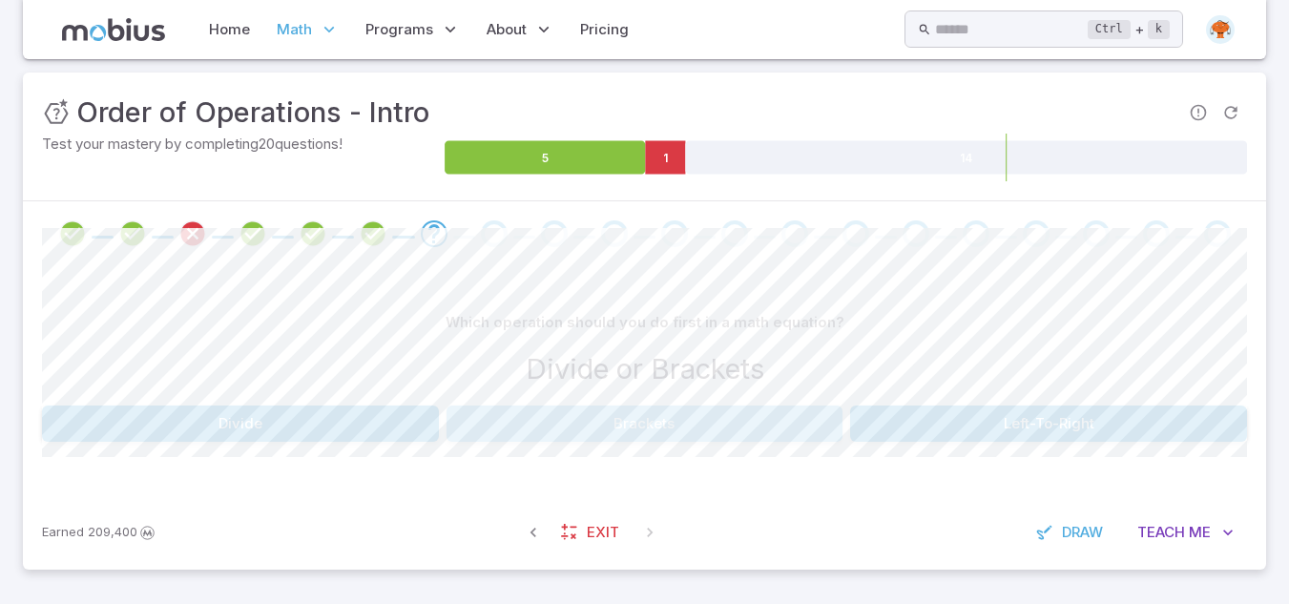
click at [646, 426] on button "Brackets" at bounding box center [645, 424] width 397 height 36
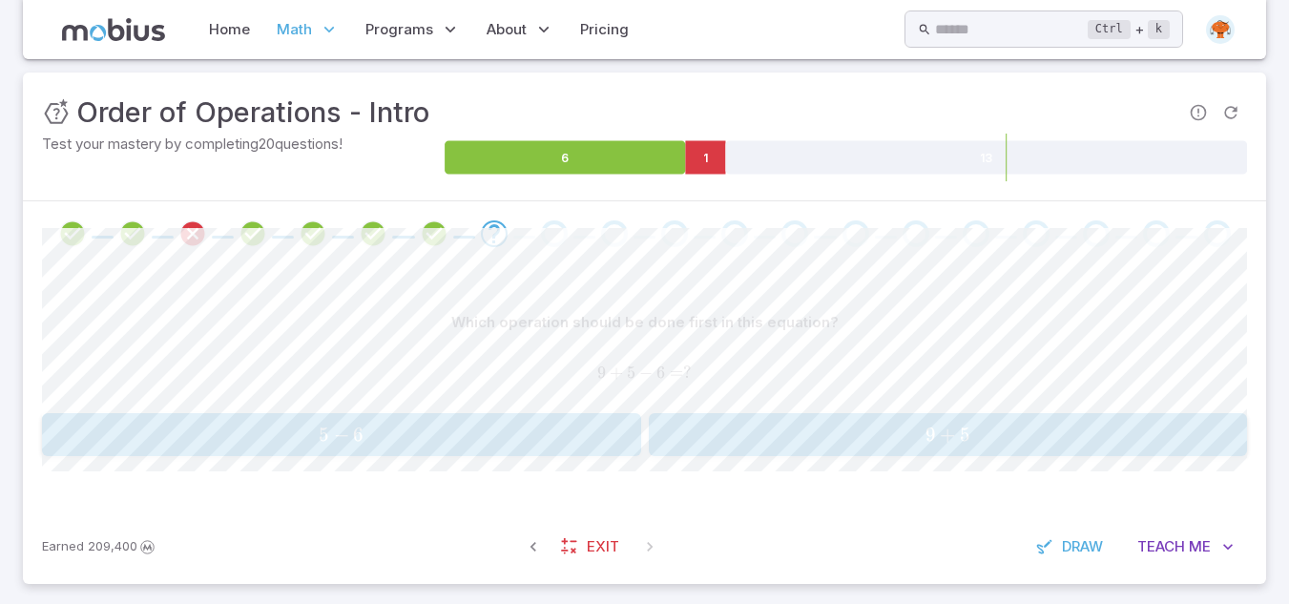
click at [793, 434] on span "9 + 5" at bounding box center [948, 435] width 587 height 24
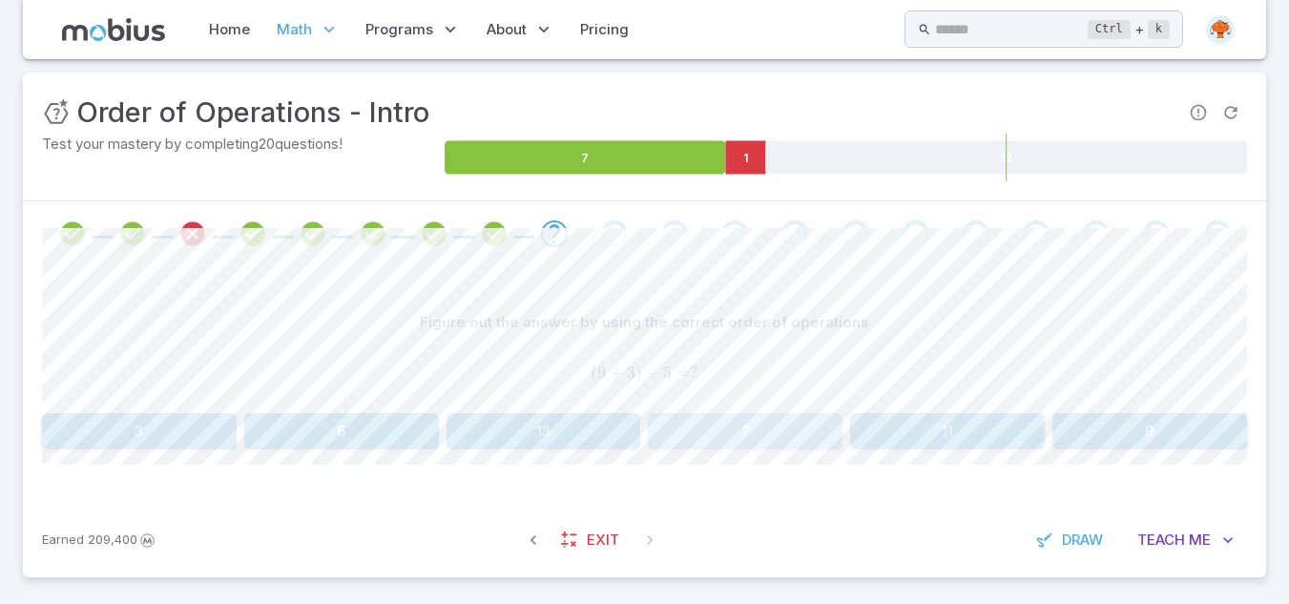
click at [793, 434] on button "7" at bounding box center [745, 431] width 195 height 36
click at [606, 428] on button "9" at bounding box center [544, 431] width 195 height 36
click at [171, 425] on button "9" at bounding box center [139, 431] width 195 height 36
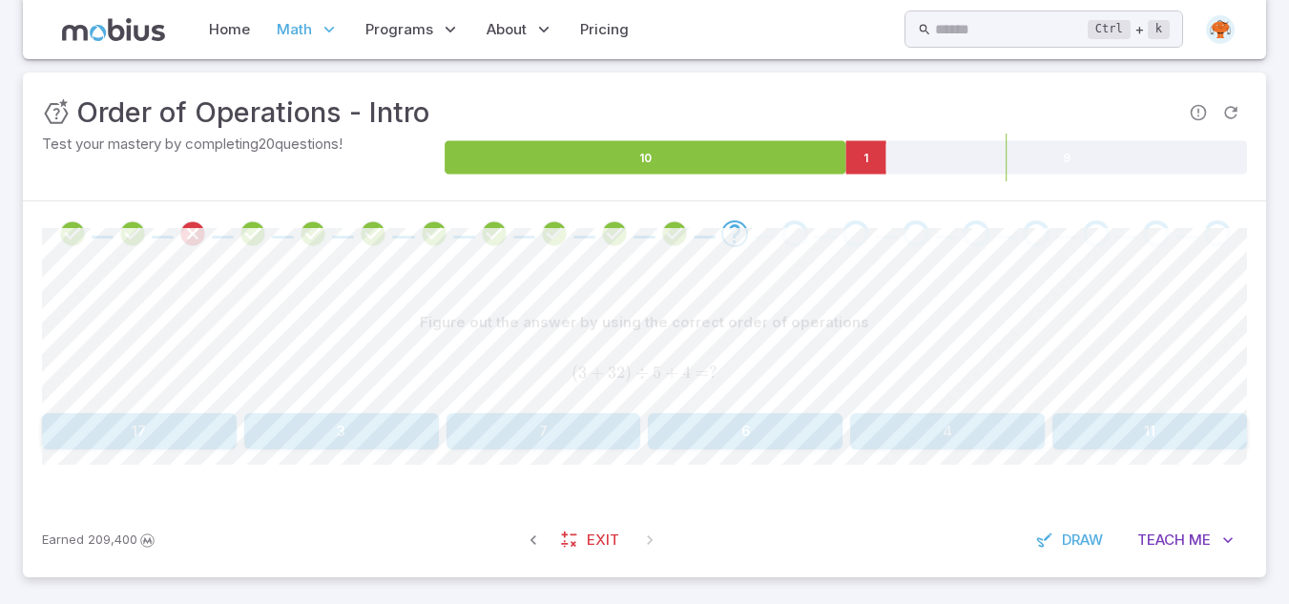
click at [1175, 444] on button "11" at bounding box center [1150, 431] width 195 height 36
click at [593, 430] on button "10" at bounding box center [544, 431] width 195 height 36
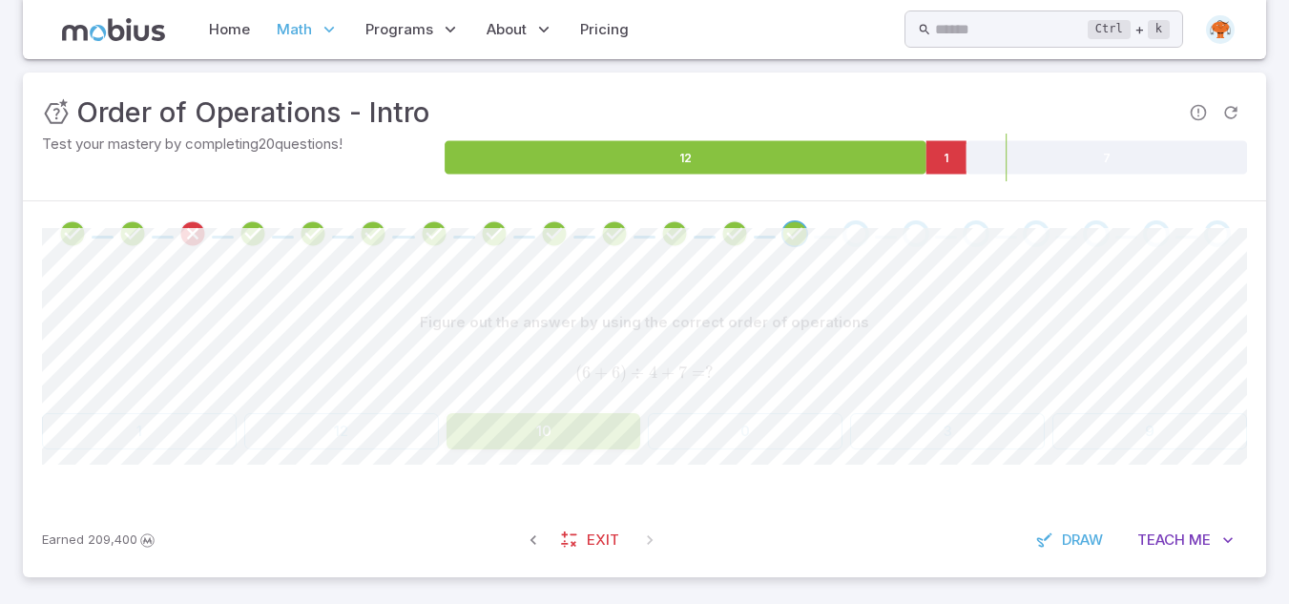
click at [851, 239] on div "Go to the next question" at bounding box center [856, 233] width 27 height 27
drag, startPoint x: 862, startPoint y: 239, endPoint x: 917, endPoint y: 218, distance: 59.2
click at [917, 218] on div at bounding box center [644, 233] width 1243 height 65
click at [919, 234] on div "Go to the next question" at bounding box center [916, 233] width 27 height 27
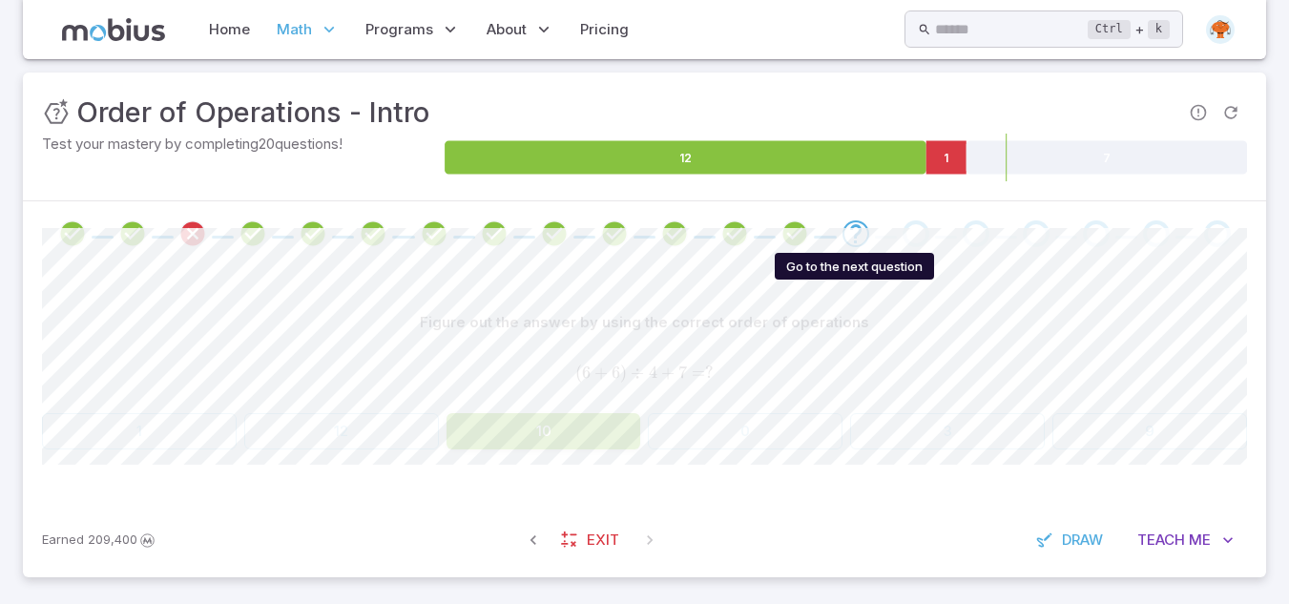
click at [845, 240] on icon "Go to the next question" at bounding box center [856, 233] width 23 height 23
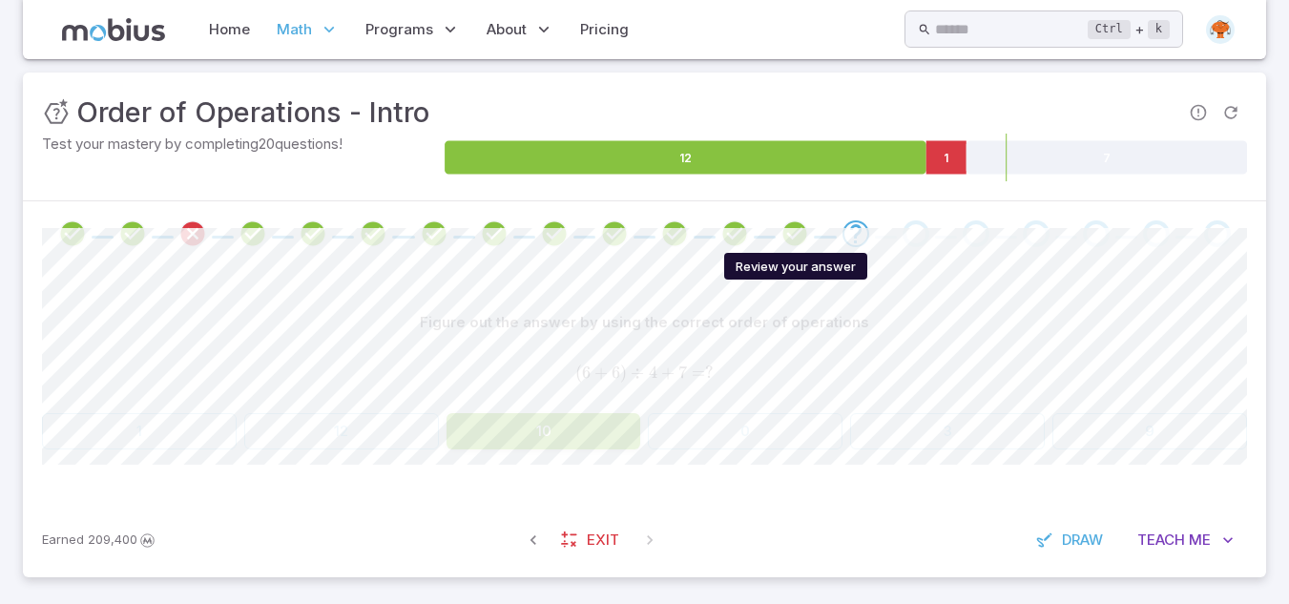
click at [794, 238] on icon "Review your answer" at bounding box center [795, 233] width 29 height 29
click at [732, 236] on icon "Review your answer" at bounding box center [734, 233] width 29 height 29
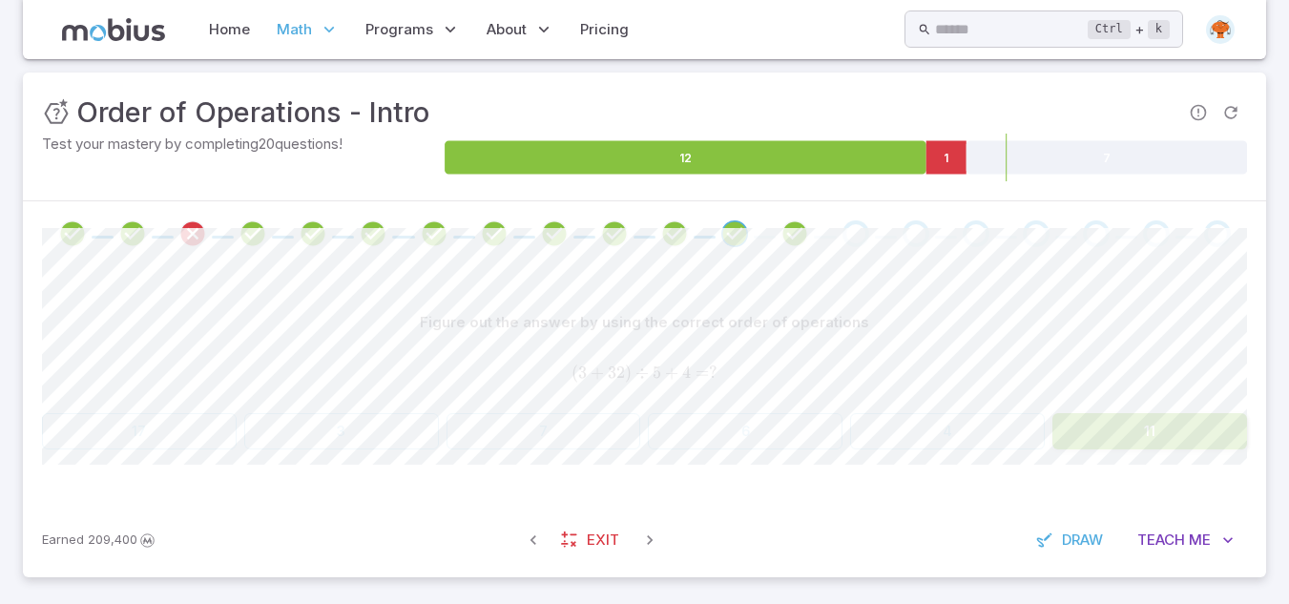
click at [859, 239] on div "Go to the next question" at bounding box center [856, 233] width 27 height 27
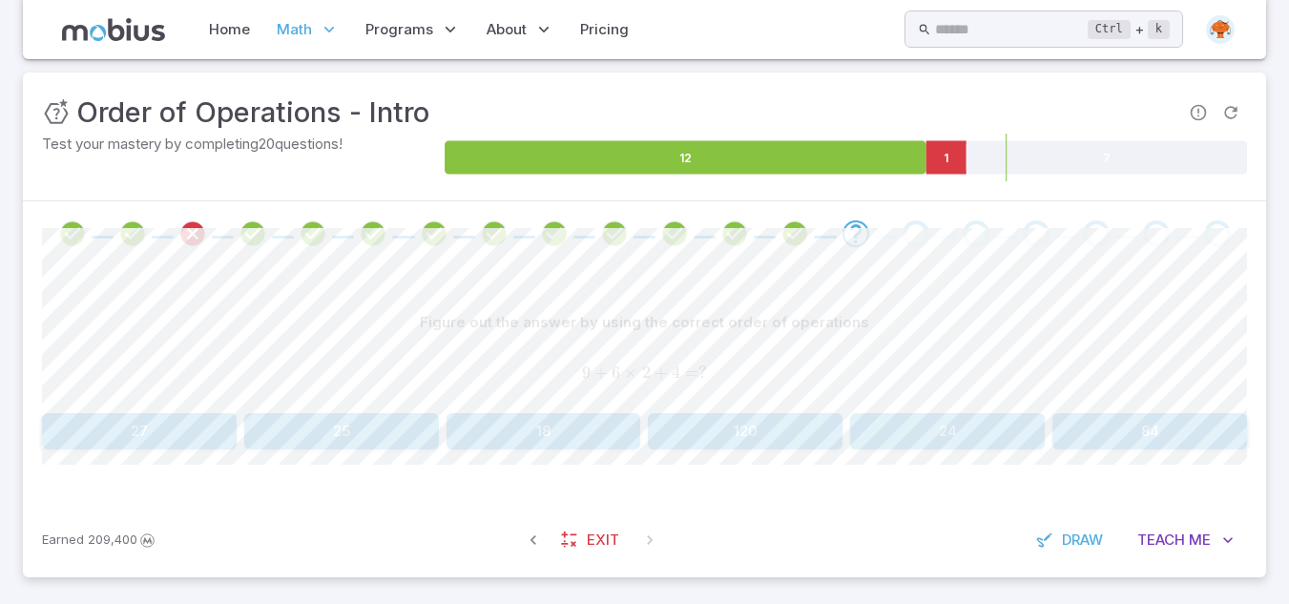
click at [348, 420] on button "25" at bounding box center [341, 431] width 195 height 36
click at [303, 435] on button "9" at bounding box center [341, 431] width 195 height 36
click at [823, 479] on div "Figure out the answer by using the correct order of operations 6 + 14 ÷ 2 + 5 =…" at bounding box center [644, 384] width 1205 height 237
click at [409, 427] on button "18" at bounding box center [341, 431] width 195 height 36
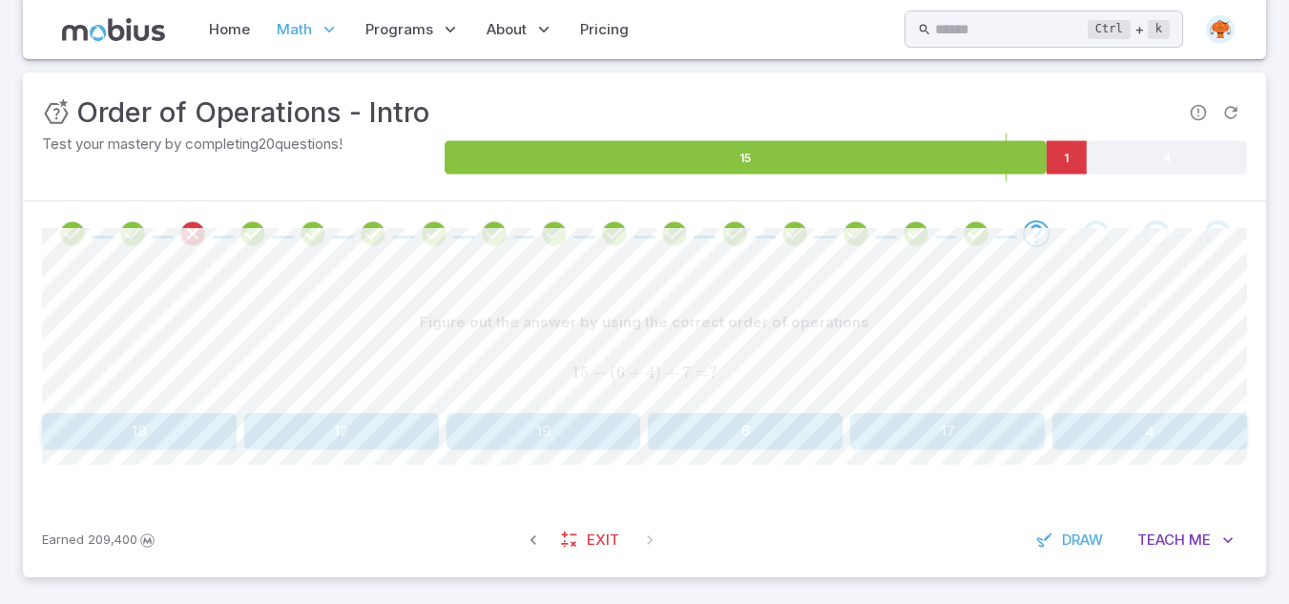
click at [340, 430] on button "12" at bounding box center [341, 431] width 195 height 36
drag, startPoint x: 585, startPoint y: 375, endPoint x: 561, endPoint y: 372, distance: 24.0
click at [561, 372] on span "5 × 28 ÷ 7 × 3 = ?" at bounding box center [644, 373] width 1205 height 21
click at [1147, 429] on button "60" at bounding box center [1150, 431] width 195 height 36
click at [1125, 430] on button "15" at bounding box center [1150, 431] width 195 height 36
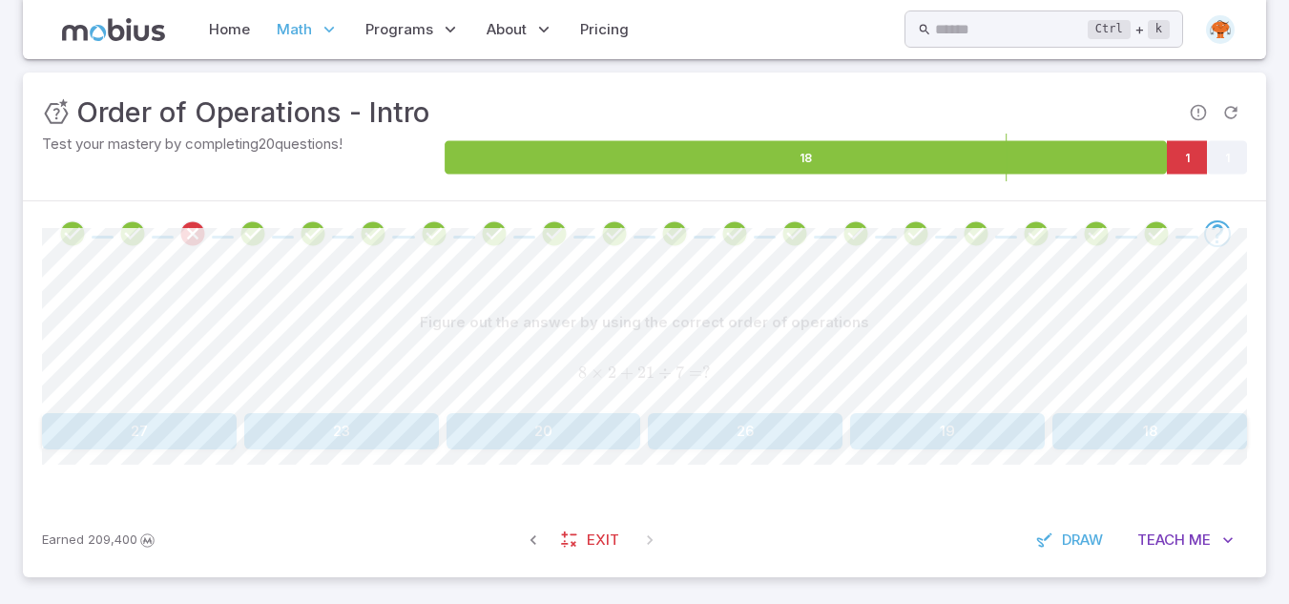
click at [1120, 429] on button "18" at bounding box center [1150, 431] width 195 height 36
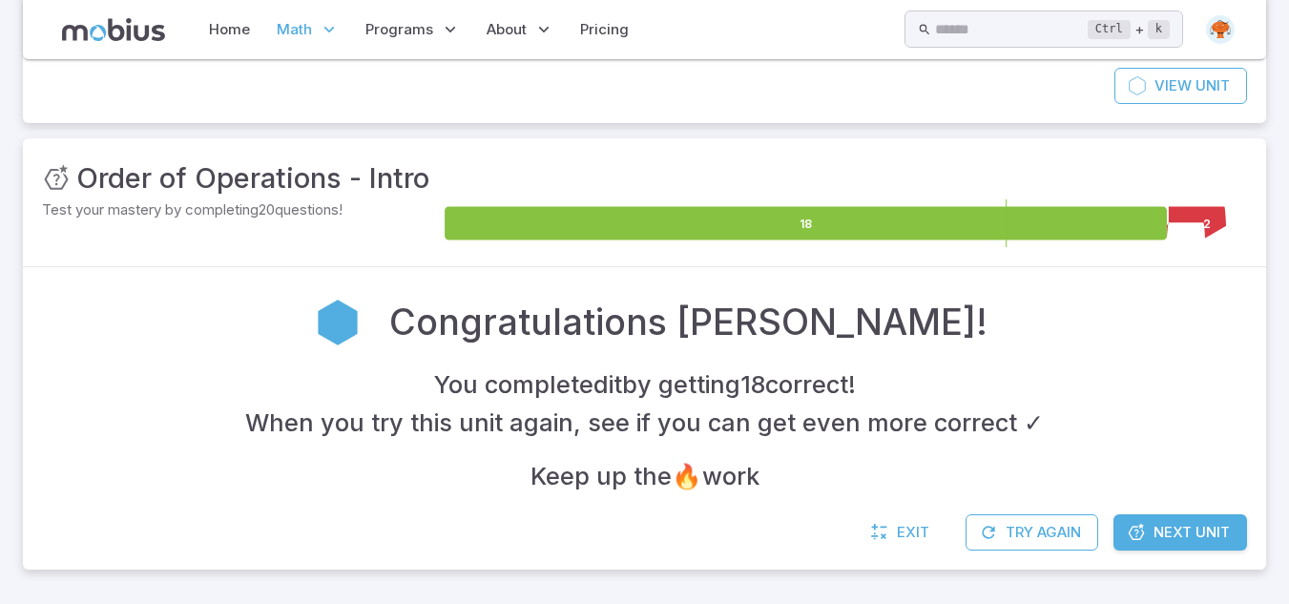
scroll to position [190, 0]
click at [1192, 520] on link "Next Unit" at bounding box center [1181, 532] width 134 height 36
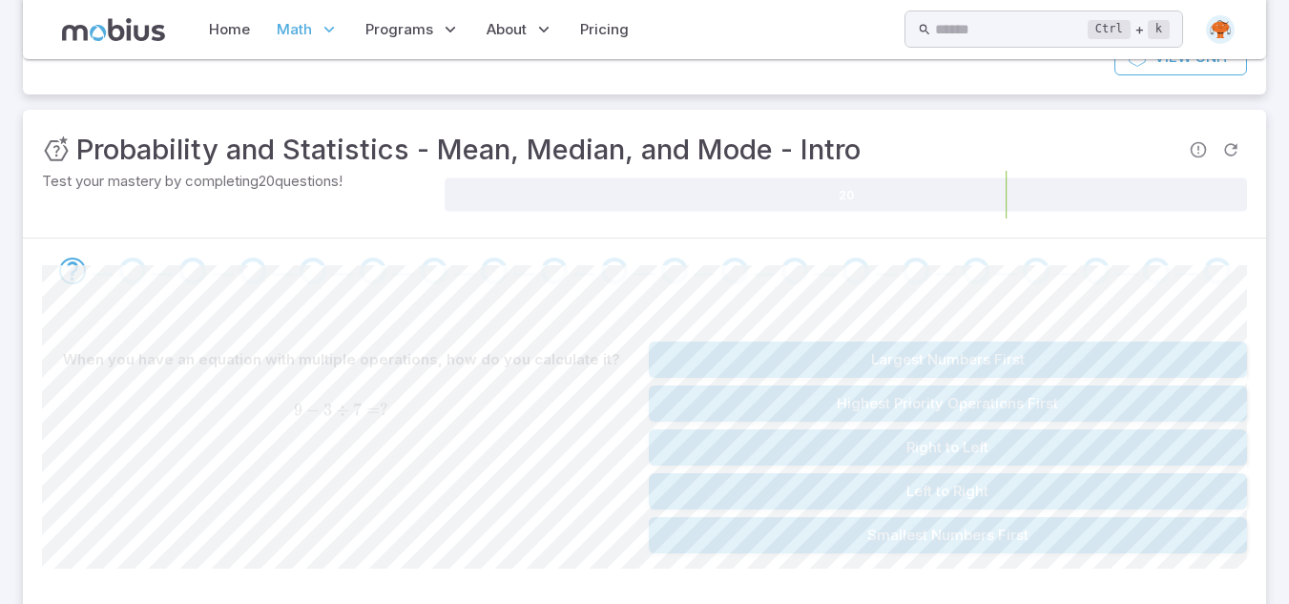
scroll to position [395, 0]
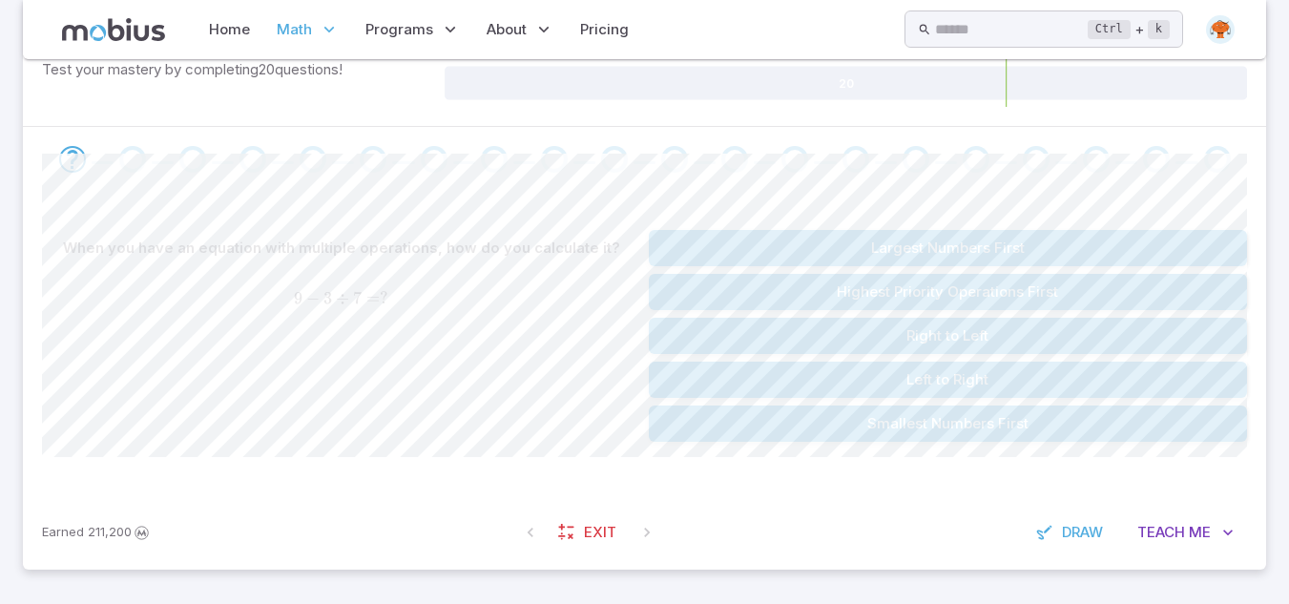
click at [857, 289] on button "Highest Priority Operations First" at bounding box center [948, 292] width 599 height 36
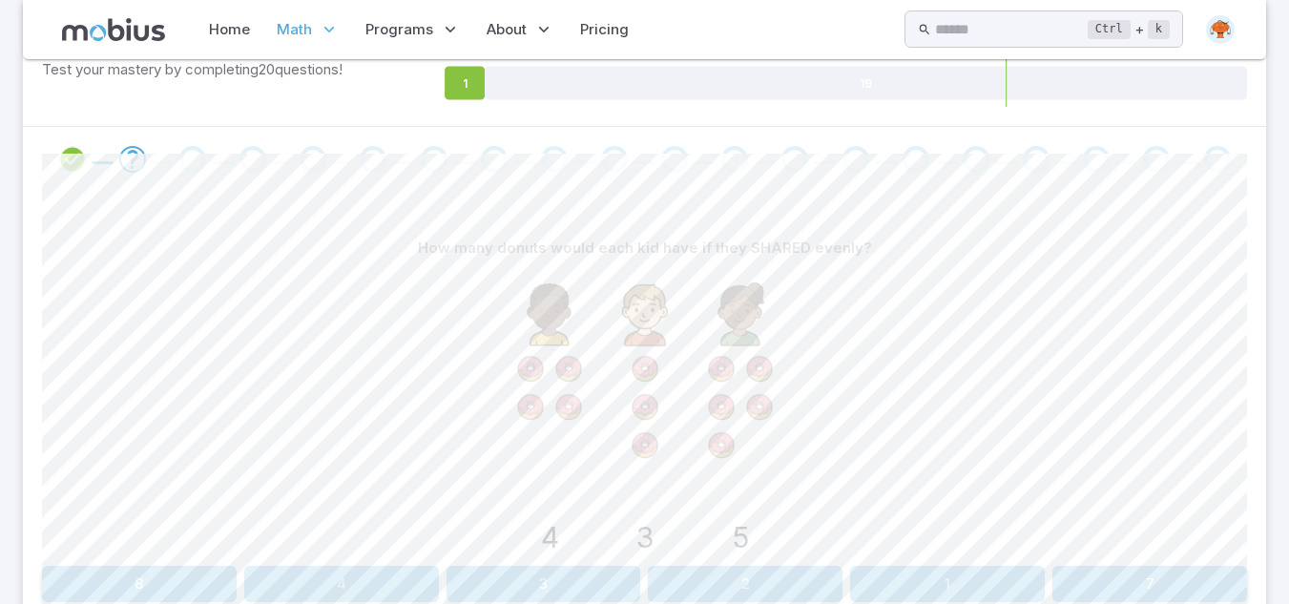
drag, startPoint x: 636, startPoint y: 436, endPoint x: 655, endPoint y: 447, distance: 21.0
click at [655, 447] on image at bounding box center [645, 446] width 38 height 38
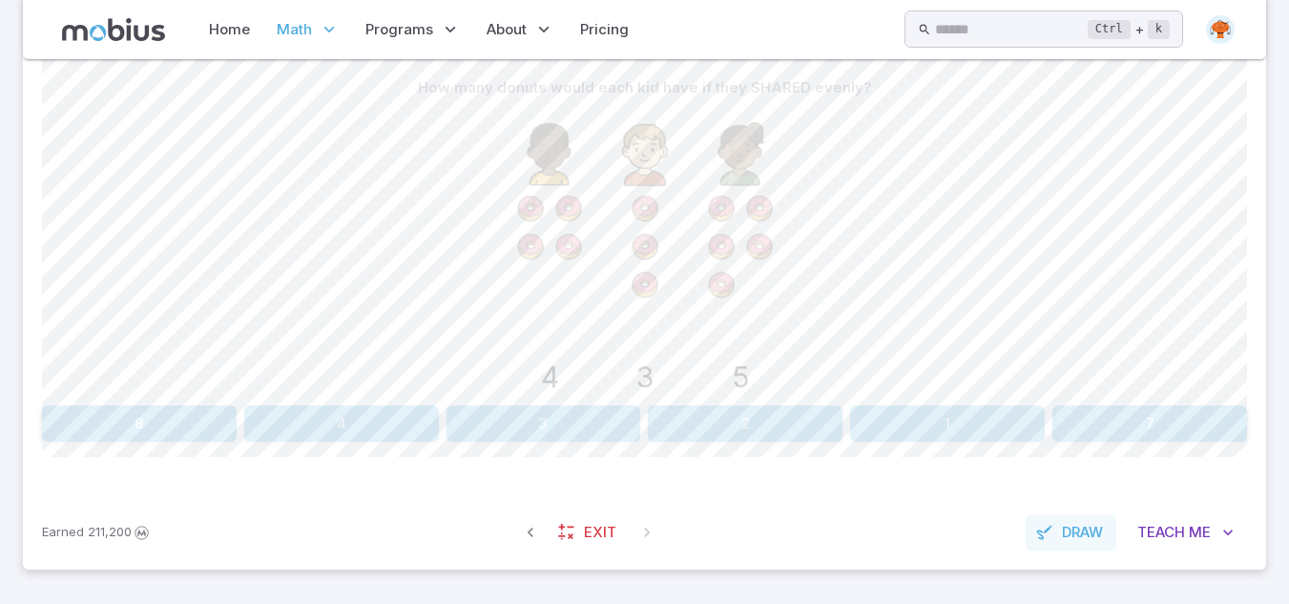
click at [1091, 540] on span "Draw" at bounding box center [1082, 532] width 41 height 21
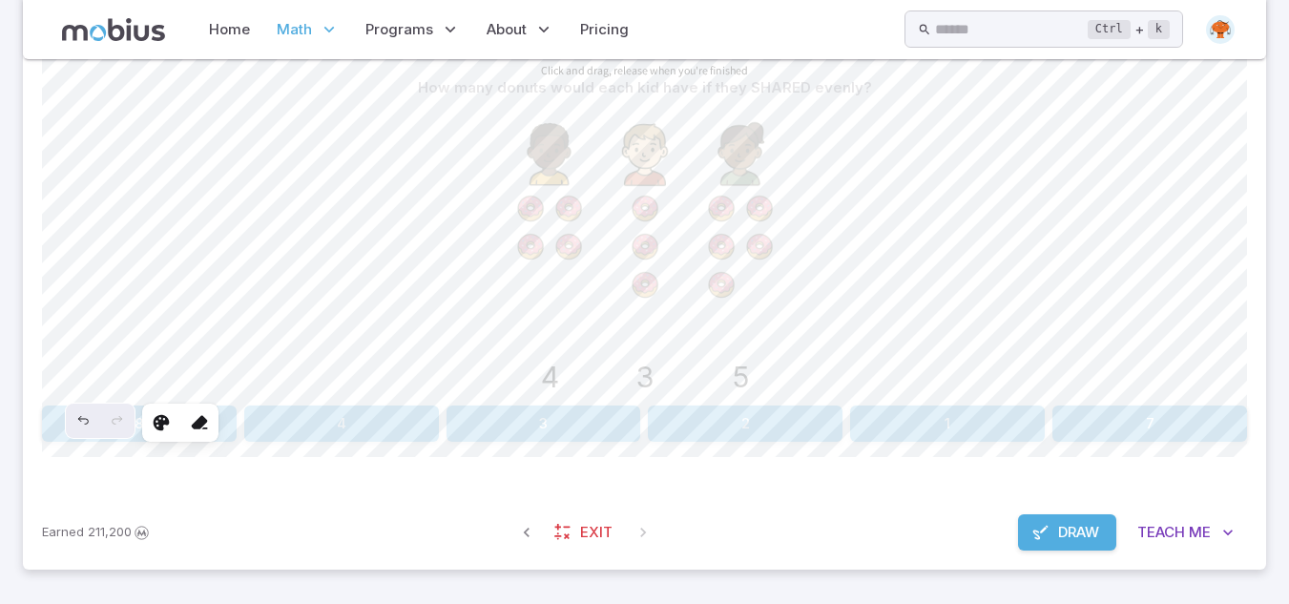
scroll to position [555, 0]
